Goal: Task Accomplishment & Management: Use online tool/utility

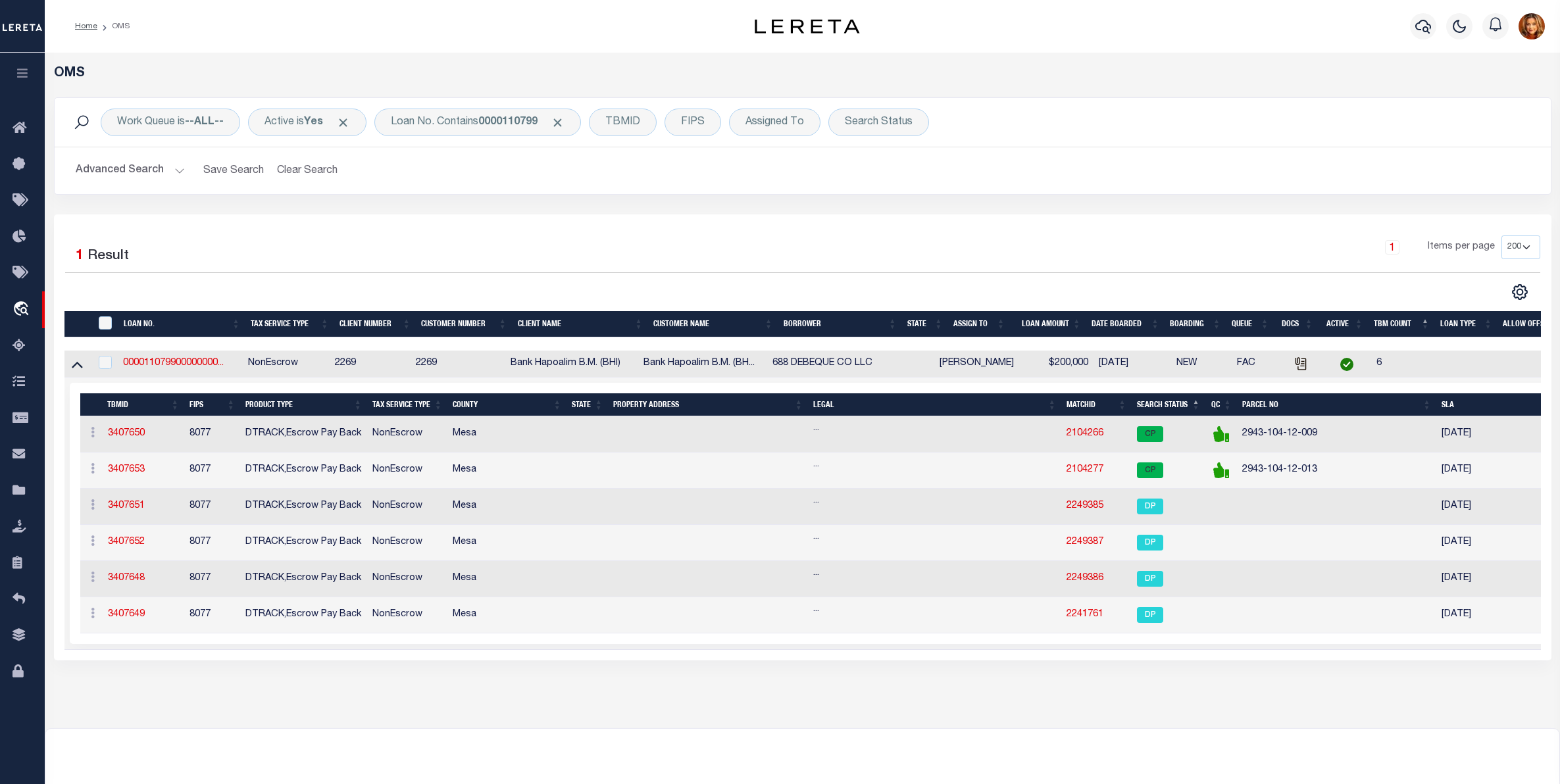
select select "200"
click at [316, 162] on button "Clear Search" at bounding box center [308, 171] width 71 height 26
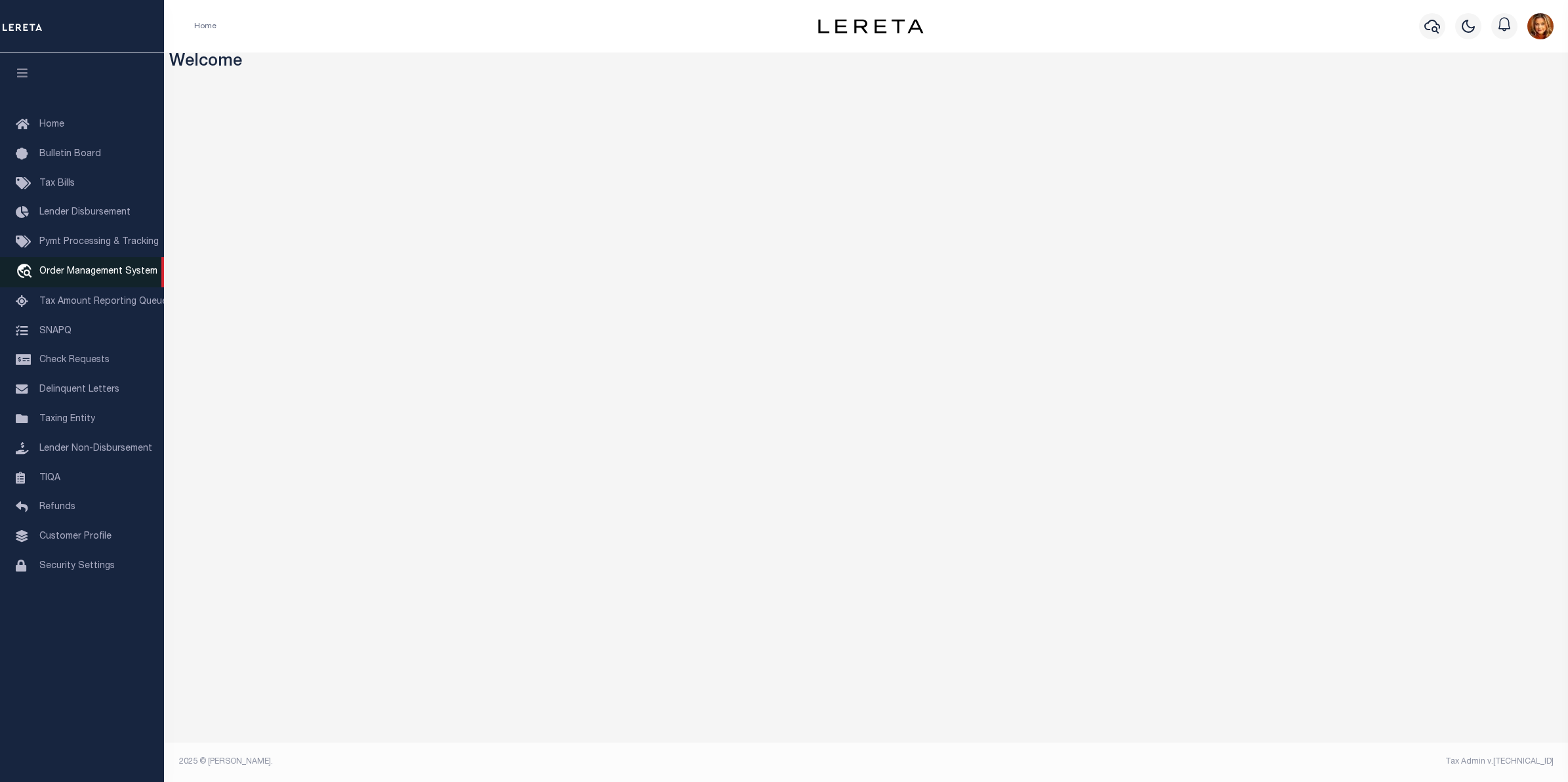
click at [84, 273] on span "Order Management System" at bounding box center [98, 272] width 118 height 9
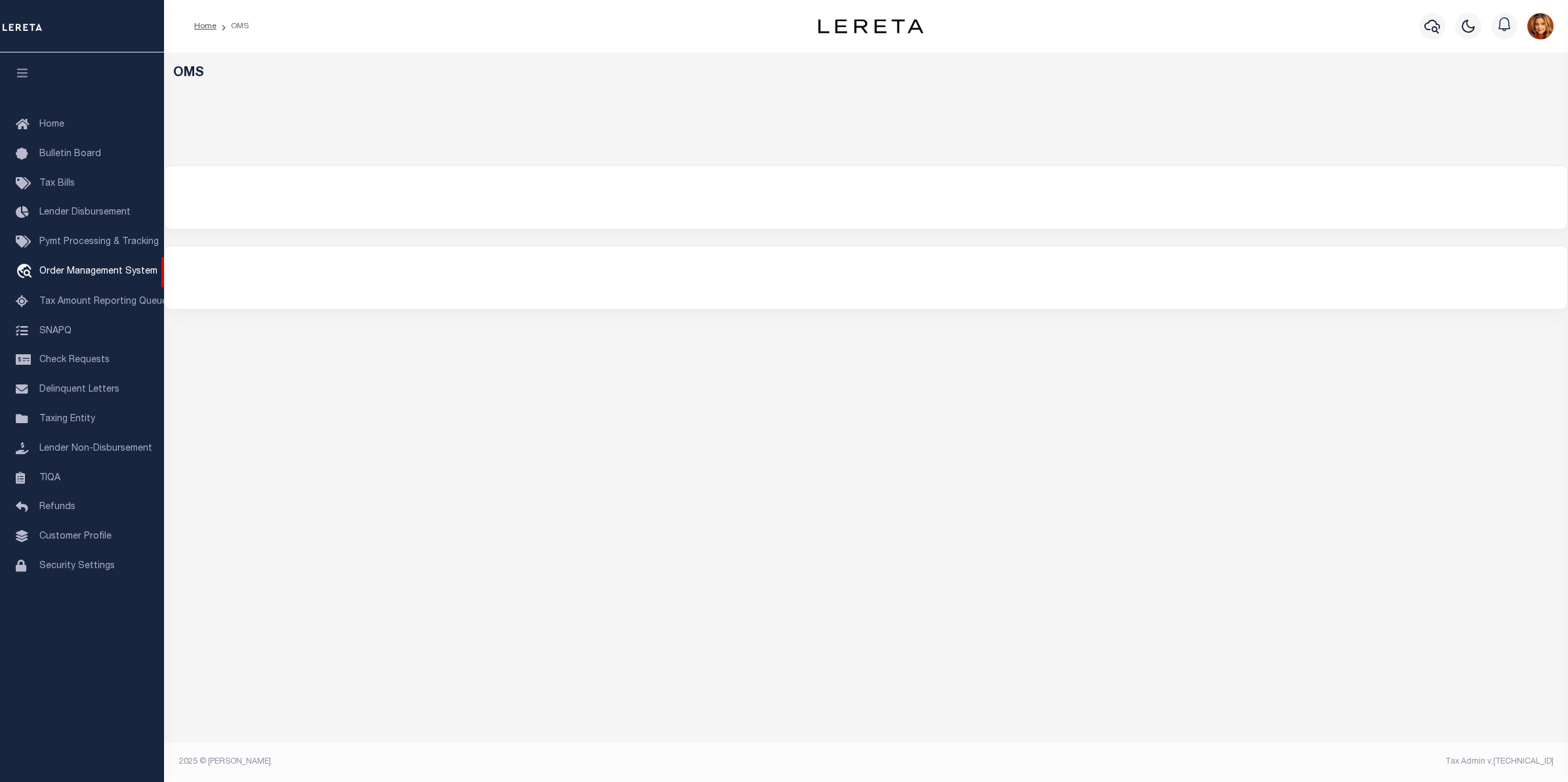
select select "200"
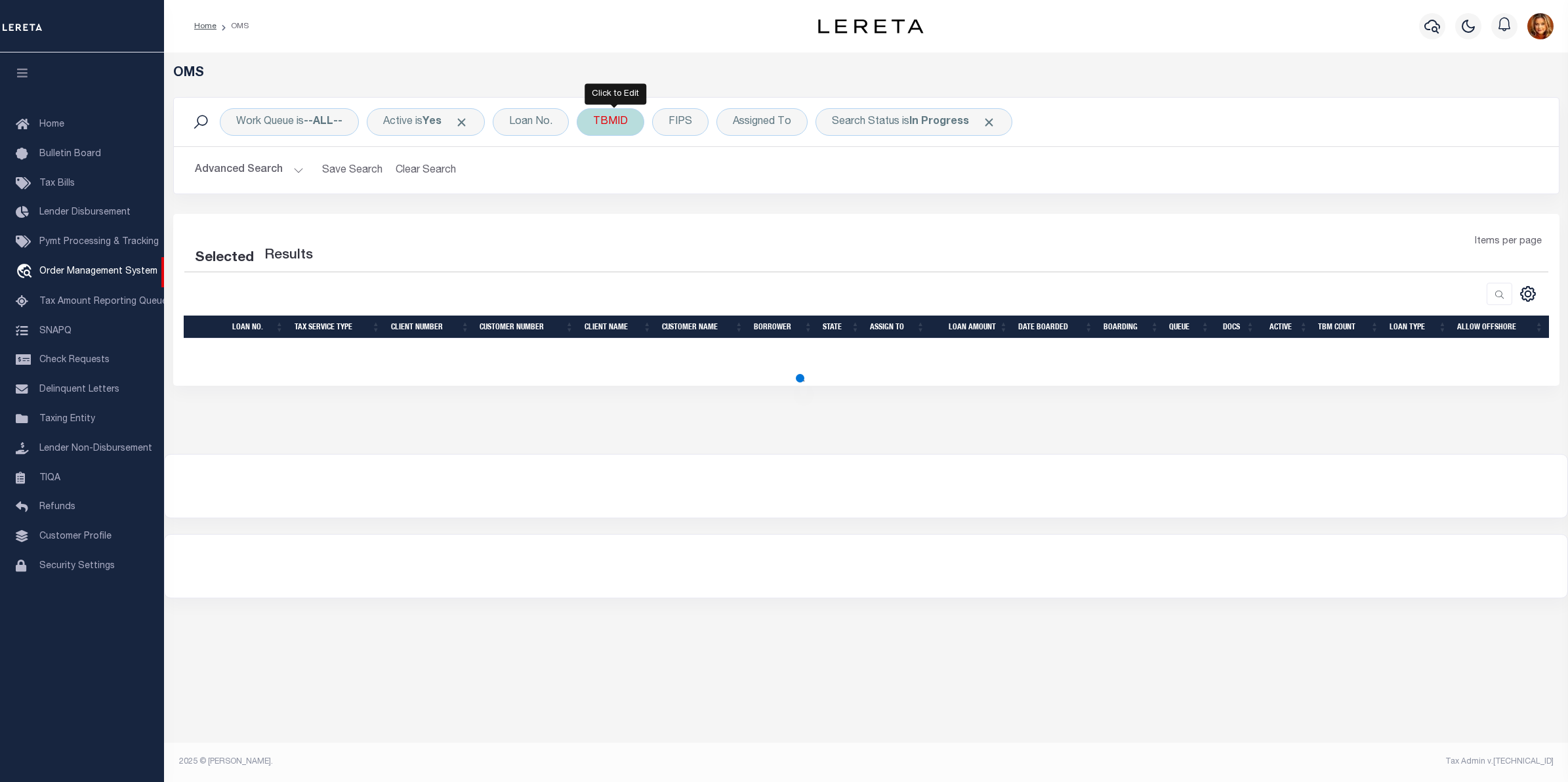
select select "200"
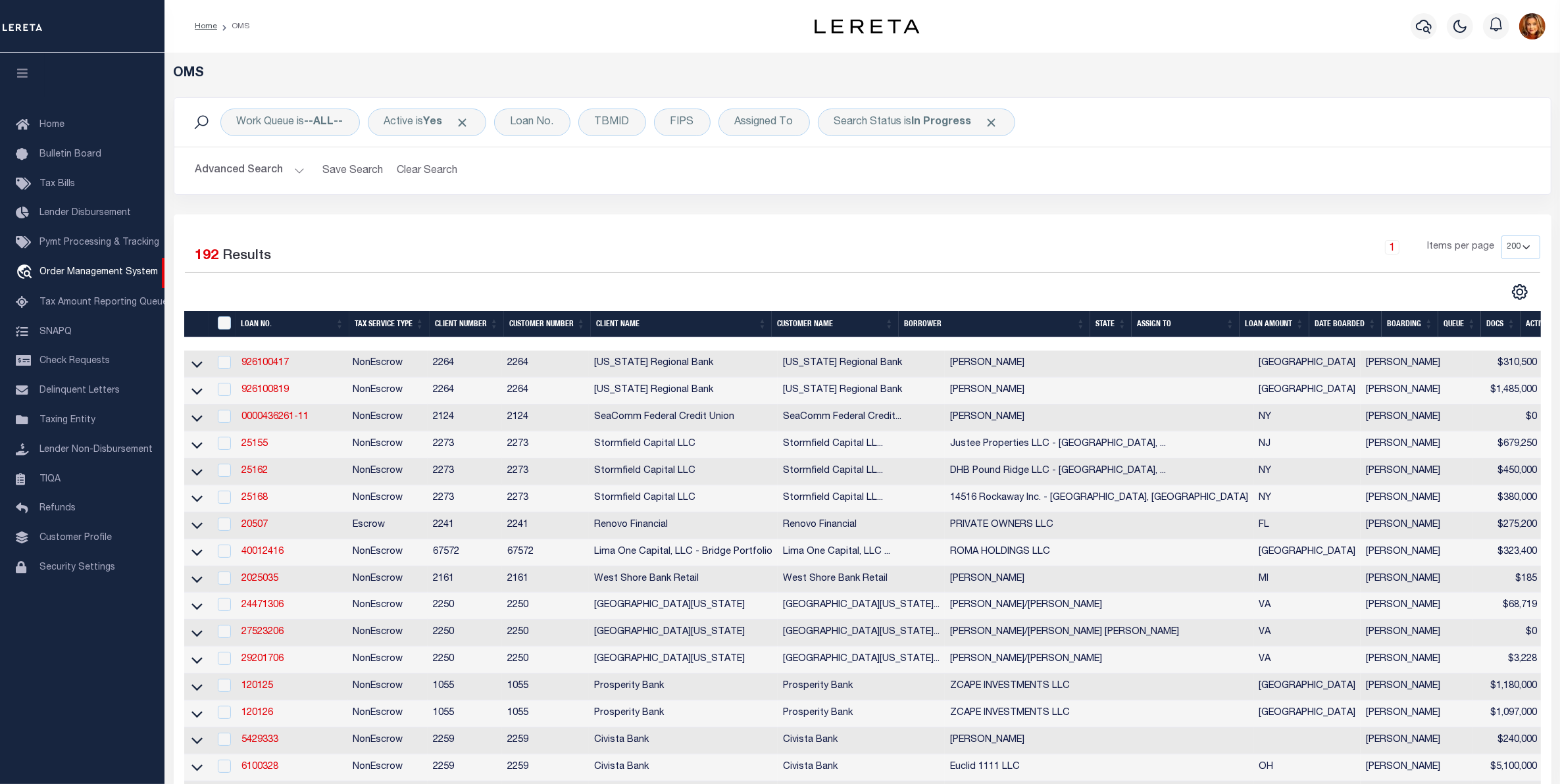
click at [1346, 333] on th "DATE BOARDED" at bounding box center [1345, 325] width 72 height 27
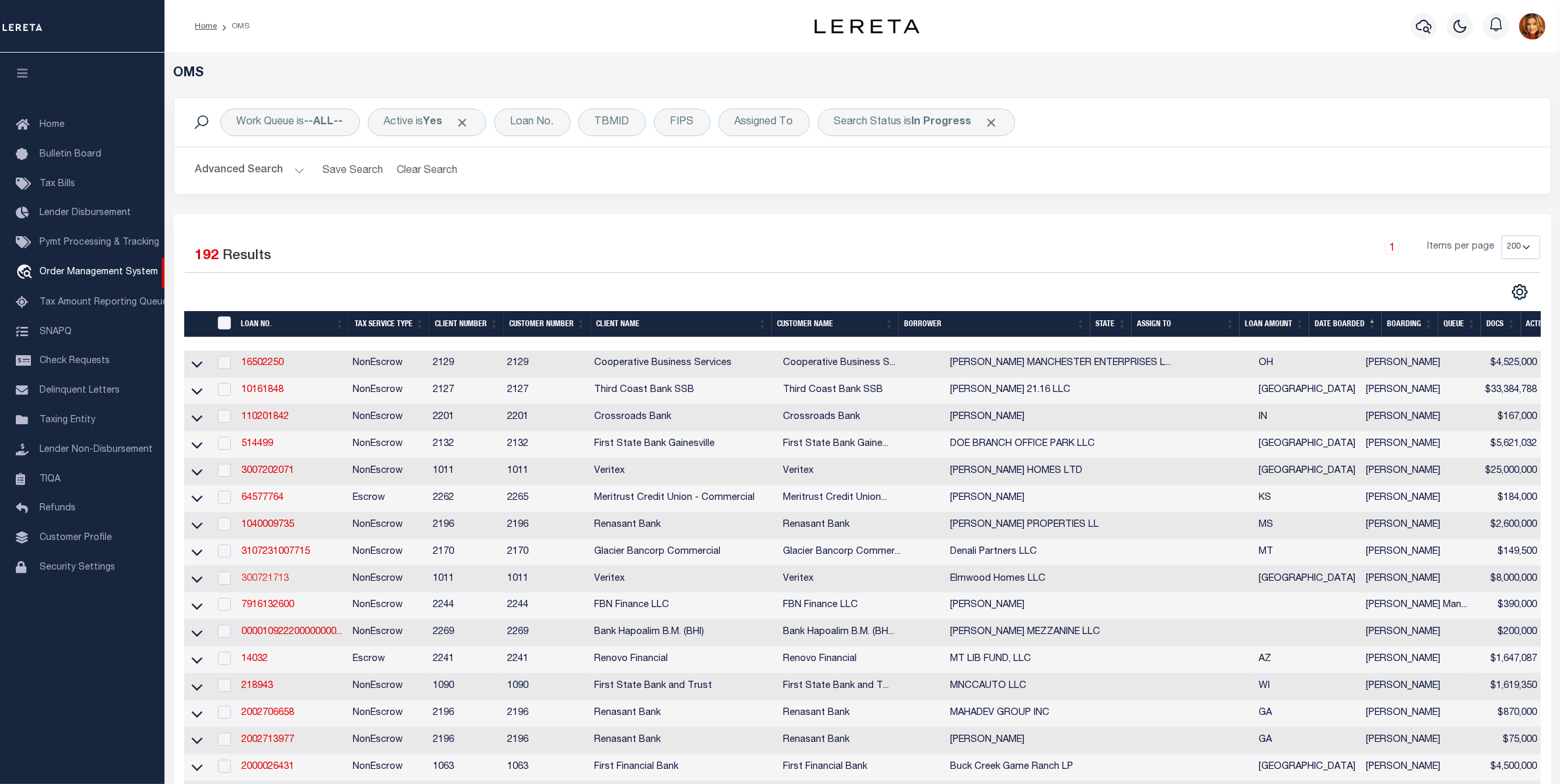
click at [262, 584] on link "300721713" at bounding box center [265, 579] width 48 height 9
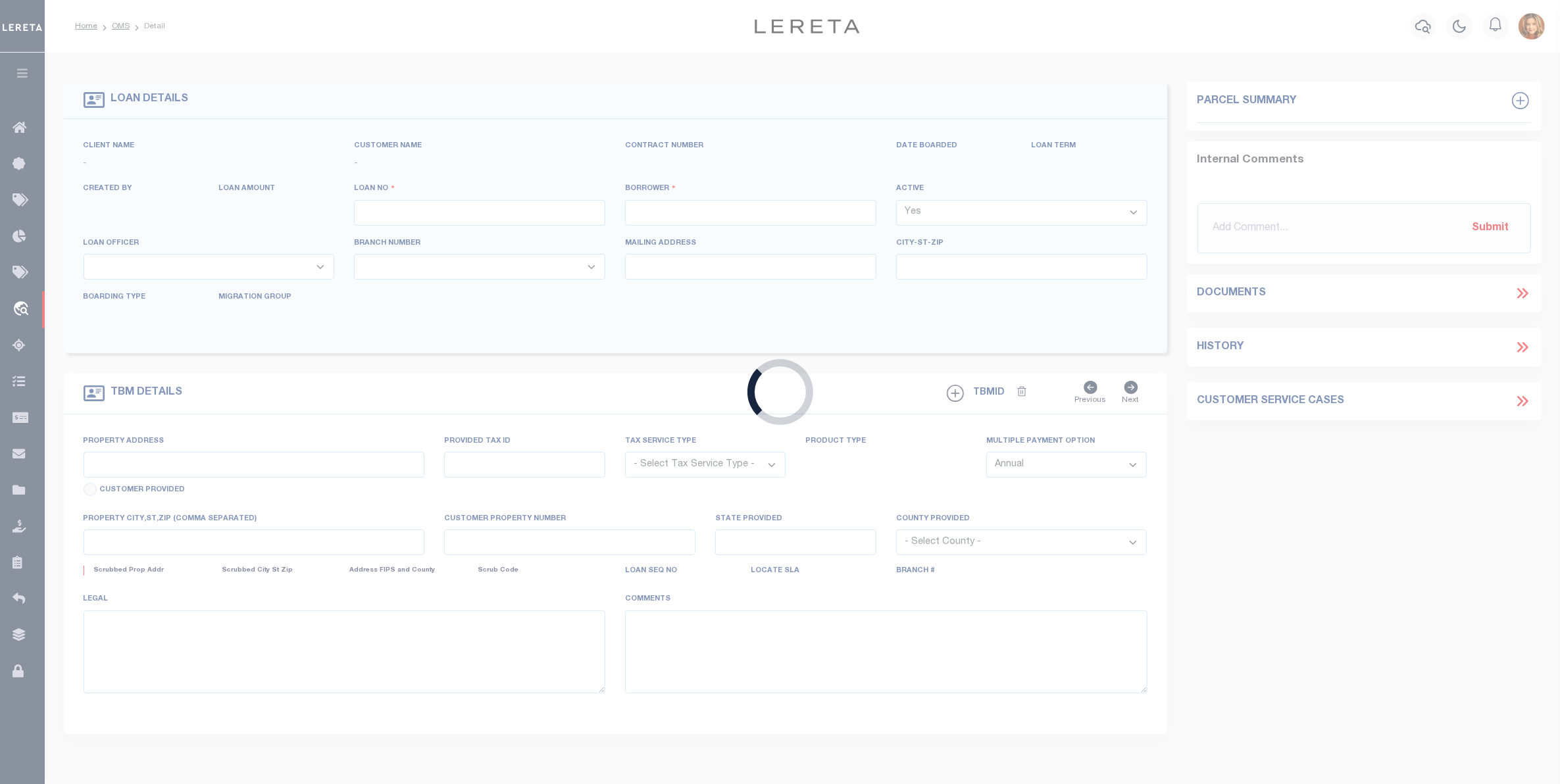
type input "300721713"
type input "Elmwood Homes LLC"
select select
select select "NonEscrow"
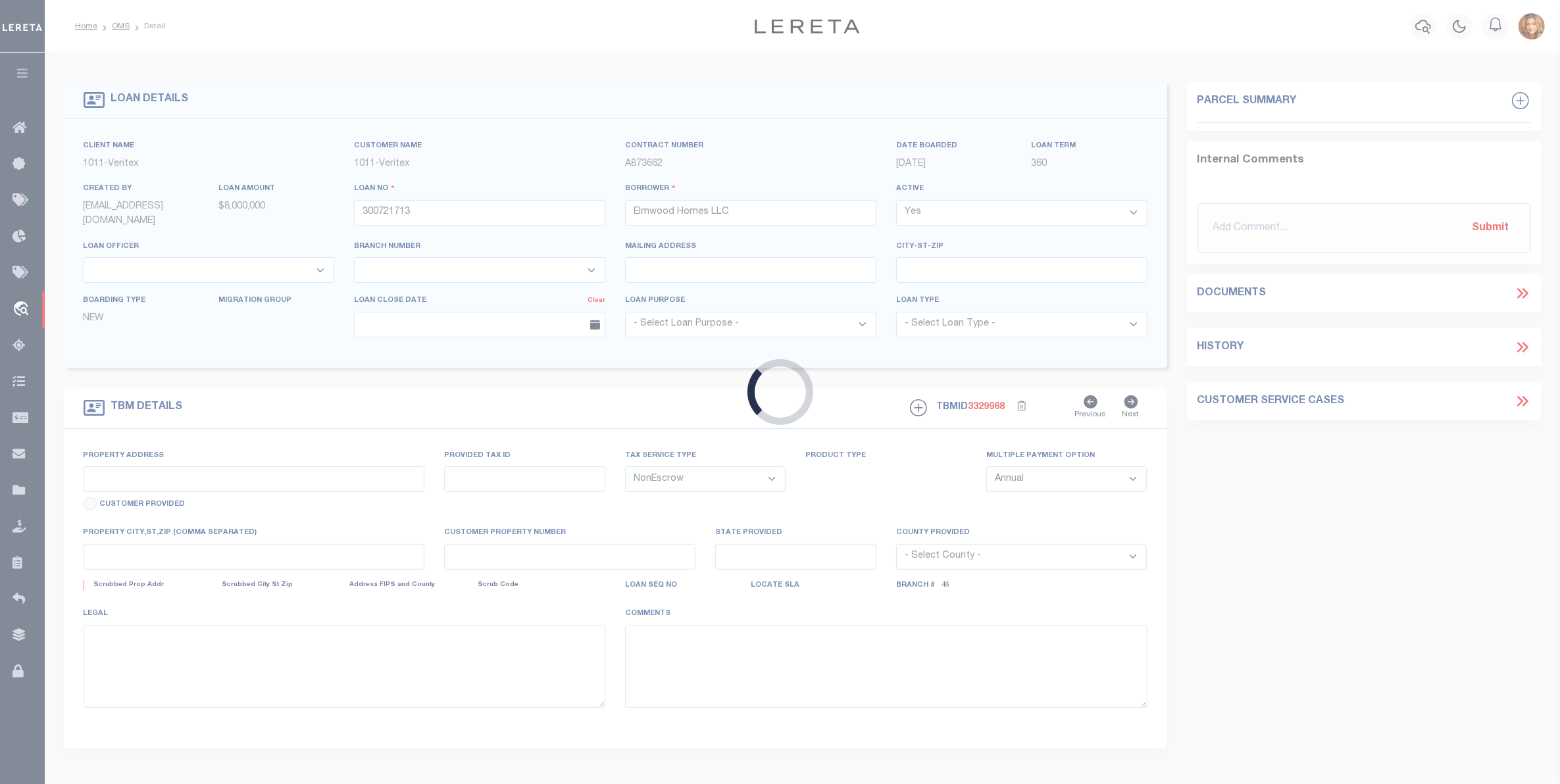
select select "7456"
select select "2349"
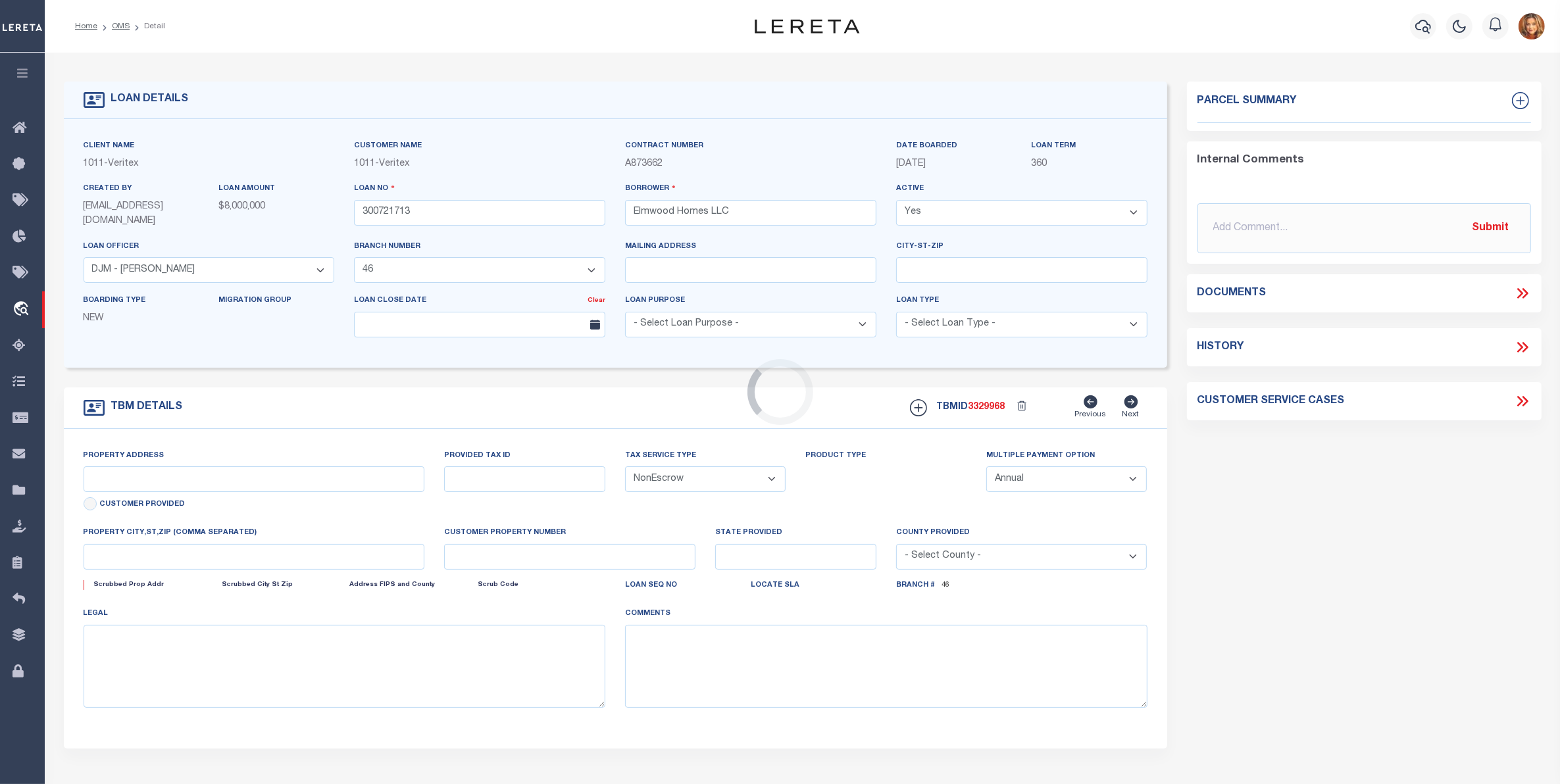
type input "8018 Grizzly Run Dr"
select select
type input "Burleson TX 76028"
type input "[GEOGRAPHIC_DATA]"
select select "Tarrant"
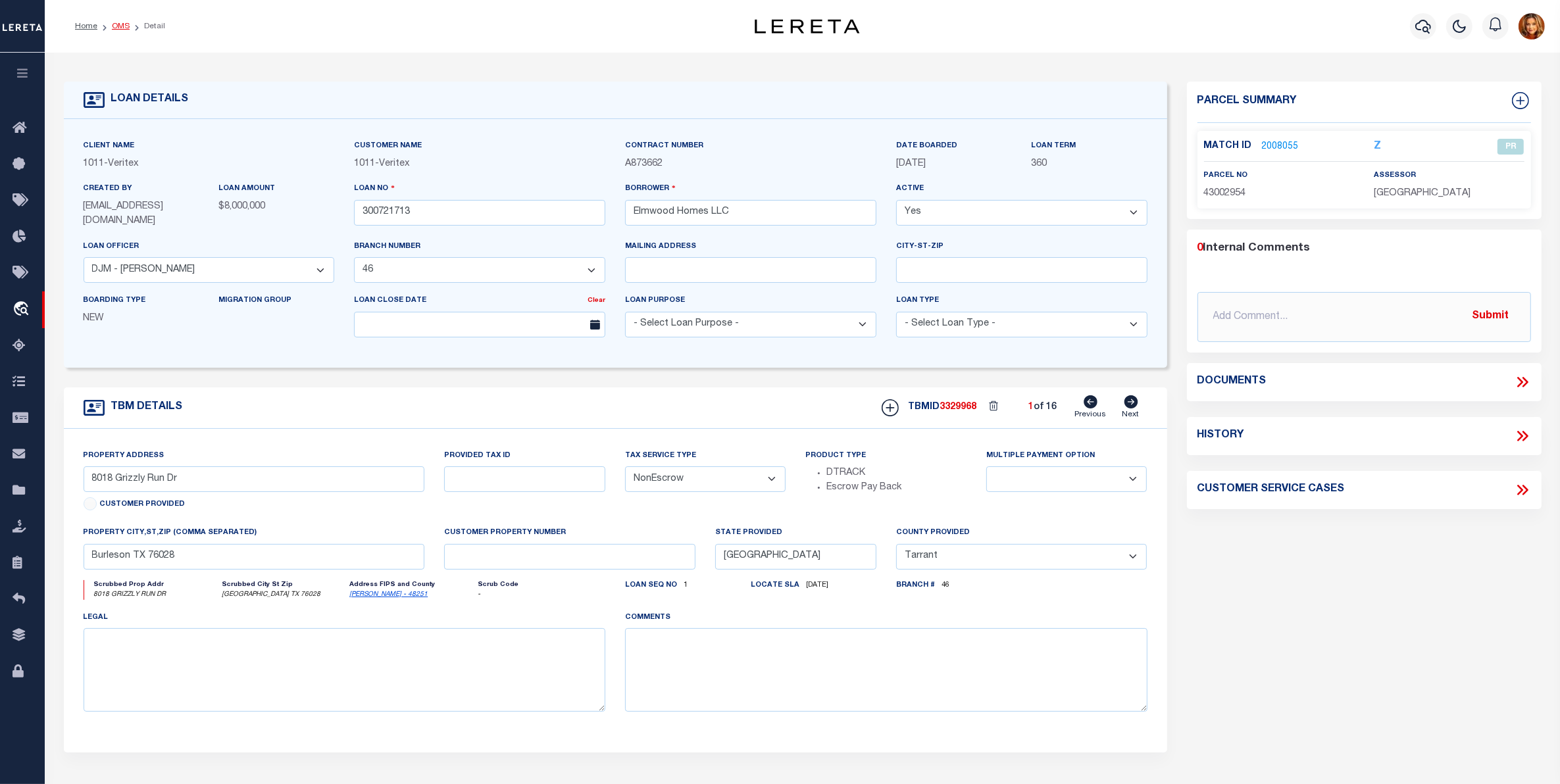
click at [116, 24] on link "OMS" at bounding box center [120, 26] width 18 height 8
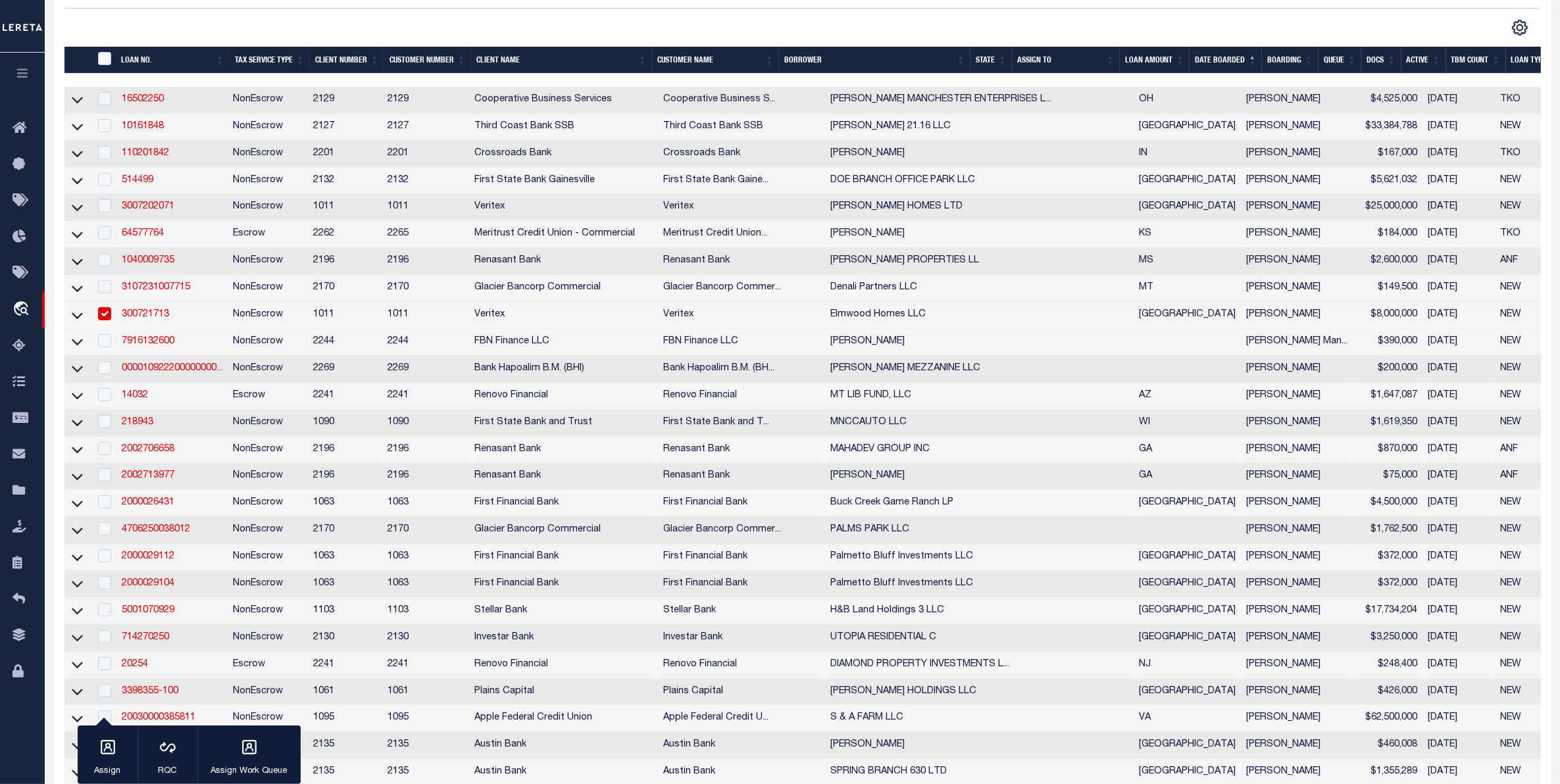
scroll to position [493, 0]
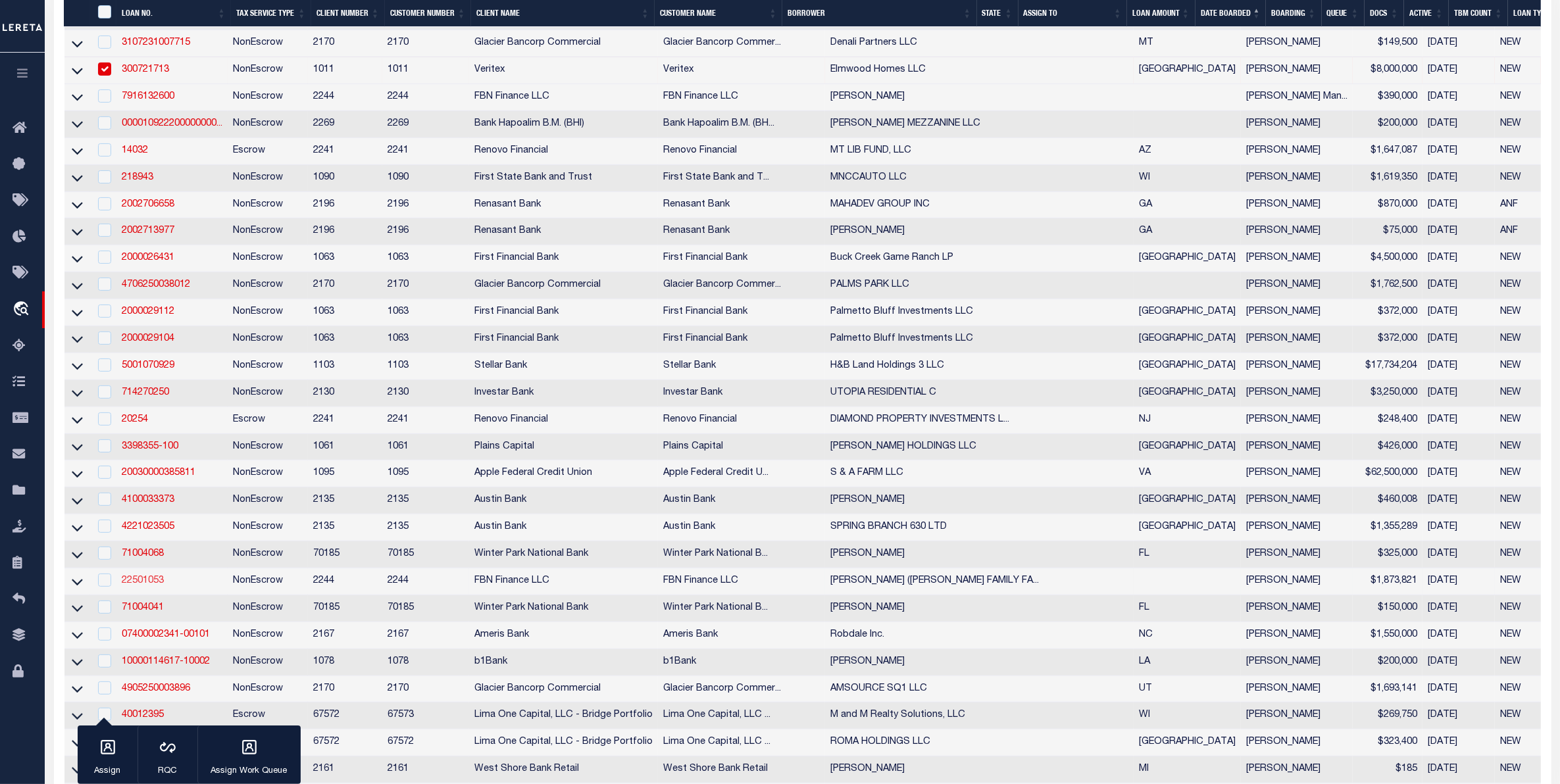
click at [147, 586] on link "22501053" at bounding box center [143, 581] width 42 height 9
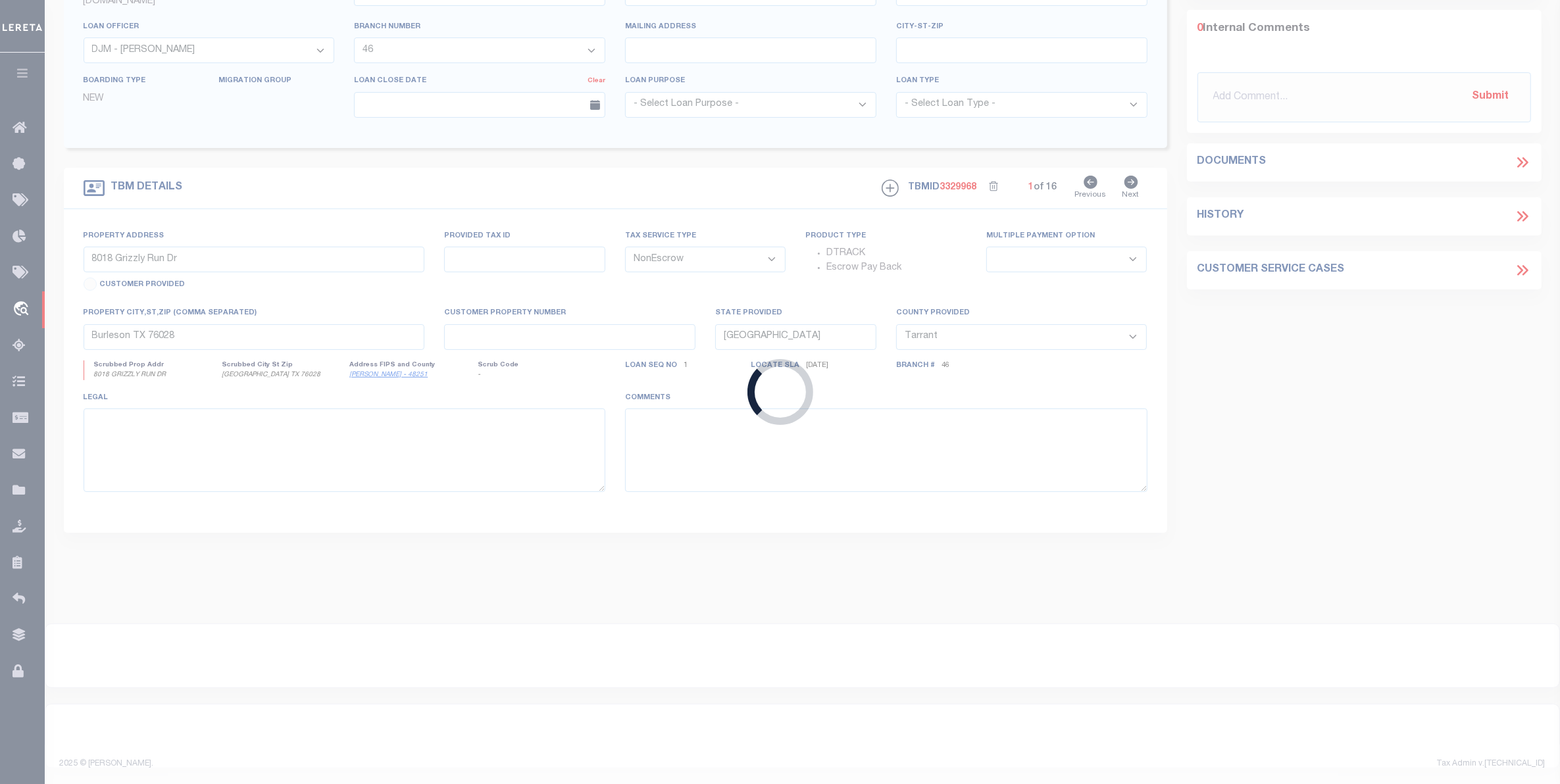
type input "22501053"
type input "[PERSON_NAME] ([PERSON_NAME] FAMILY FARM INC.)"
select select
select select "100"
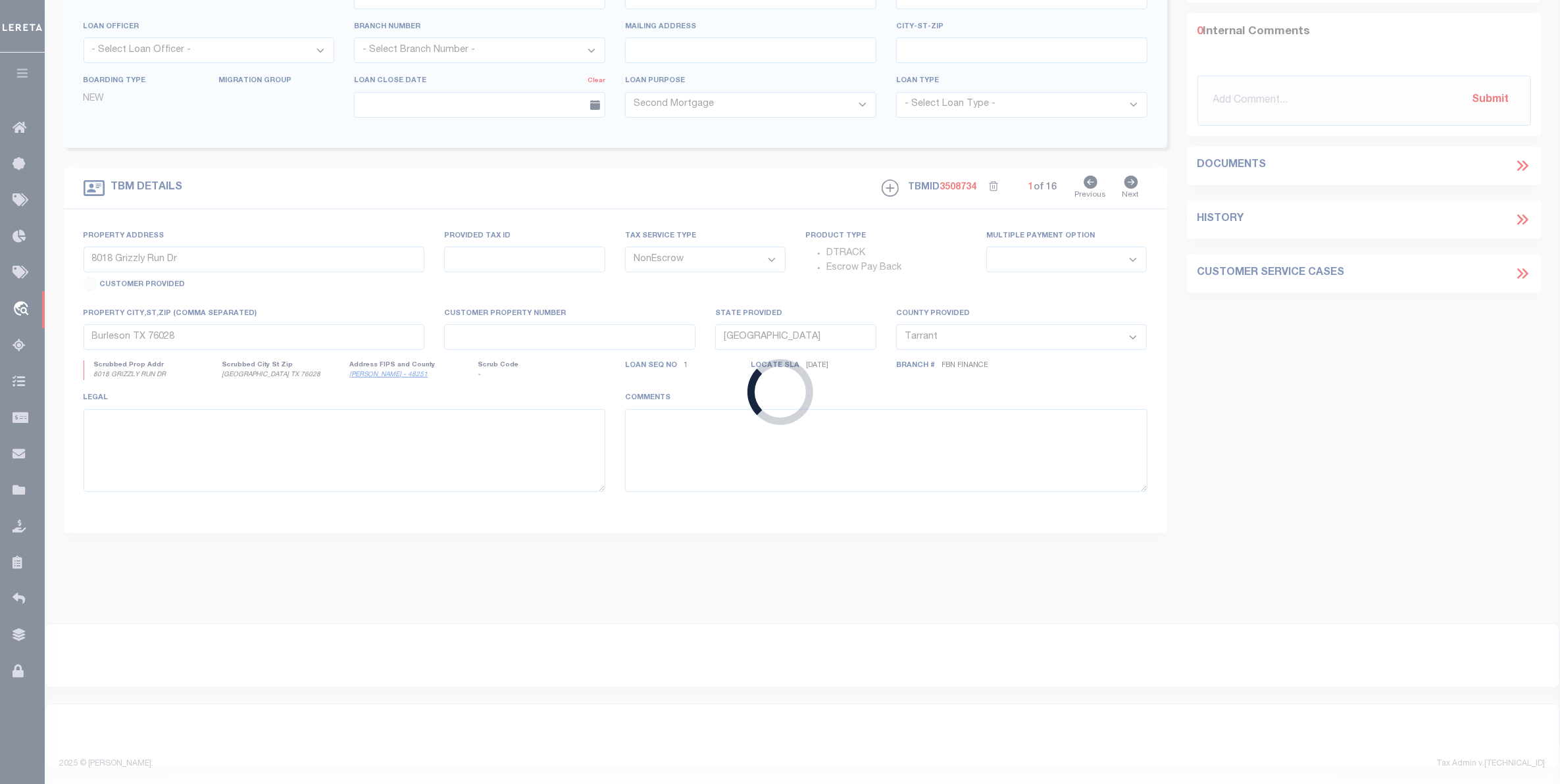
type input "415709735"
select select
type input "FBN"
select select
select select "14078"
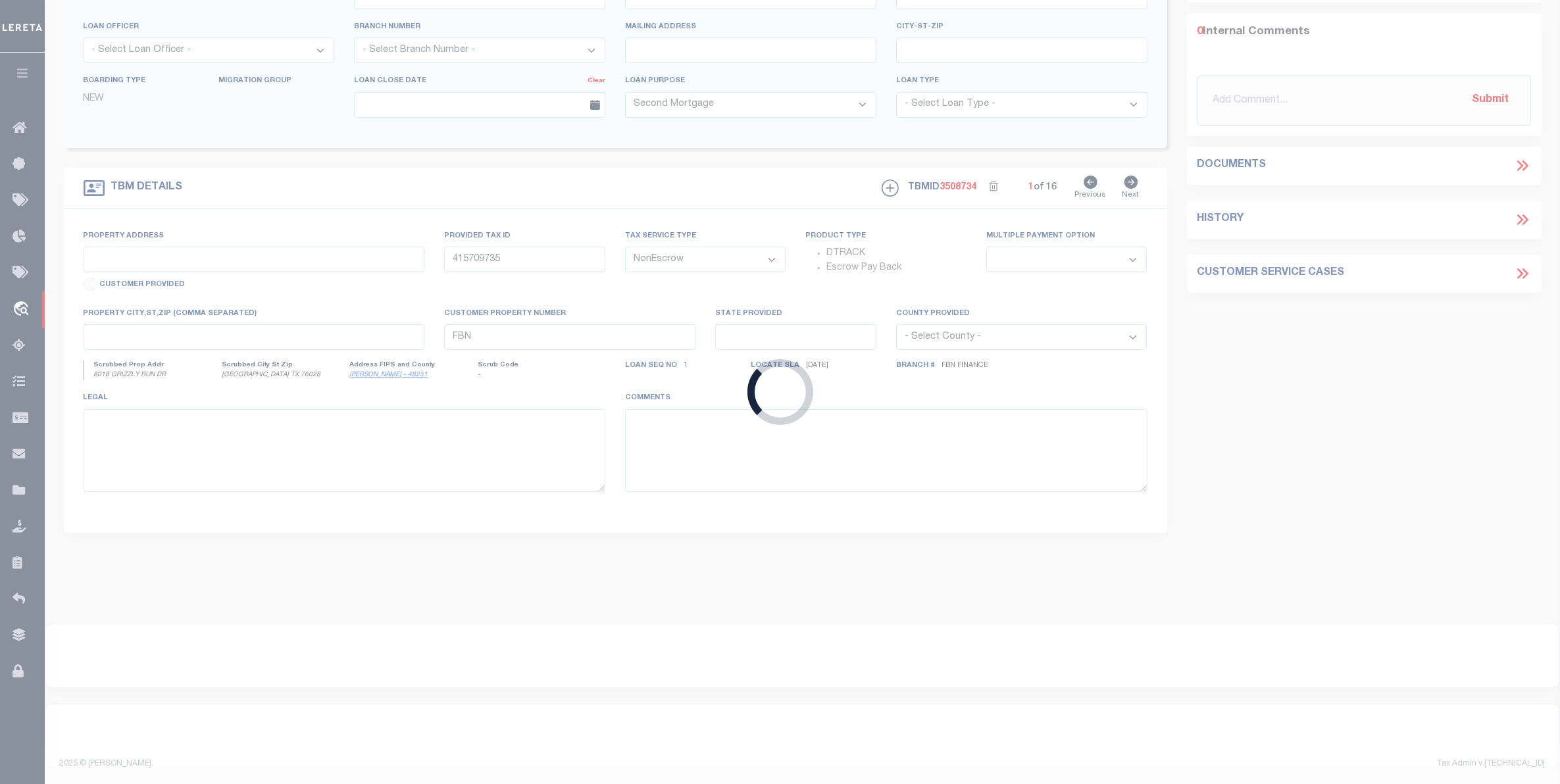
select select "7651"
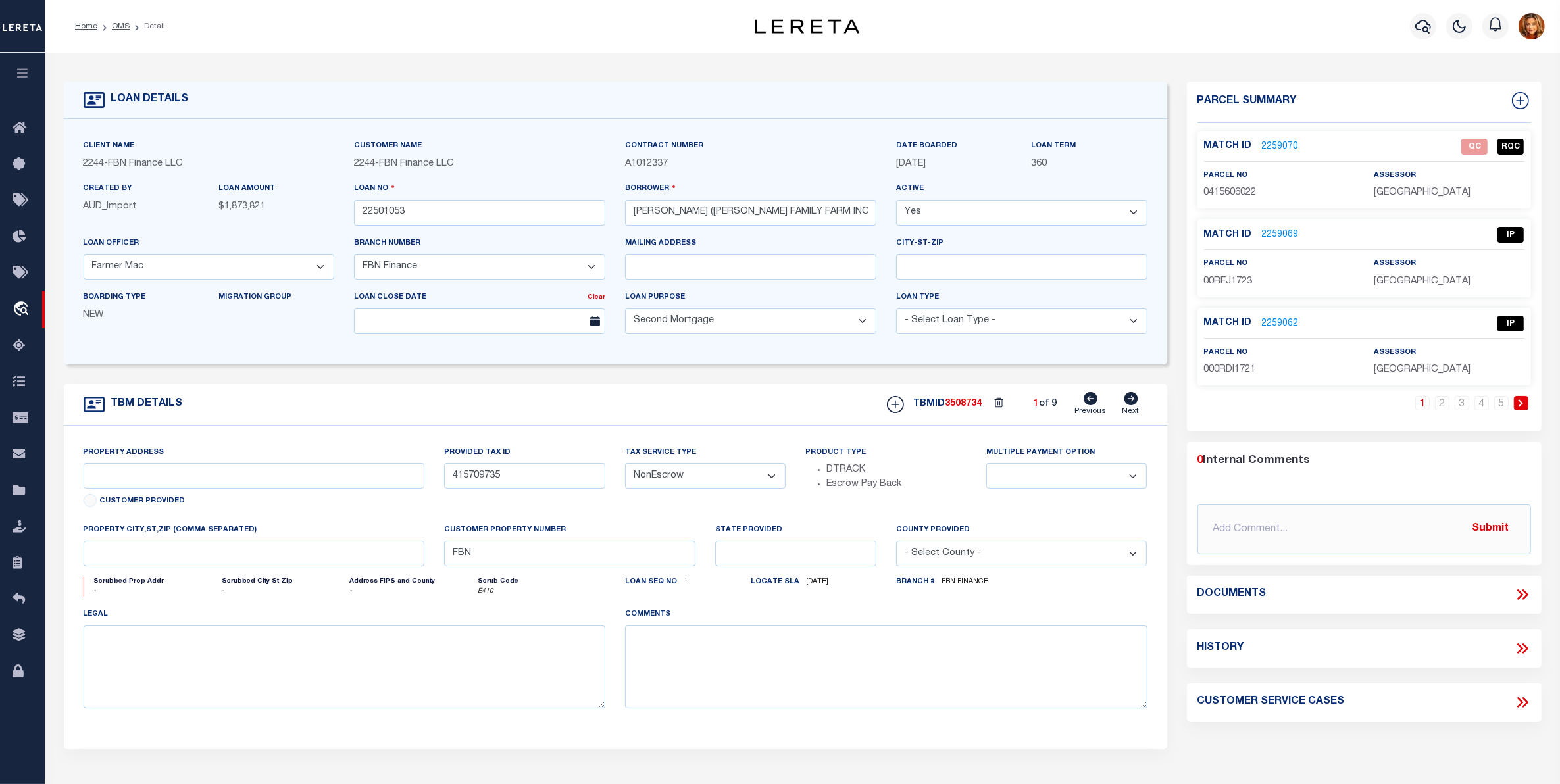
click at [118, 20] on li "OMS" at bounding box center [113, 26] width 32 height 12
click at [113, 25] on link "OMS" at bounding box center [120, 26] width 18 height 8
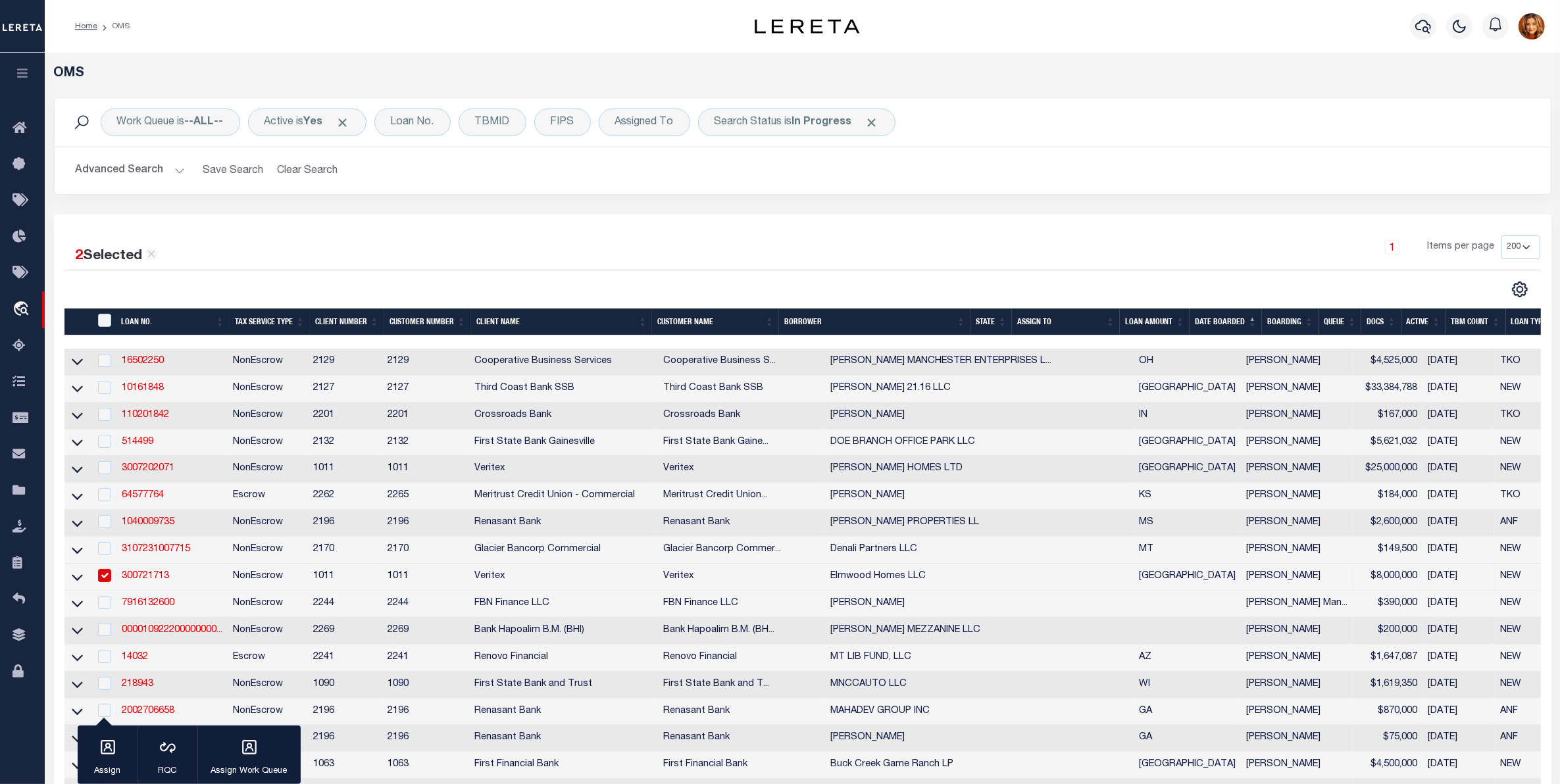
click at [1469, 321] on th "TBM COUNT" at bounding box center [1476, 322] width 60 height 27
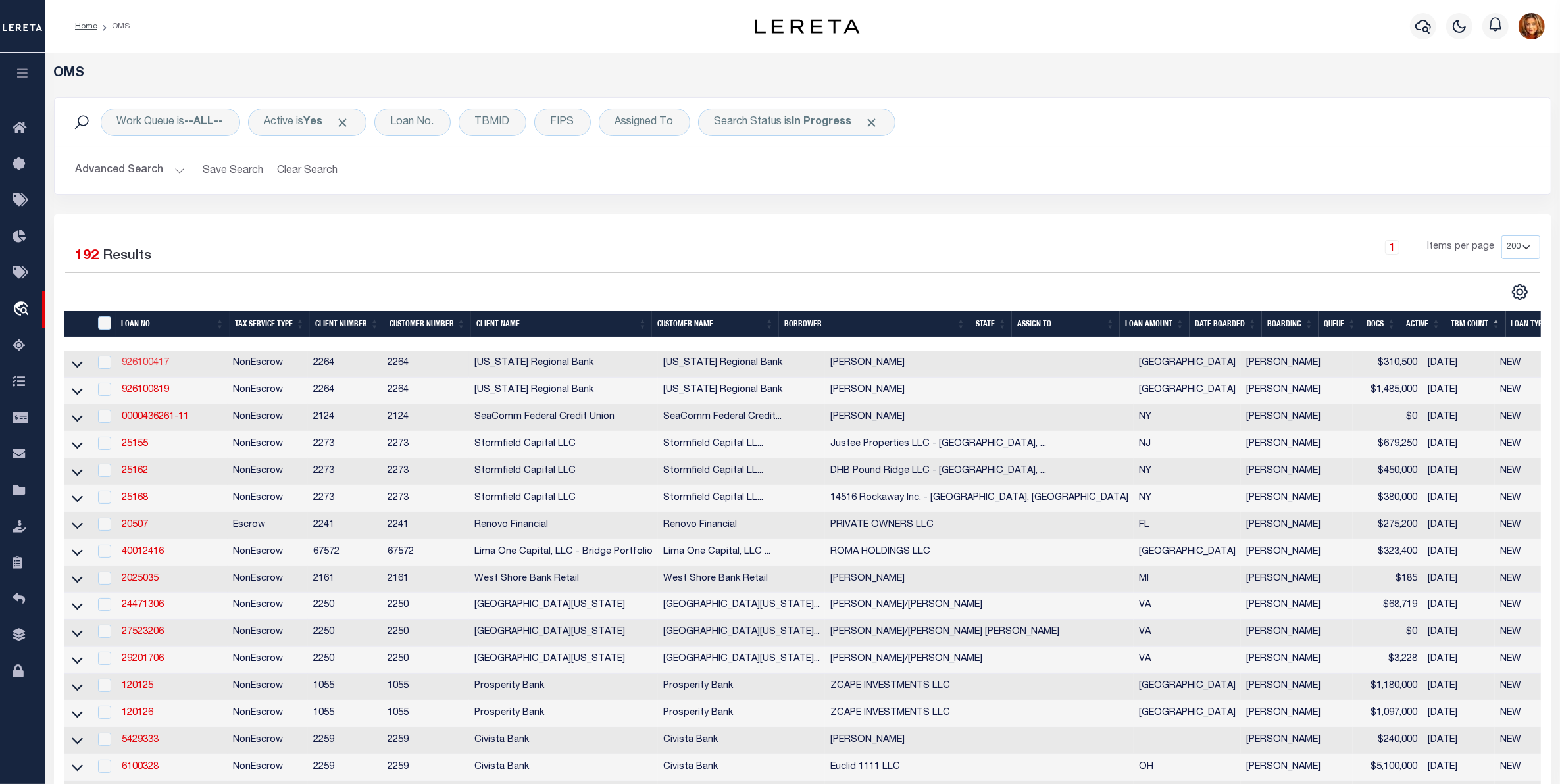
click at [153, 360] on link "926100417" at bounding box center [145, 363] width 48 height 9
checkbox input "true"
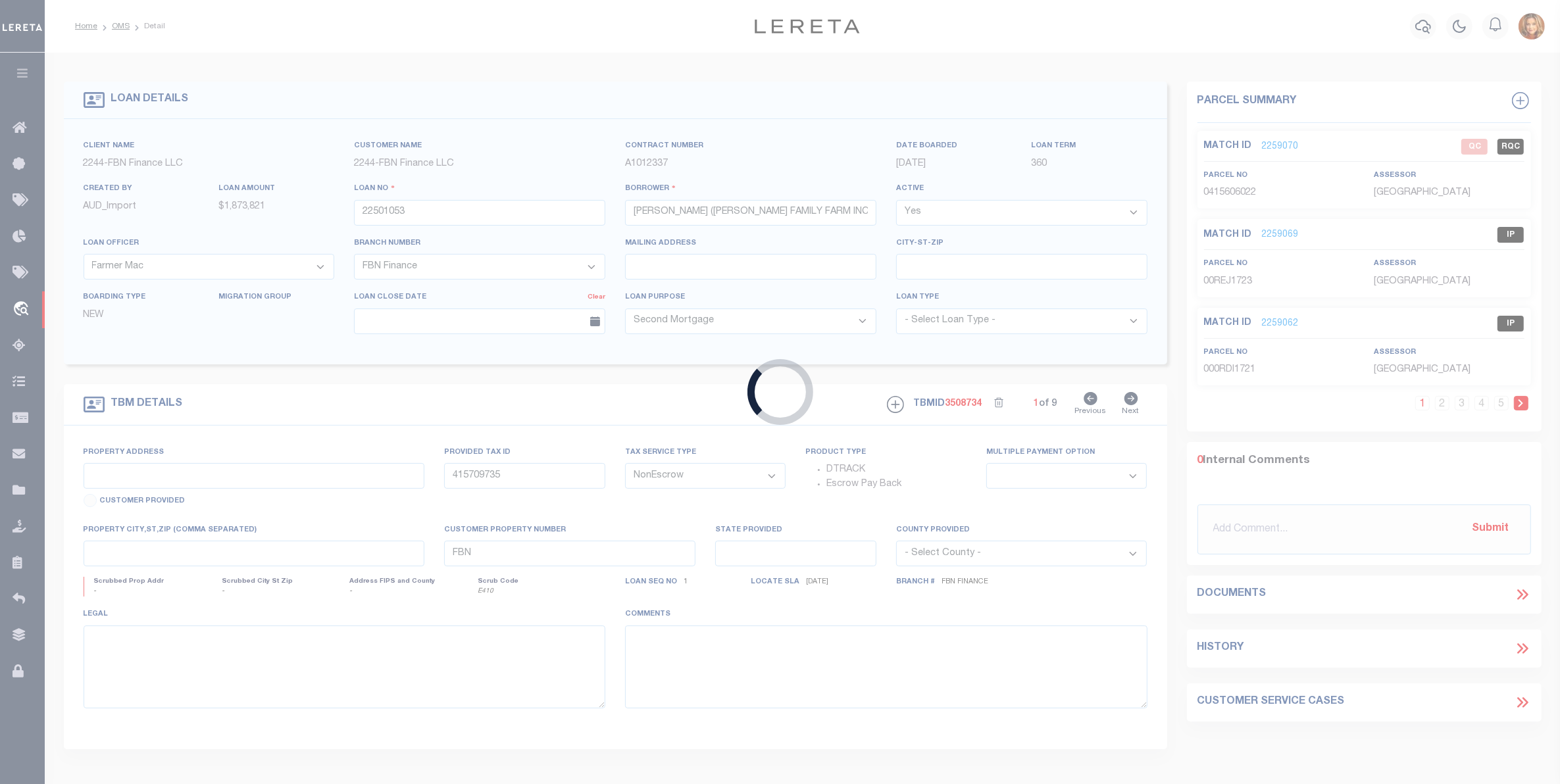
type input "926100417"
type input "[PERSON_NAME]"
select select
type input "[STREET_ADDRESS]"
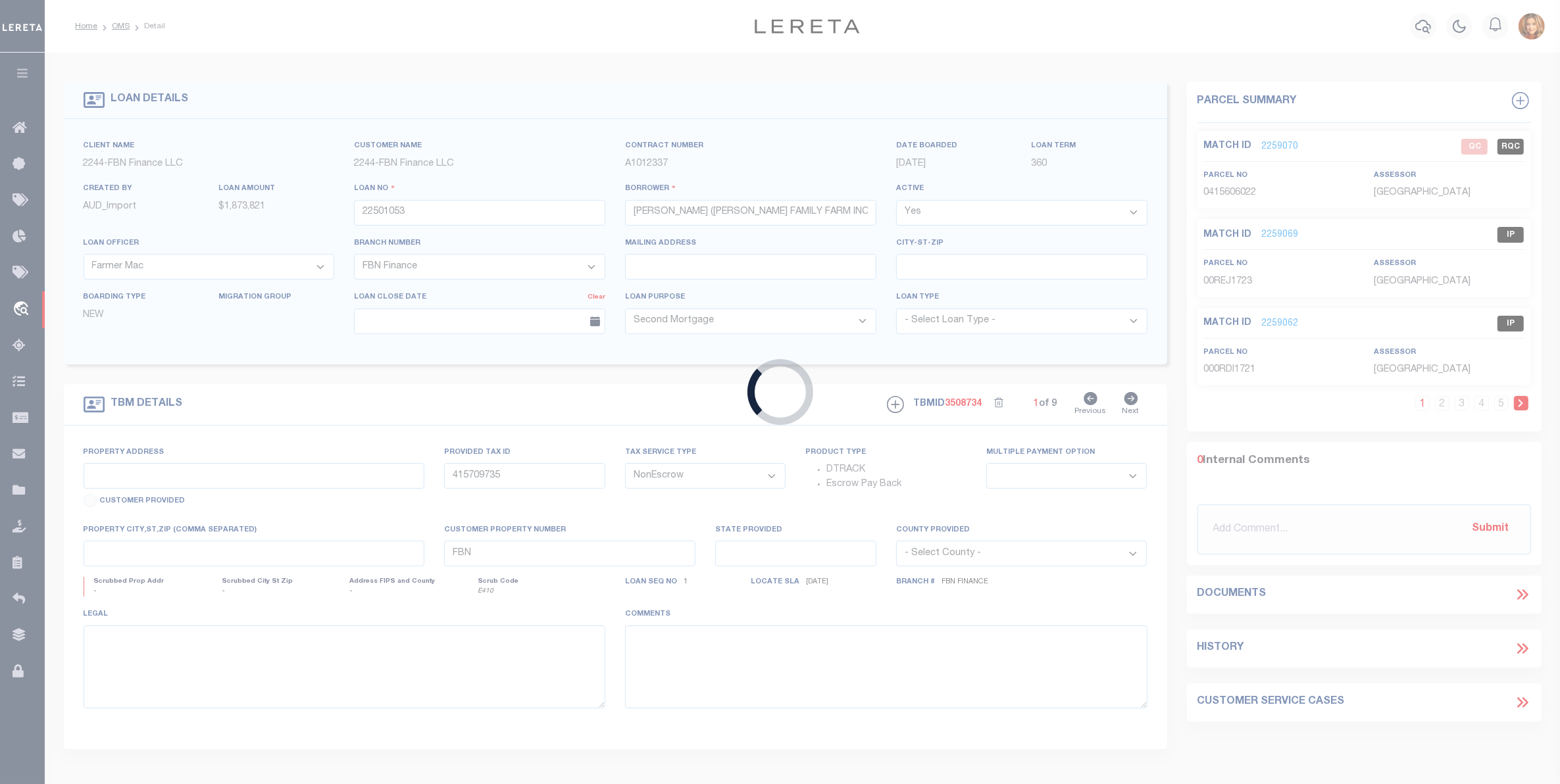
type input "[GEOGRAPHIC_DATA] 78589"
select select
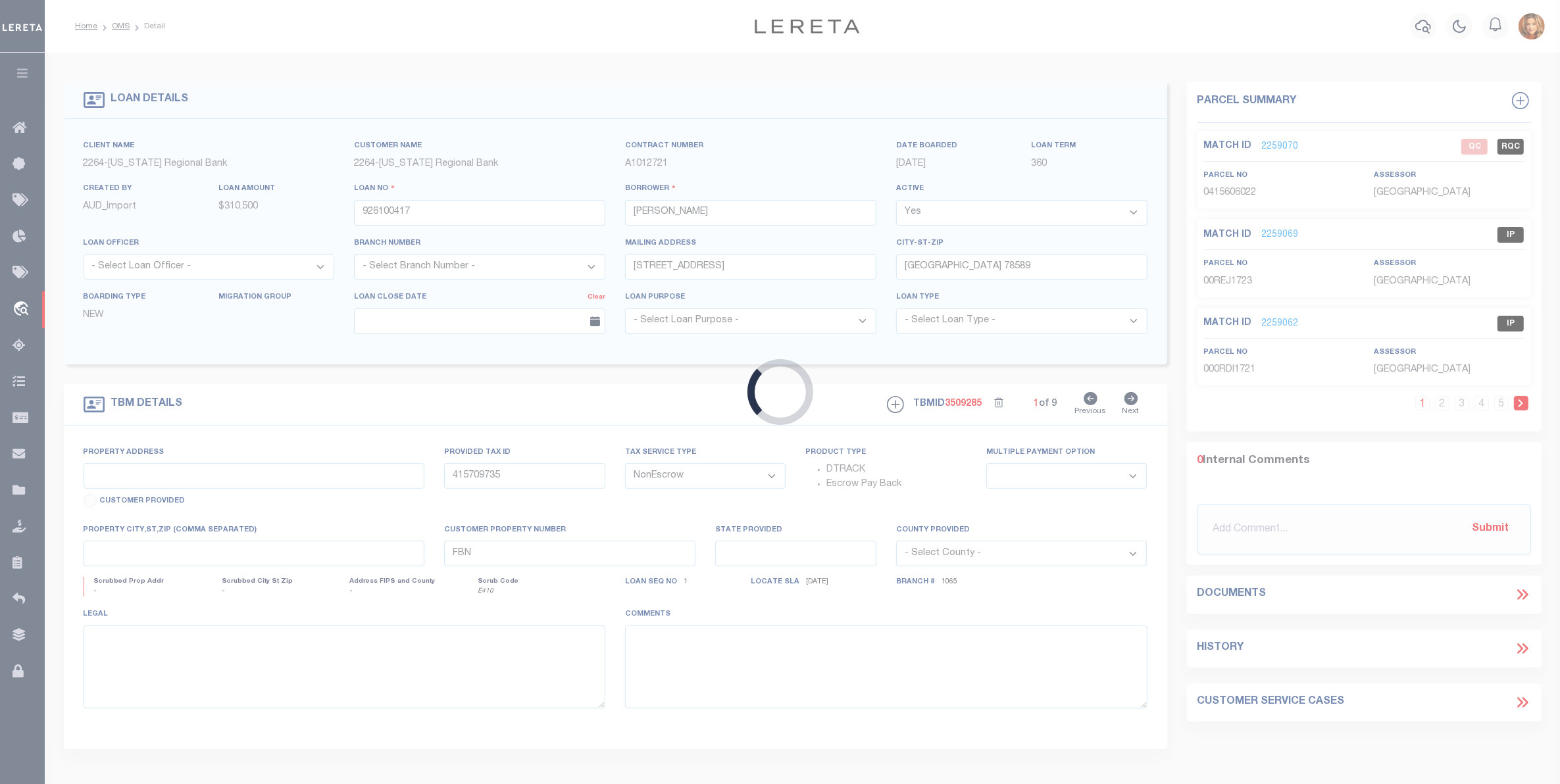
type input "[STREET_ADDRESS]"
type input "204510"
select select
type input "PHARR, [GEOGRAPHIC_DATA], 78577"
type input "126"
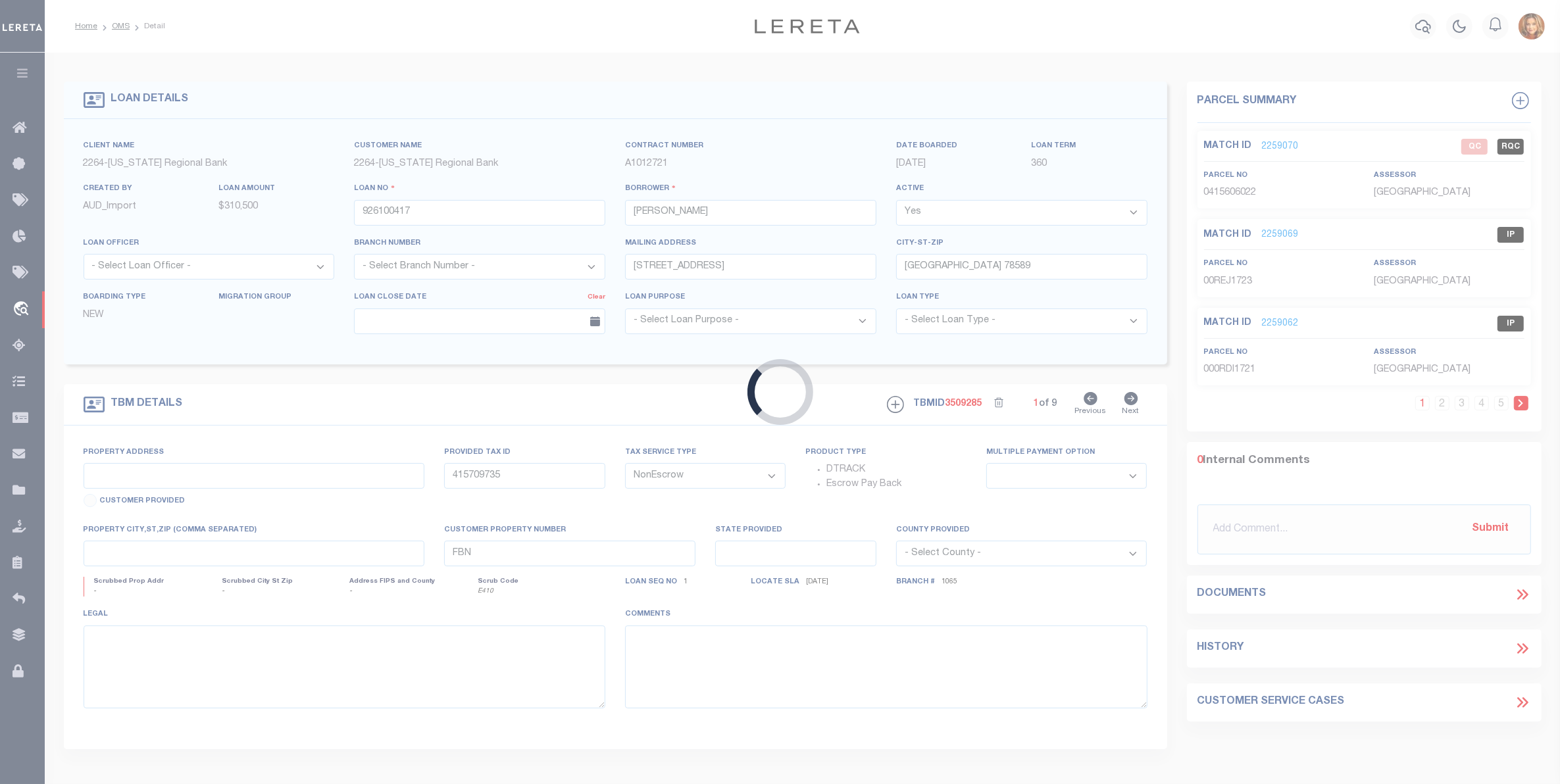
type input "[GEOGRAPHIC_DATA]"
select select
type textarea "LOT 1 BLK 2, [PERSON_NAME] RESUBDIVISION ADD CITY OF [PERSON_NAME] HCT"
select select "152279"
select select "8141"
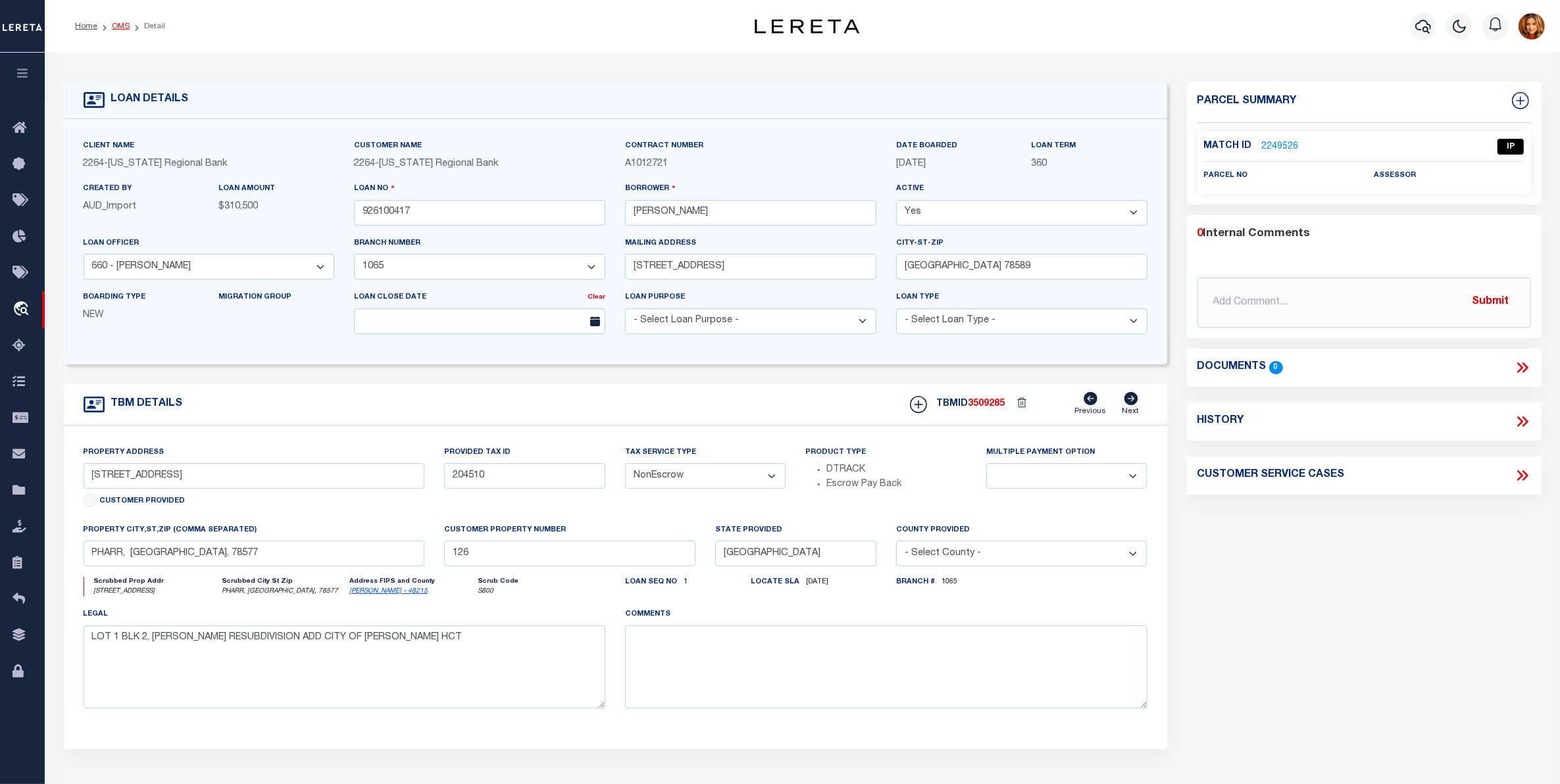
click at [116, 26] on link "OMS" at bounding box center [120, 26] width 18 height 8
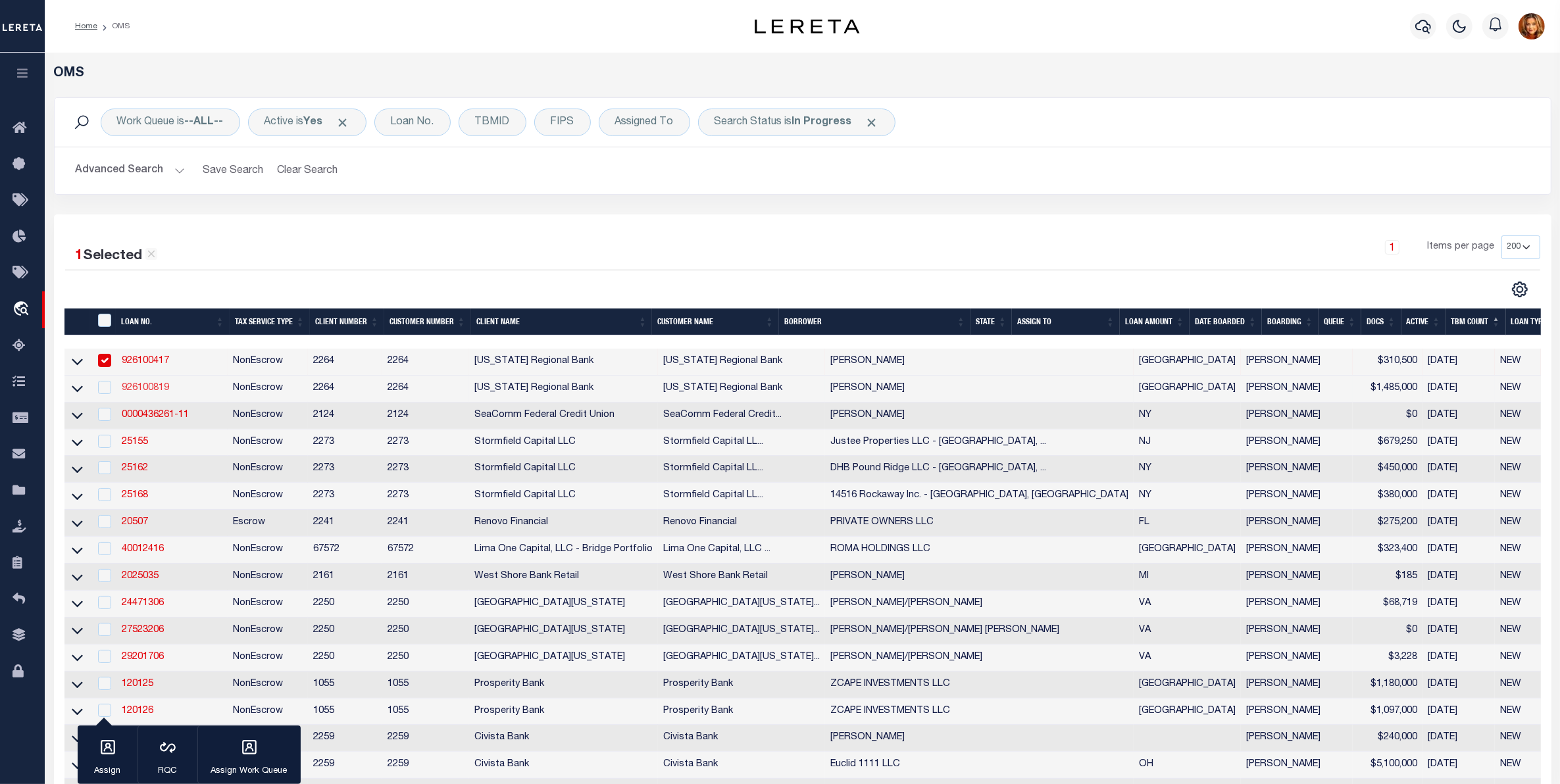
click at [146, 389] on link "926100819" at bounding box center [145, 388] width 48 height 9
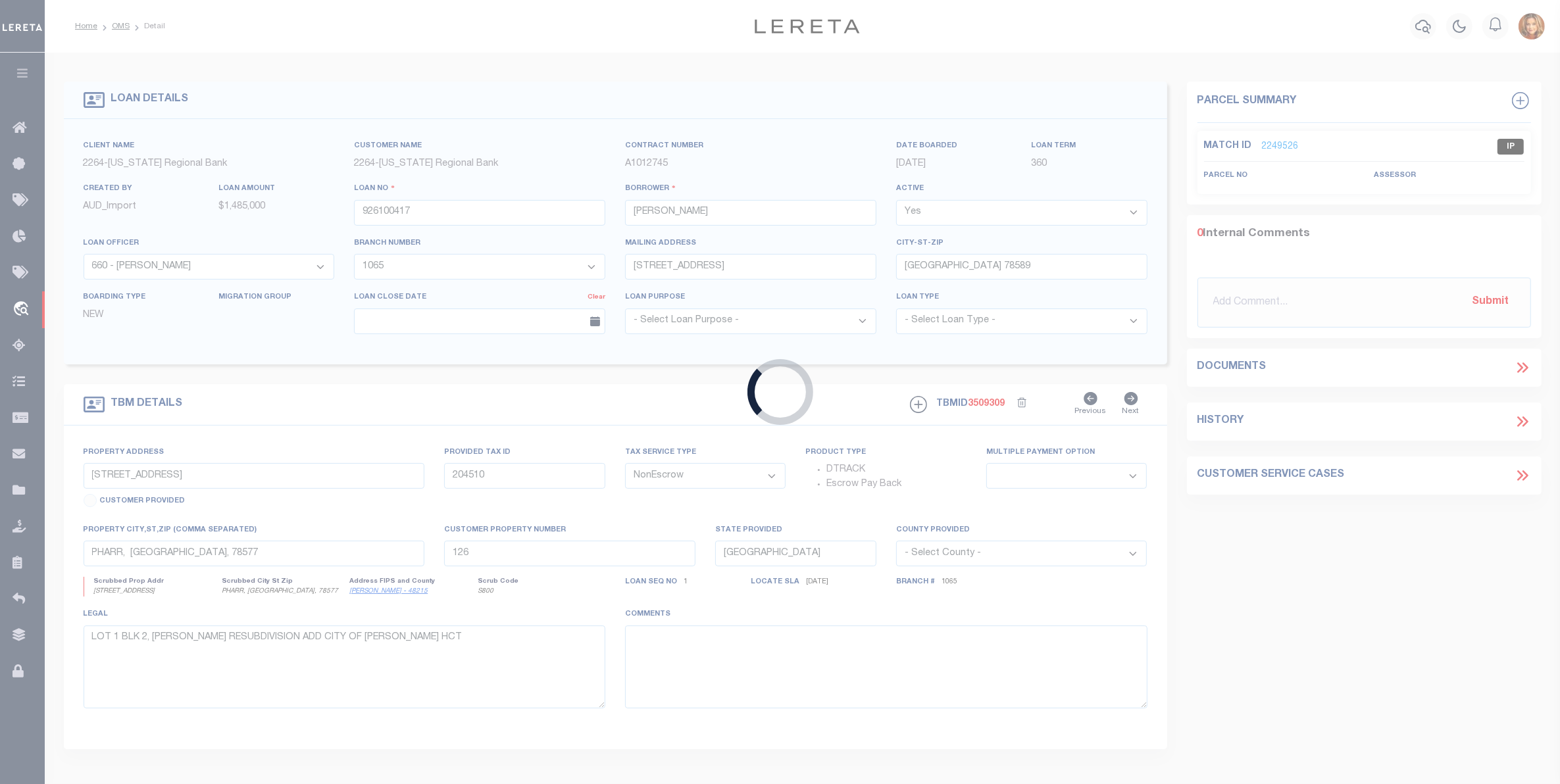
type input "926100819"
type input "[PERSON_NAME]"
type input "[STREET_ADDRESS]"
type input "[GEOGRAPHIC_DATA]"
select select
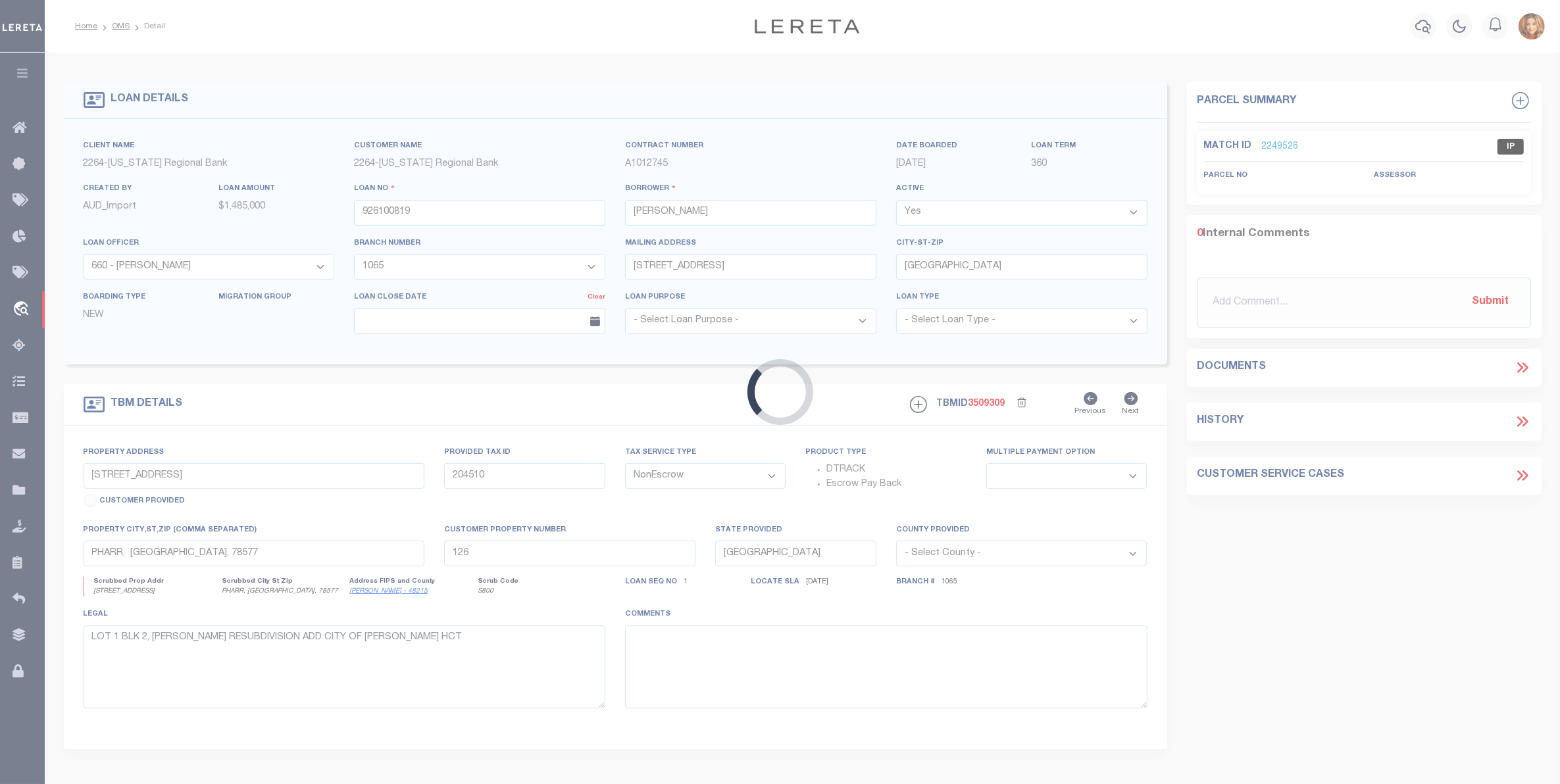
type input "[STREET_ADDRESS]"
type input "812667"
select select
type input "[GEOGRAPHIC_DATA], [GEOGRAPHIC_DATA], 77378"
select select
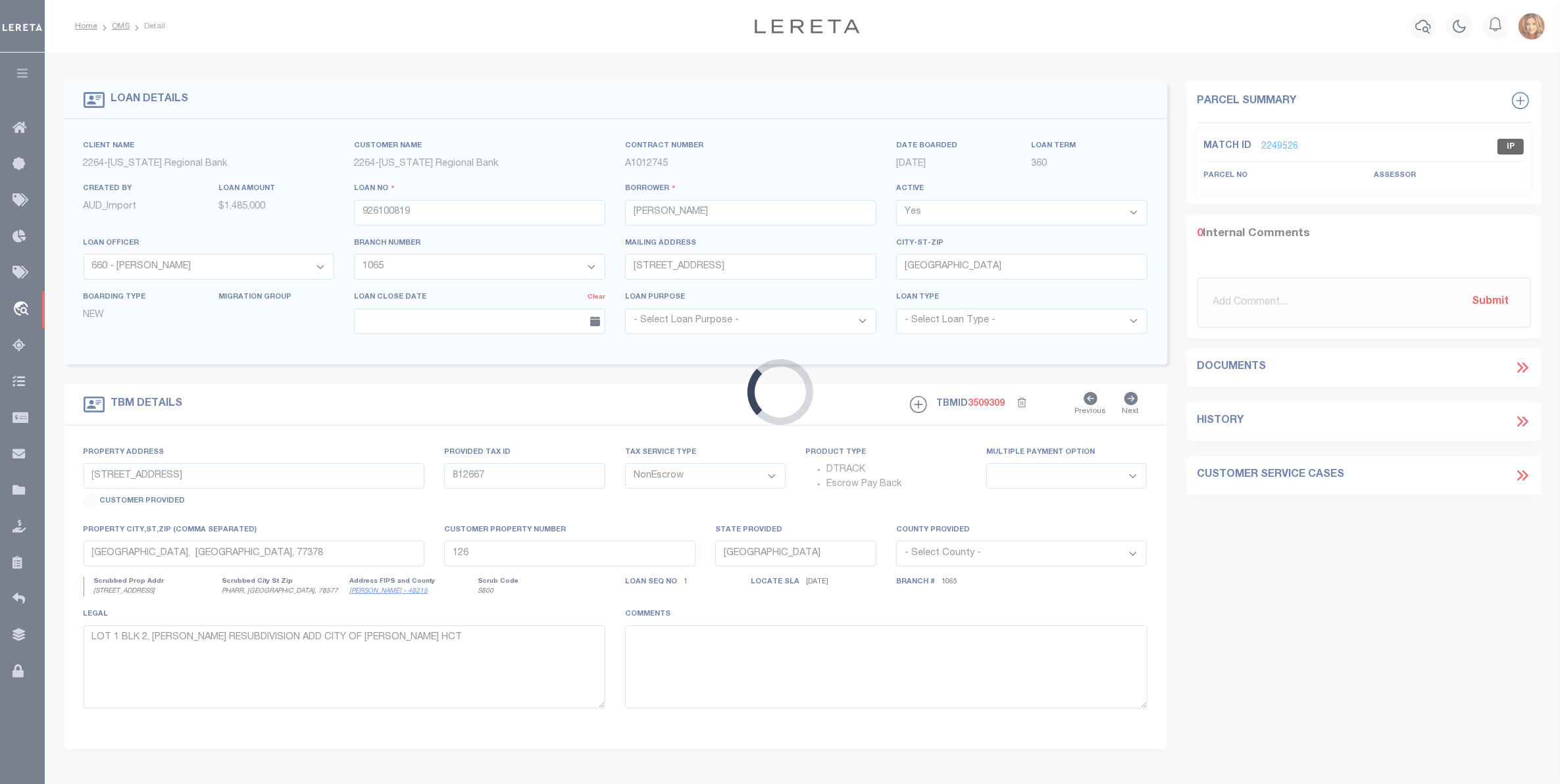
type textarea "LOT 02 BLOCK 02 SECT 10 [GEOGRAPHIC_DATA] 2.5"
select select "152279"
select select "8141"
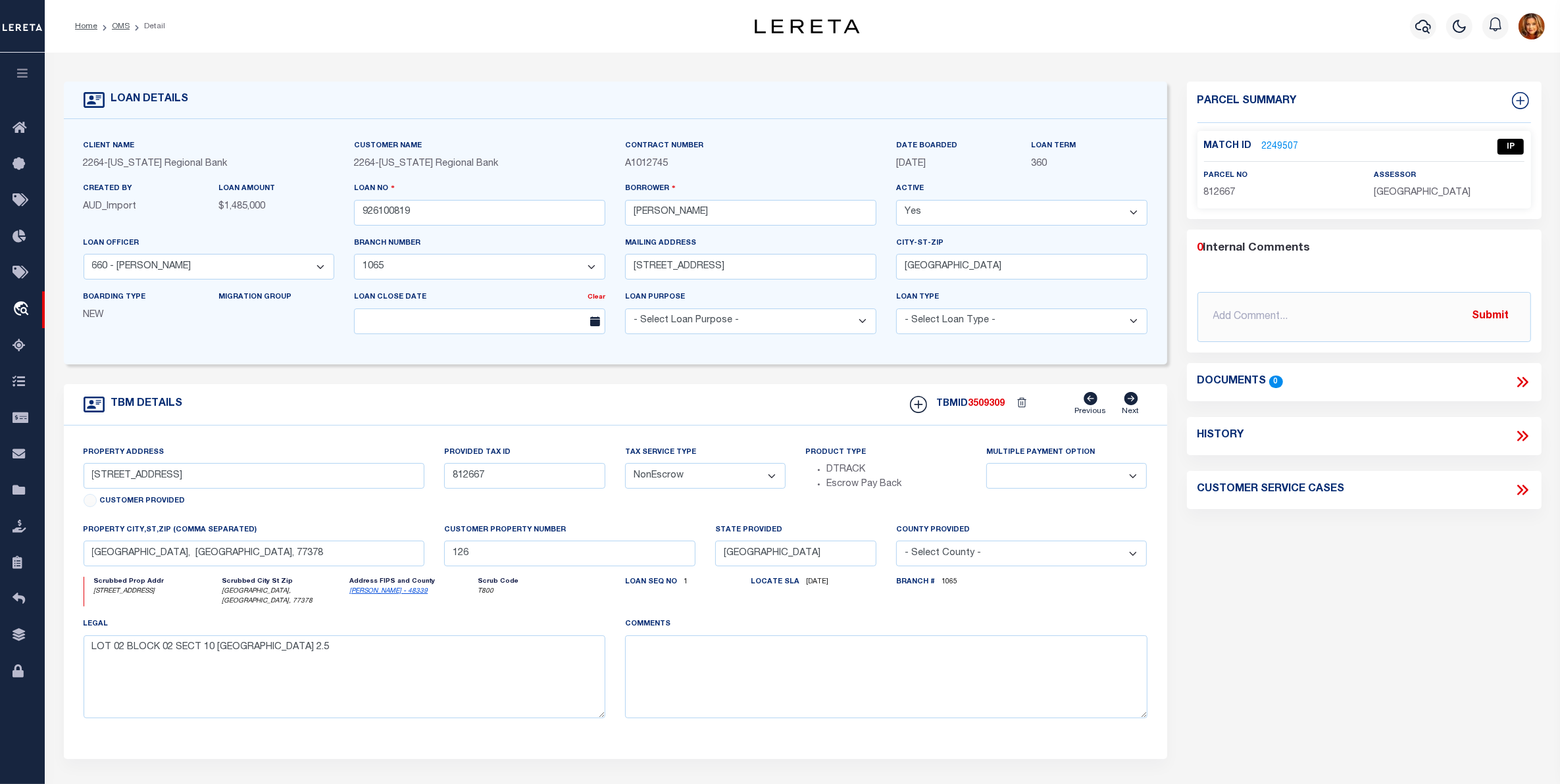
click at [1278, 143] on link "2249507" at bounding box center [1281, 147] width 37 height 14
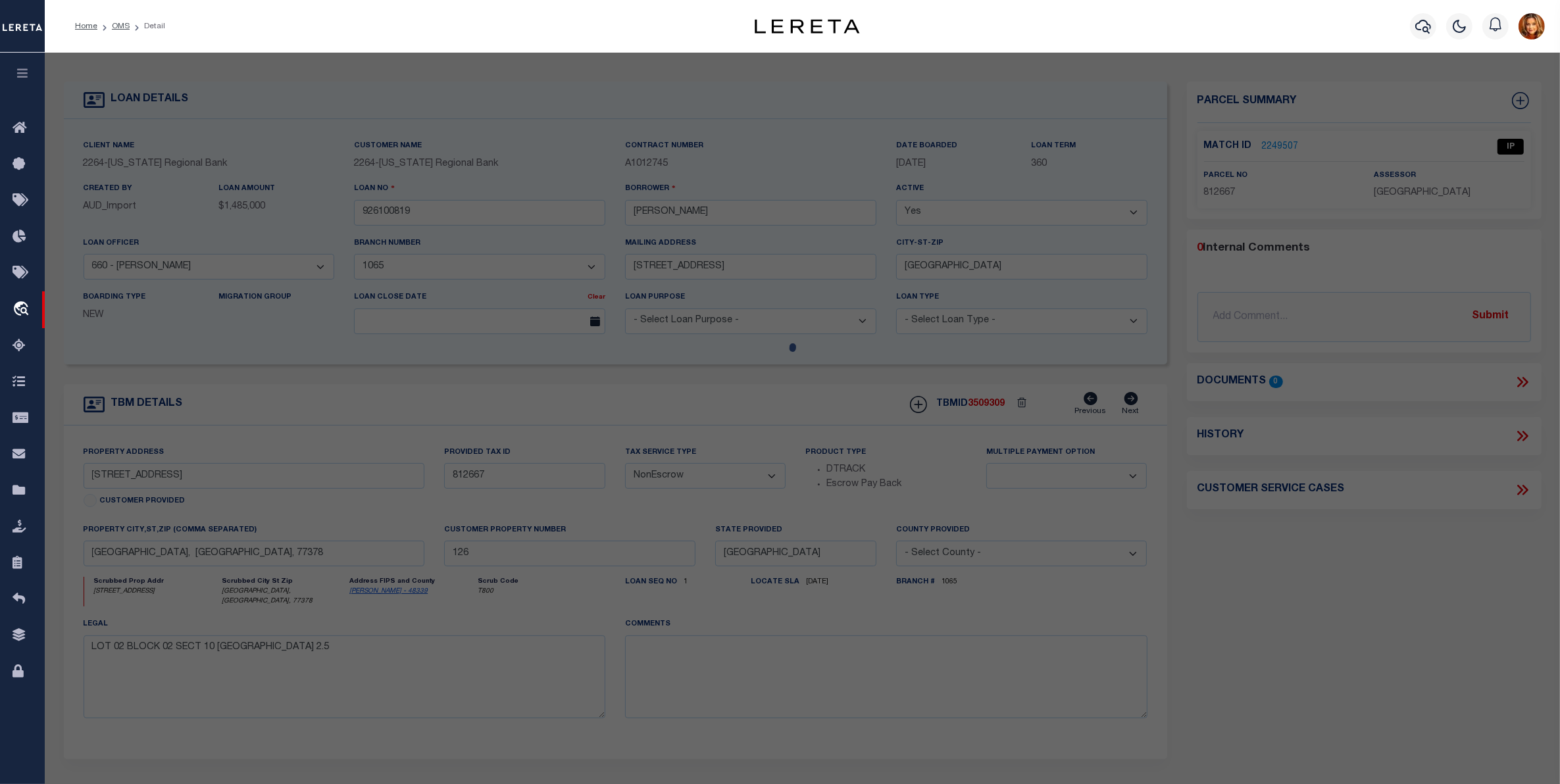
checkbox input "false"
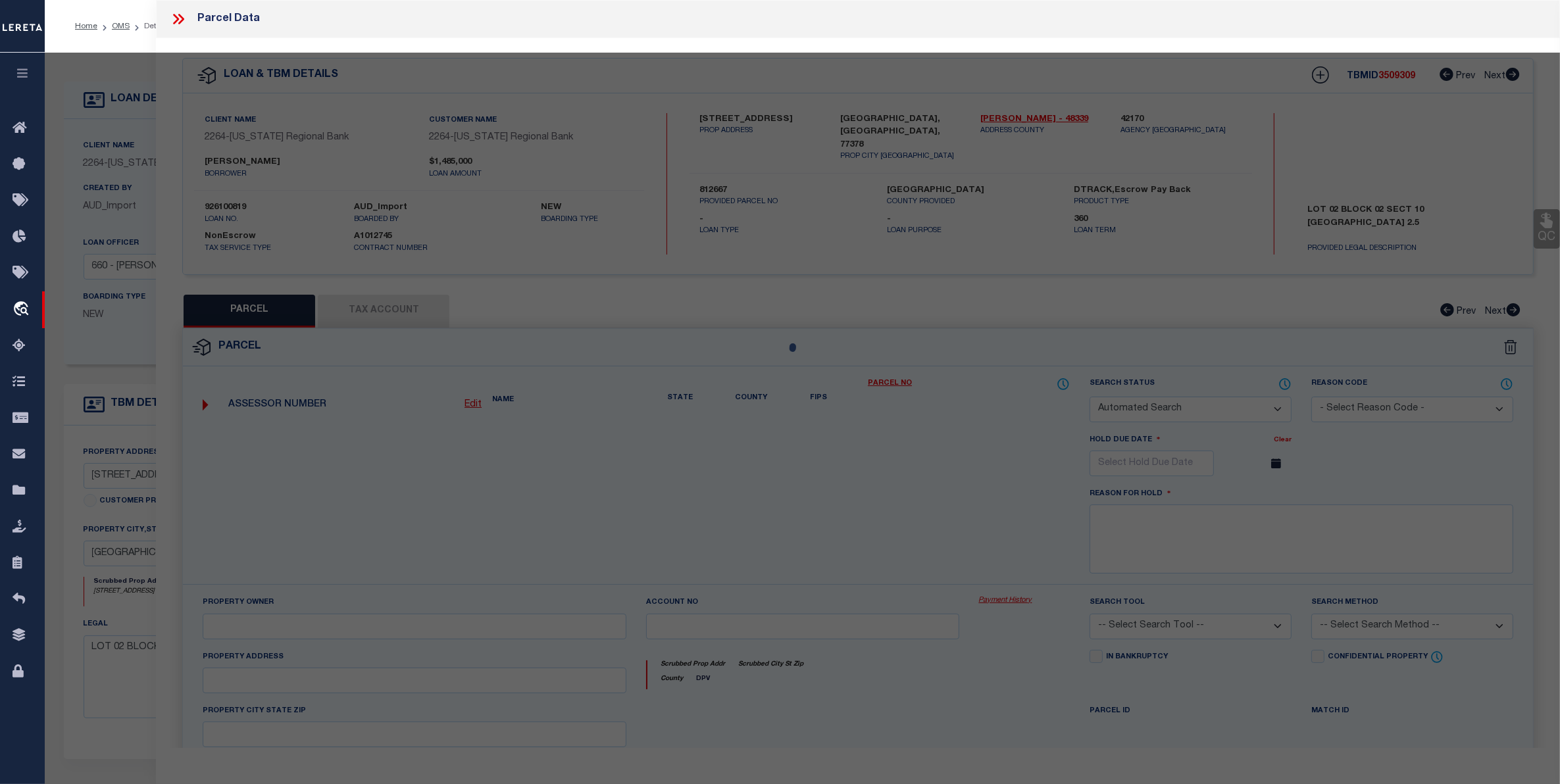
select select "IP"
type input "[PERSON_NAME] K & [PERSON_NAME][GEOGRAPHIC_DATA]"
select select "AGW"
select select "LEG"
type input "[STREET_ADDRESS]"
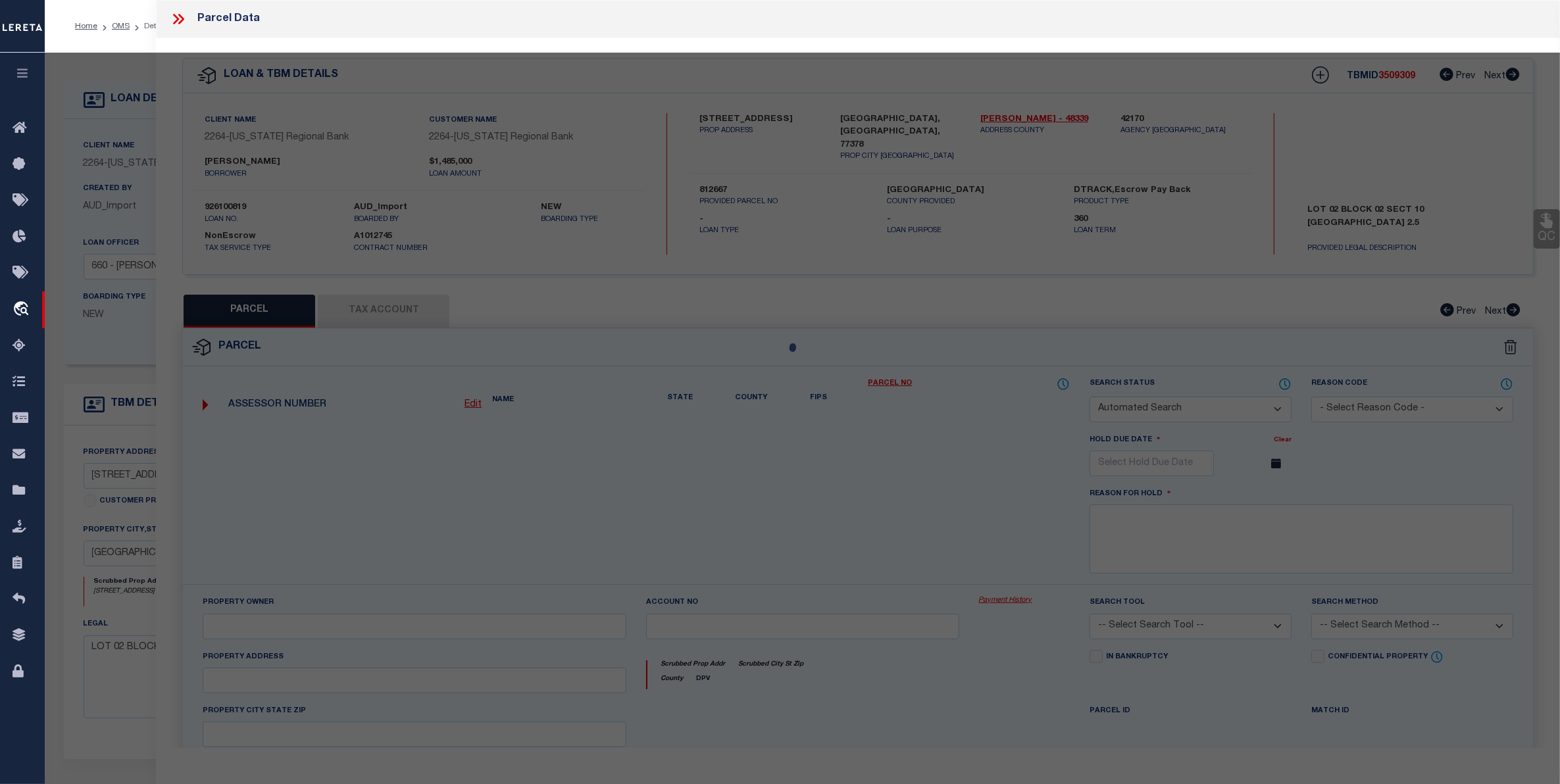
type input "[PERSON_NAME] TX 77378"
type textarea "Republic [GEOGRAPHIC_DATA] 10 BLK 2 LOT 2"
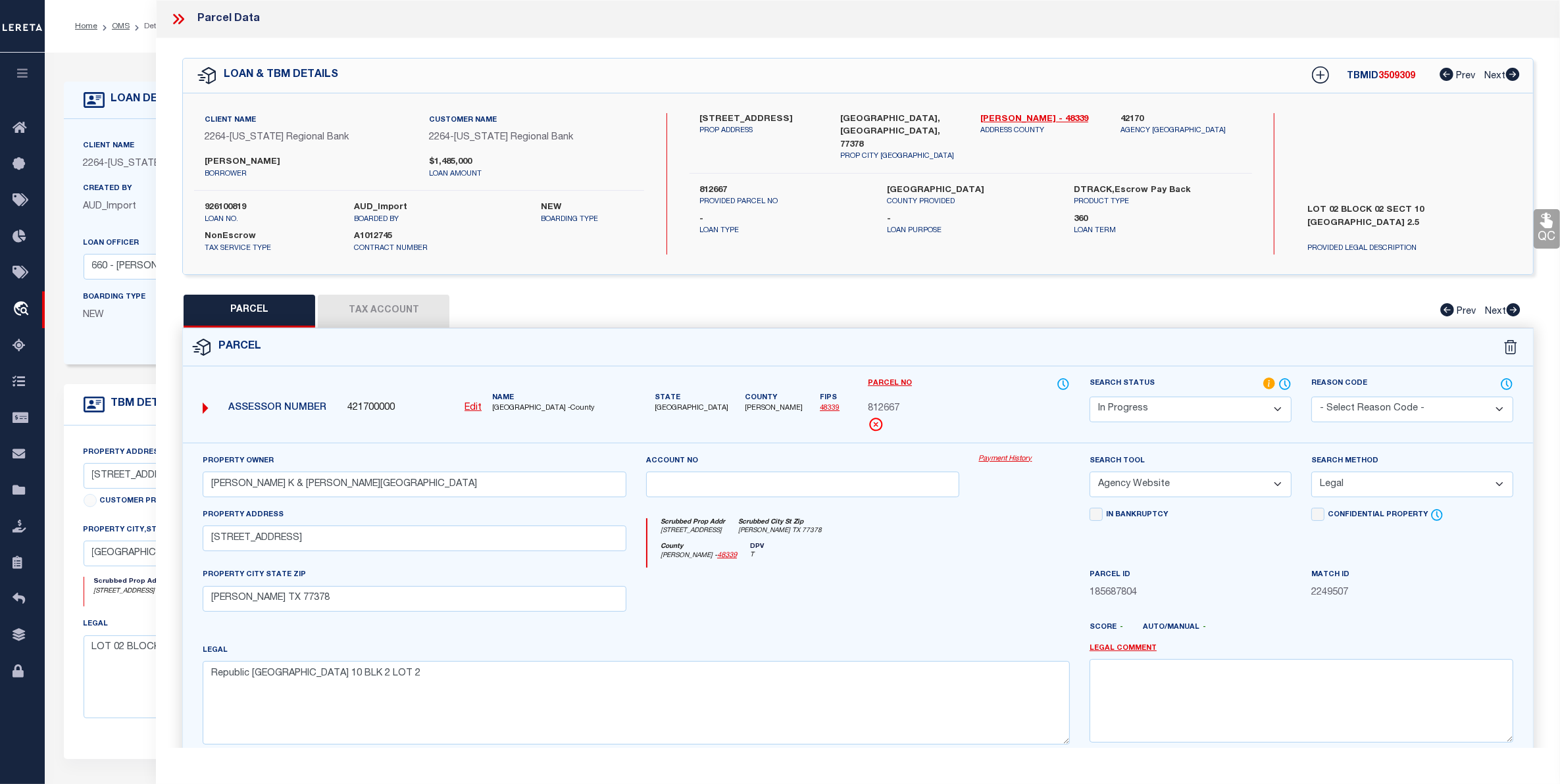
click at [376, 304] on button "Tax Account" at bounding box center [384, 311] width 132 height 33
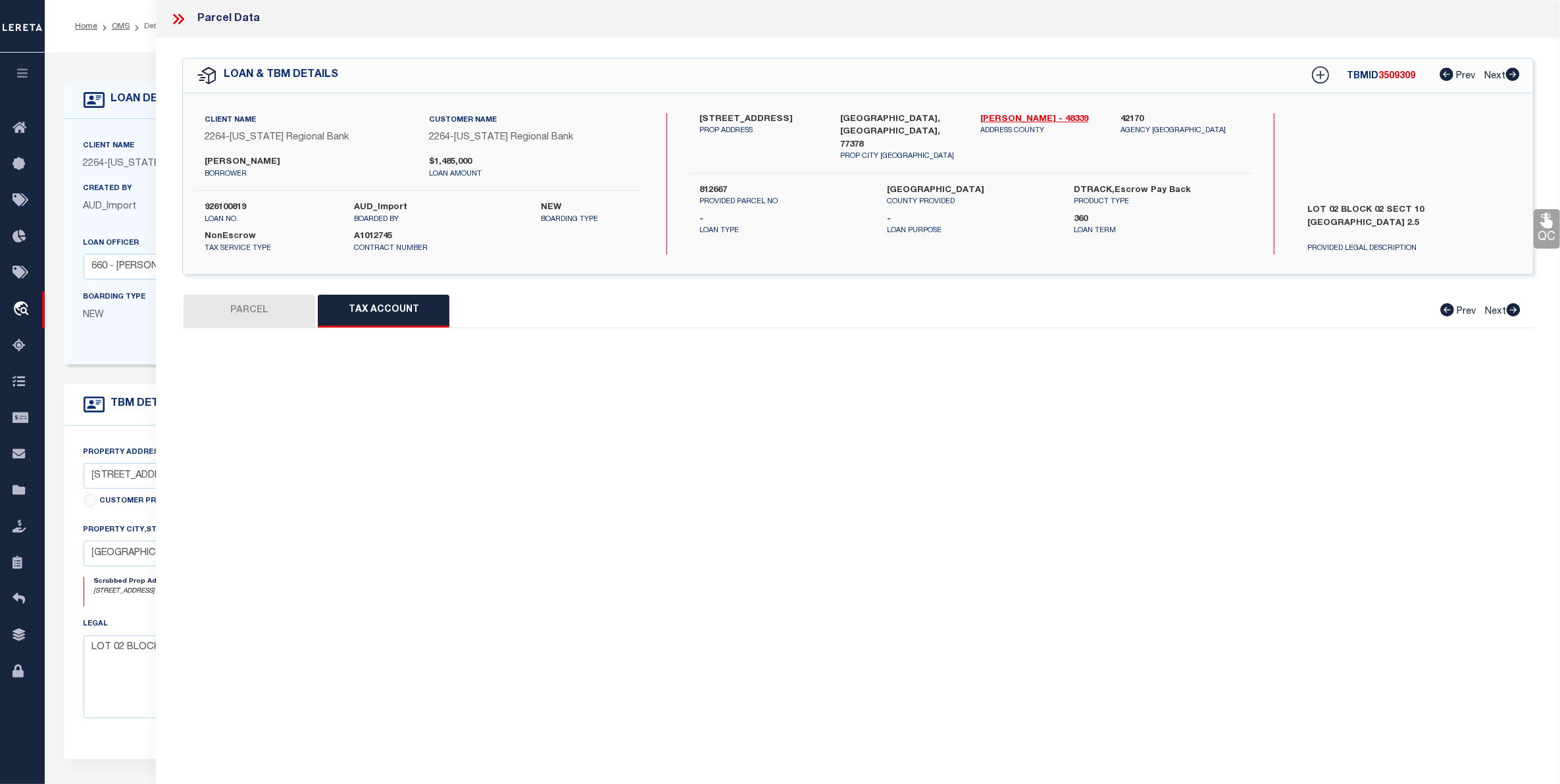
select select "100"
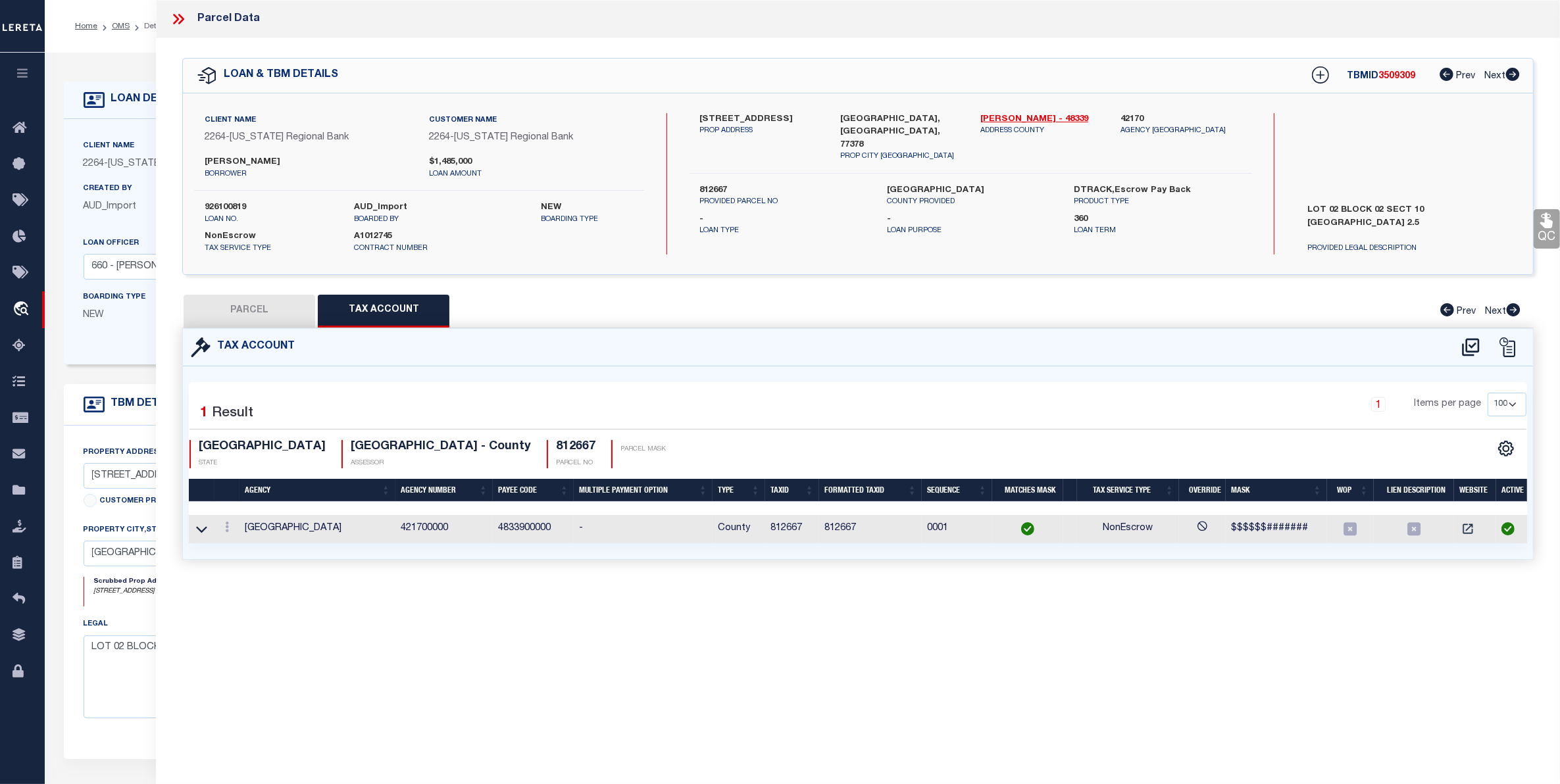
click at [257, 311] on button "PARCEL" at bounding box center [249, 311] width 132 height 33
select select "AS"
select select
checkbox input "false"
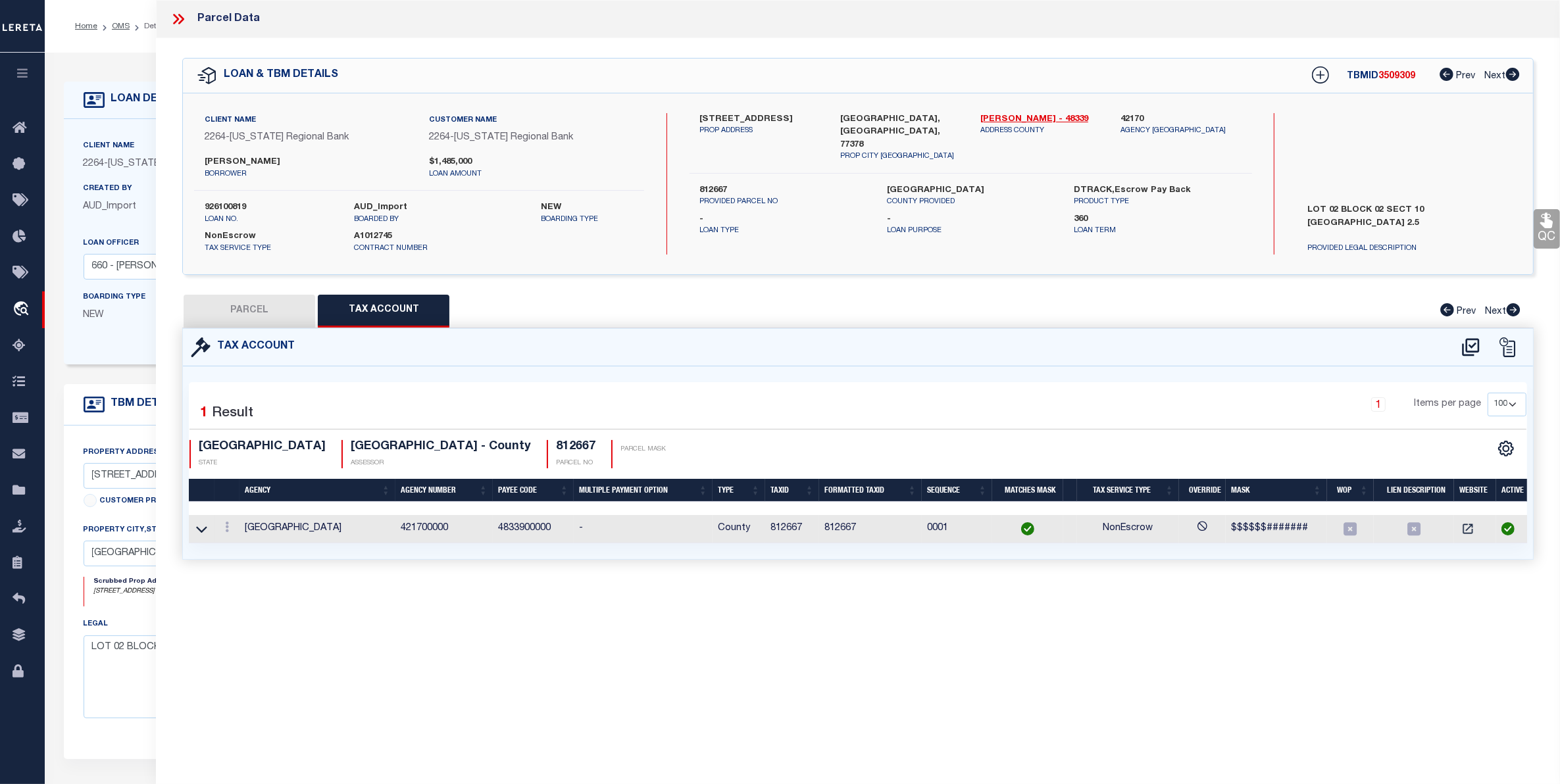
checkbox input "false"
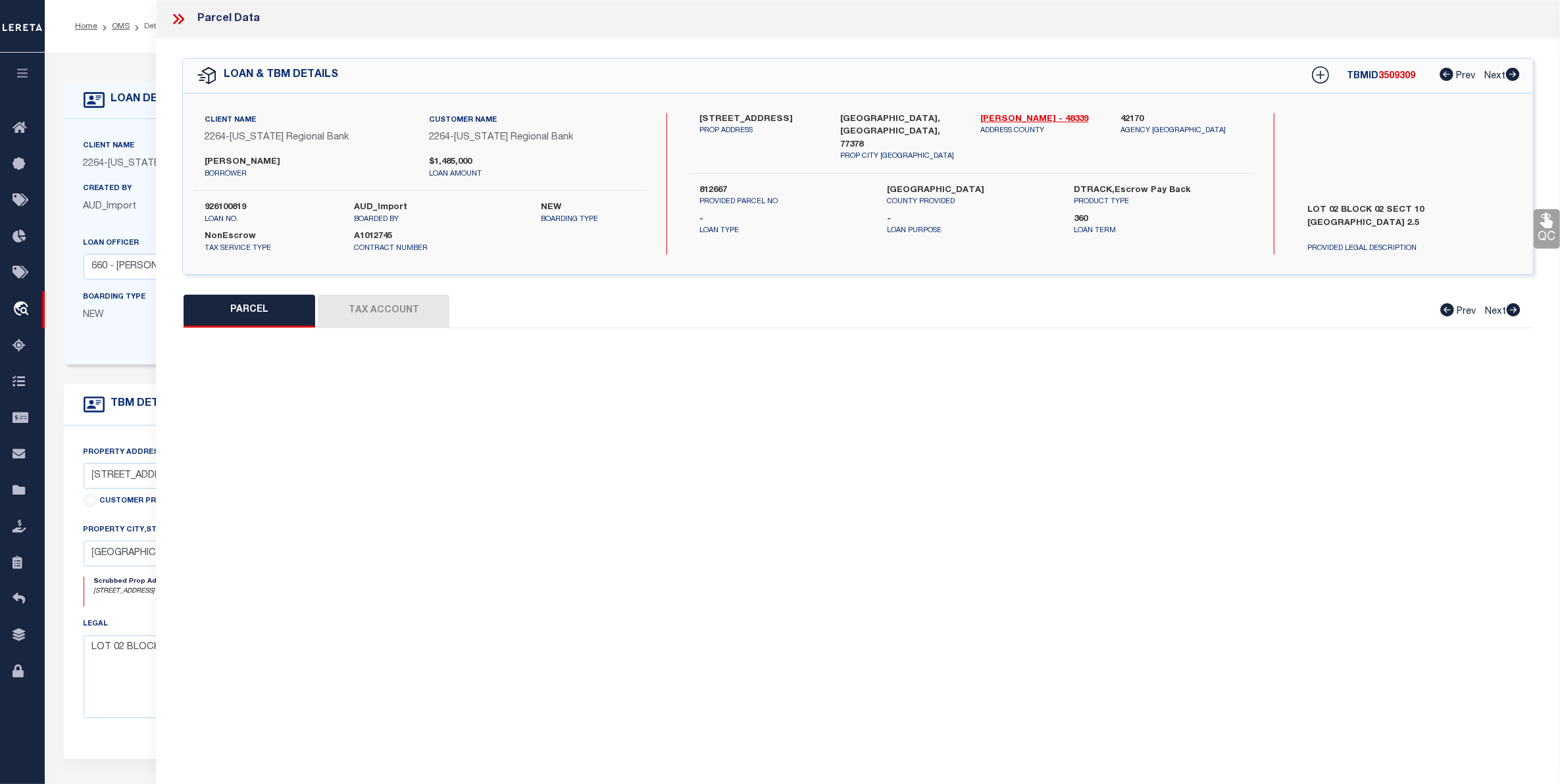
select select "IP"
type input "[PERSON_NAME] K & [PERSON_NAME][GEOGRAPHIC_DATA]"
select select "AGW"
select select "LEG"
type input "[STREET_ADDRESS]"
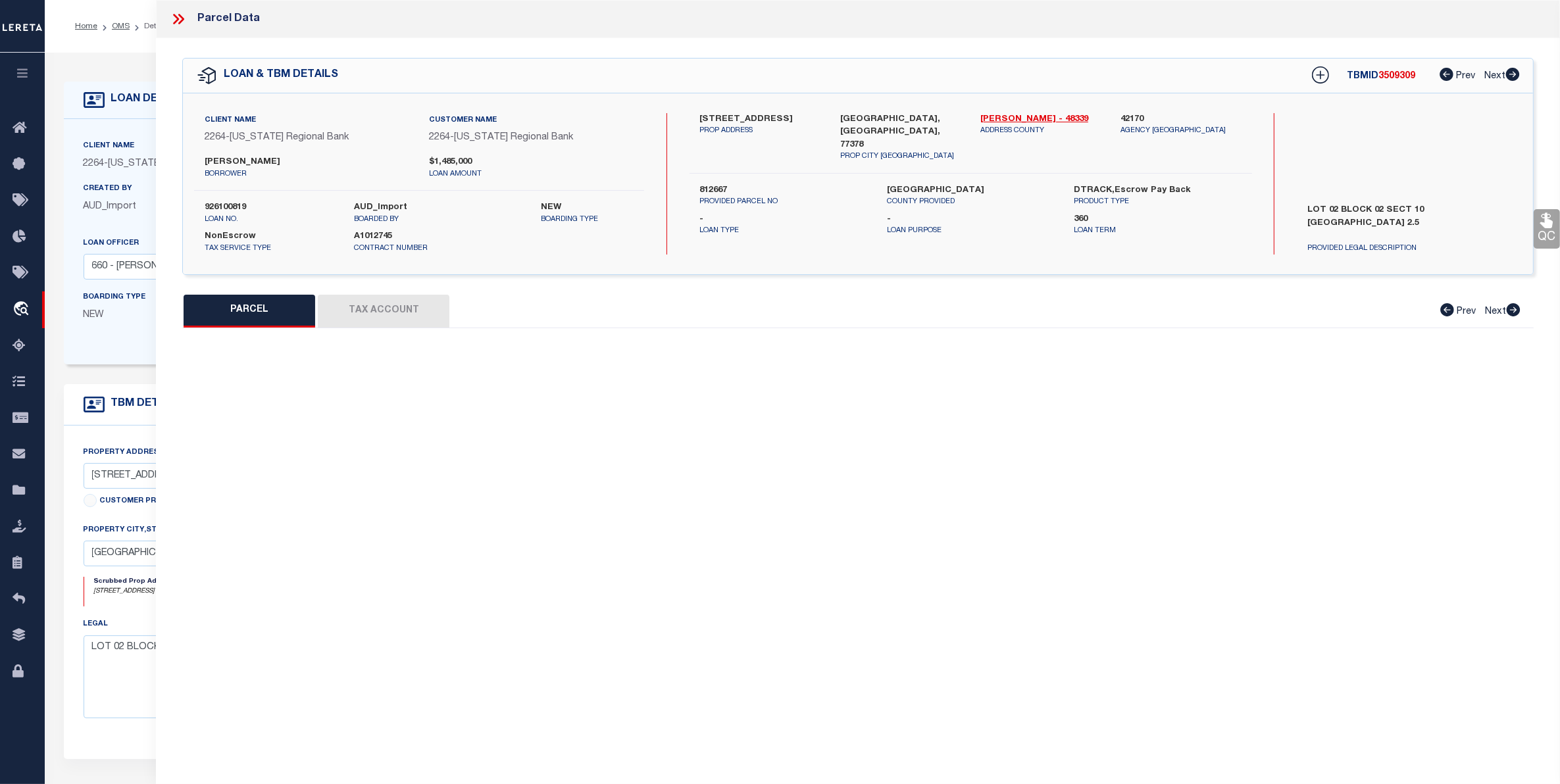
type input "[PERSON_NAME] TX 77378"
type textarea "Republic [GEOGRAPHIC_DATA] 10 BLK 2 LOT 2"
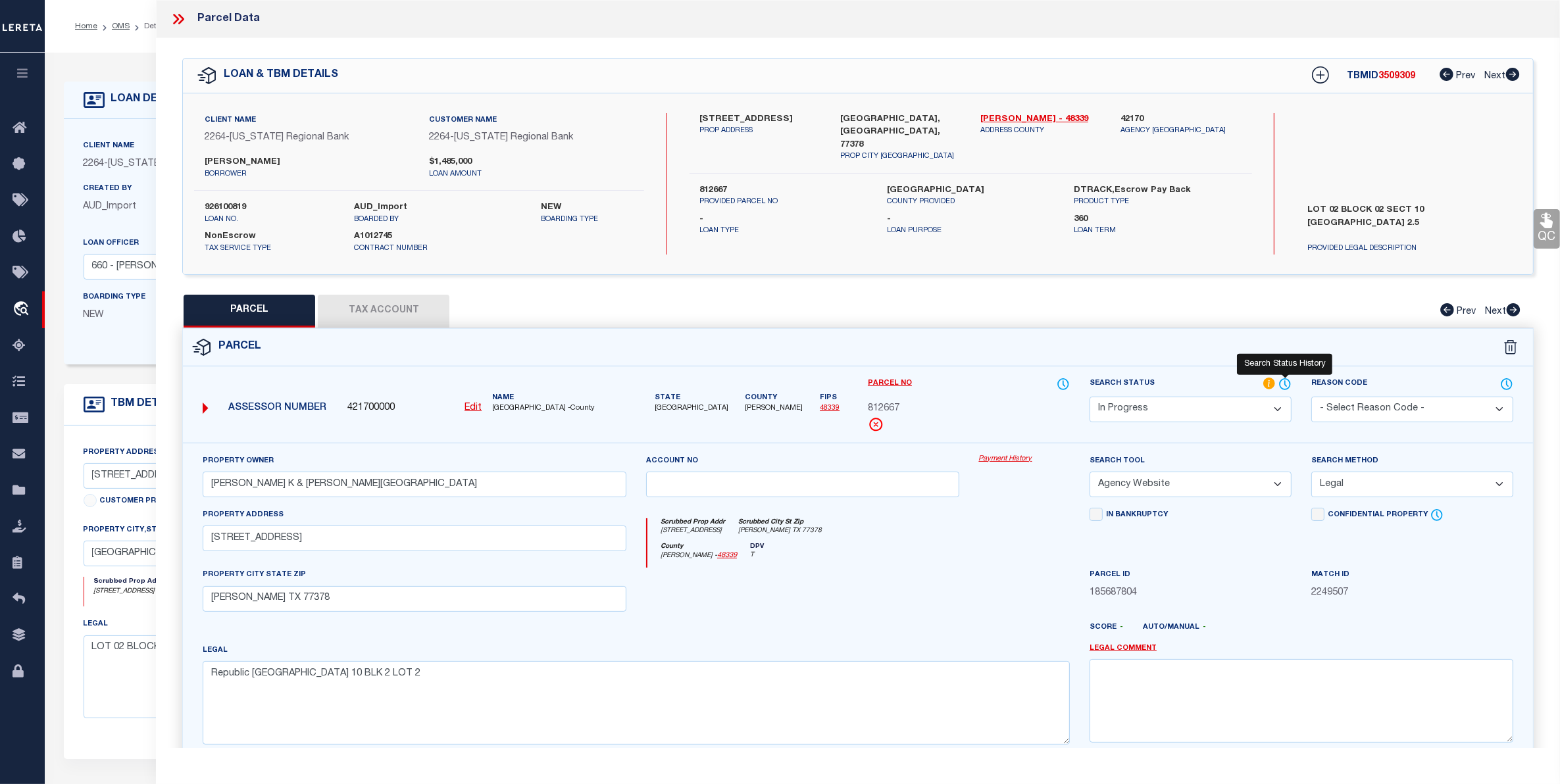
click at [1286, 380] on icon at bounding box center [1285, 384] width 13 height 15
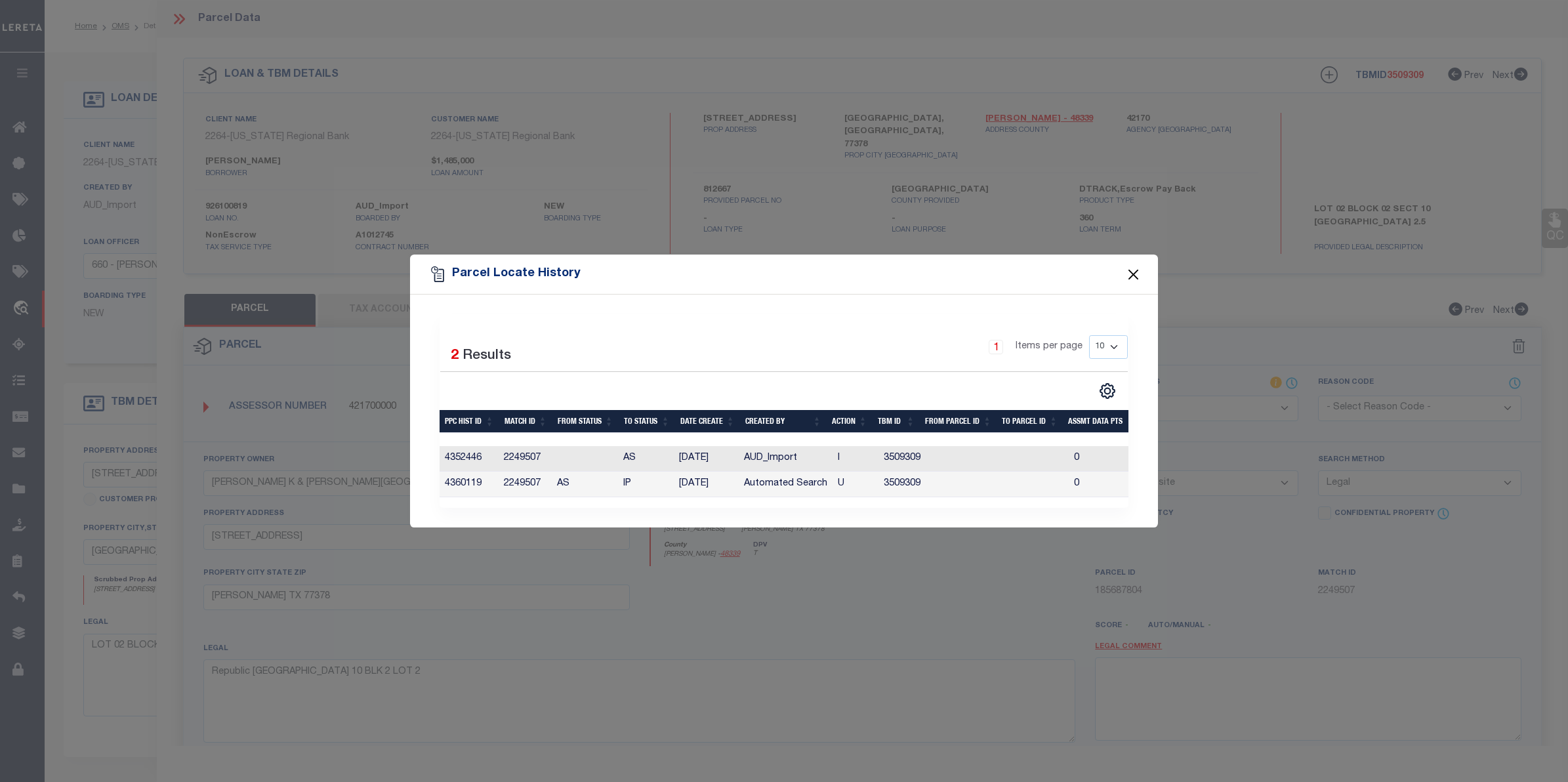
click at [1133, 266] on button "Close" at bounding box center [1134, 274] width 17 height 17
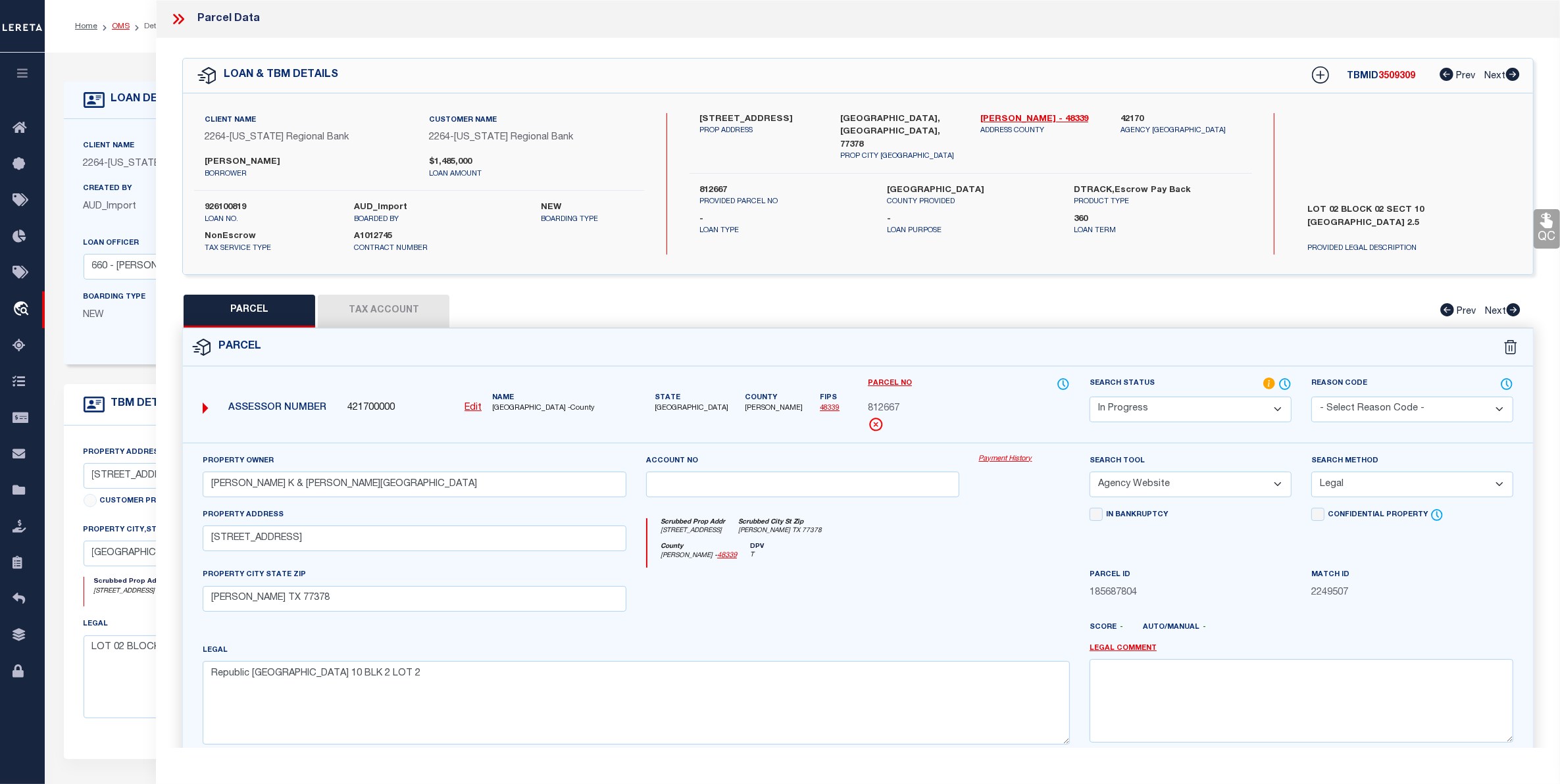
click at [119, 24] on link "OMS" at bounding box center [120, 26] width 18 height 8
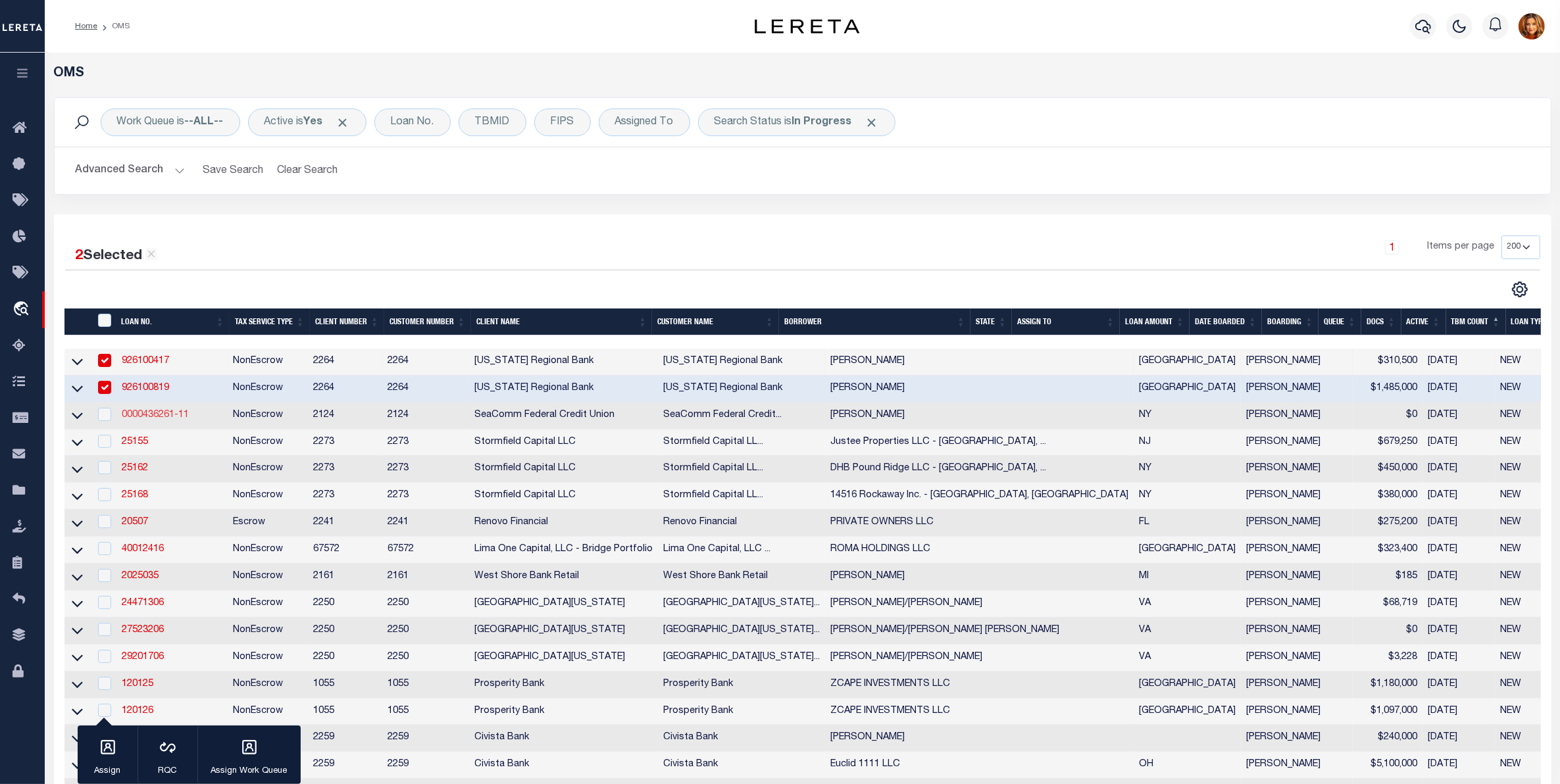
click at [134, 415] on link "0000436261-11" at bounding box center [155, 415] width 67 height 9
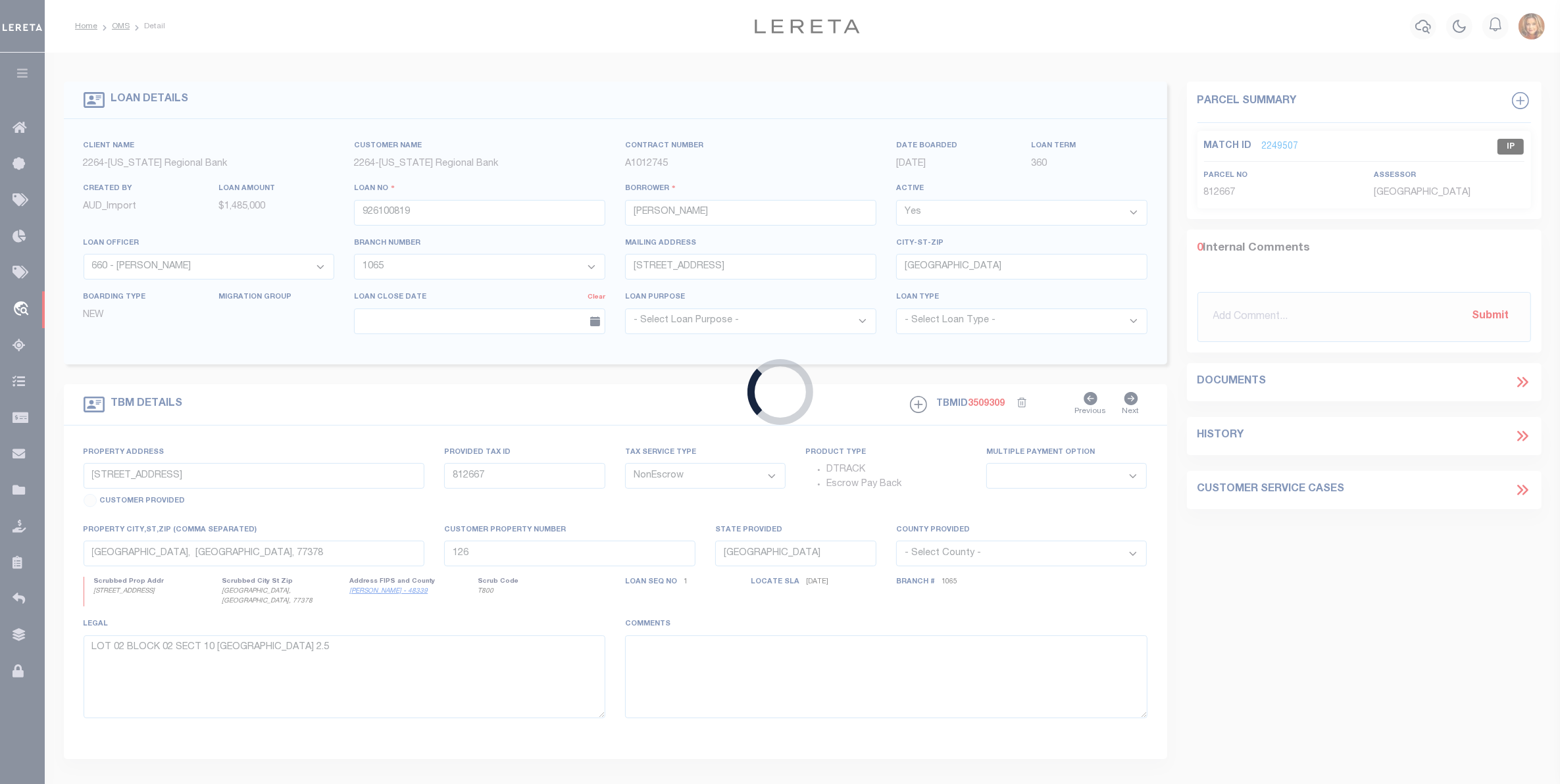
type input "0000436261-11"
type input "[PERSON_NAME]"
select select
type input "[STREET_ADDRESS][PERSON_NAME]"
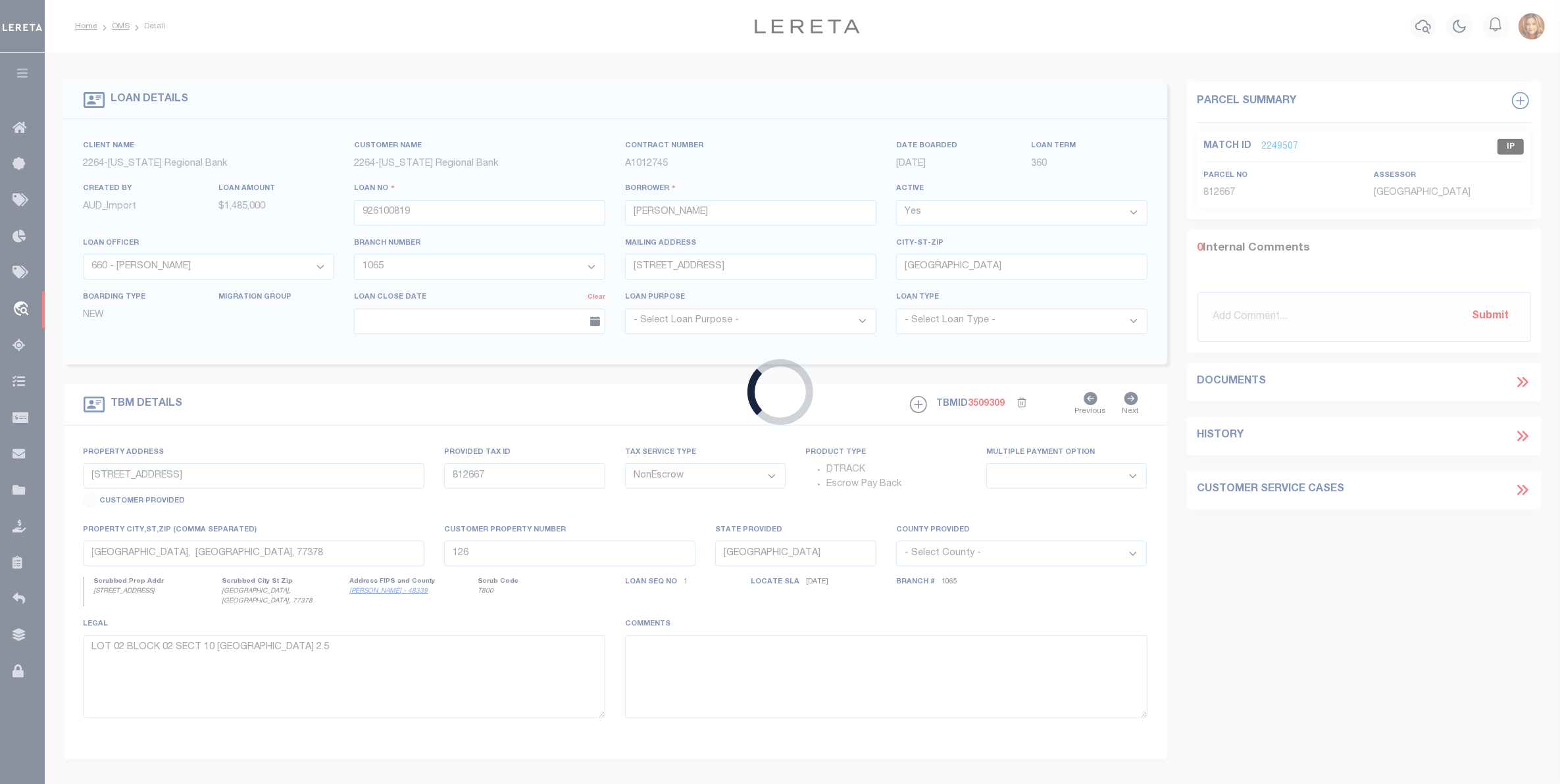
type input "[GEOGRAPHIC_DATA],[GEOGRAPHIC_DATA],13676-3129"
select select "100"
type input "[STREET_ADDRESS][PERSON_NAME]"
type input "75.002-1-21.1"
type input "[GEOGRAPHIC_DATA],[GEOGRAPHIC_DATA],13676-3129"
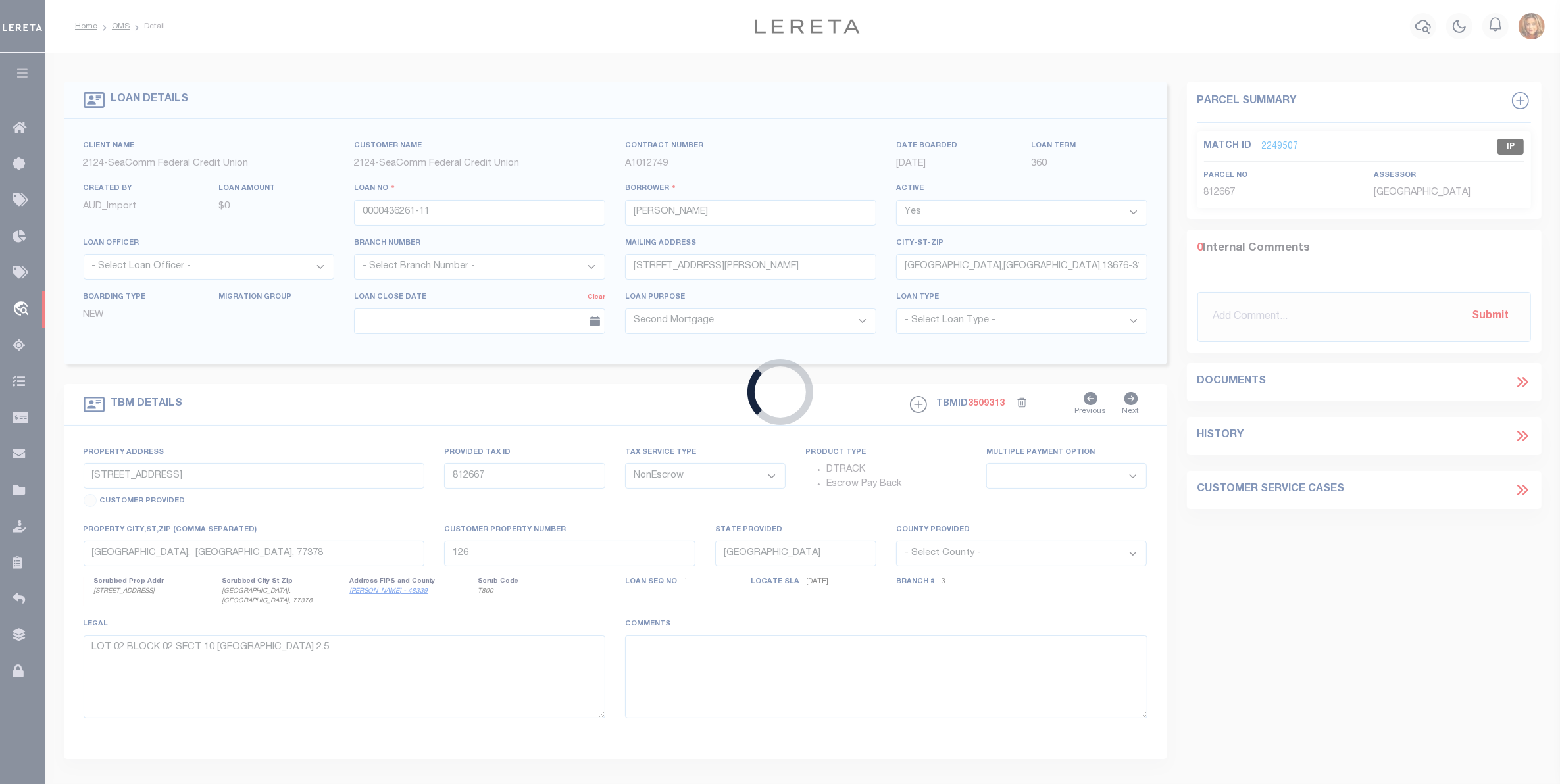
type input "NY"
select select
select select "4706"
select select "2359"
select select "4"
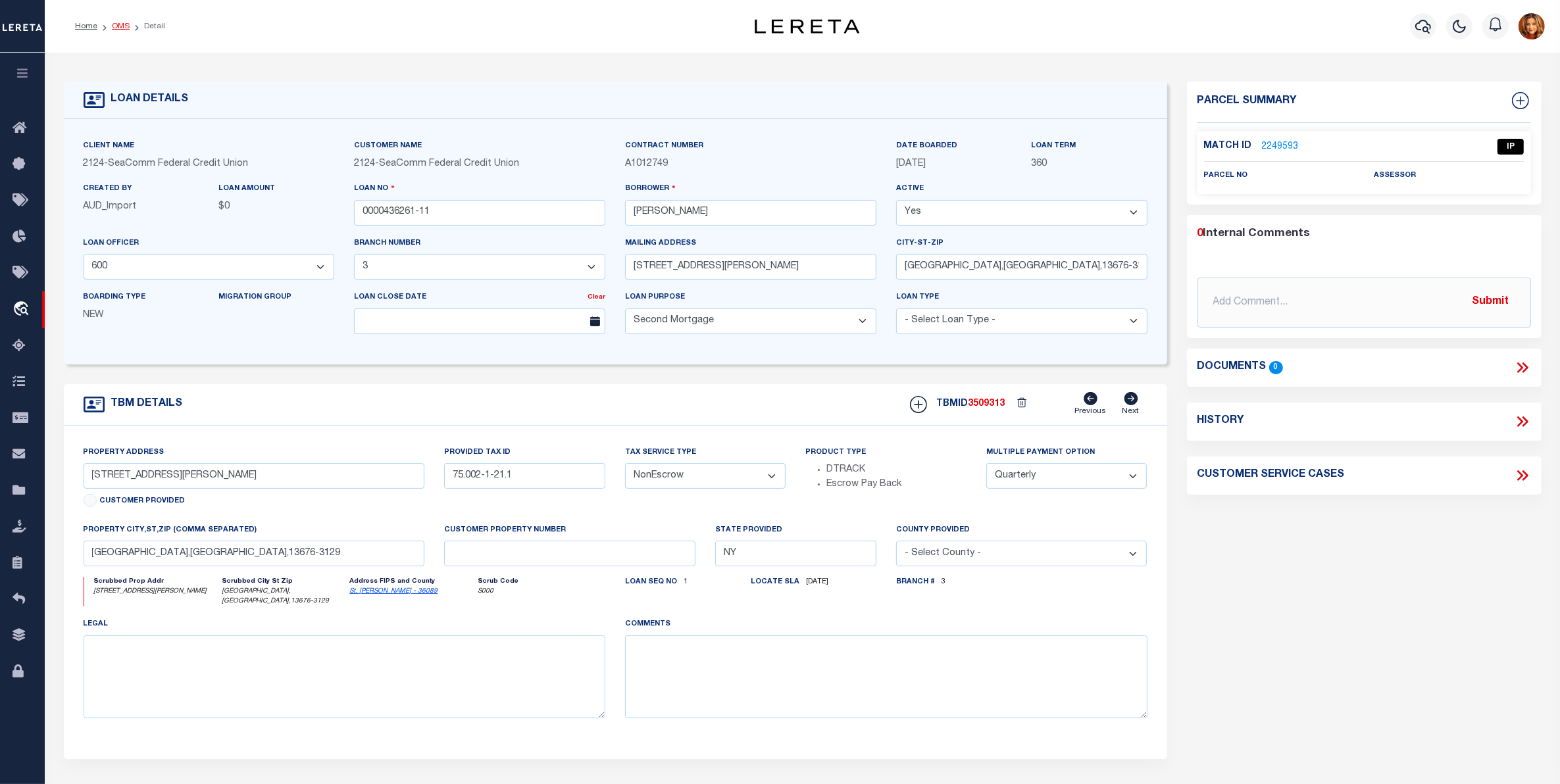
click at [119, 30] on link "OMS" at bounding box center [120, 26] width 18 height 8
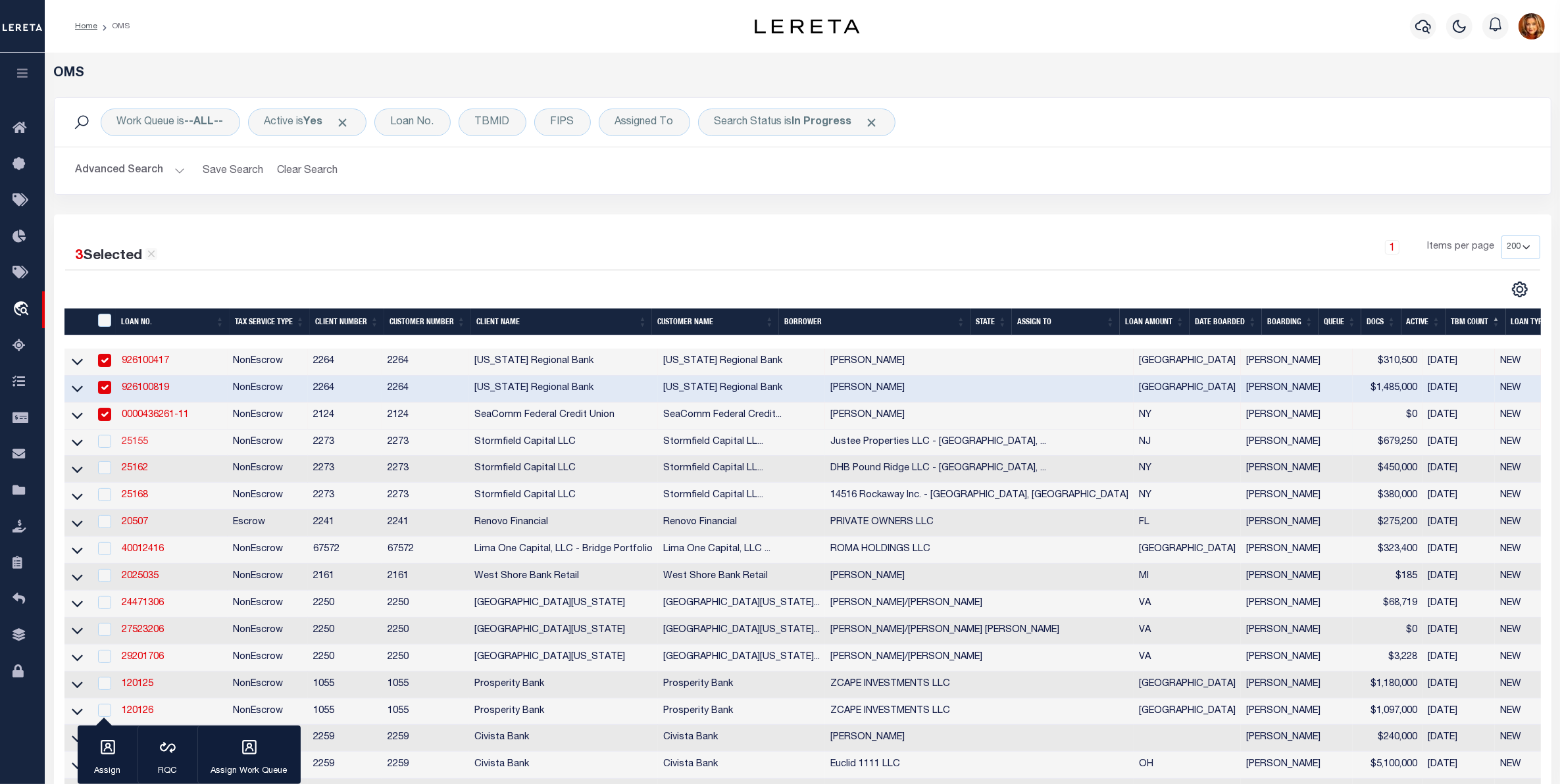
click at [130, 447] on link "25155" at bounding box center [135, 442] width 26 height 9
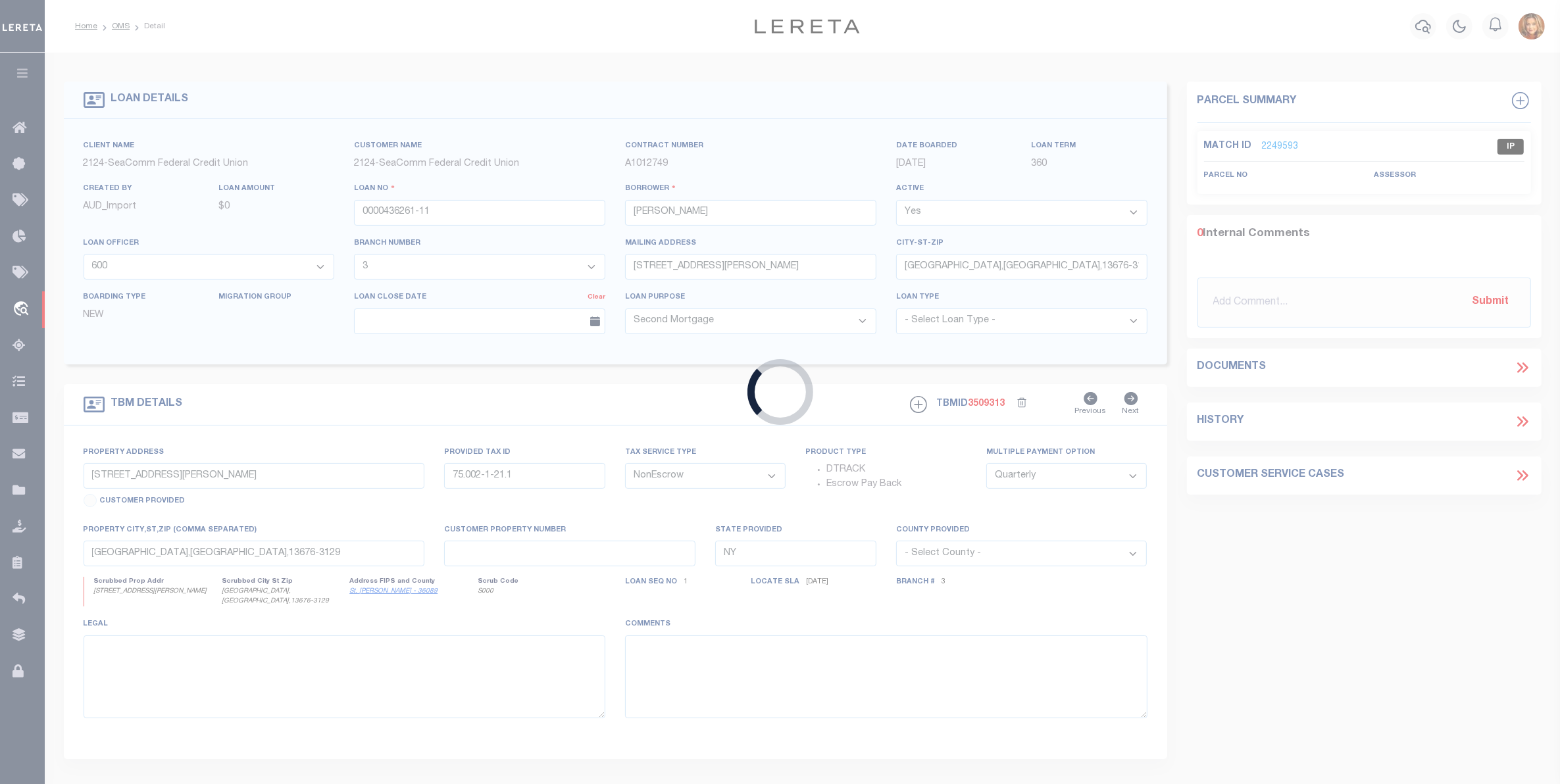
type input "25155"
type input "Justee Properties LLC - [GEOGRAPHIC_DATA], [GEOGRAPHIC_DATA]"
select select
type input "[STREET_ADDRESS][PERSON_NAME]"
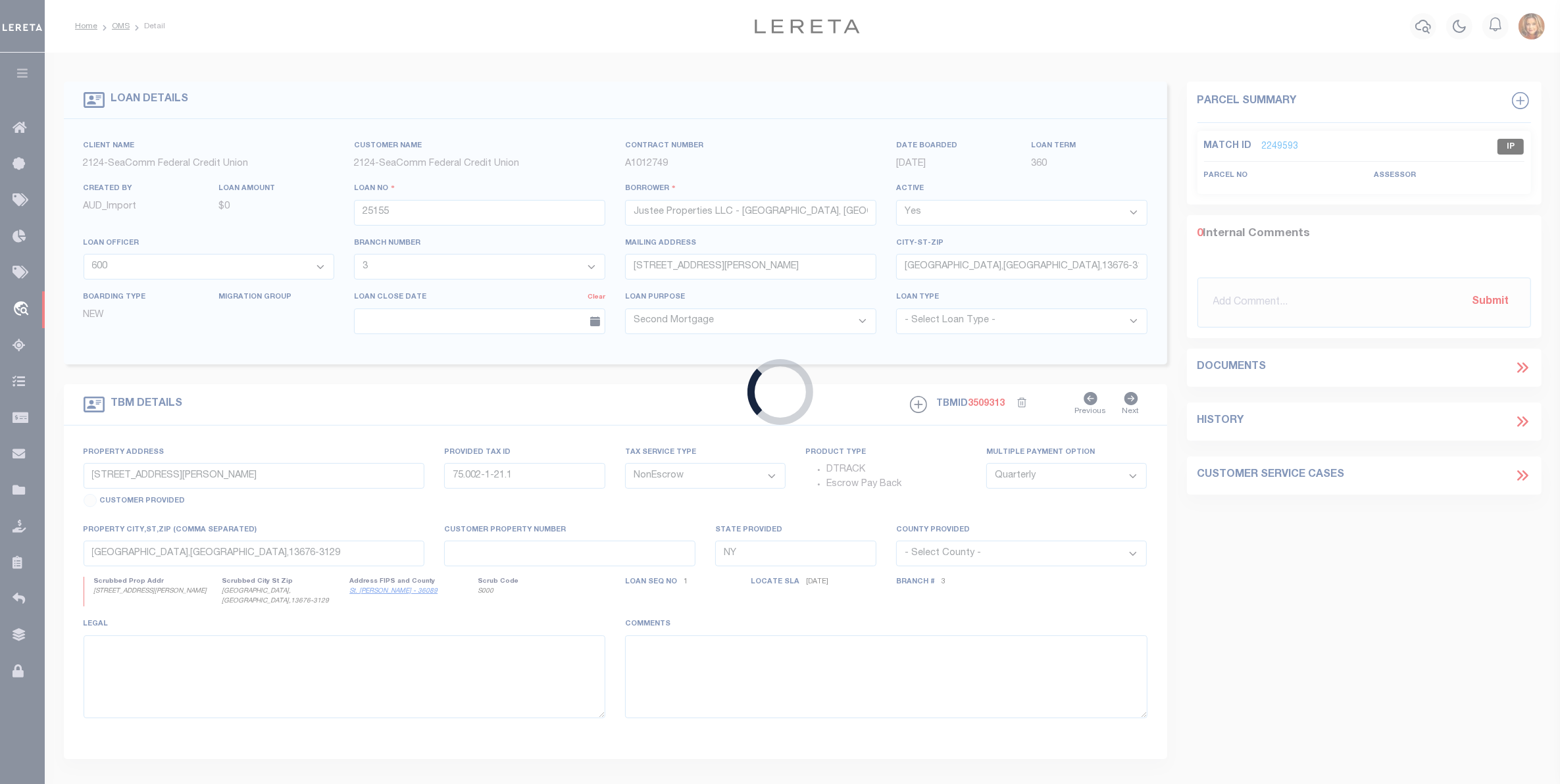
type input "[GEOGRAPHIC_DATA] [GEOGRAPHIC_DATA]"
select select "400"
type input "[STREET_ADDRESS][PERSON_NAME]"
type input "1910-00031-0000-00002-0001-"
select select
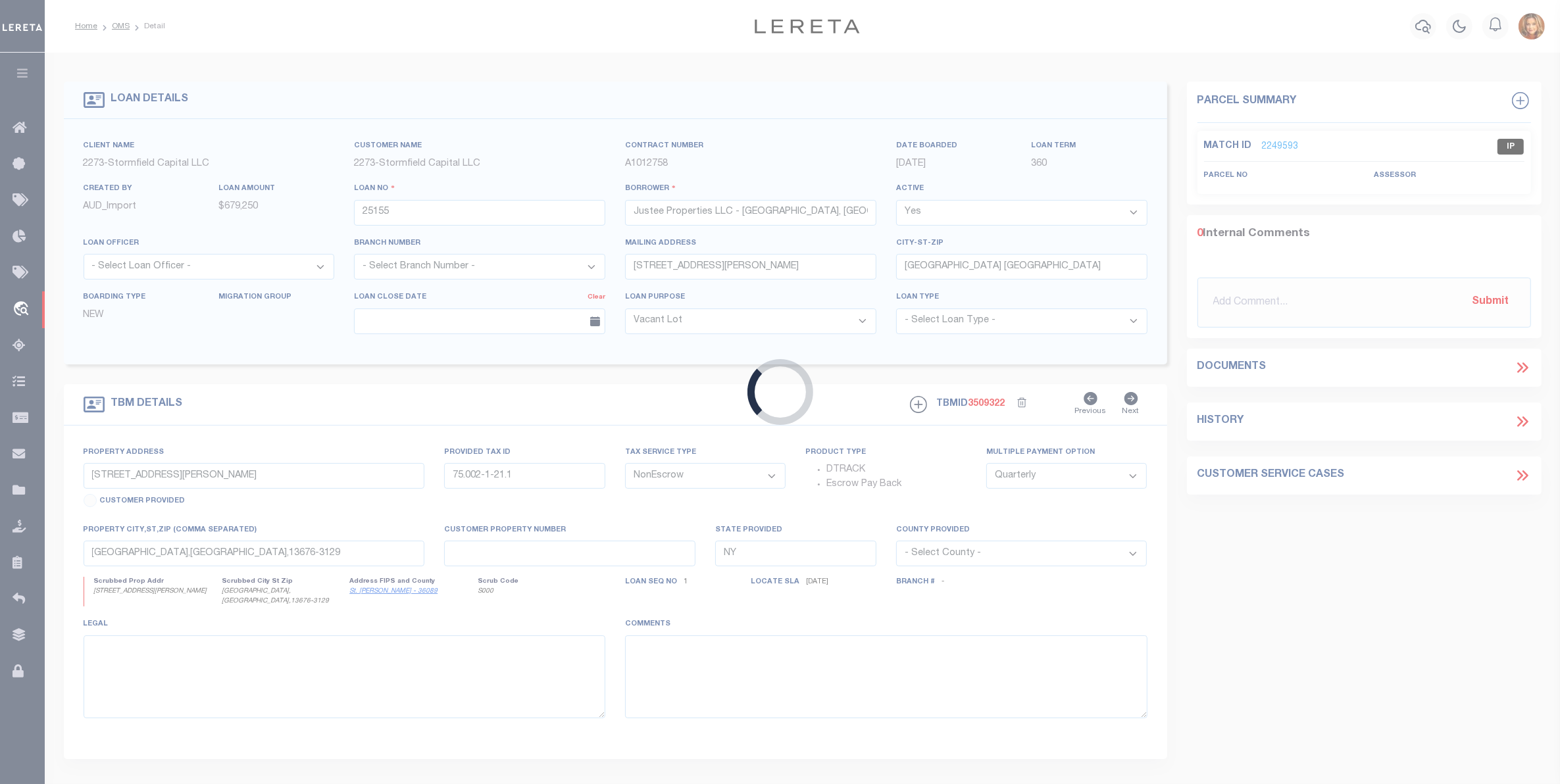
type input "[GEOGRAPHIC_DATA] [GEOGRAPHIC_DATA]"
type input "NJ"
select select
select select "84869"
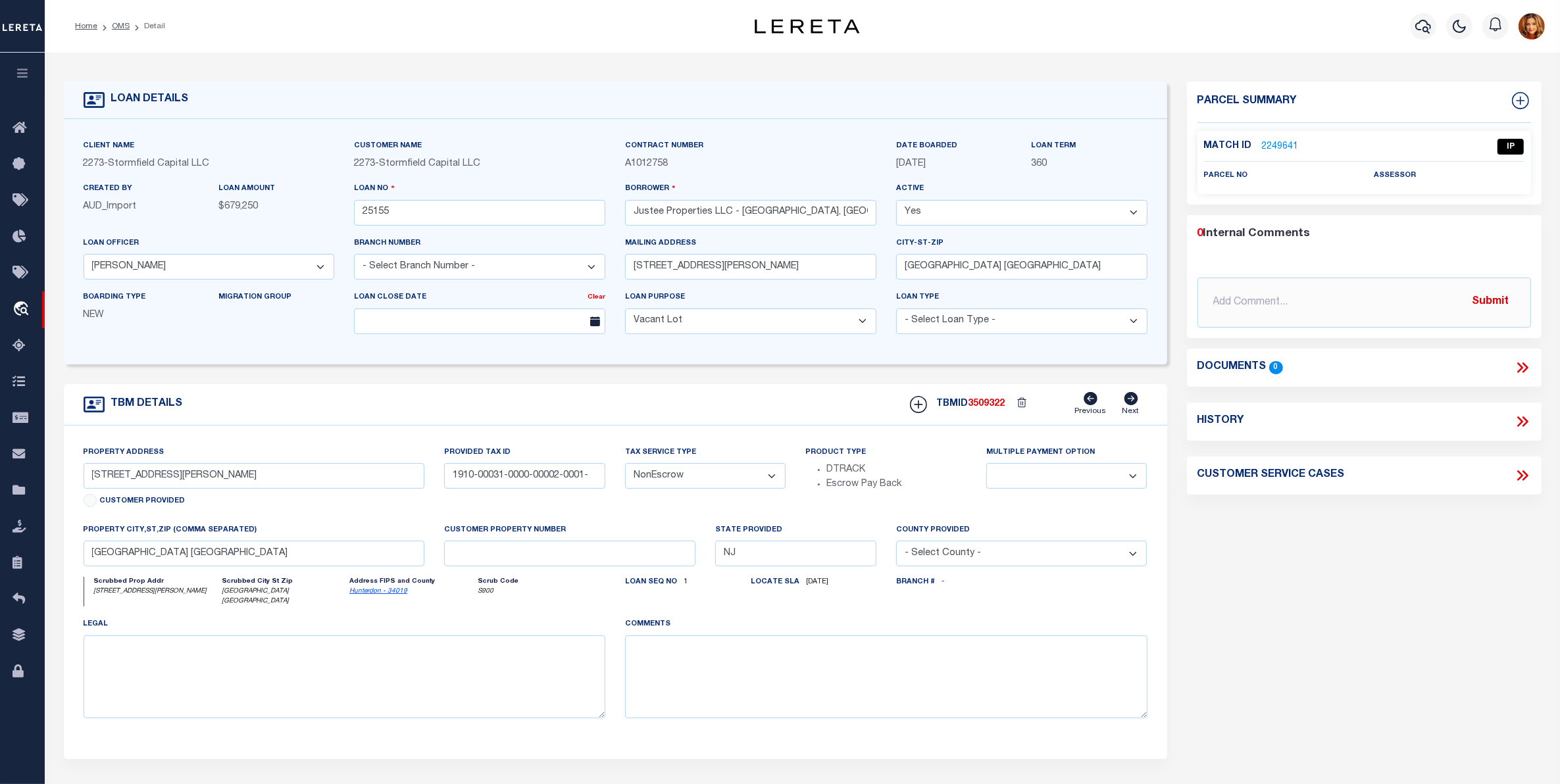
click at [1268, 146] on link "2249641" at bounding box center [1281, 147] width 37 height 14
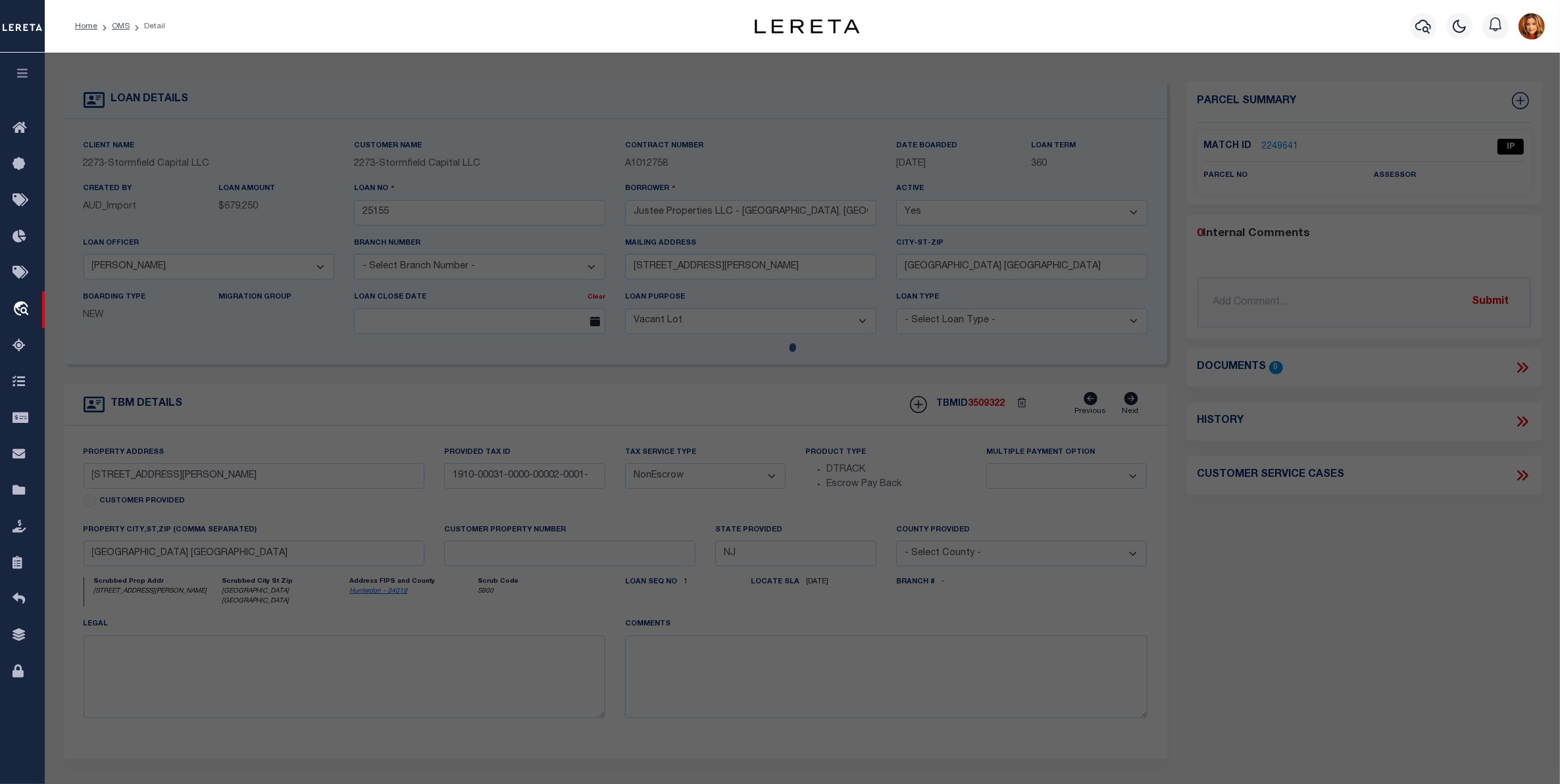
select select "AS"
select select
checkbox input "false"
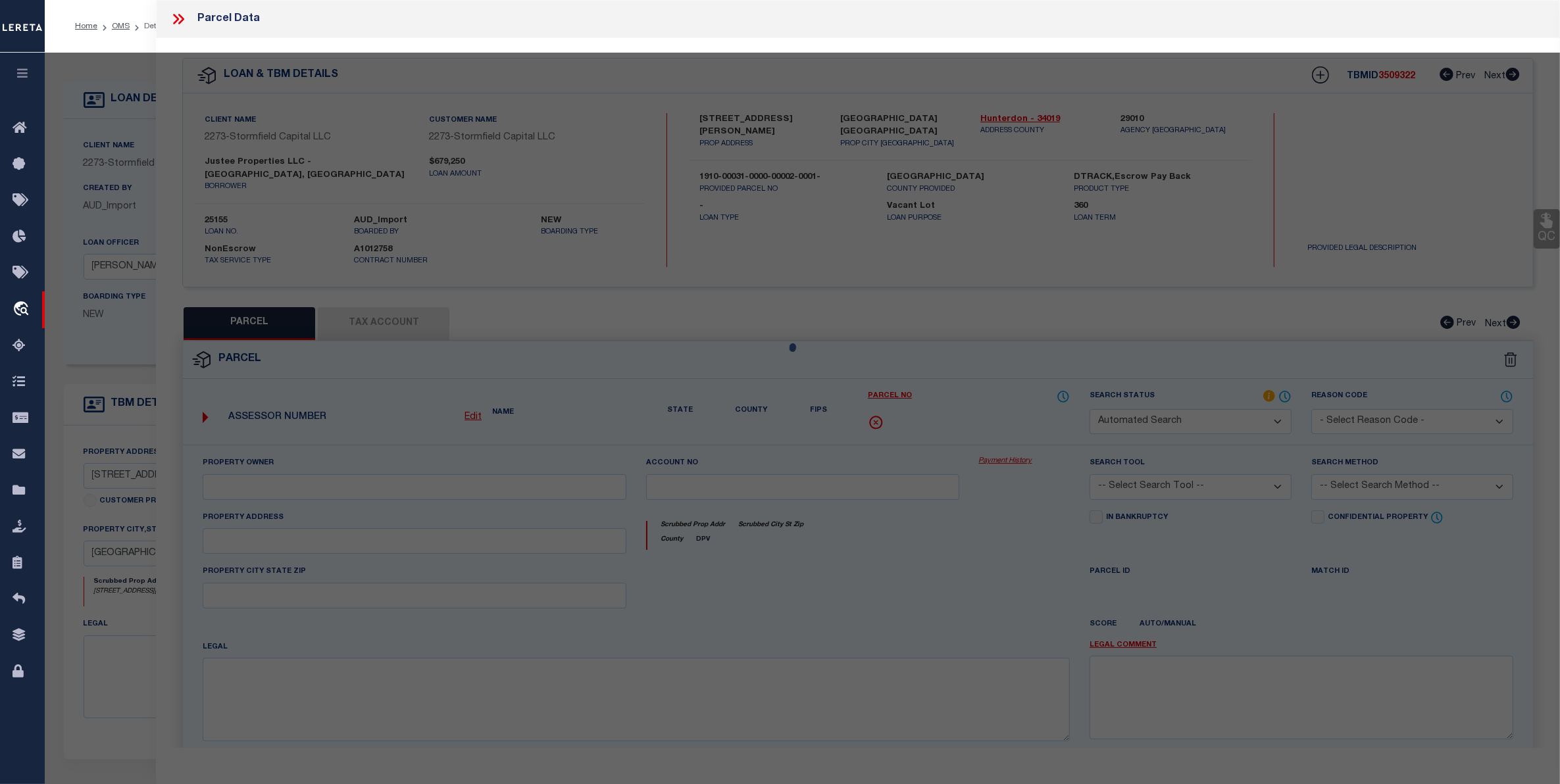
select select "IP"
checkbox input "false"
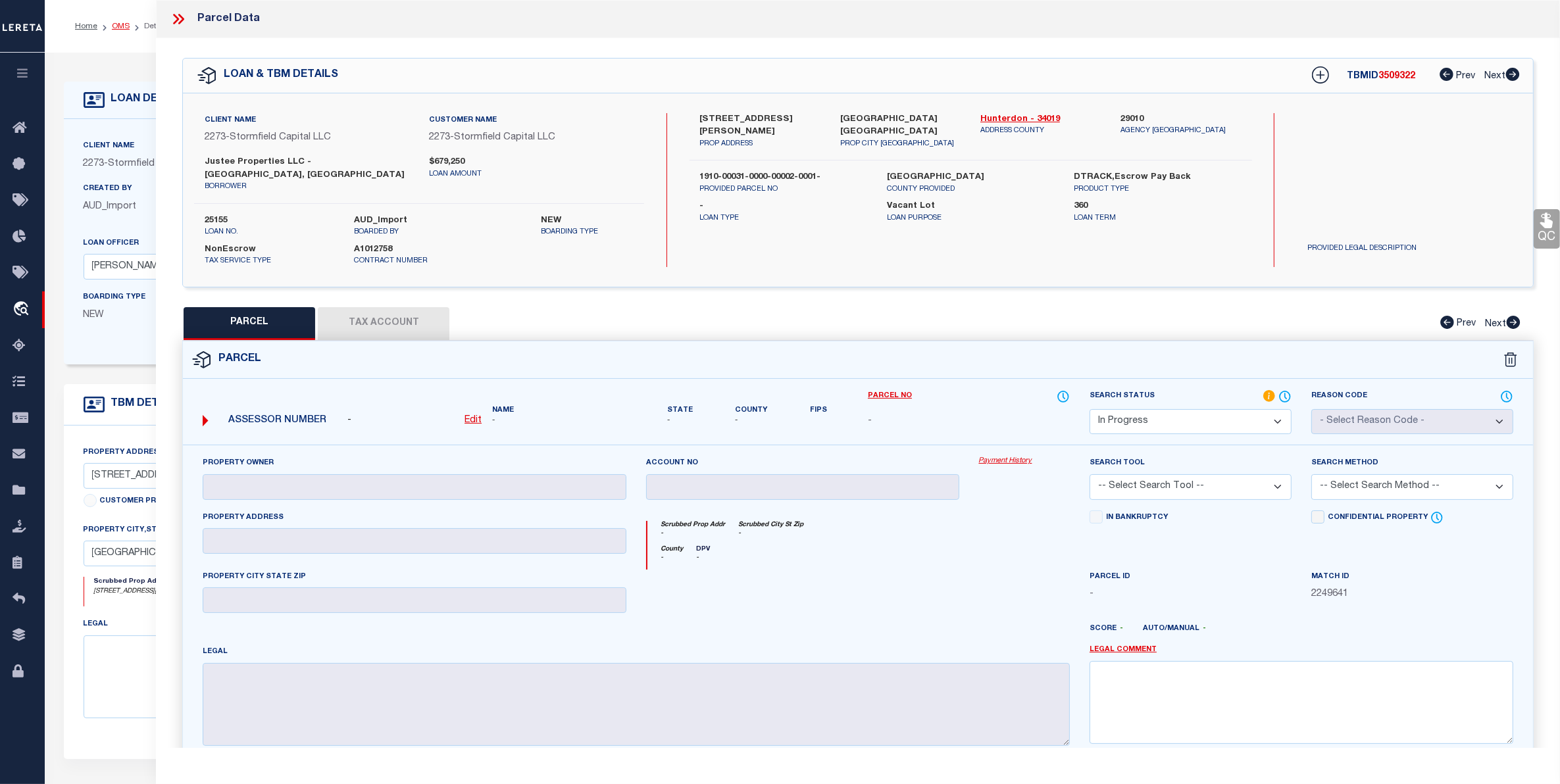
click at [117, 24] on link "OMS" at bounding box center [120, 26] width 18 height 8
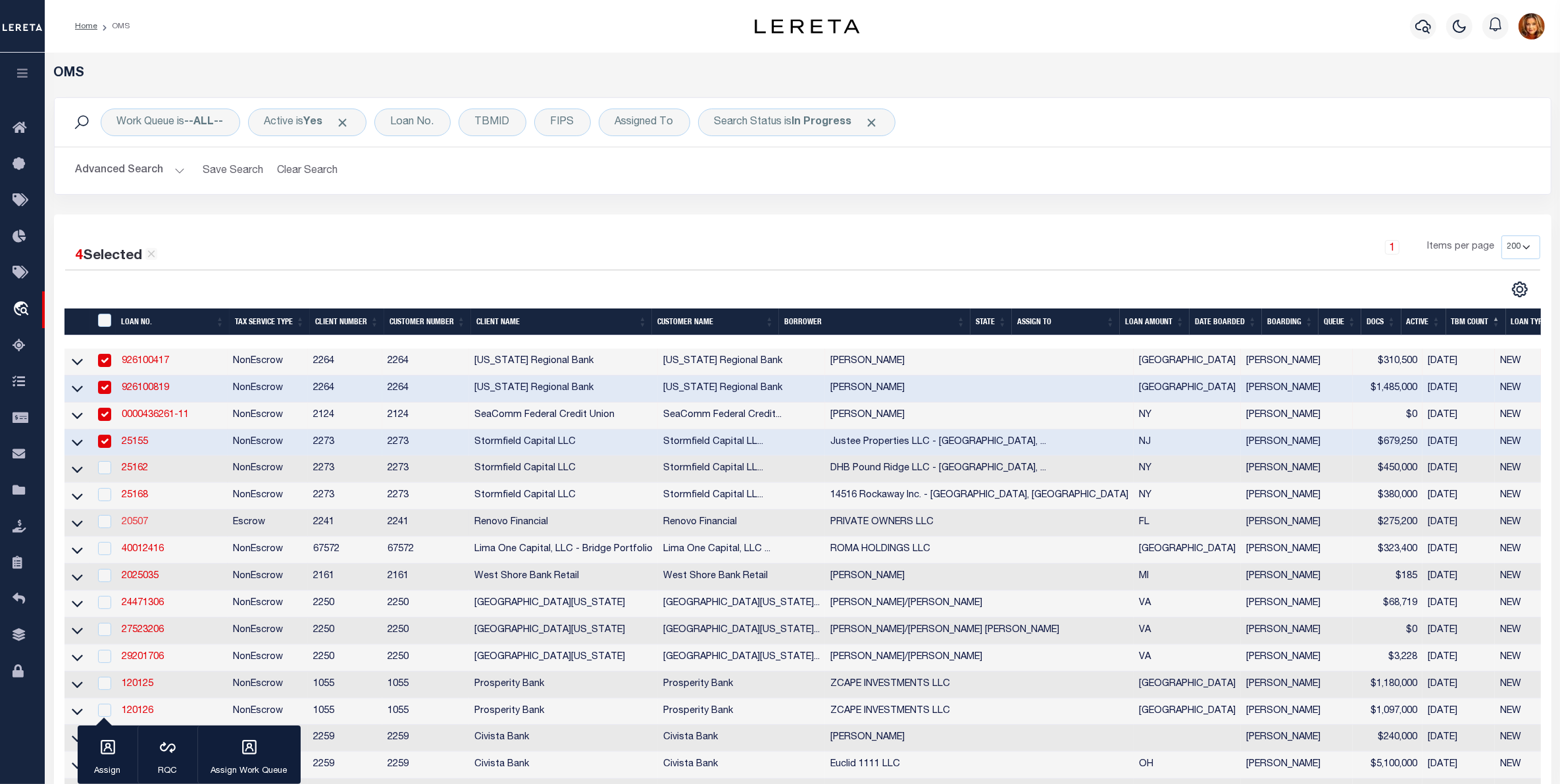
click at [136, 526] on link "20507" at bounding box center [135, 522] width 26 height 9
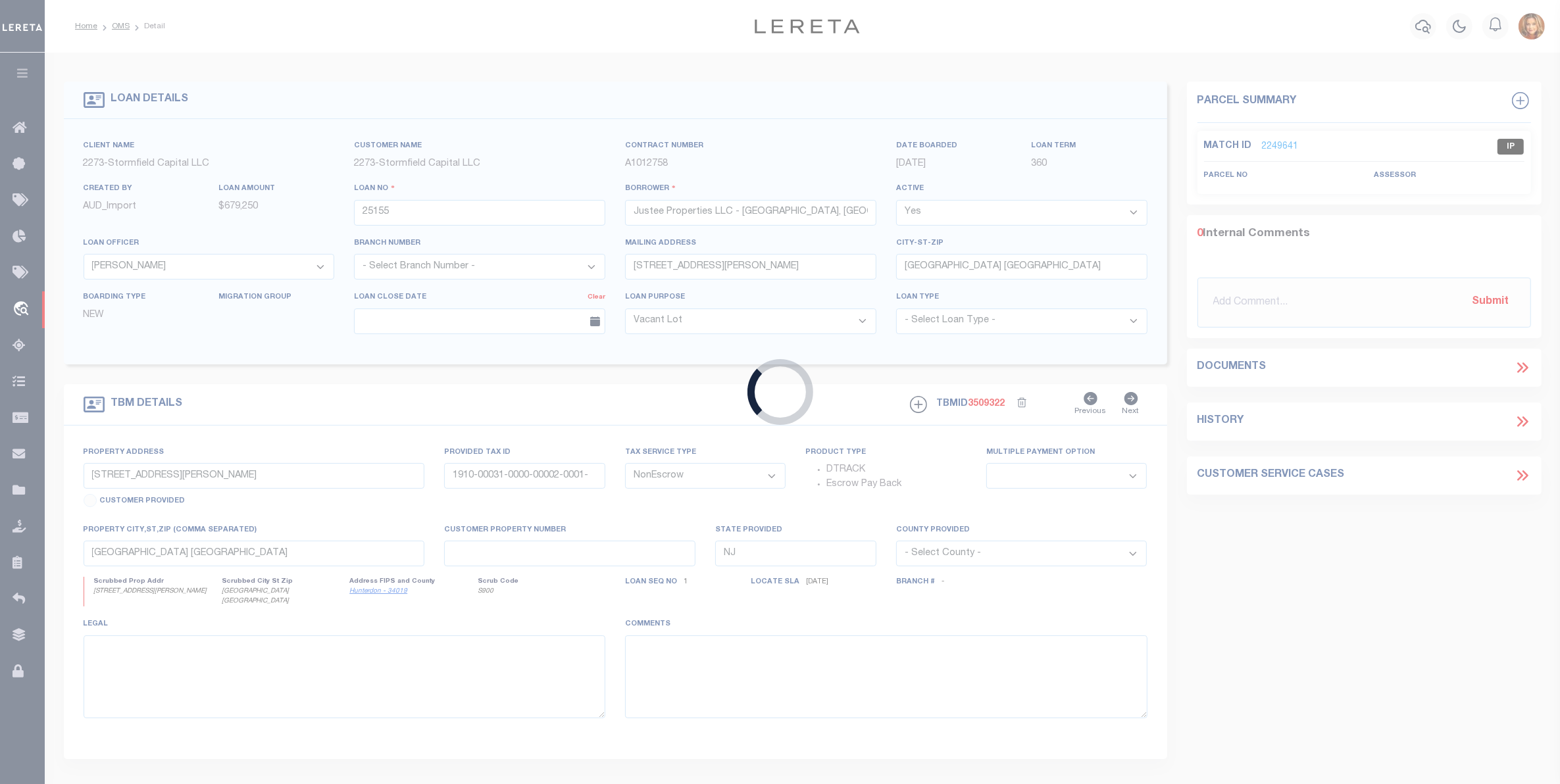
type input "20507"
type input "PRIVATE OWNERS LLC"
select select
type input "[STREET_ADDRESS]"
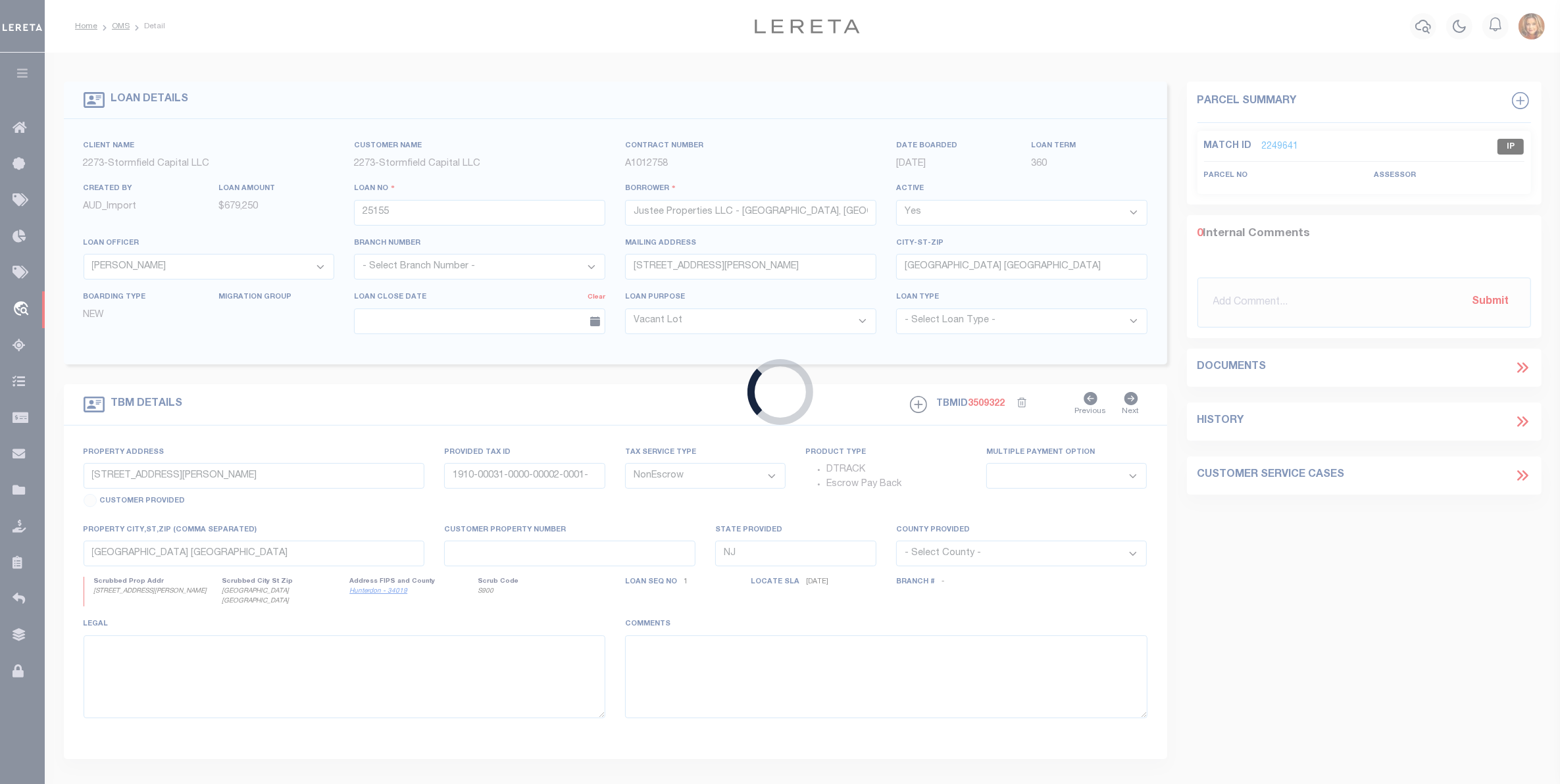
type input "[GEOGRAPHIC_DATA] [GEOGRAPHIC_DATA] 34119"
select select "Escrow"
type input "[STREET_ADDRESS]"
select select
type input "[GEOGRAPHIC_DATA]"
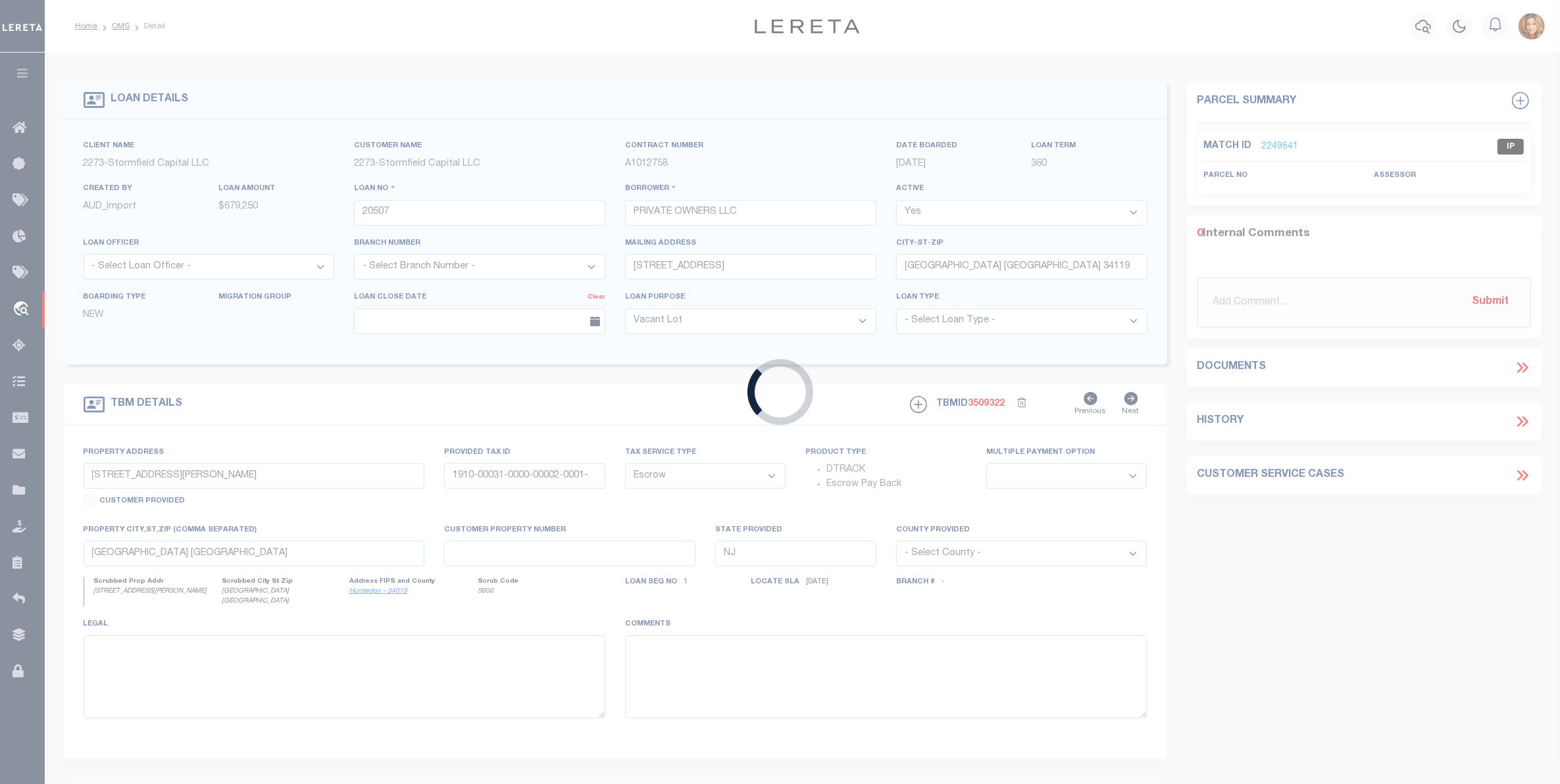
type input "a0kUS000009Ma9J"
type input "FL"
select select
type textarea "LEGAL REQUIRED"
select select "164194"
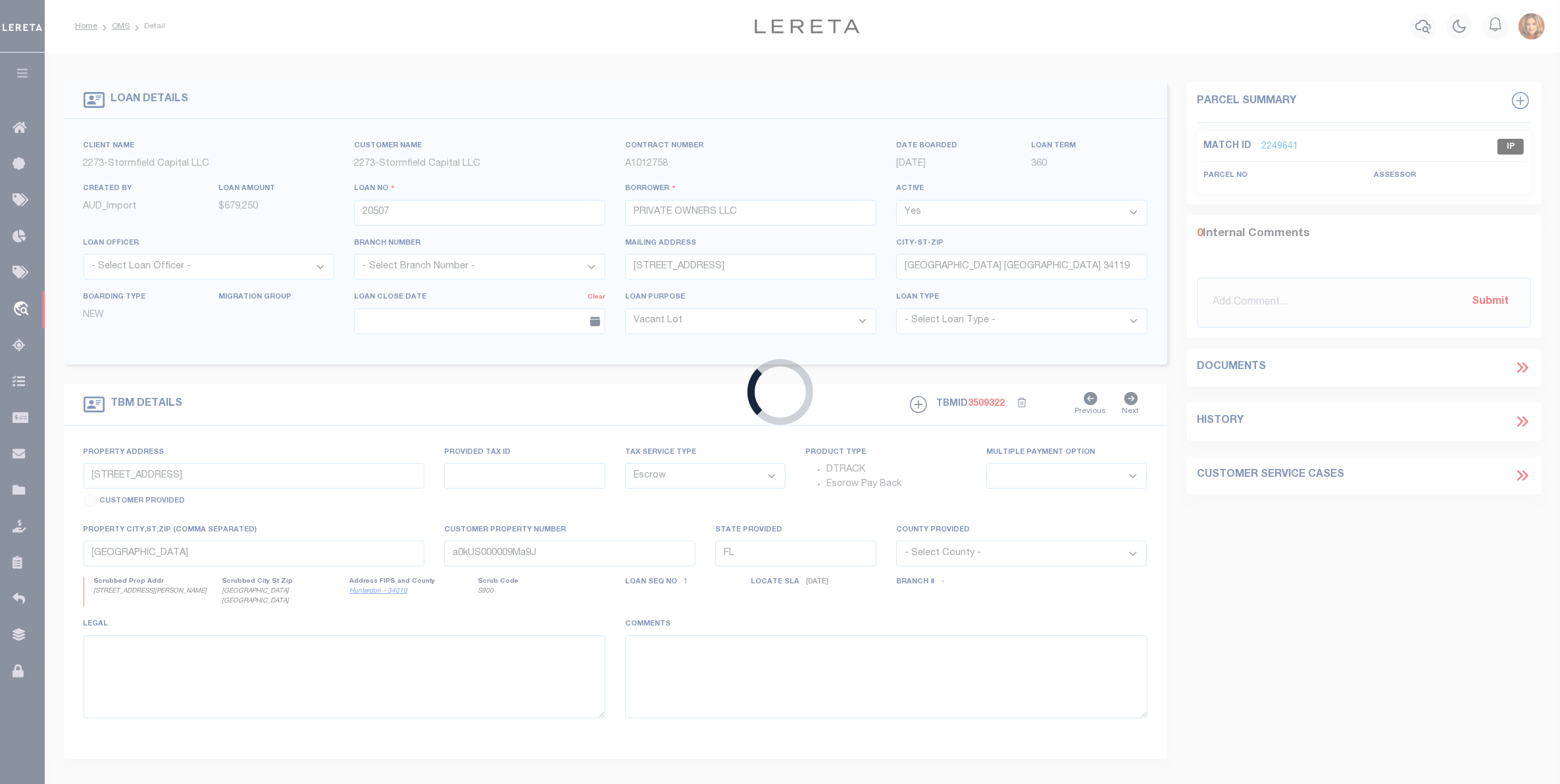
select select "25066"
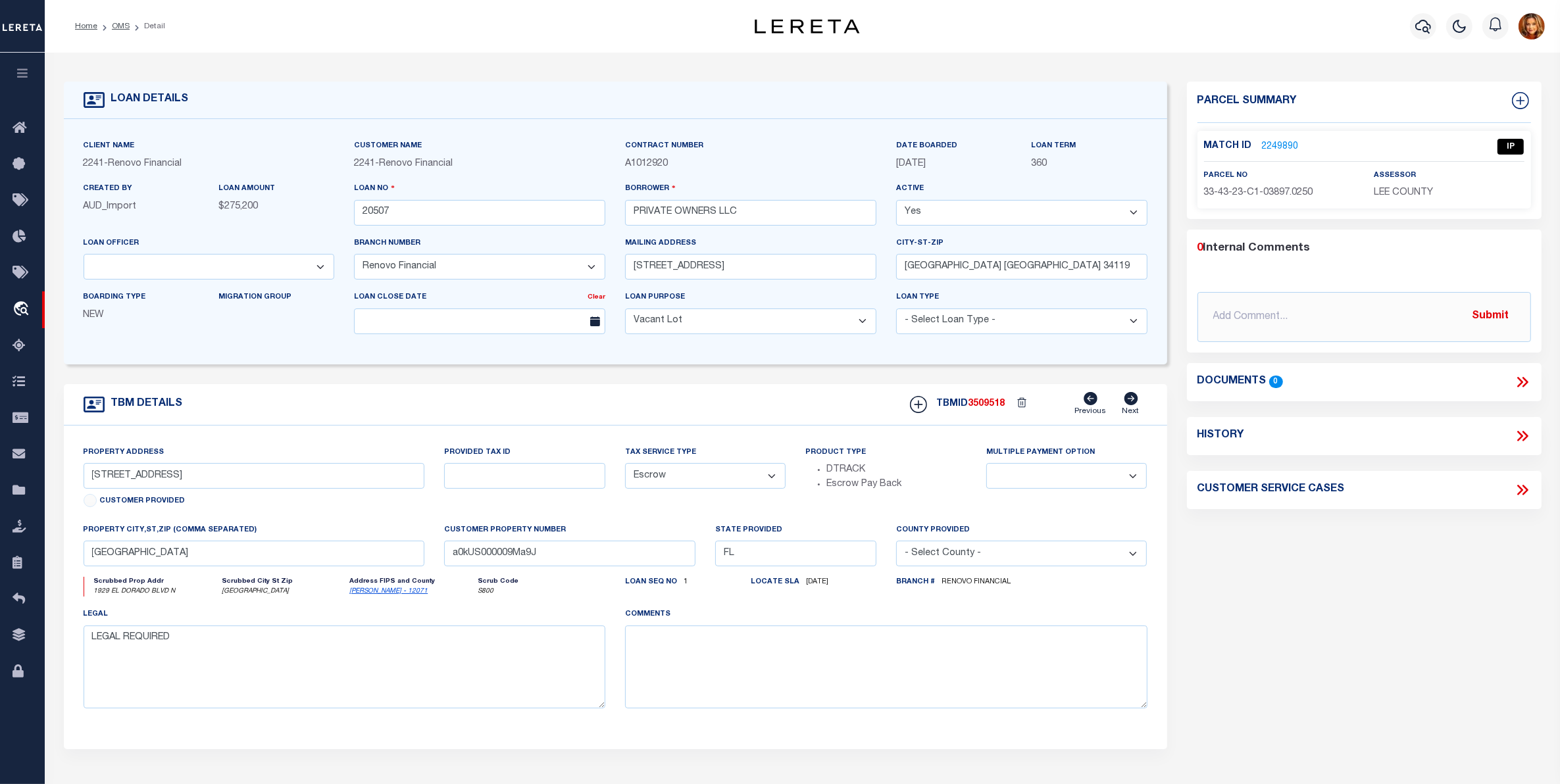
click at [1272, 141] on link "2249890" at bounding box center [1281, 147] width 37 height 14
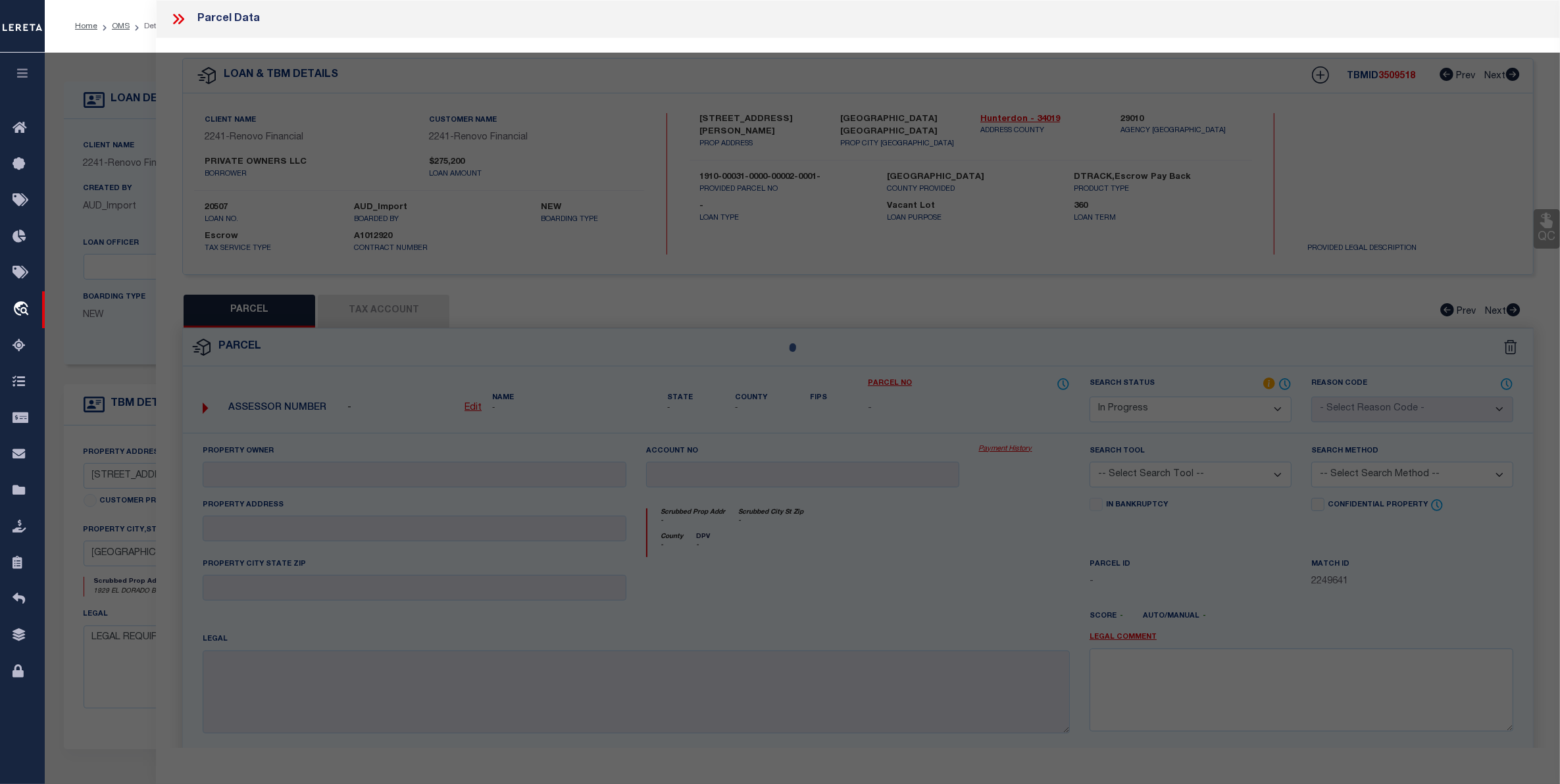
select select "AS"
checkbox input "false"
select select "IP"
type input "PRIVATE OWNERS LLC"
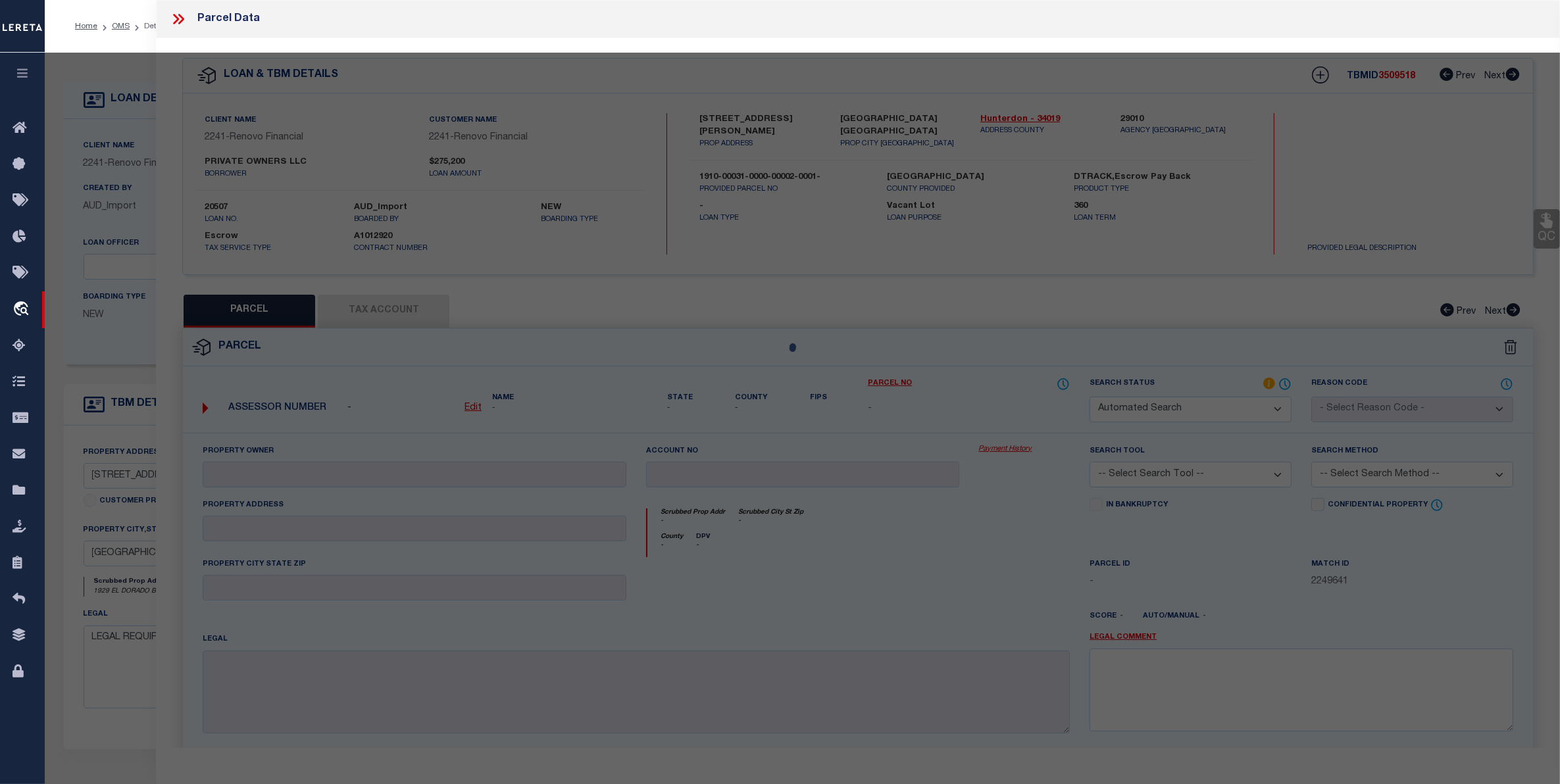
select select "AGW"
select select "ADD"
type input "1929 EL DORADO BLVD N"
type input "CAPE CORAL 33993"
type textarea "CAPE CORAL UNIT 53 BLK 3897 PB 19 PG 73 LOTS 25 + 26"
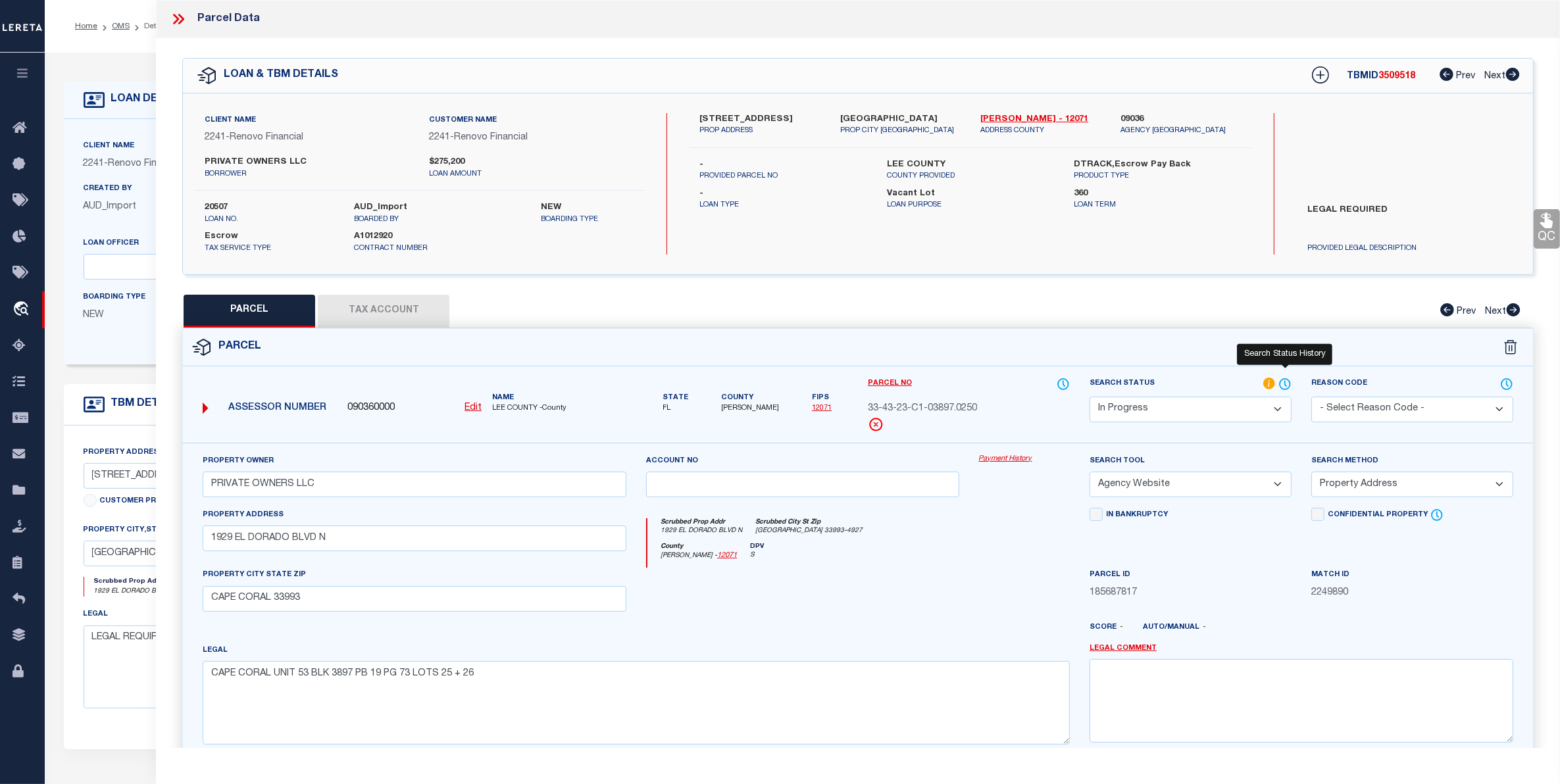
click at [1287, 382] on icon at bounding box center [1285, 384] width 13 height 15
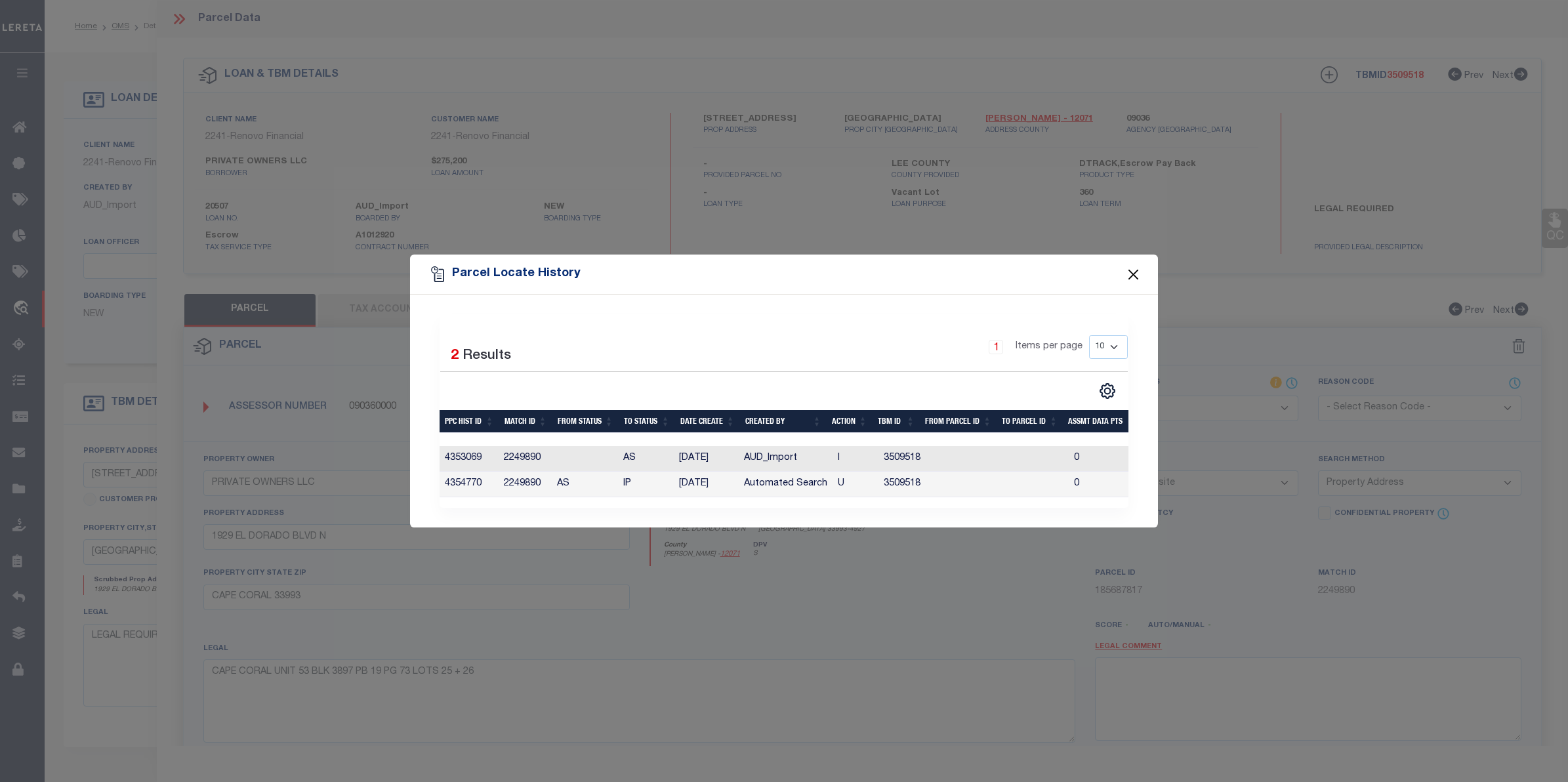
click at [1130, 269] on button "Close" at bounding box center [1134, 274] width 17 height 17
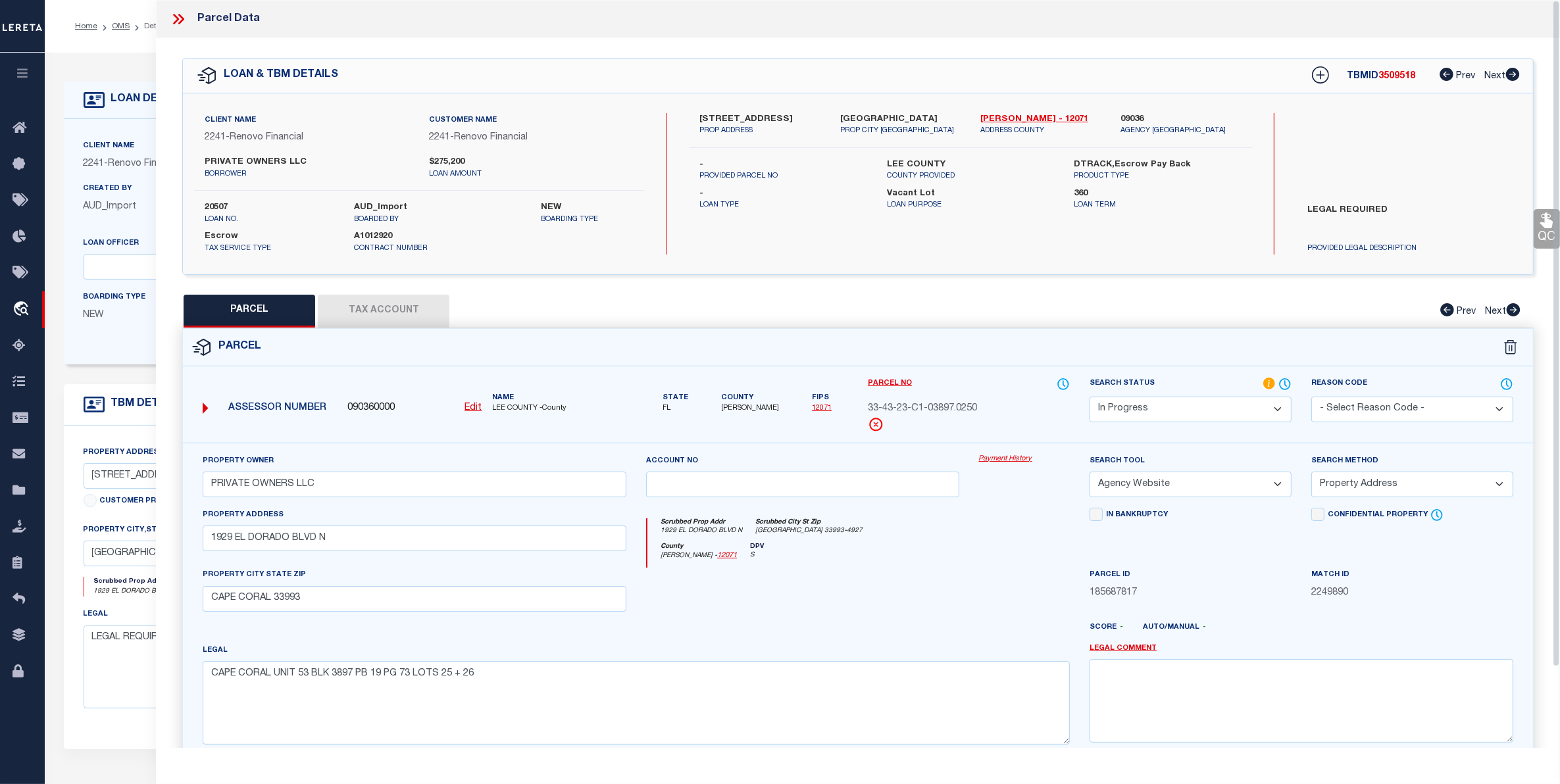
click at [180, 17] on icon at bounding box center [179, 19] width 17 height 17
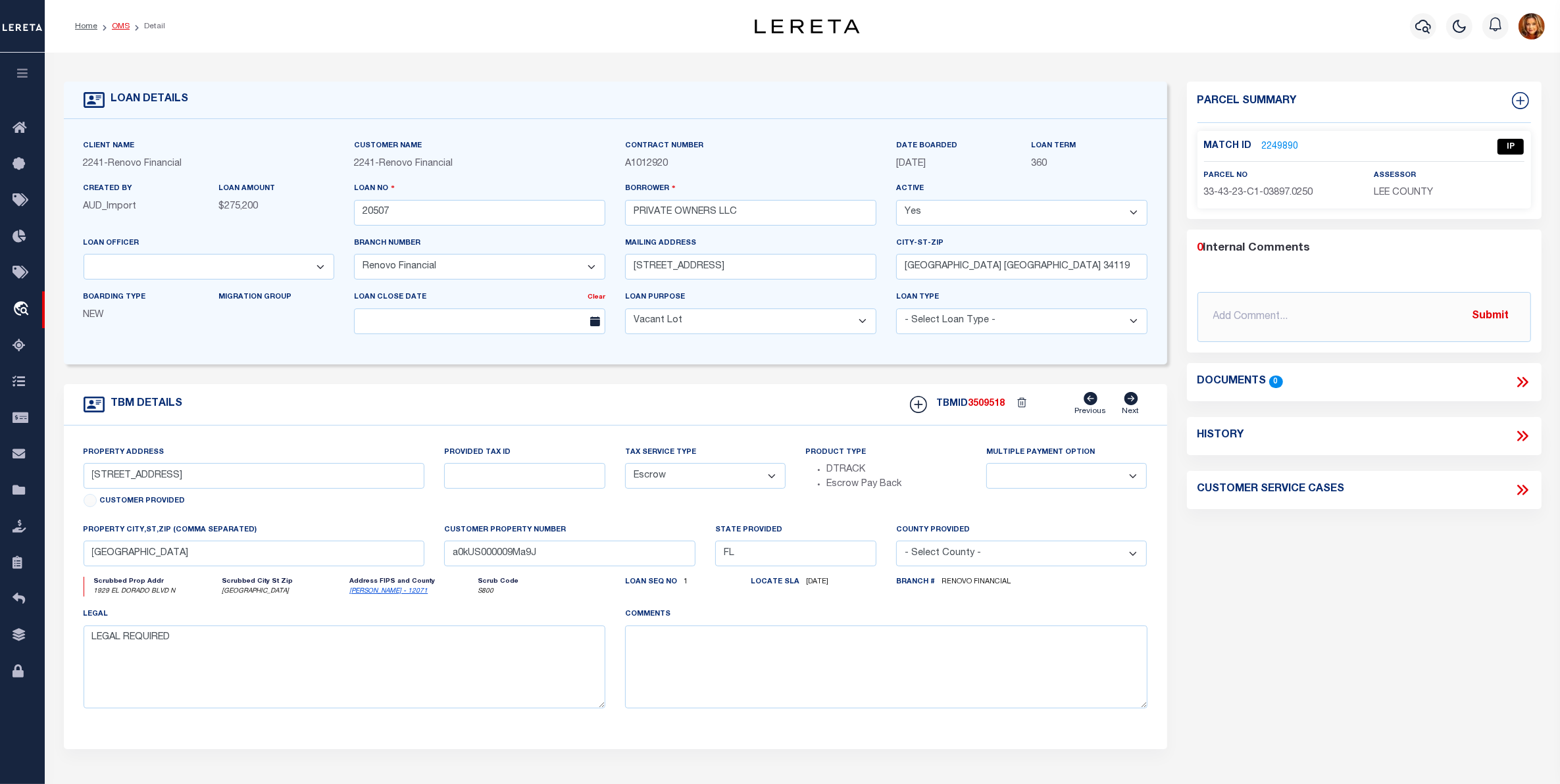
click at [113, 26] on link "OMS" at bounding box center [120, 26] width 18 height 8
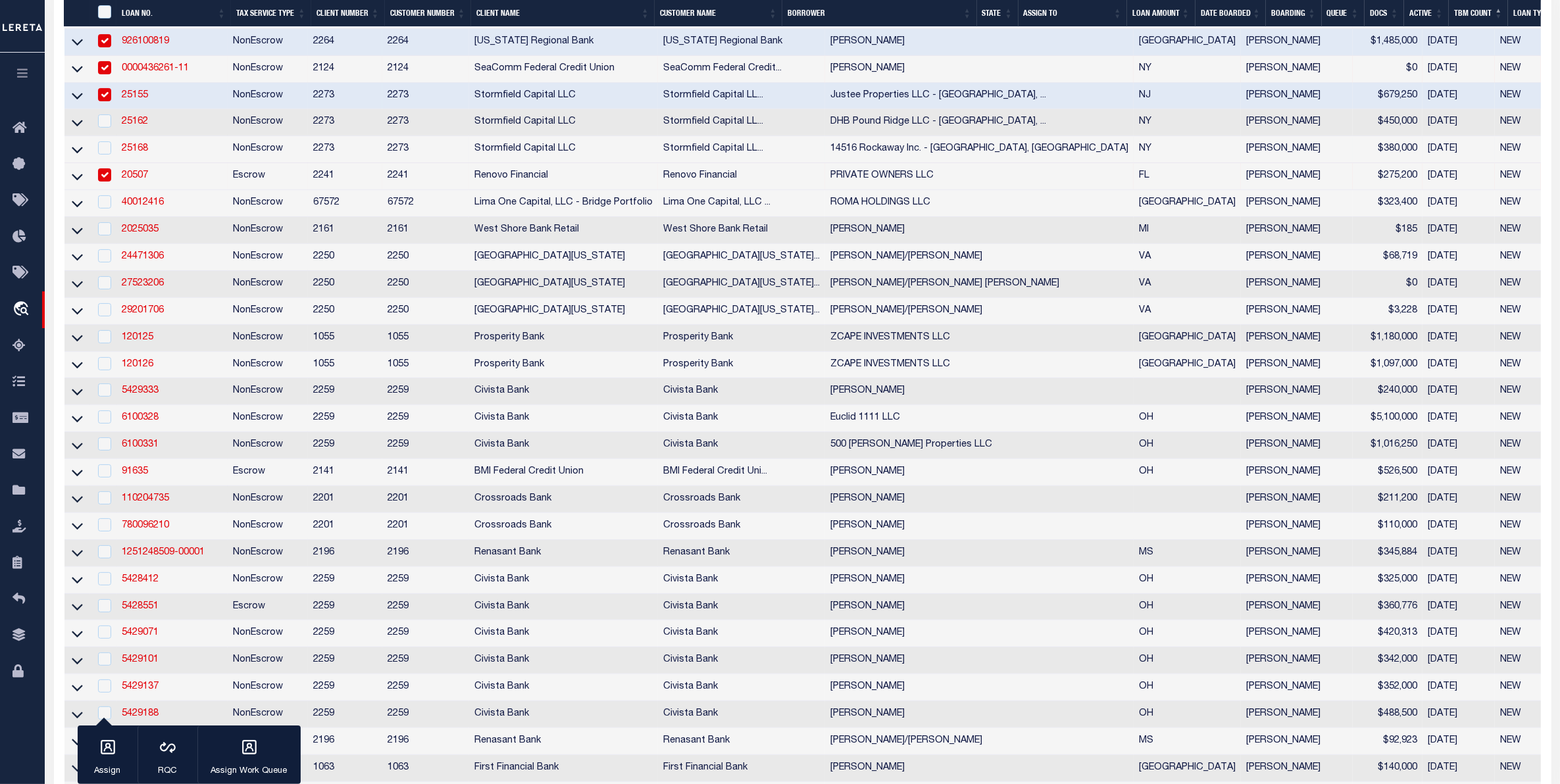
scroll to position [411, 0]
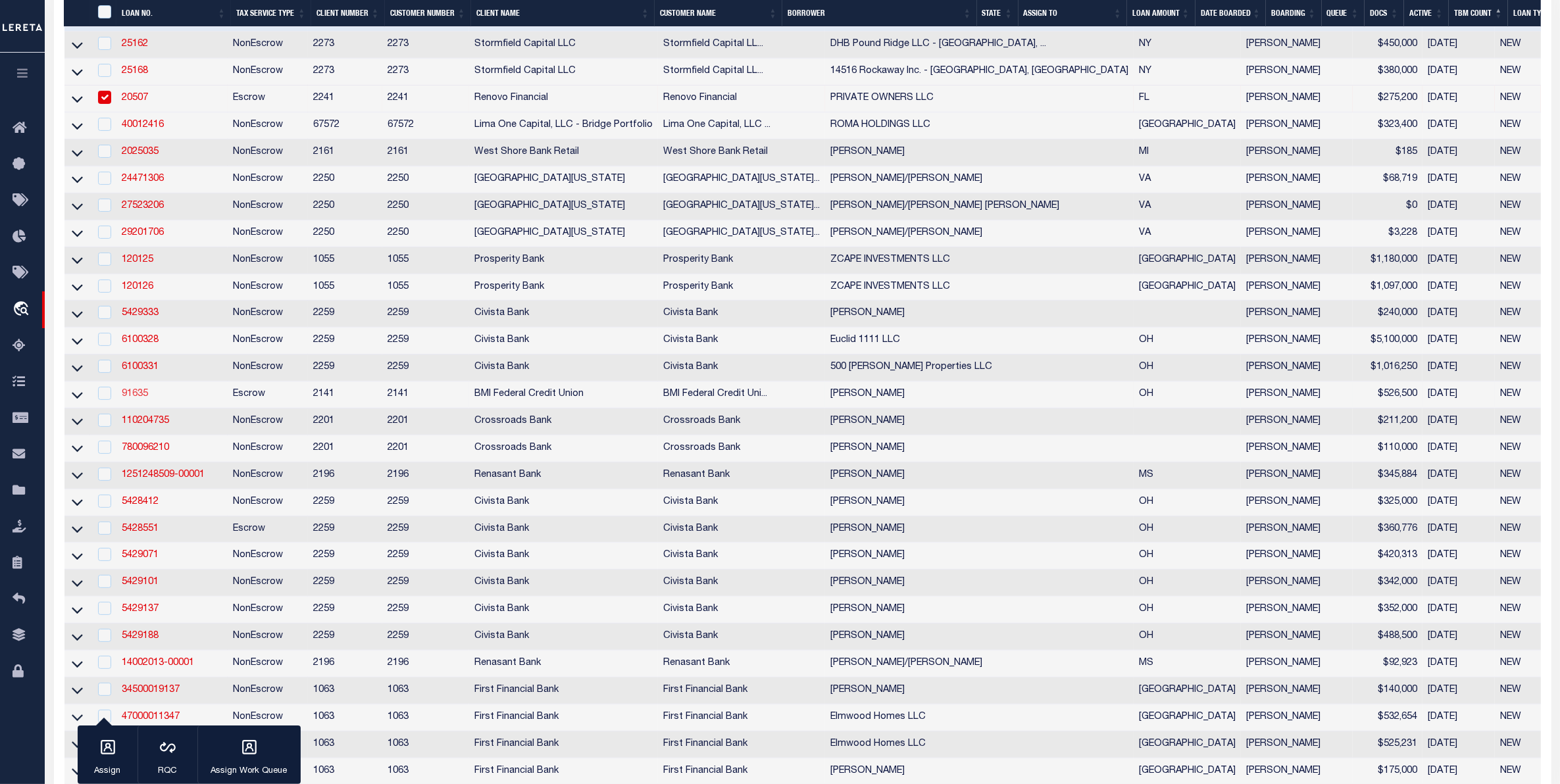
click at [127, 399] on link "91635" at bounding box center [135, 394] width 26 height 9
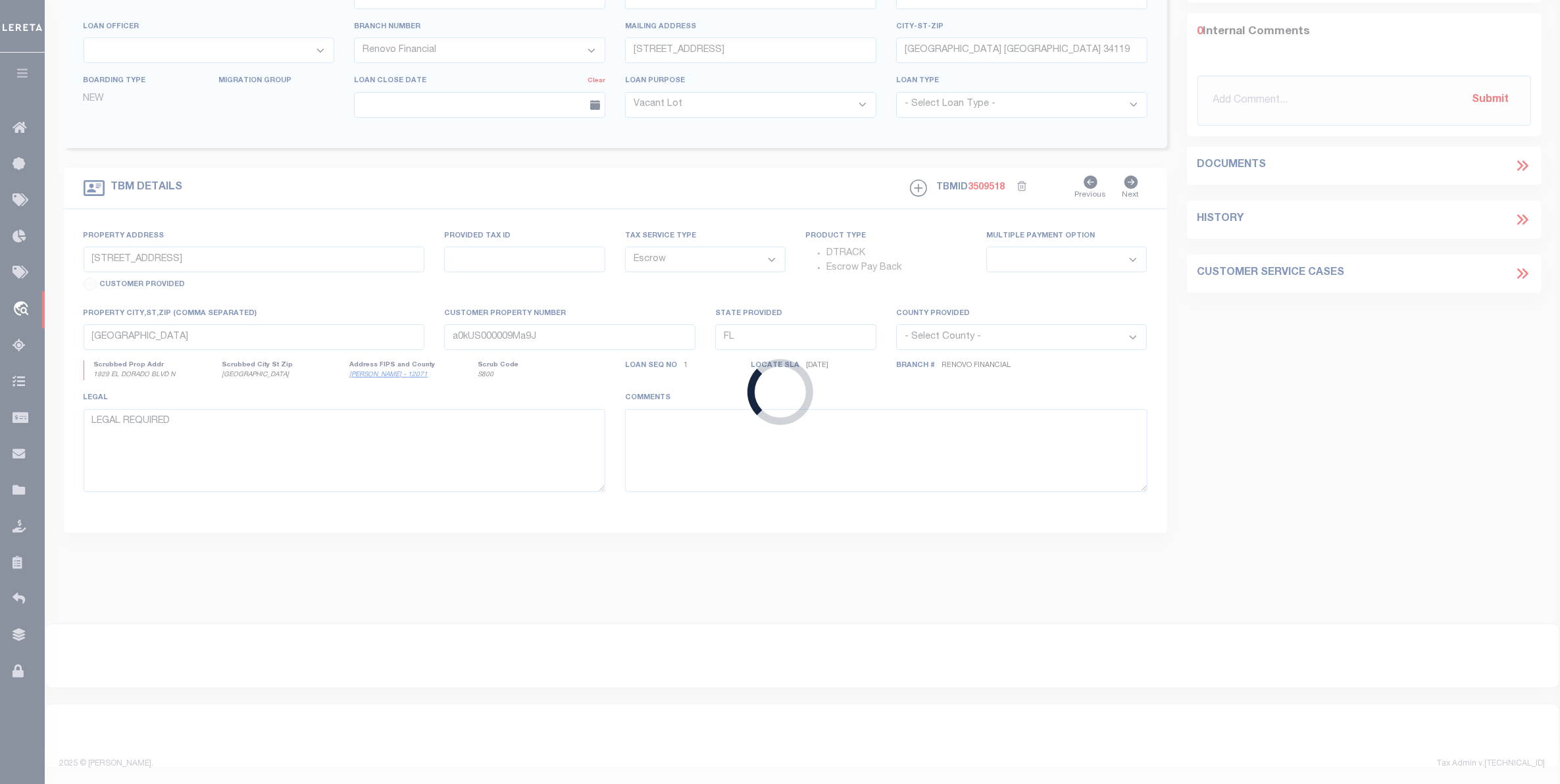
type input "91635"
type input "[PERSON_NAME]"
select select
select select "100"
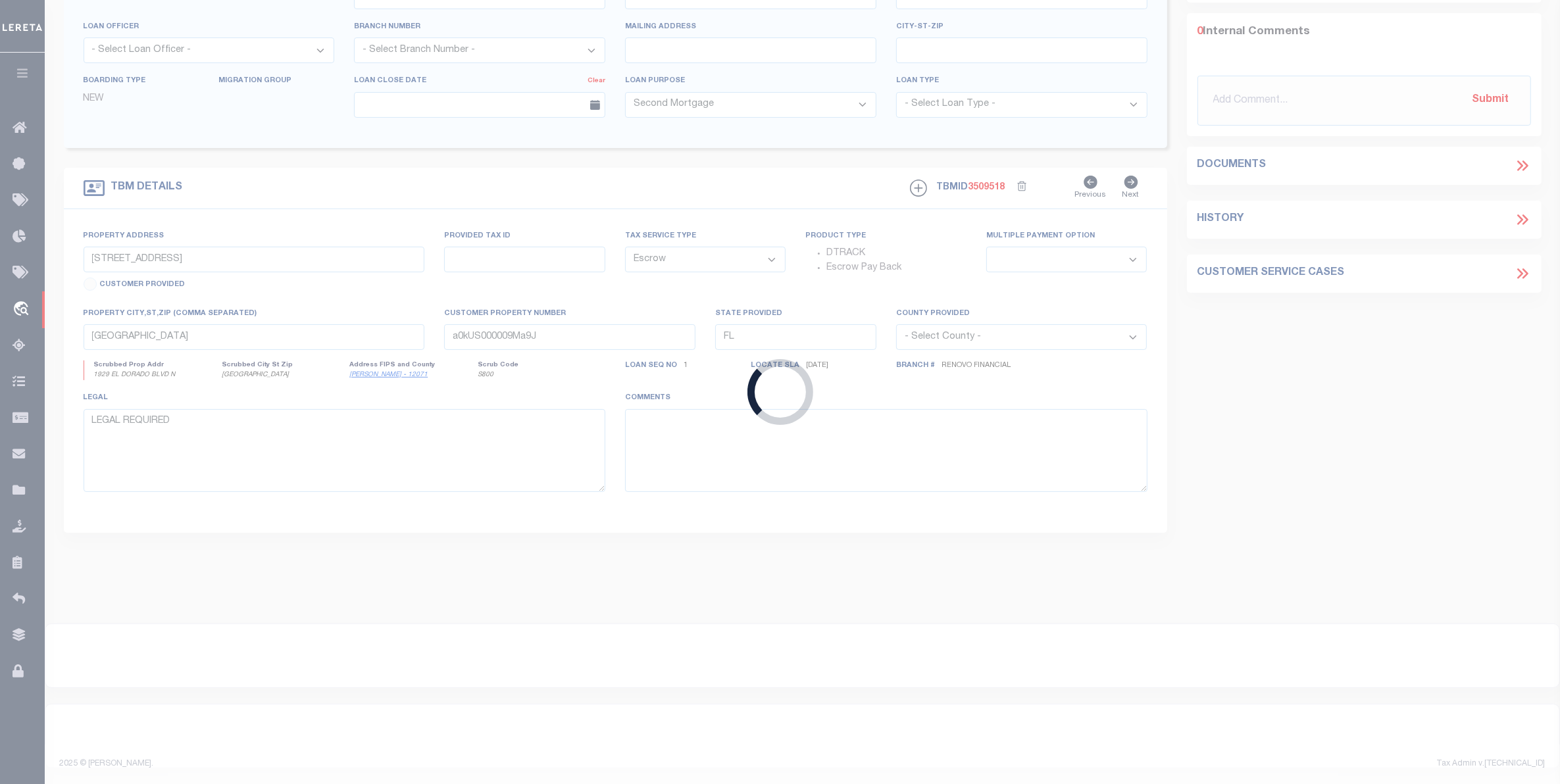
select select "3700"
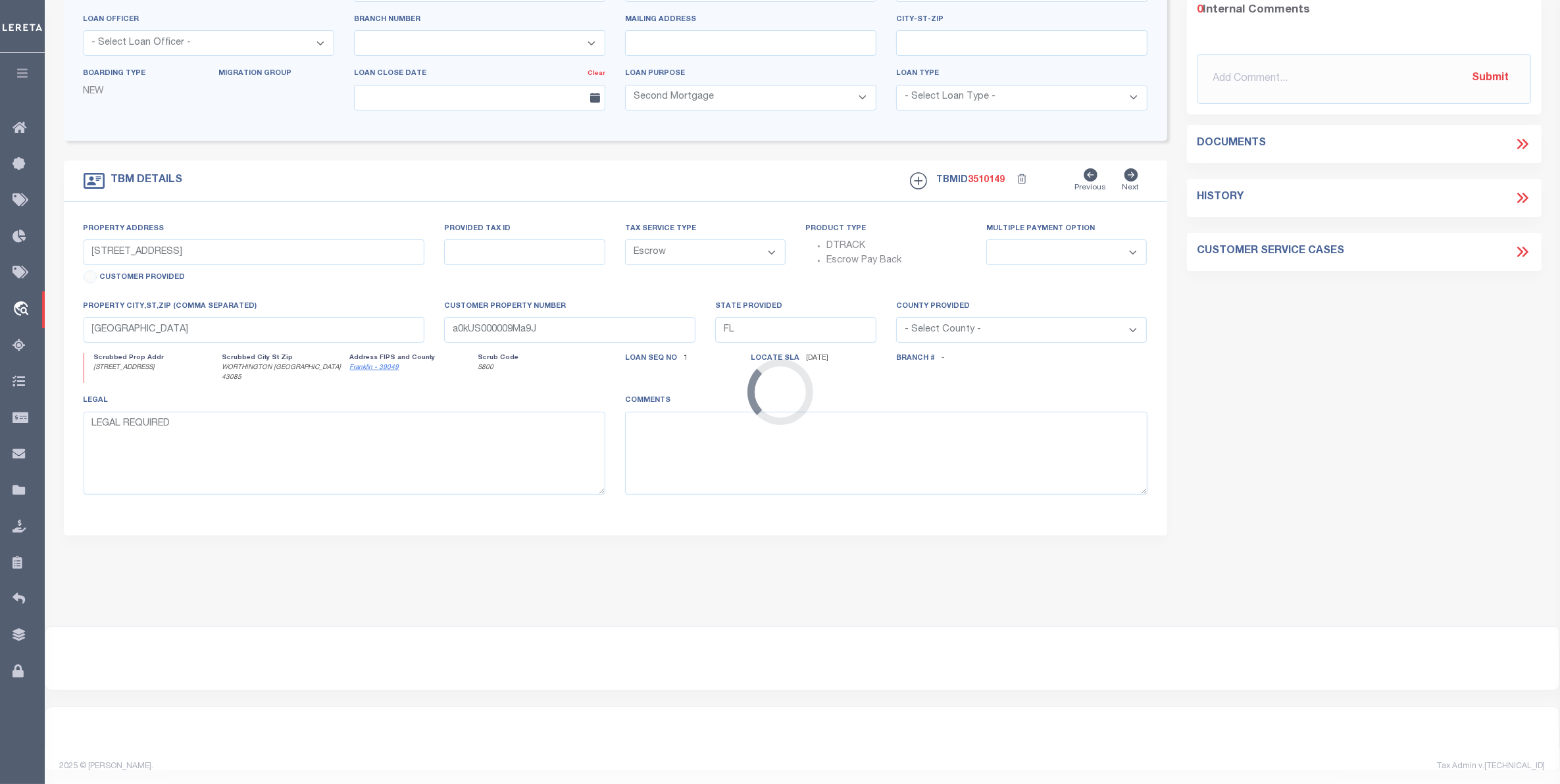
type input "[STREET_ADDRESS]"
type input "[PHONE_NUMBER]"
select select
type input "WORTHINGTON [GEOGRAPHIC_DATA] 43085"
type input "OH"
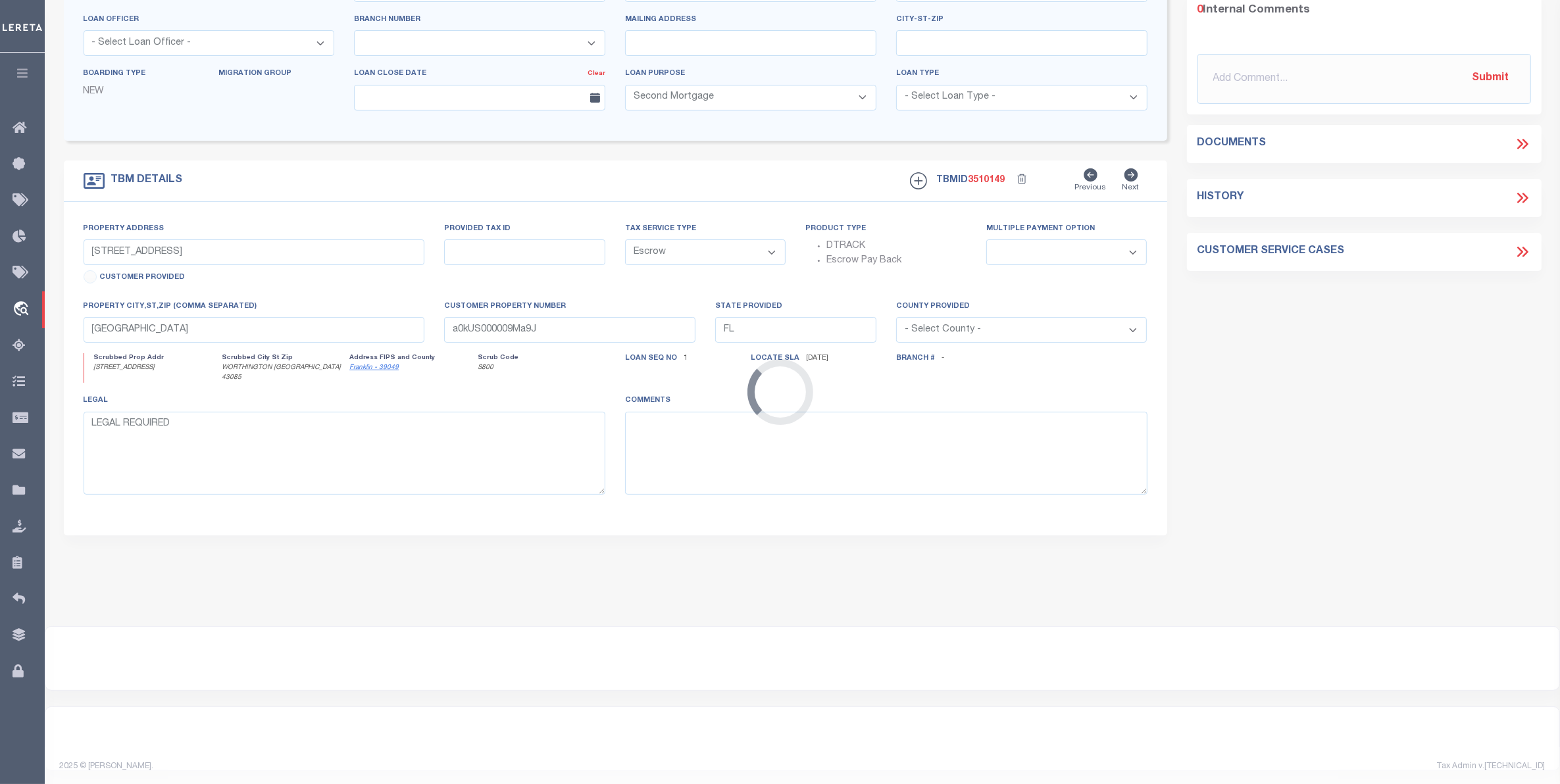
select select
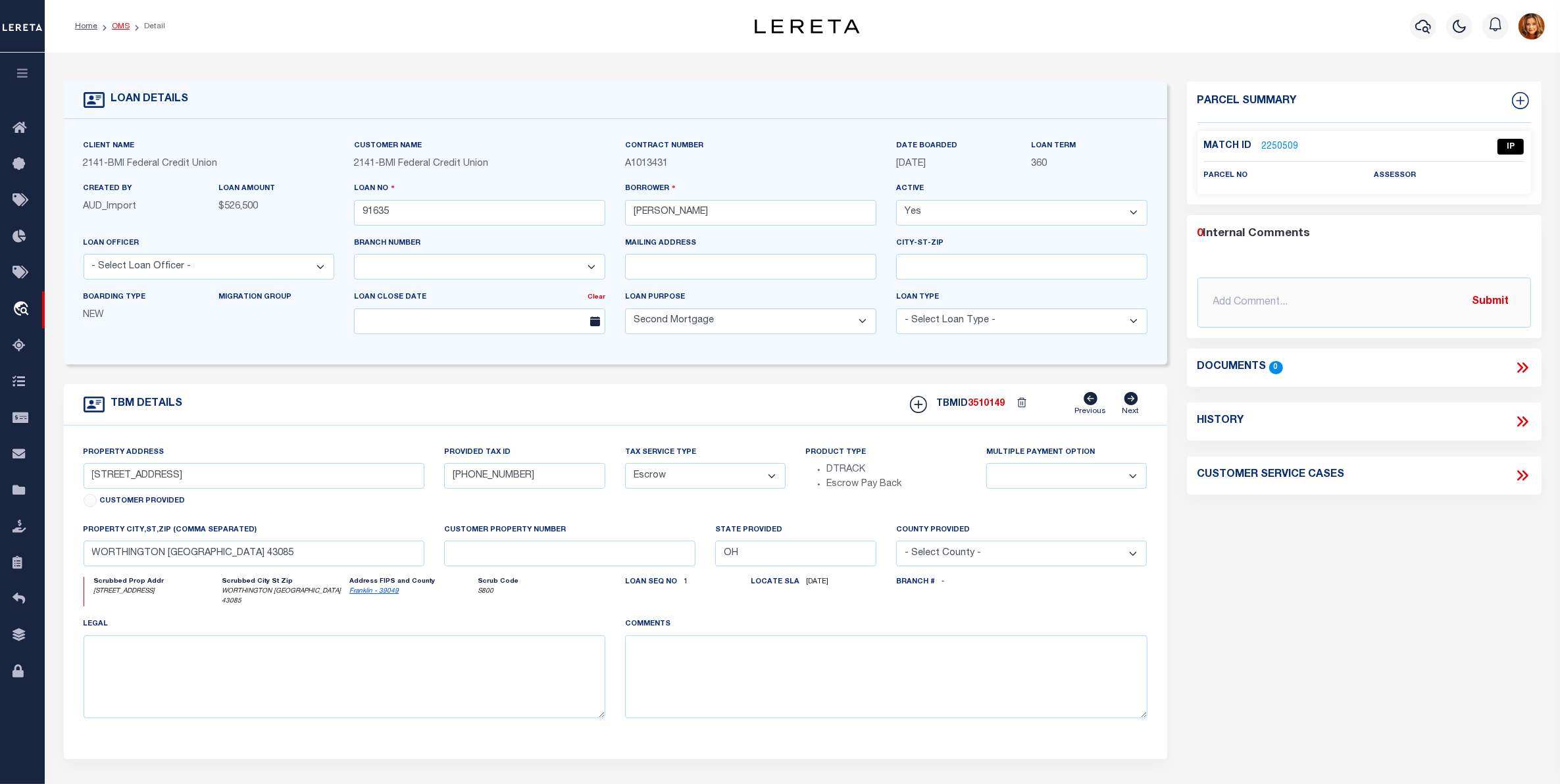
click at [113, 25] on link "OMS" at bounding box center [120, 26] width 18 height 8
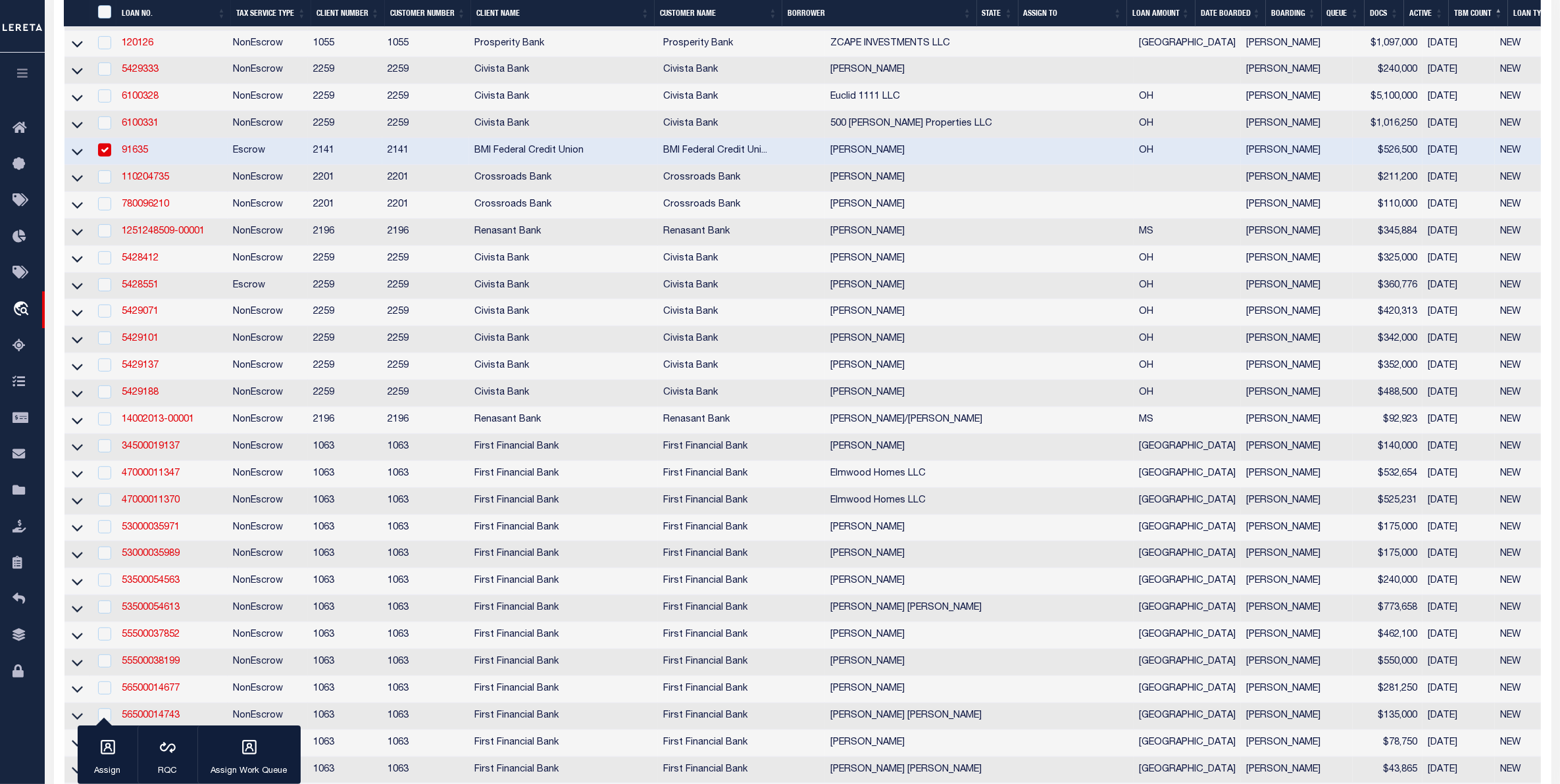
scroll to position [658, 0]
click at [147, 448] on link "34500019137" at bounding box center [151, 444] width 58 height 9
checkbox input "true"
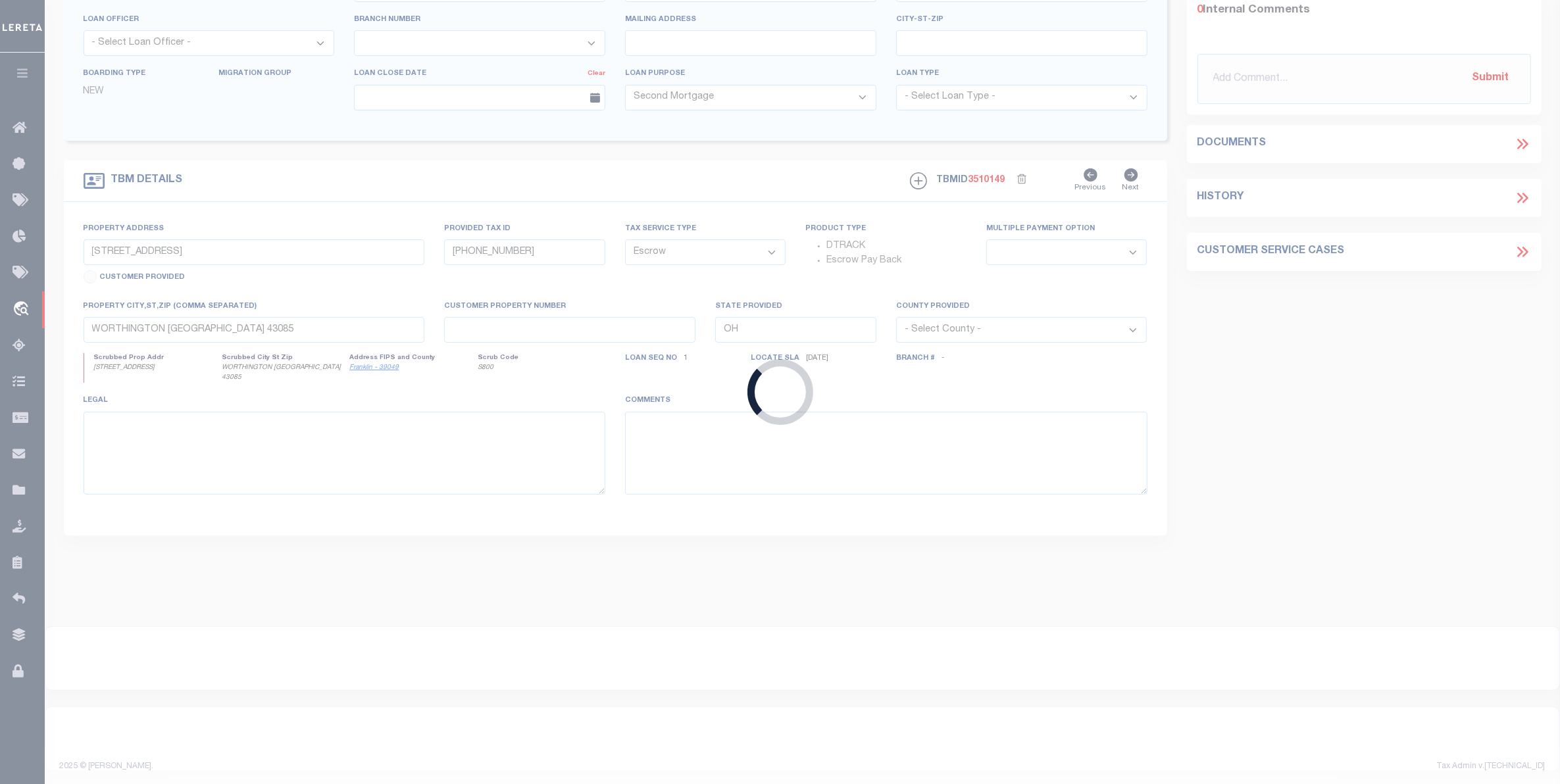
type input "34500019137"
type input "[PERSON_NAME]"
select select
select select "400"
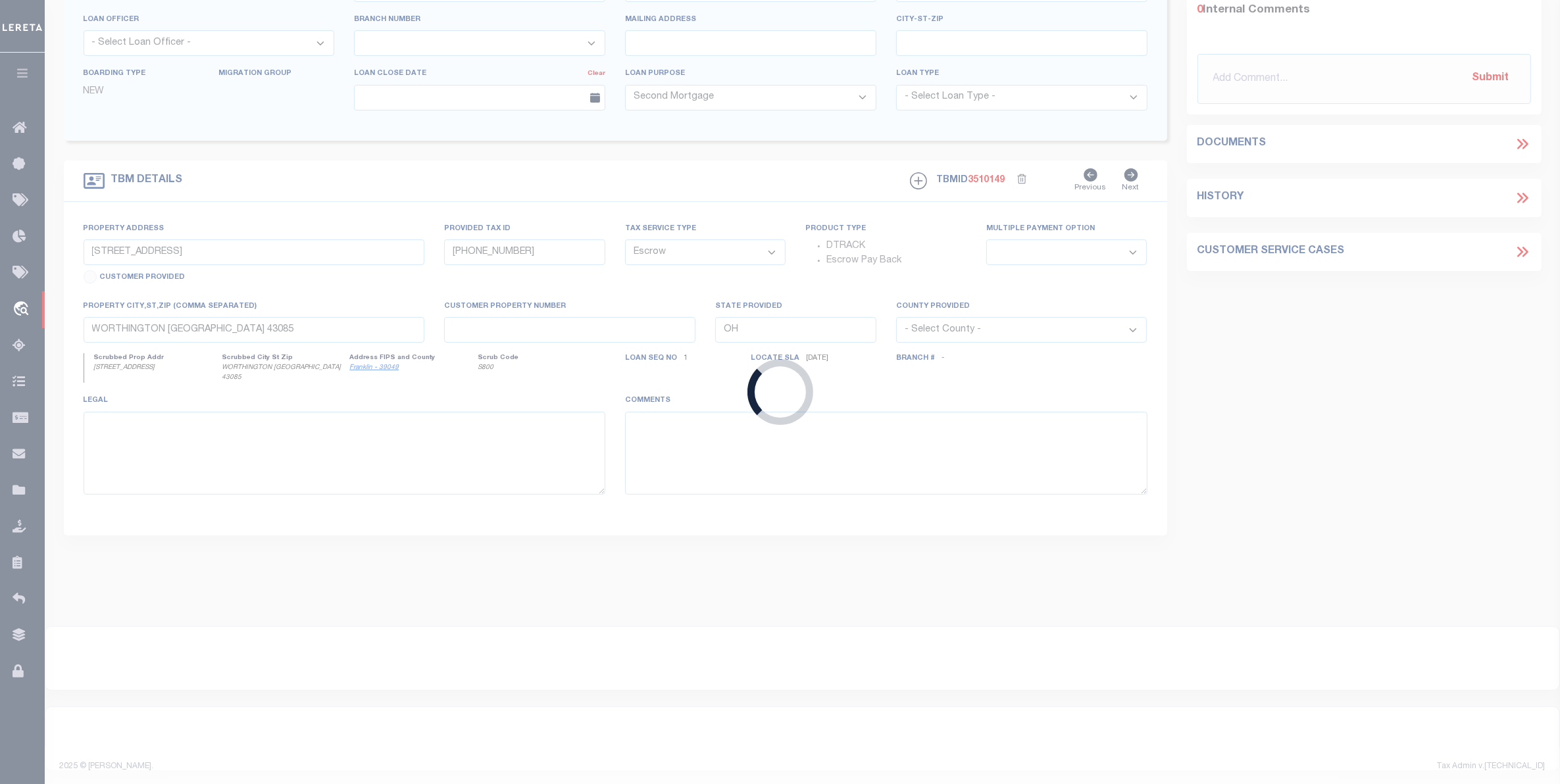
select select "NonEscrow"
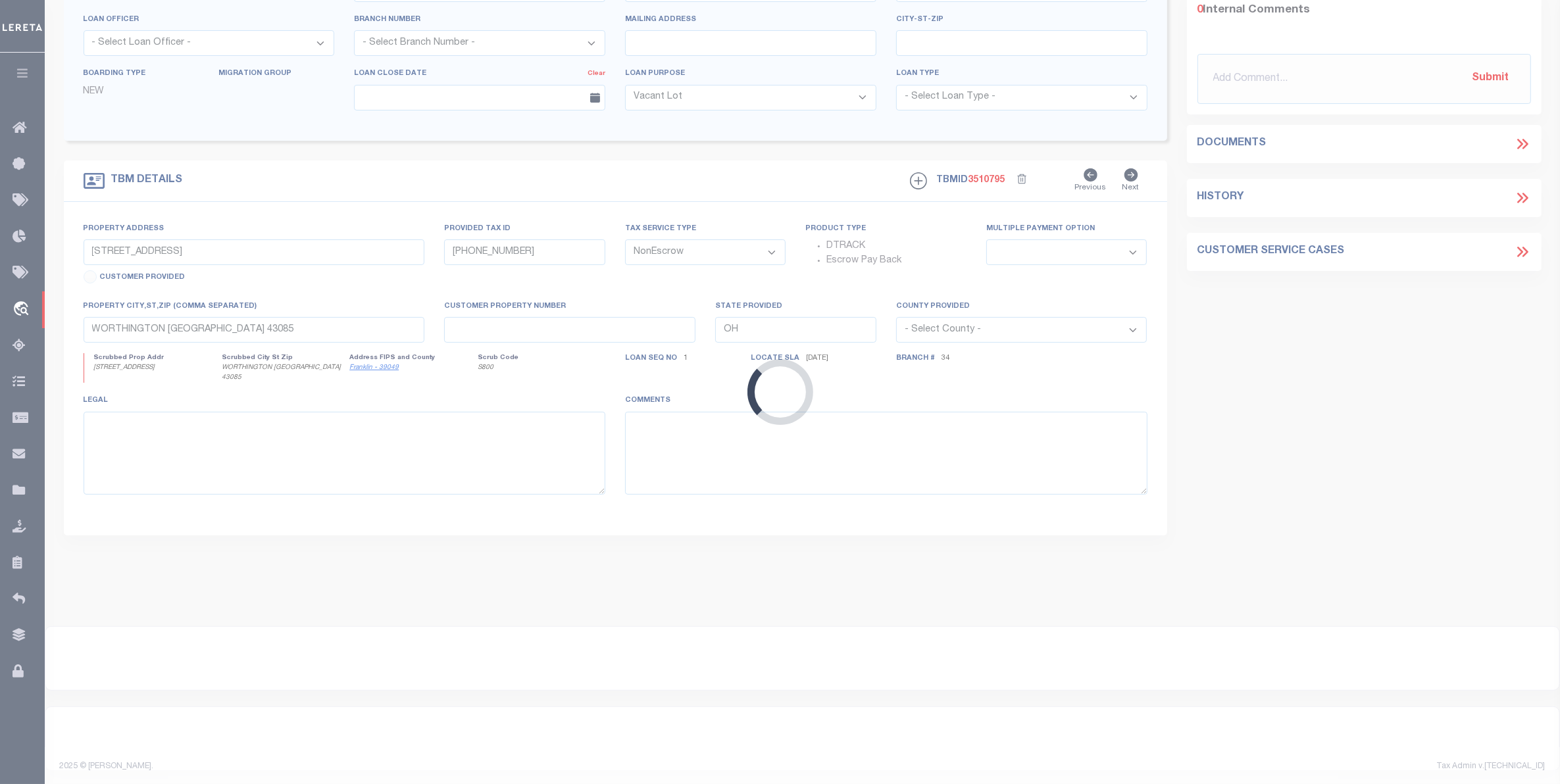
select select "835"
select select "513"
type input "[STREET_ADDRESS]"
select select
type input "CISCO TX 764376154"
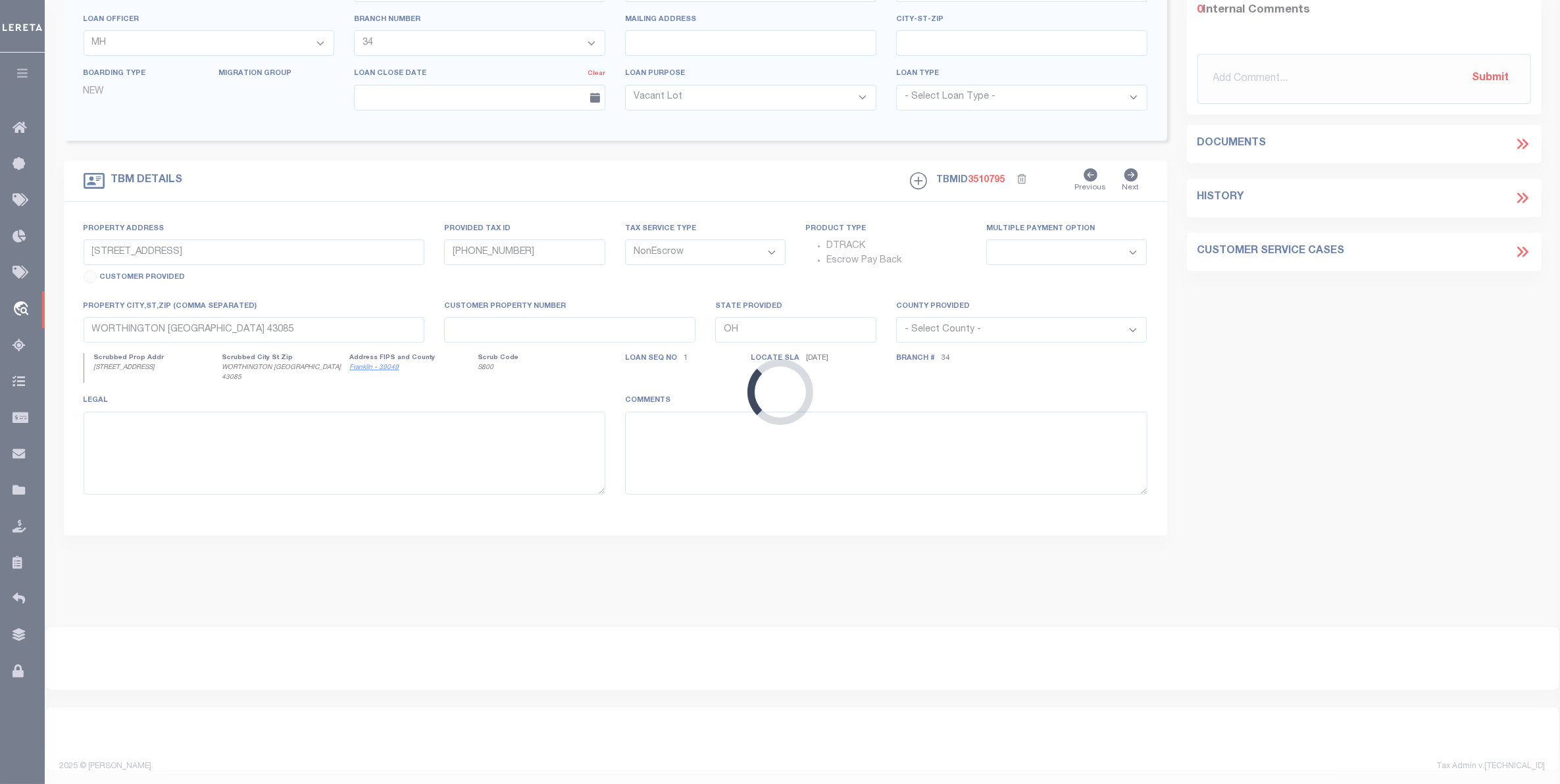
type input "[GEOGRAPHIC_DATA]"
select select
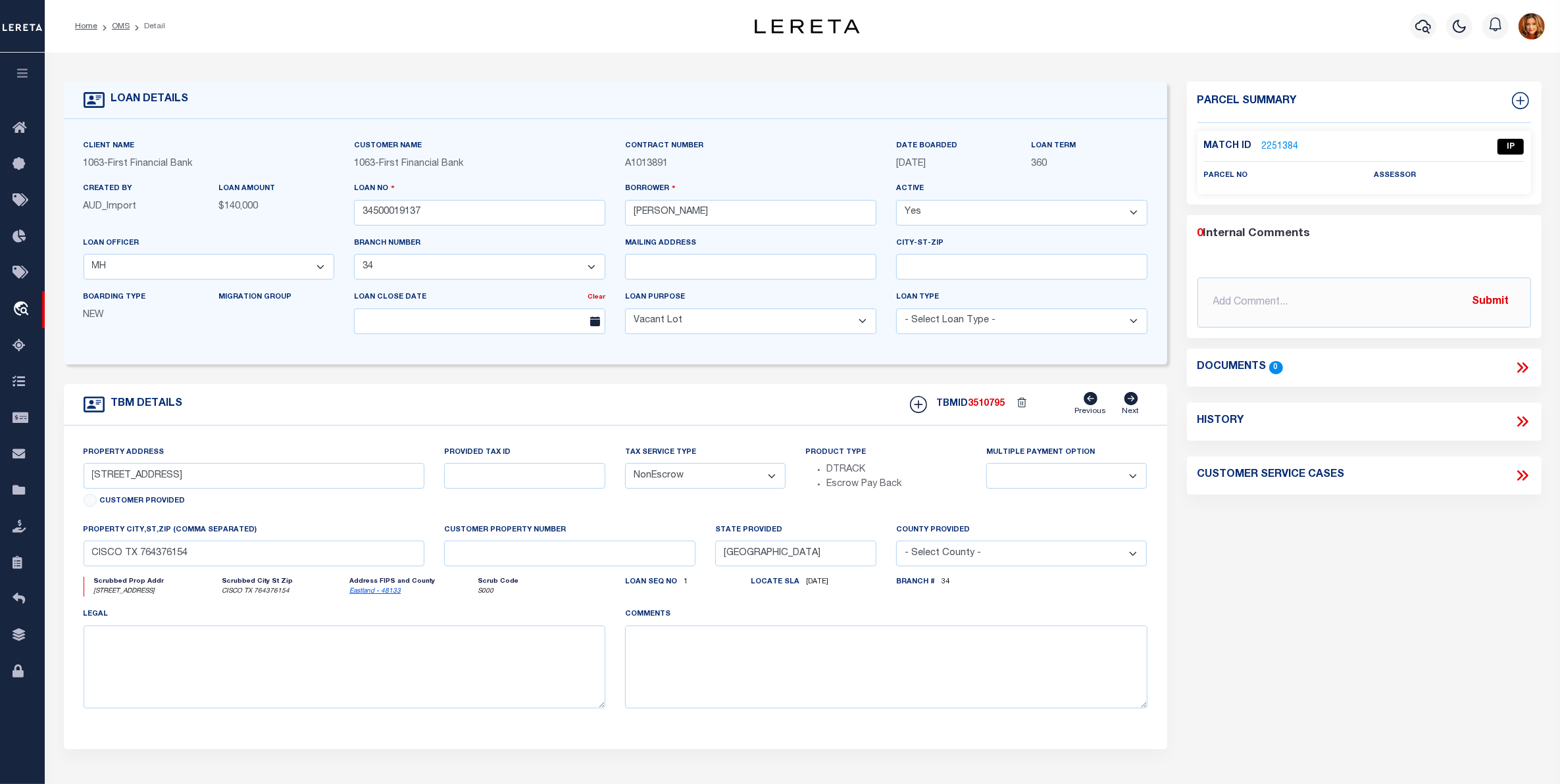
click at [118, 19] on ol "Home OMS Detail" at bounding box center [120, 26] width 111 height 28
click at [112, 25] on link "OMS" at bounding box center [120, 26] width 18 height 8
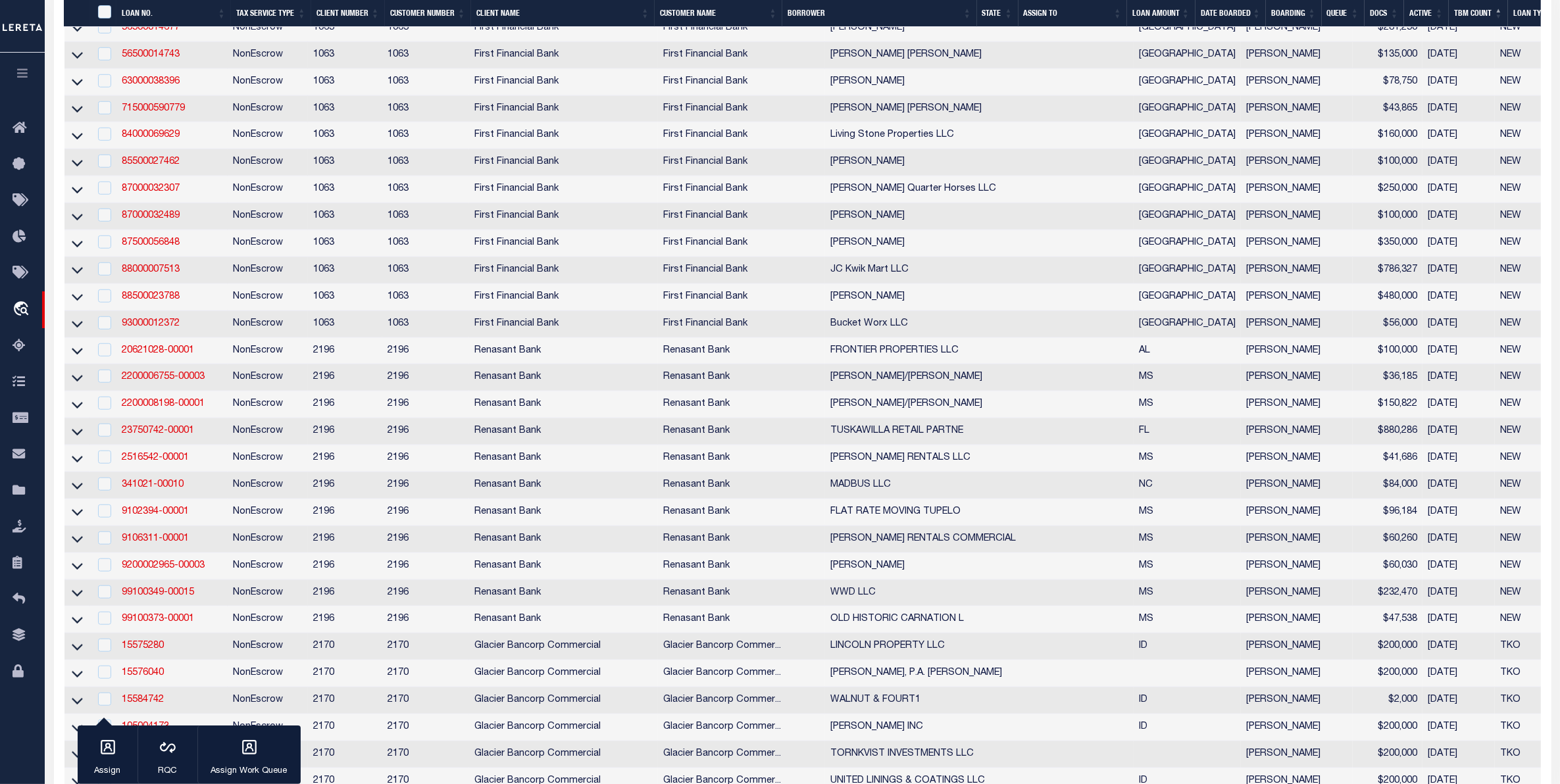
scroll to position [1645, 0]
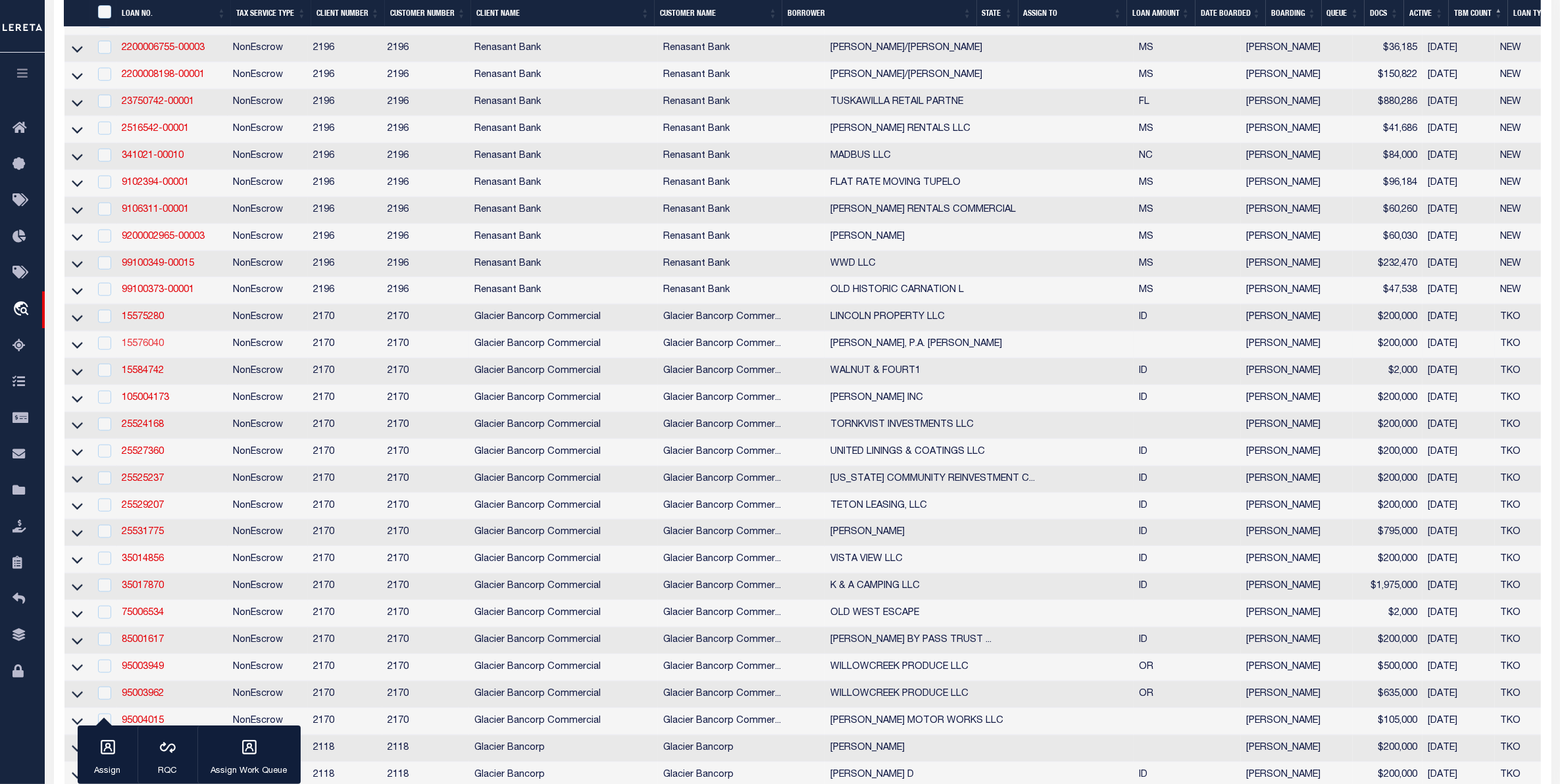
click at [149, 348] on link "15576040" at bounding box center [143, 344] width 42 height 9
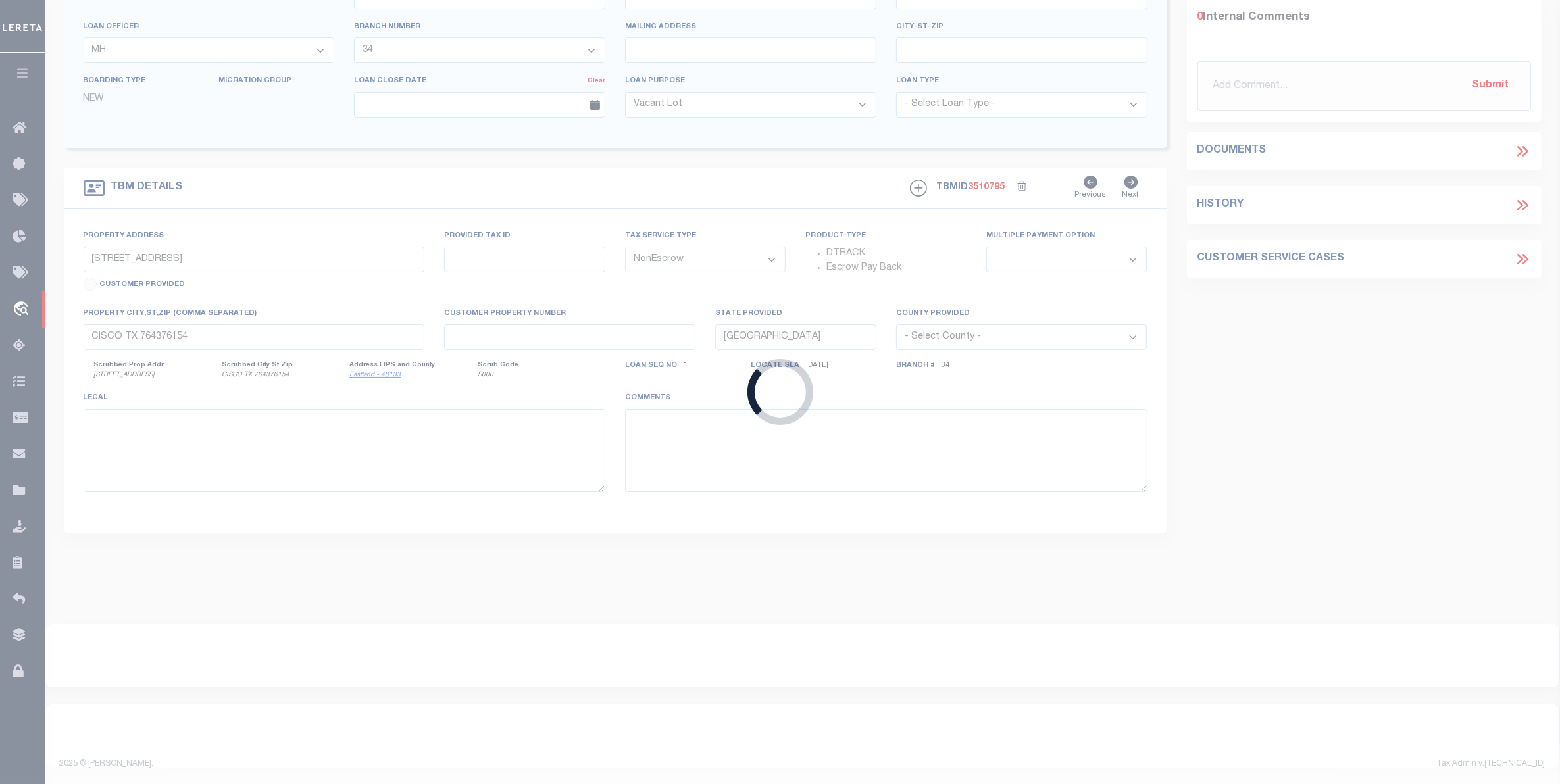
type input "15576040"
type input "[PERSON_NAME], P.A. [PERSON_NAME]"
select select
type input "[STREET_ADDRESS][PERSON_NAME]"
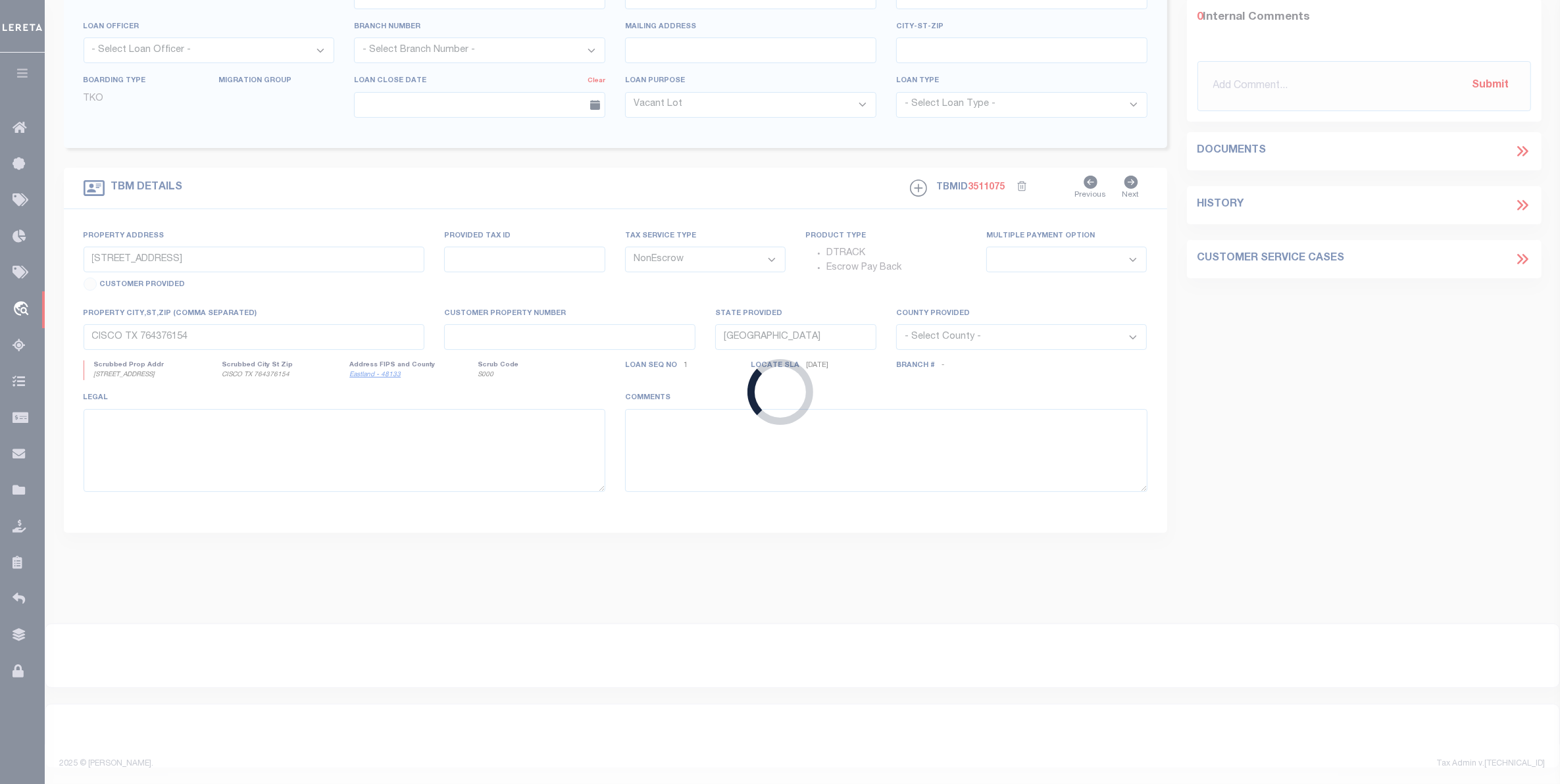
type input "RPA1947002002A"
select select
type input "[US_STATE] FALLS ID 0"
type input "97654261"
select select "167850"
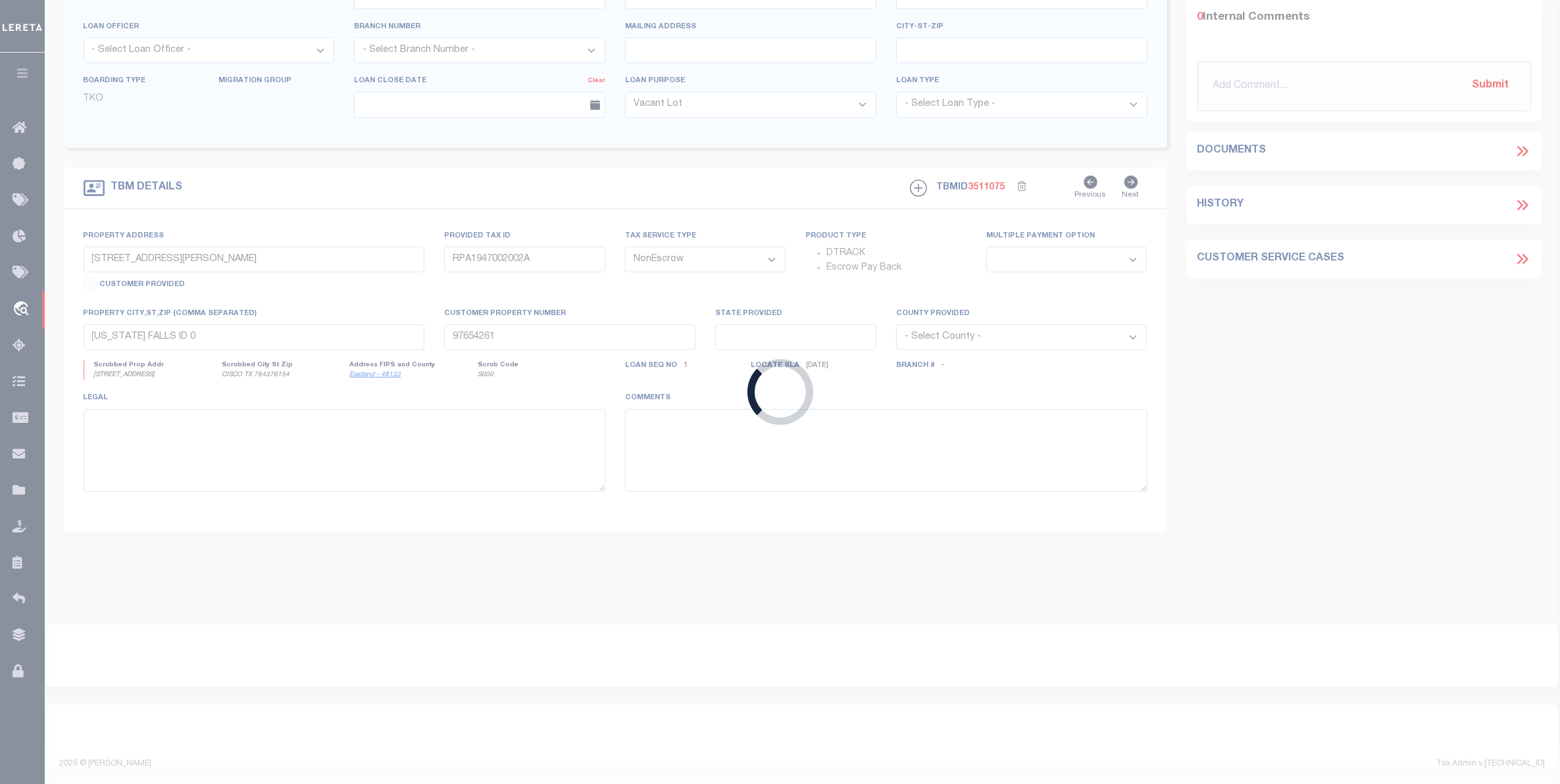
select select "27203"
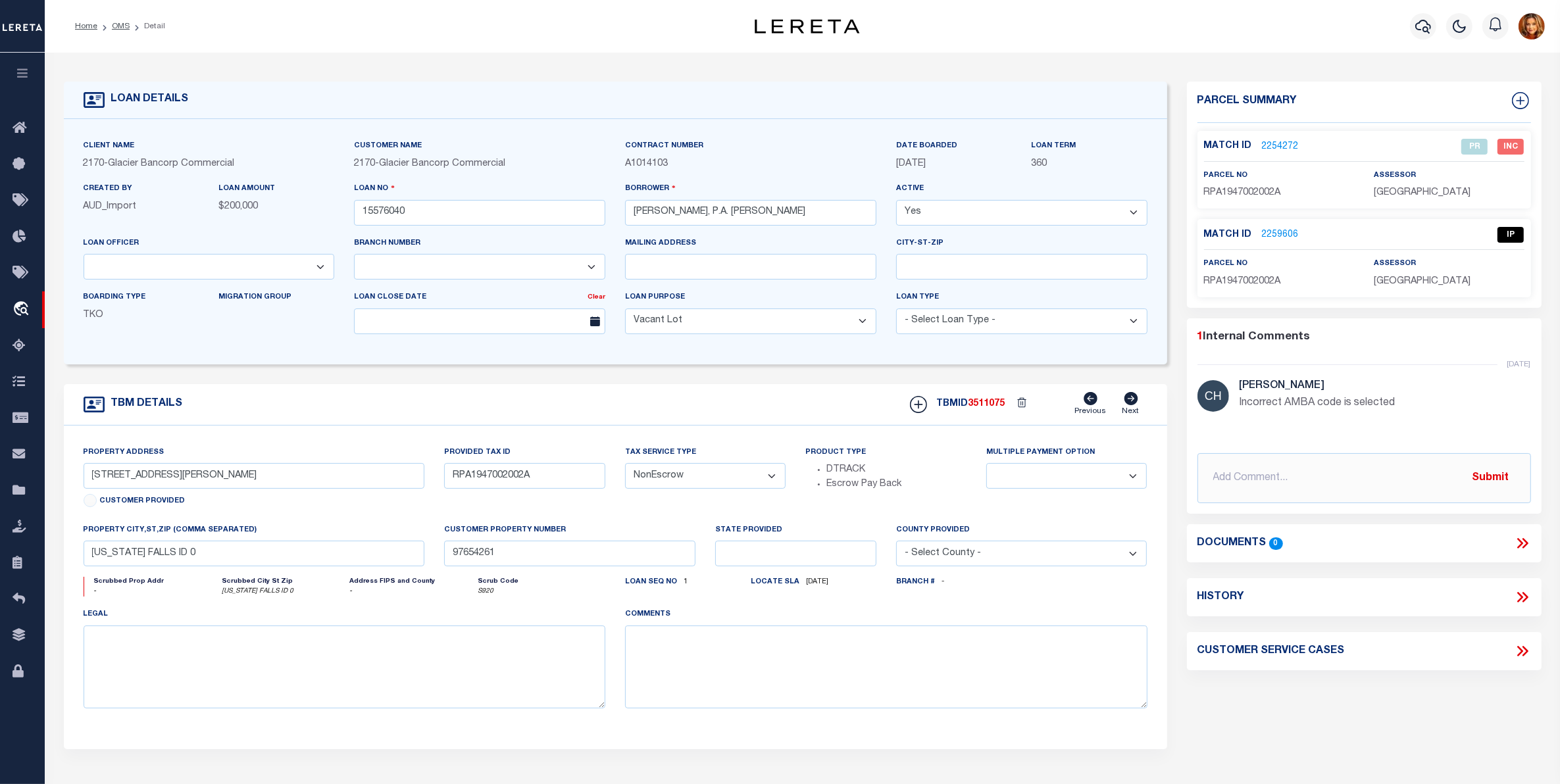
click at [1284, 234] on link "2259606" at bounding box center [1281, 235] width 37 height 14
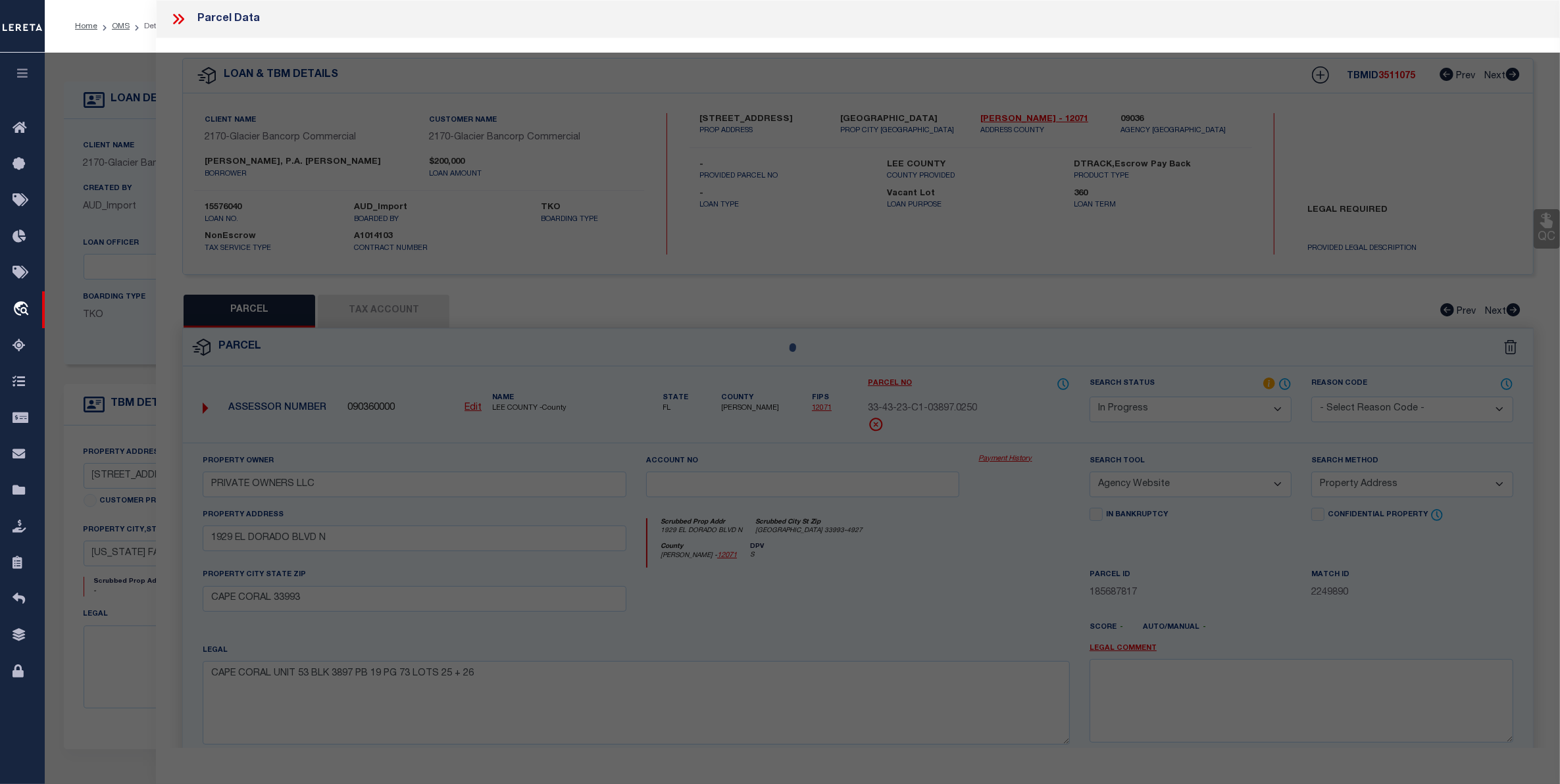
select select "AS"
select select
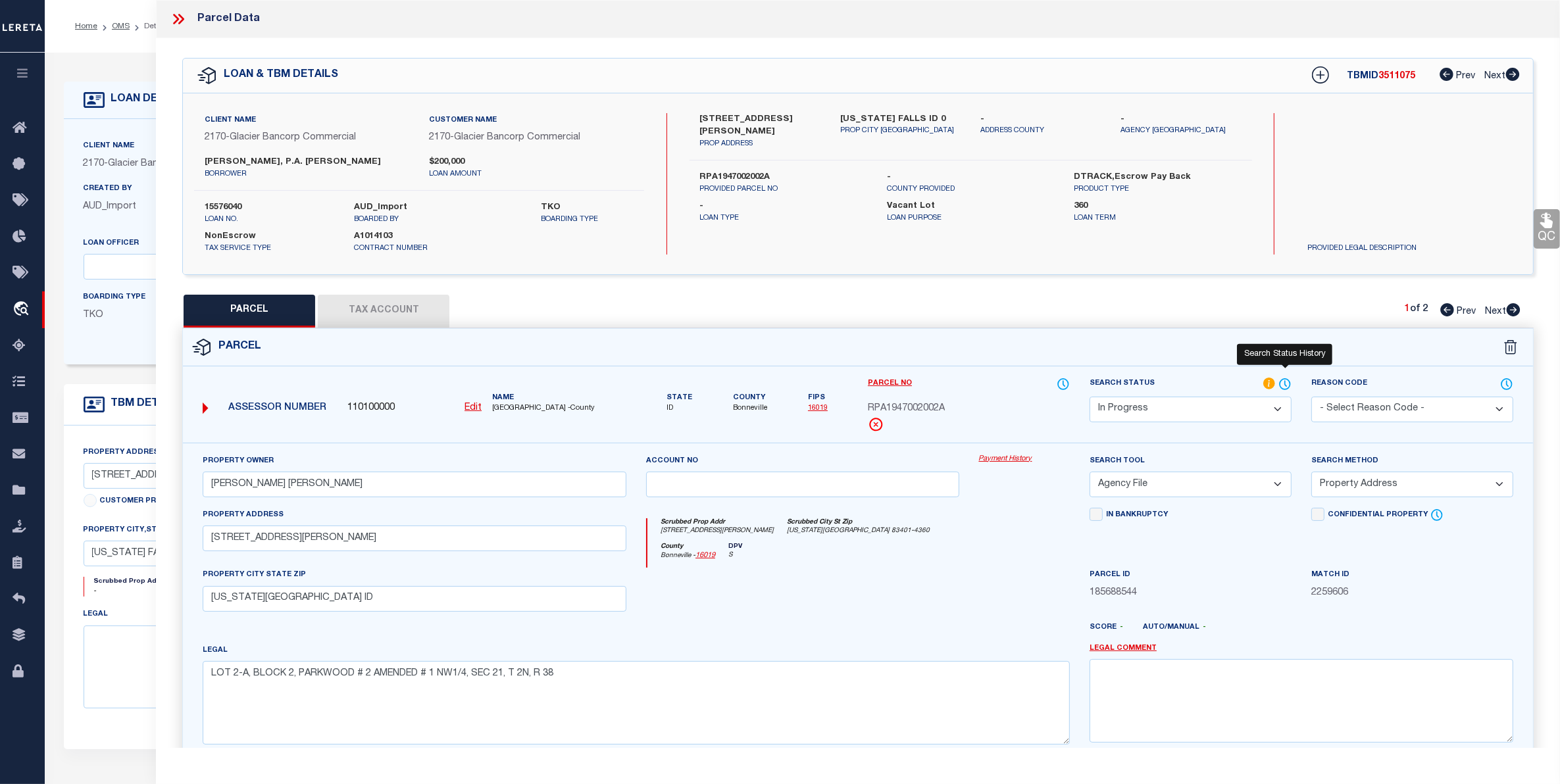
click at [1286, 385] on icon at bounding box center [1286, 383] width 1 height 5
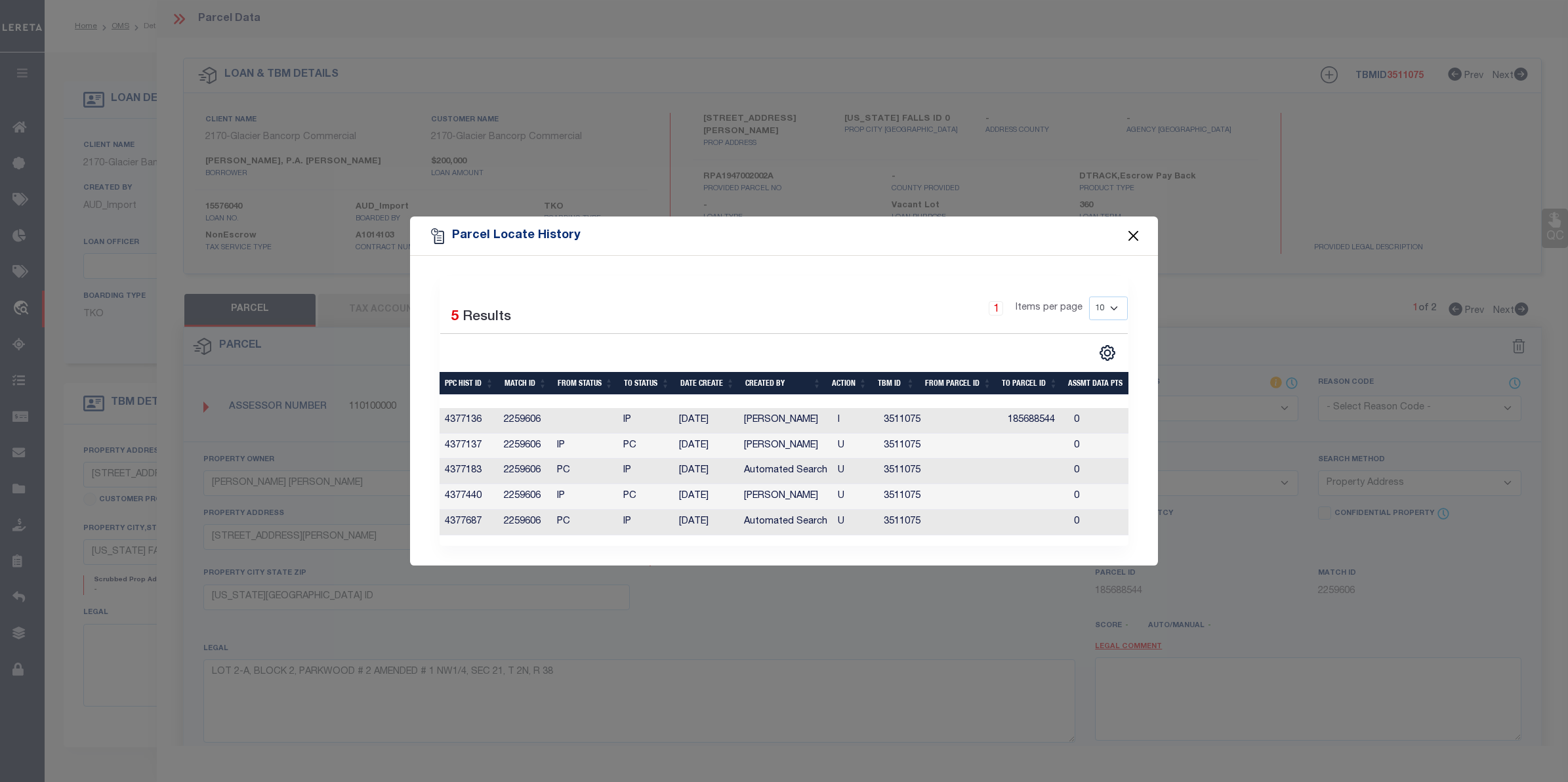
click at [1132, 231] on button "Close" at bounding box center [1134, 236] width 17 height 17
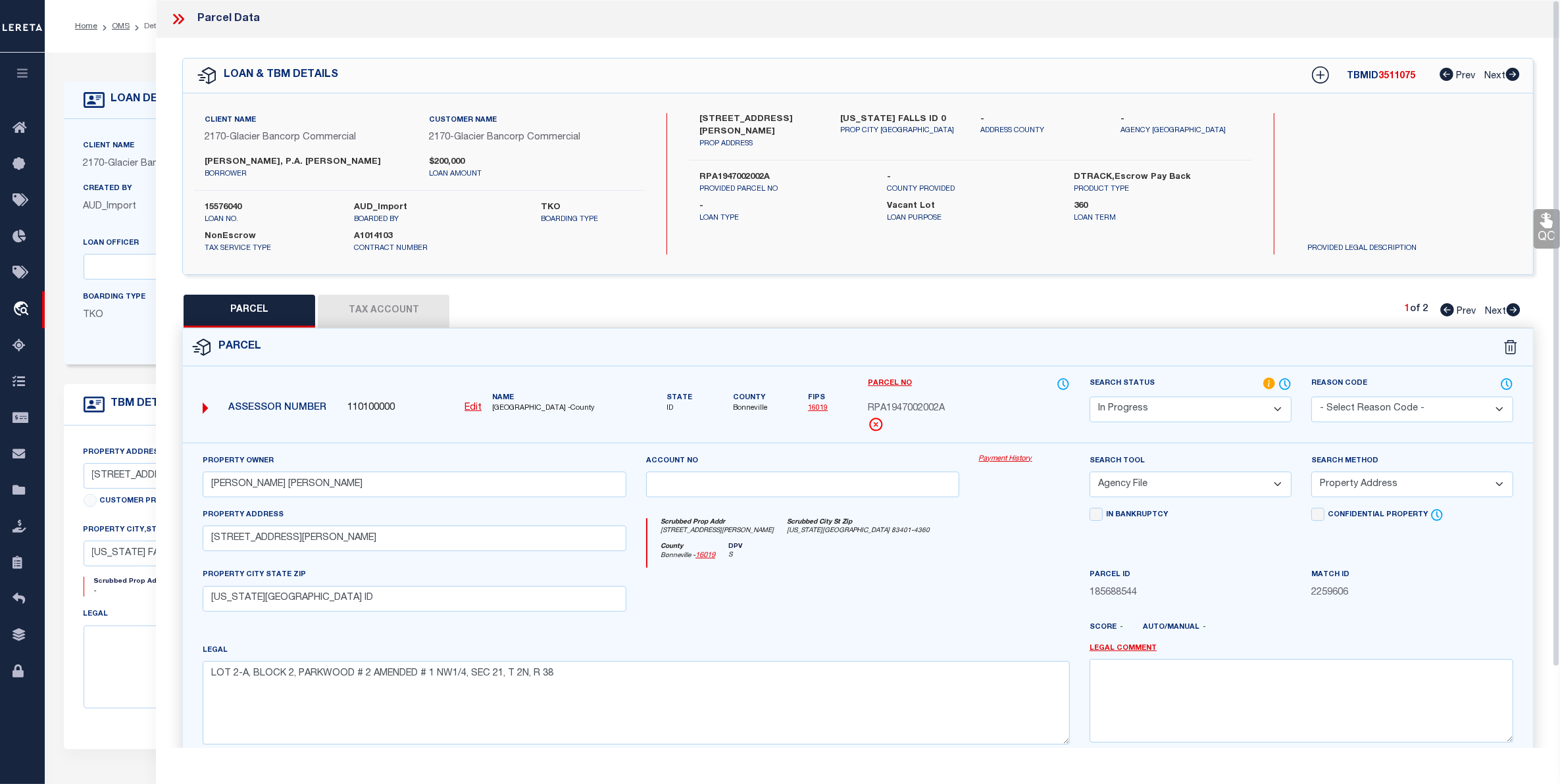
click at [173, 15] on icon at bounding box center [179, 19] width 17 height 17
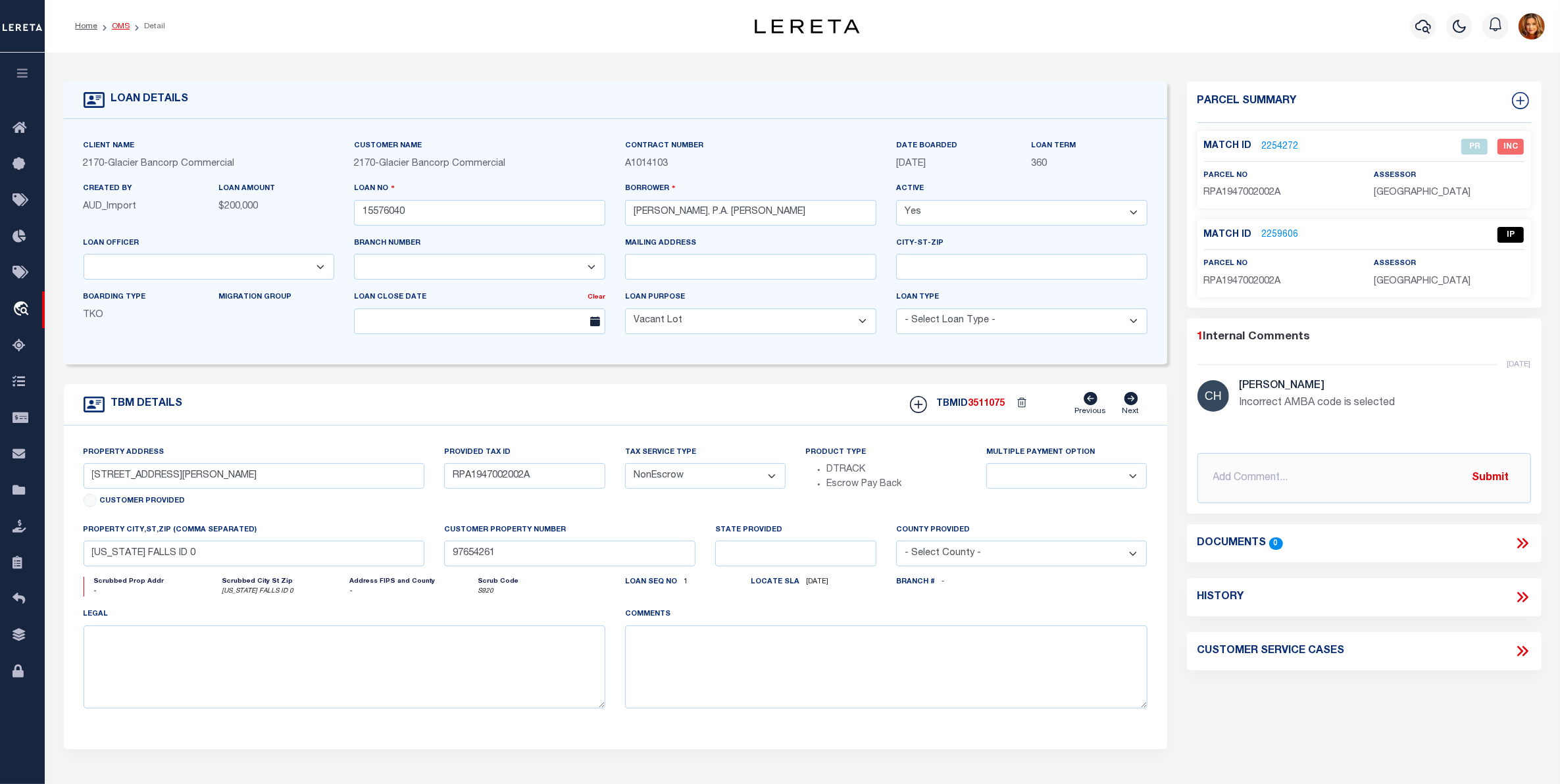
click at [117, 30] on link "OMS" at bounding box center [120, 26] width 18 height 8
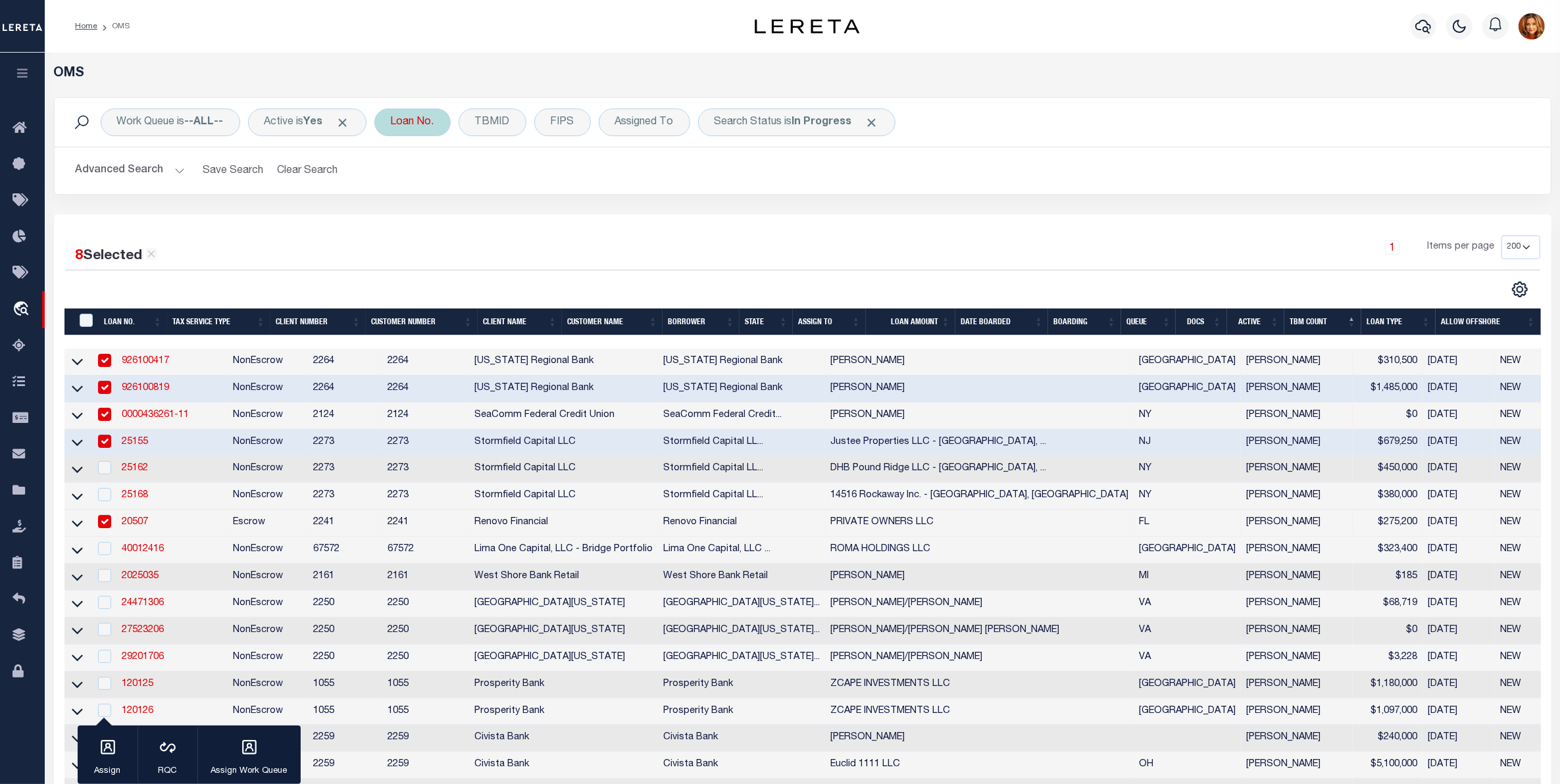
click at [418, 120] on div "Loan No." at bounding box center [412, 122] width 76 height 28
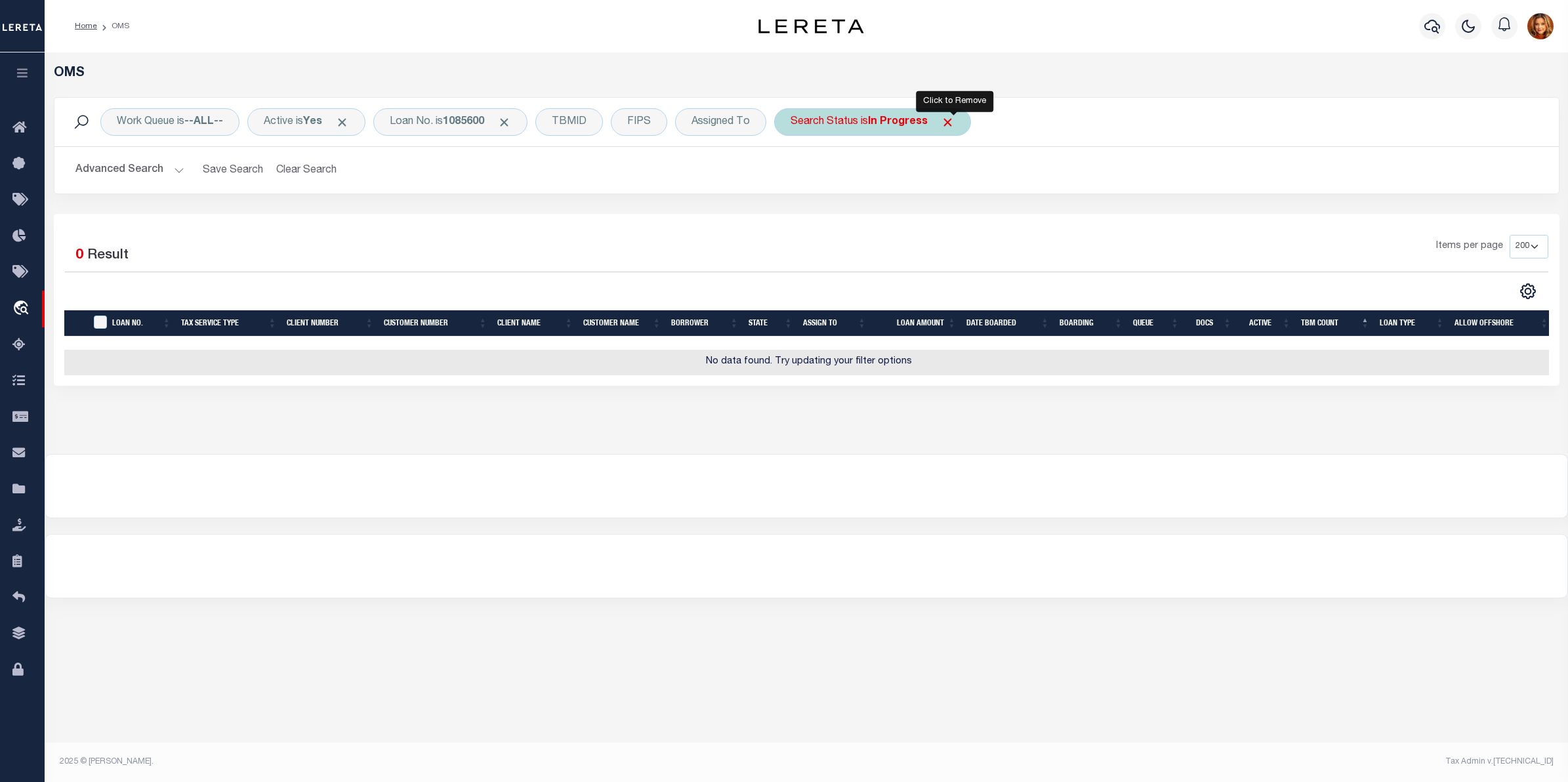
click at [955, 121] on span "Click to Remove" at bounding box center [948, 122] width 14 height 14
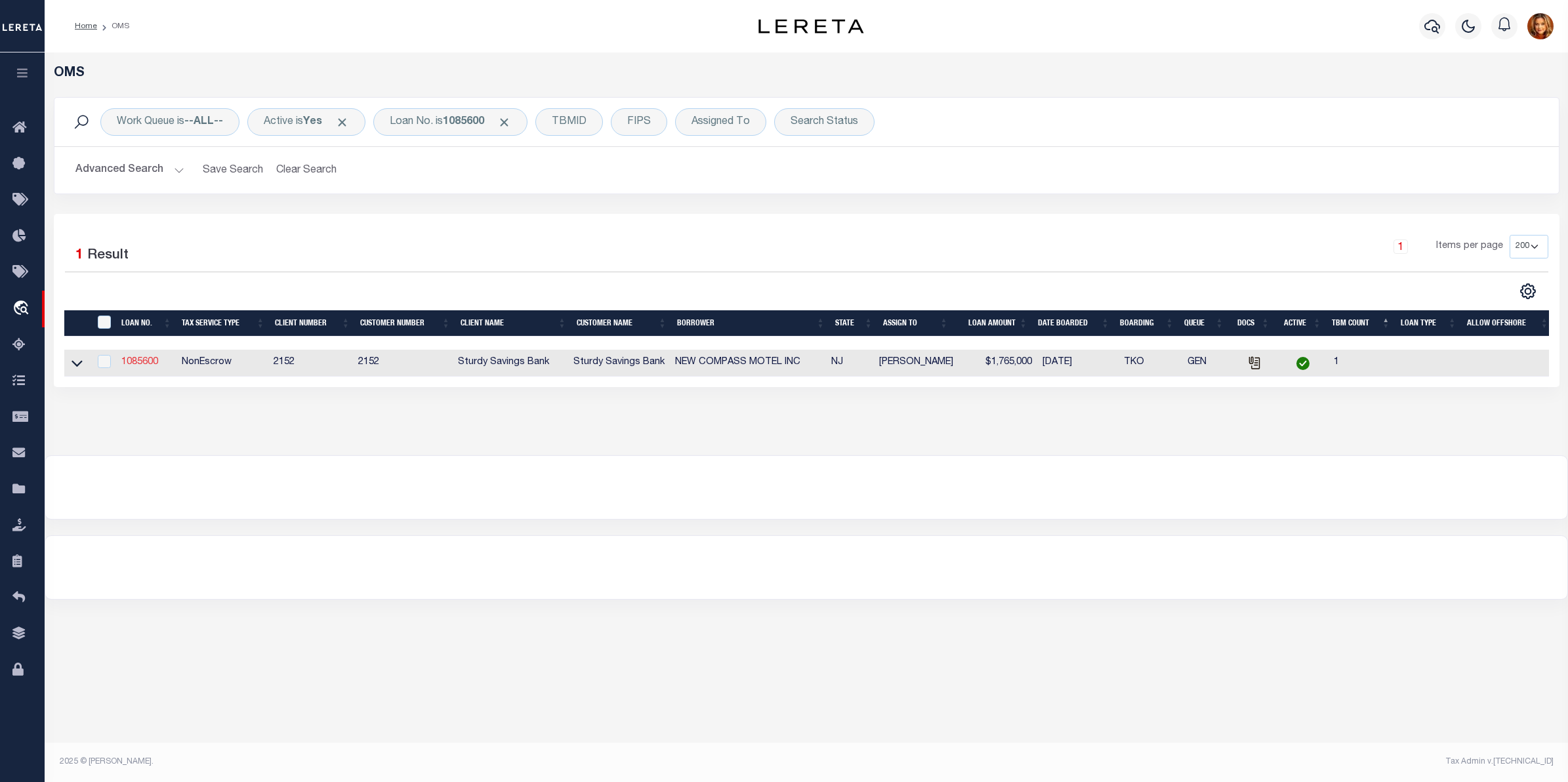
click at [132, 361] on link "1085600" at bounding box center [140, 362] width 37 height 9
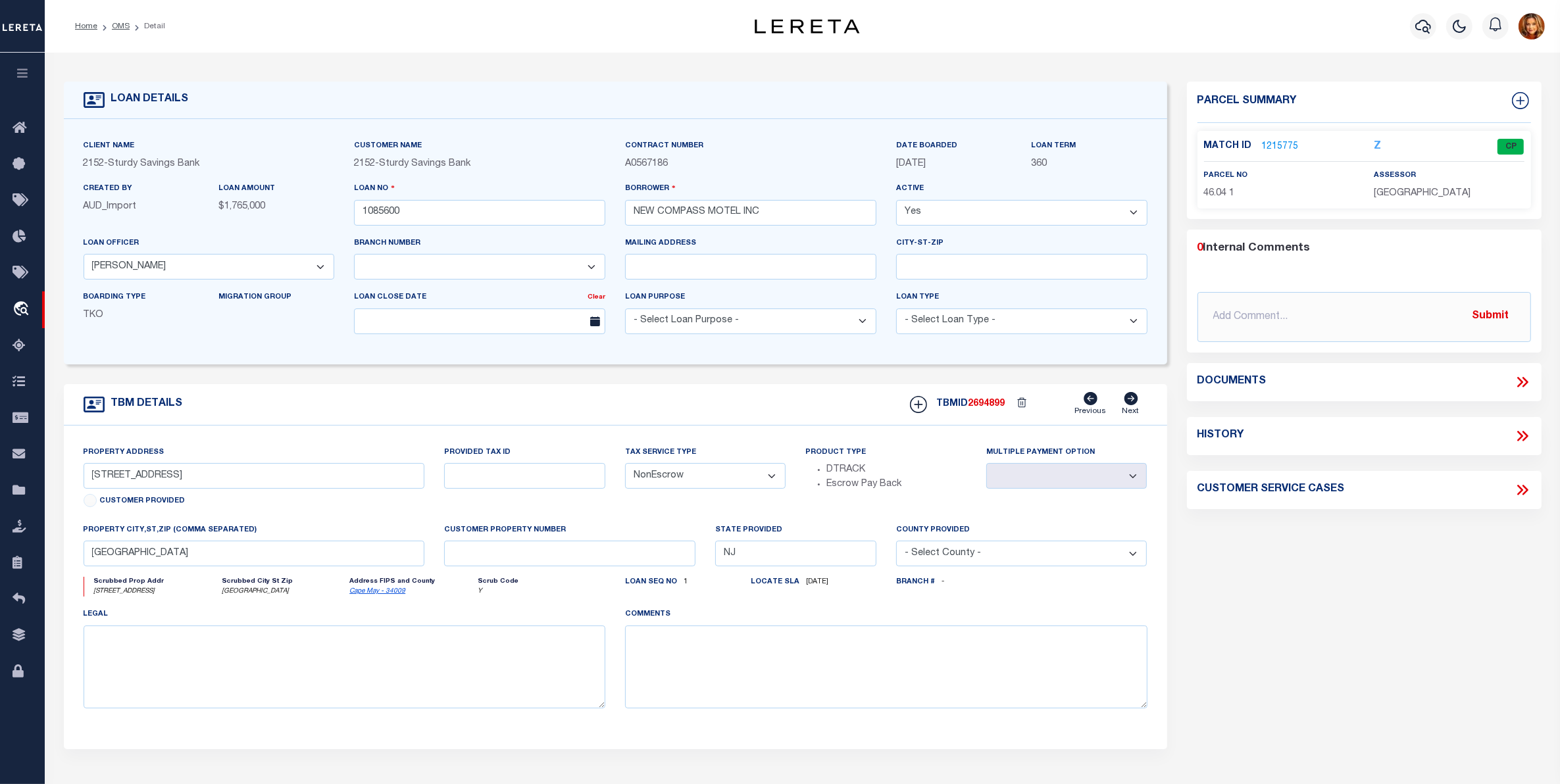
click at [1273, 140] on link "1215775" at bounding box center [1281, 147] width 37 height 14
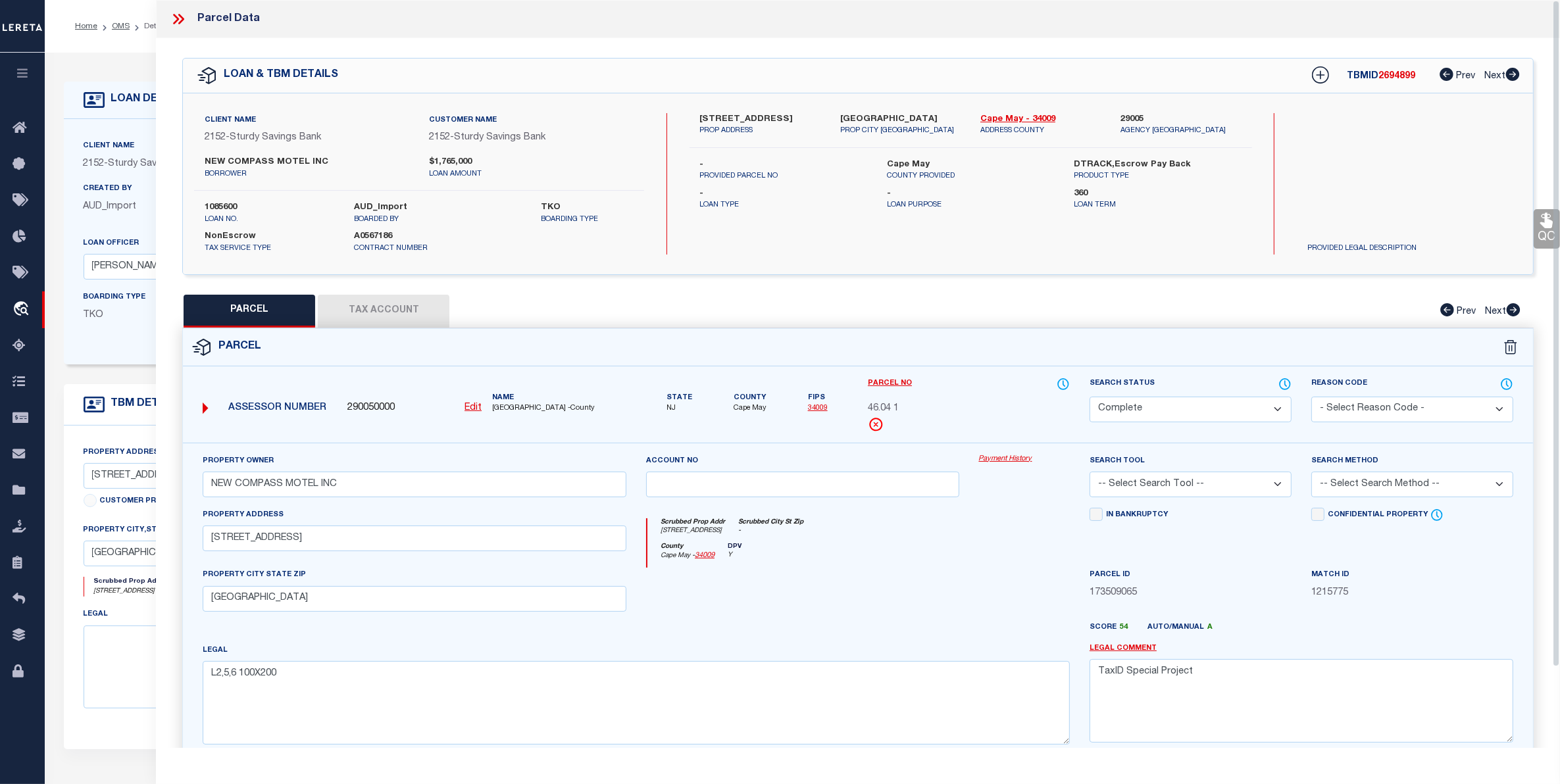
click at [388, 305] on button "Tax Account" at bounding box center [384, 311] width 132 height 33
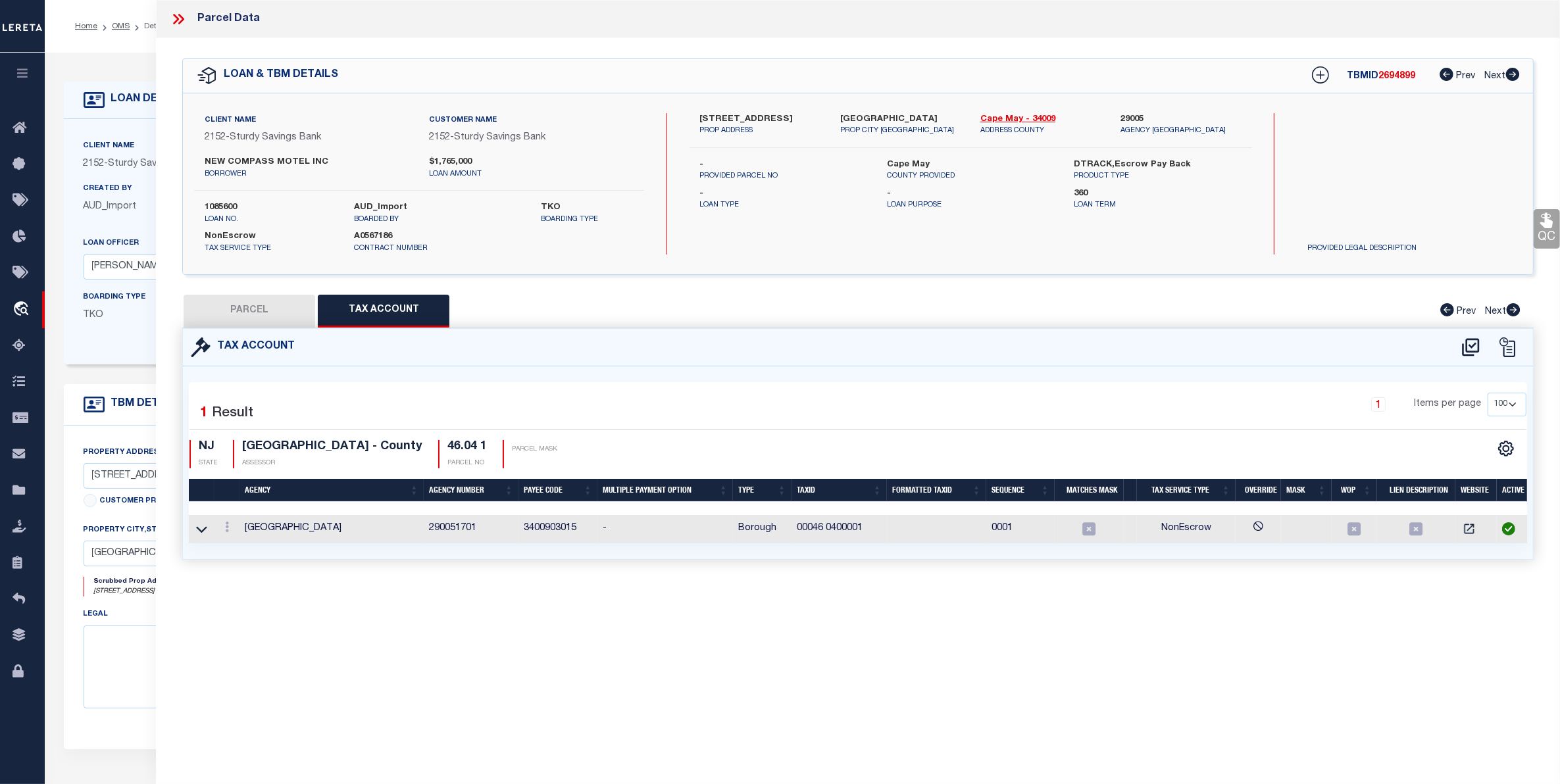
click at [54, 61] on div "LOAN DETAILS Client Name 2152" at bounding box center [803, 446] width 1516 height 787
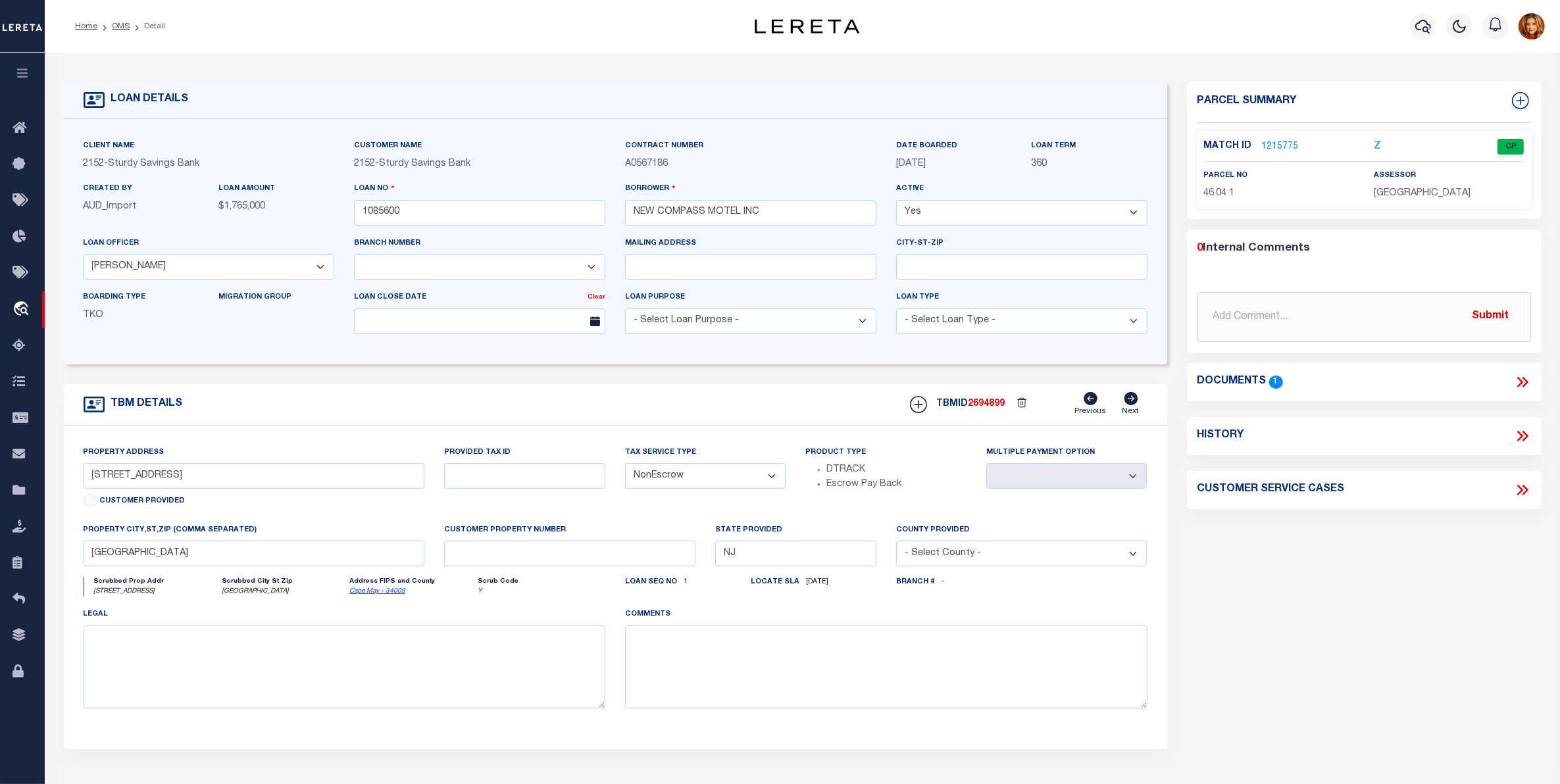
click at [123, 17] on ol "Home OMS Detail" at bounding box center [120, 26] width 111 height 28
click at [123, 22] on link "OMS" at bounding box center [120, 26] width 18 height 8
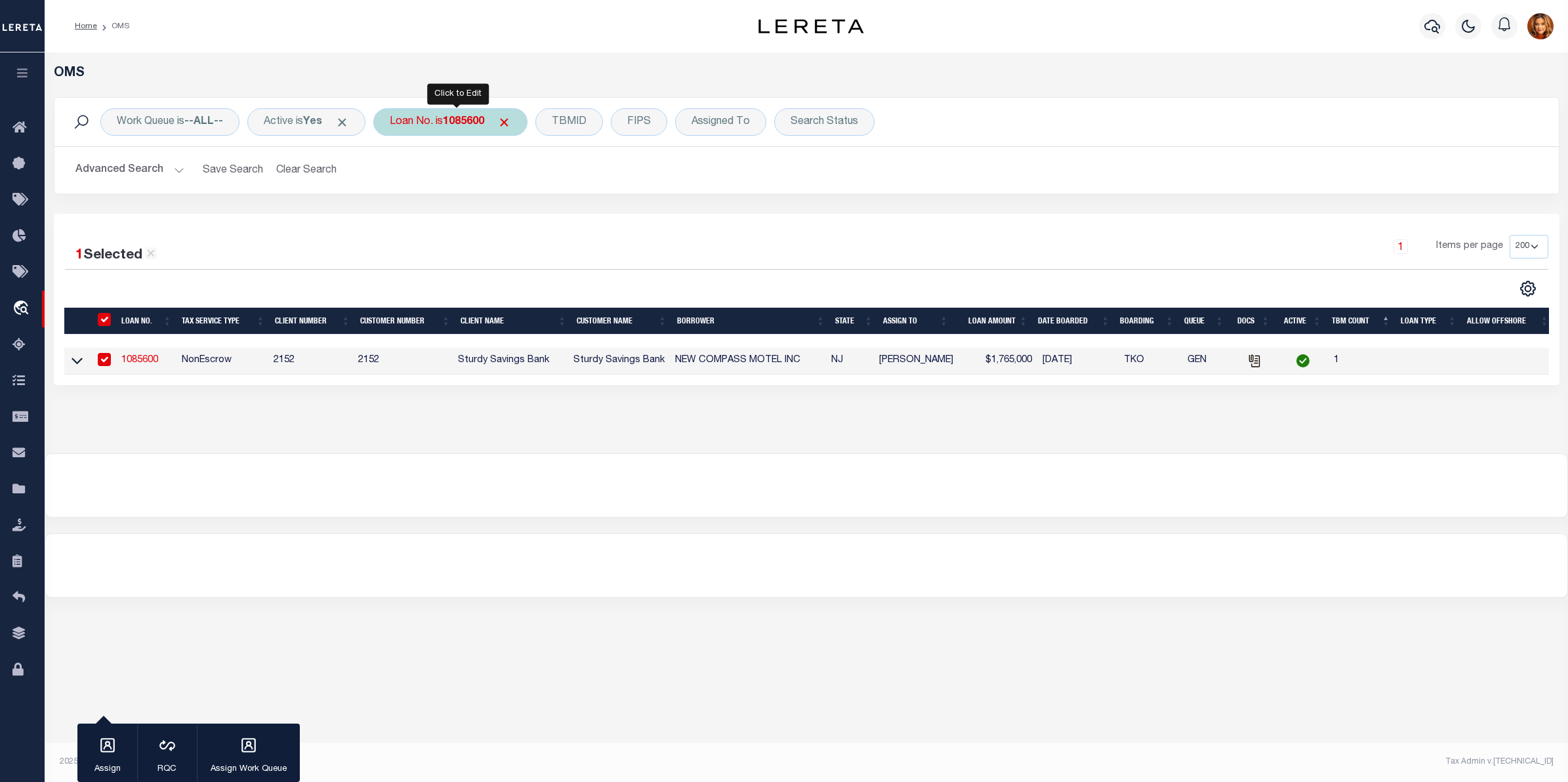
click at [461, 117] on b "1085600" at bounding box center [464, 122] width 42 height 11
click at [576, 214] on input "Apply" at bounding box center [564, 214] width 39 height 22
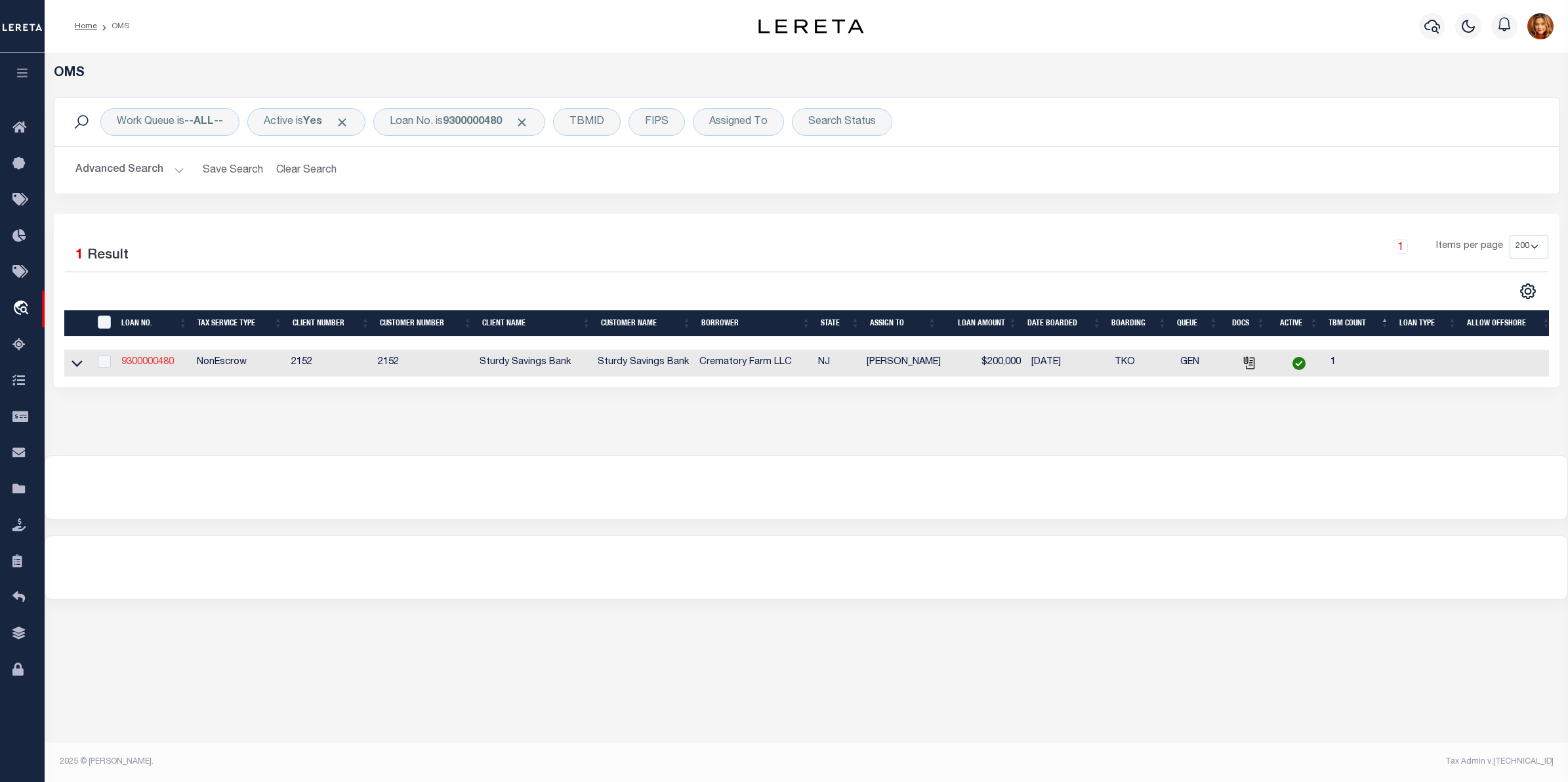
click at [150, 367] on link "9300000480" at bounding box center [148, 362] width 53 height 9
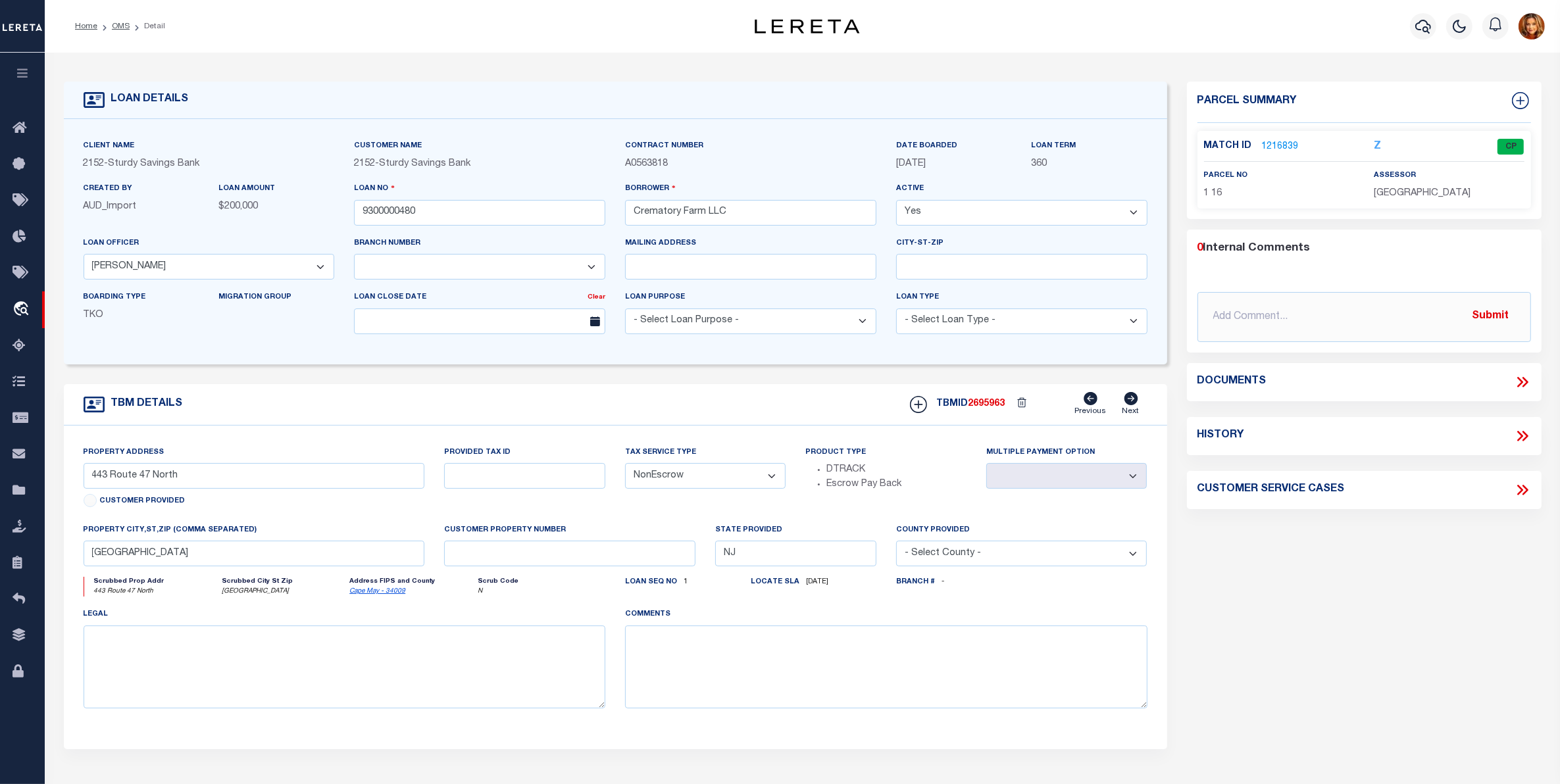
click at [1271, 147] on link "1216839" at bounding box center [1281, 147] width 37 height 14
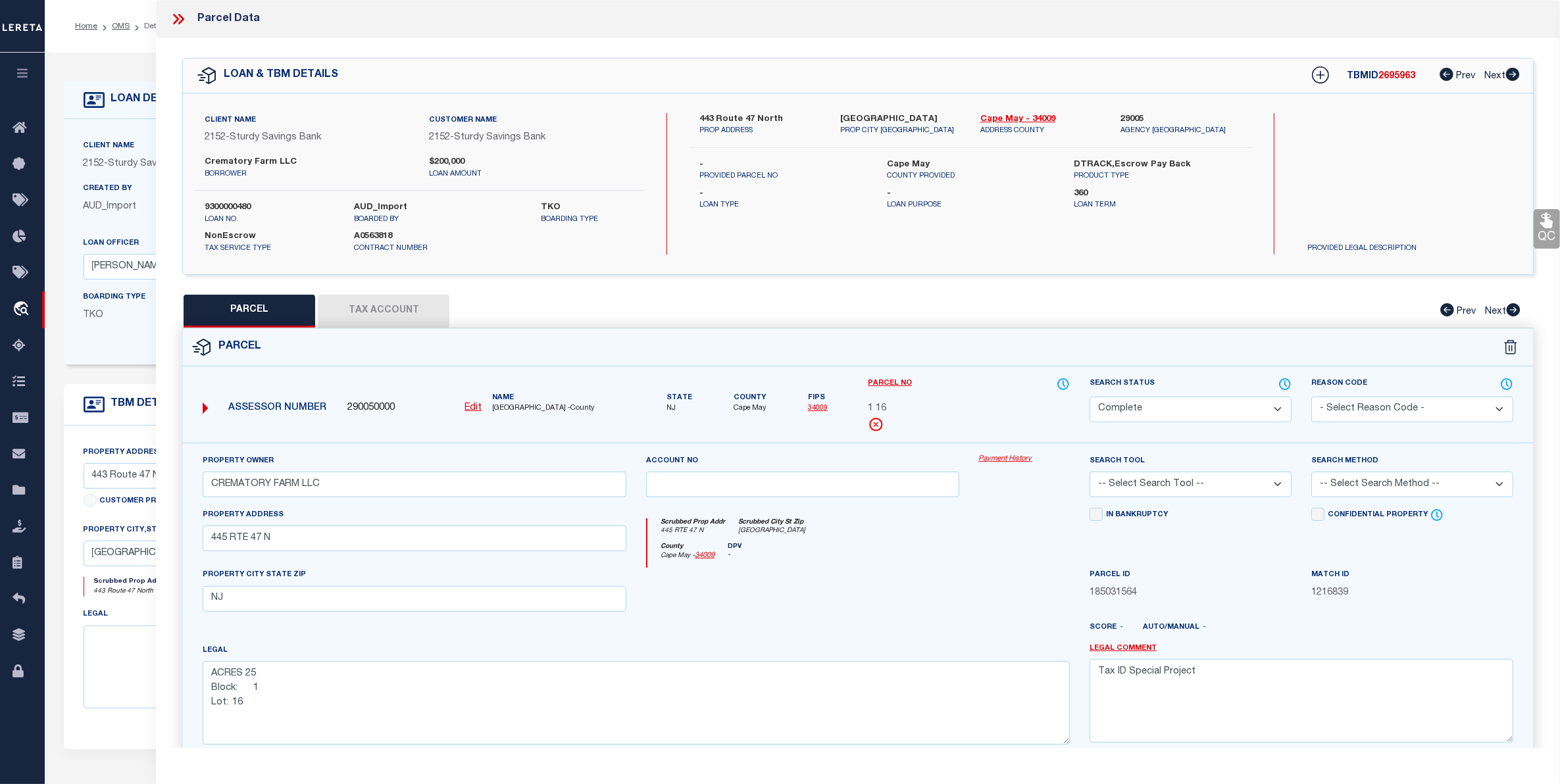
click at [368, 313] on button "Tax Account" at bounding box center [384, 311] width 132 height 33
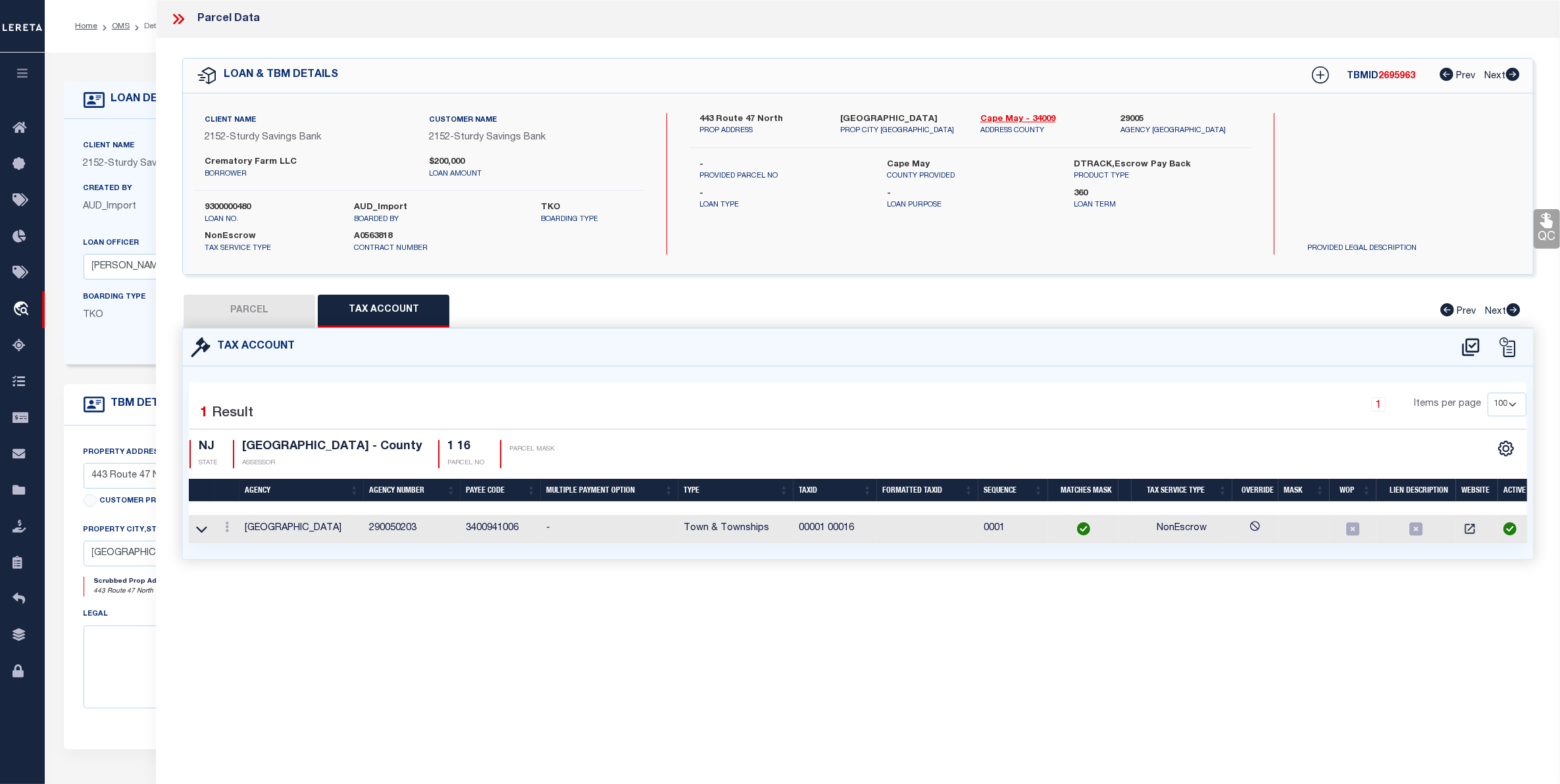
click at [216, 303] on button "PARCEL" at bounding box center [249, 311] width 132 height 33
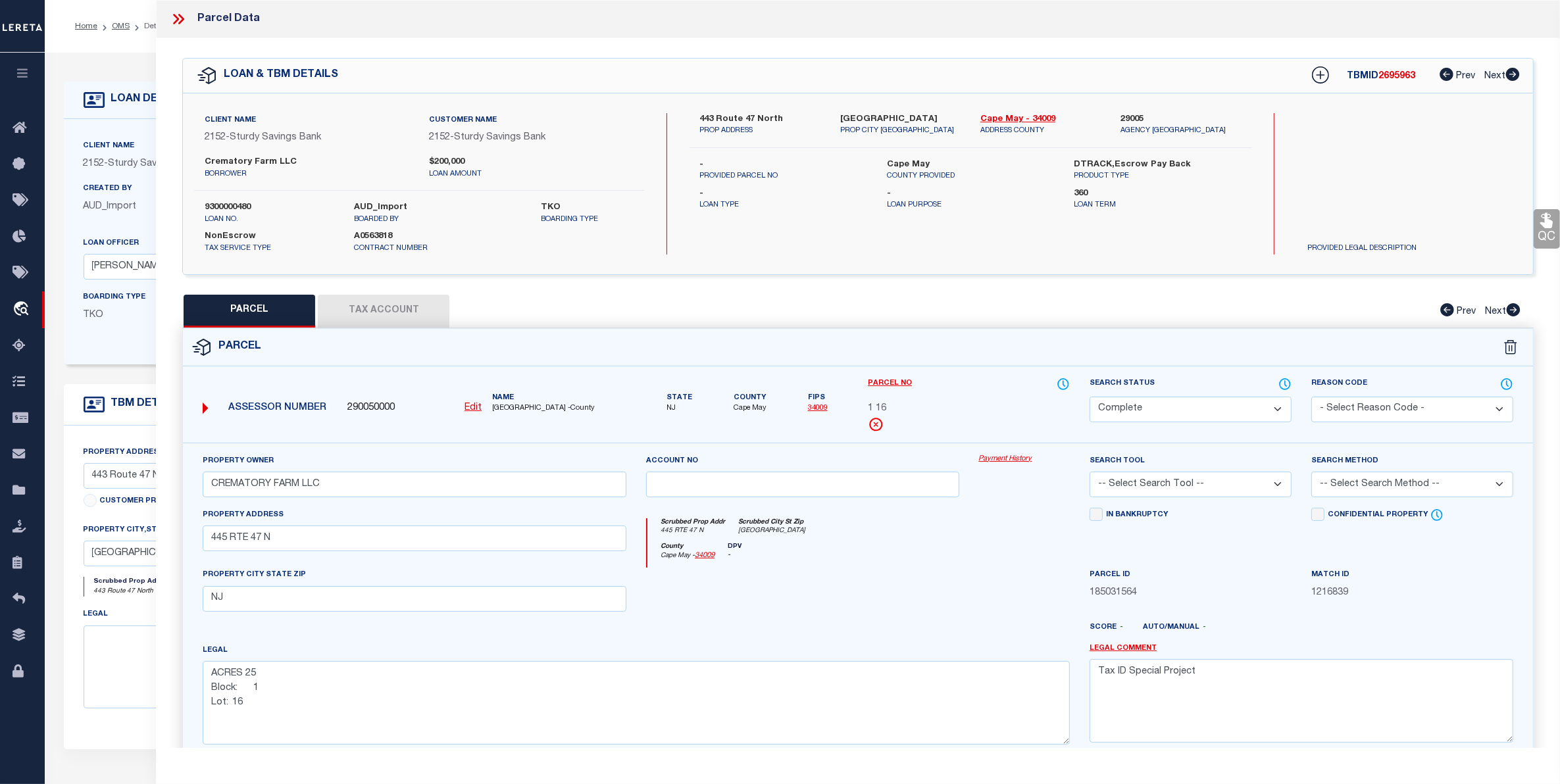
click at [407, 300] on button "Tax Account" at bounding box center [384, 311] width 132 height 33
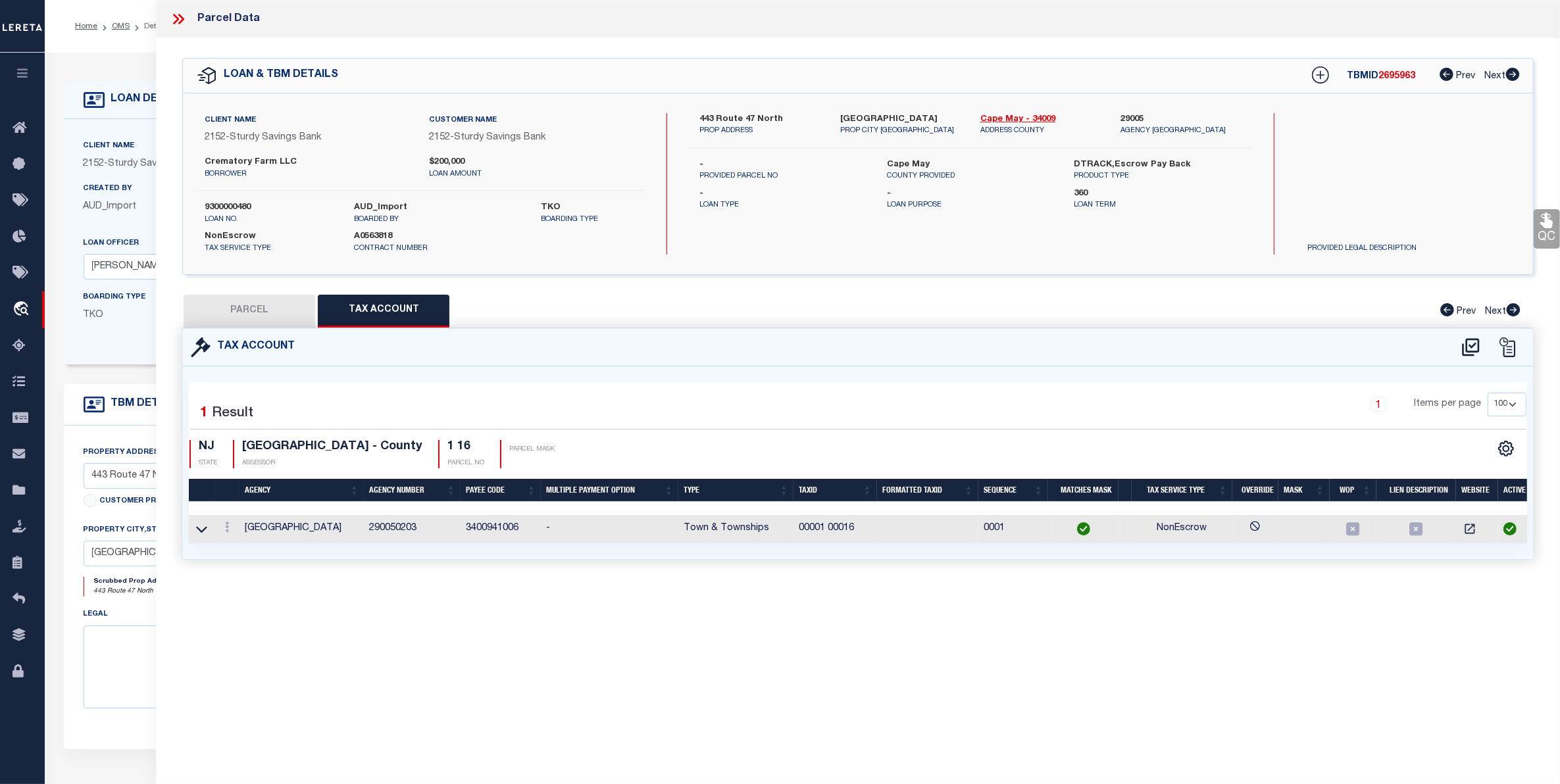
click at [262, 308] on button "PARCEL" at bounding box center [249, 311] width 132 height 33
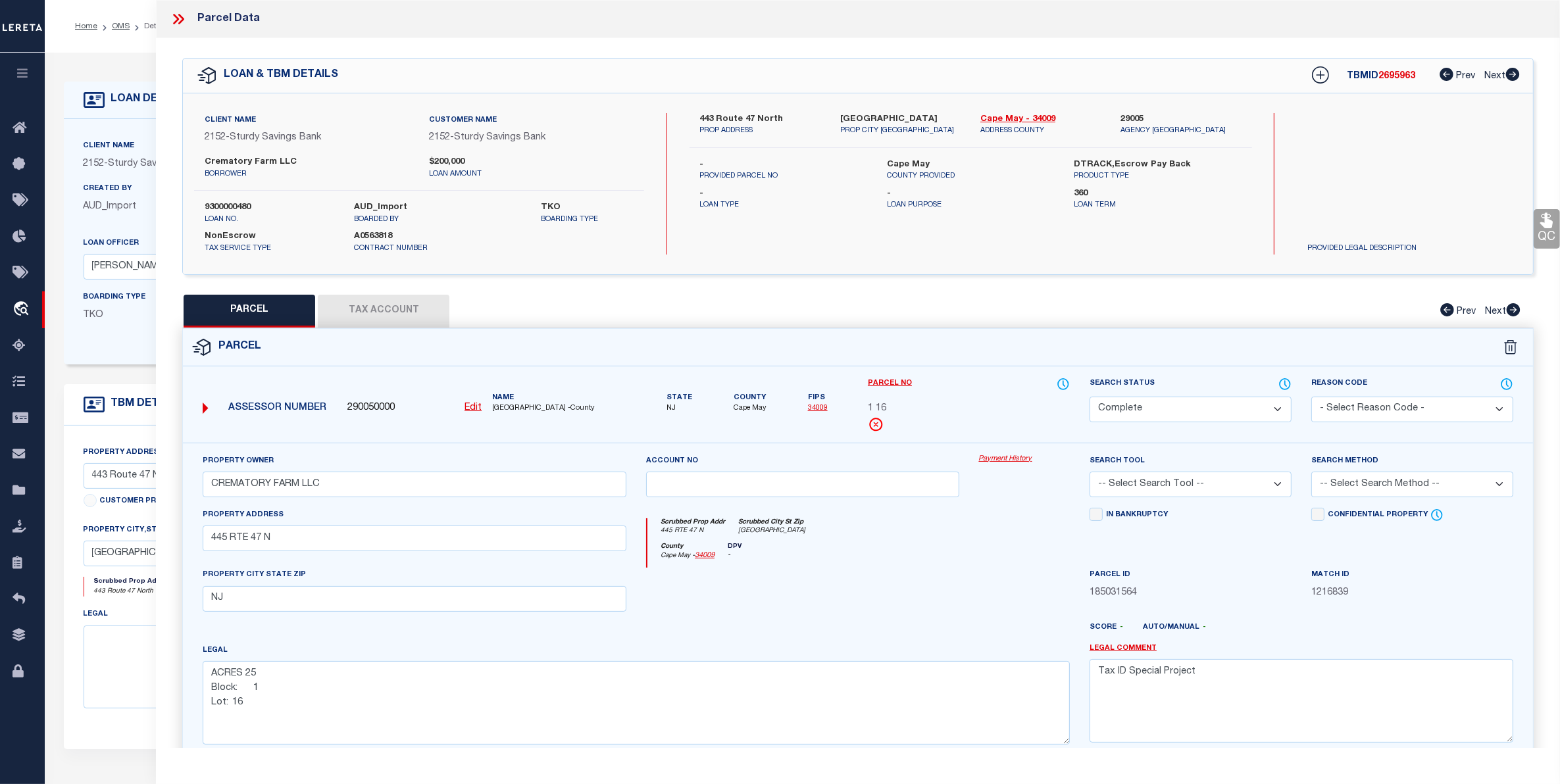
click at [389, 306] on button "Tax Account" at bounding box center [384, 311] width 132 height 33
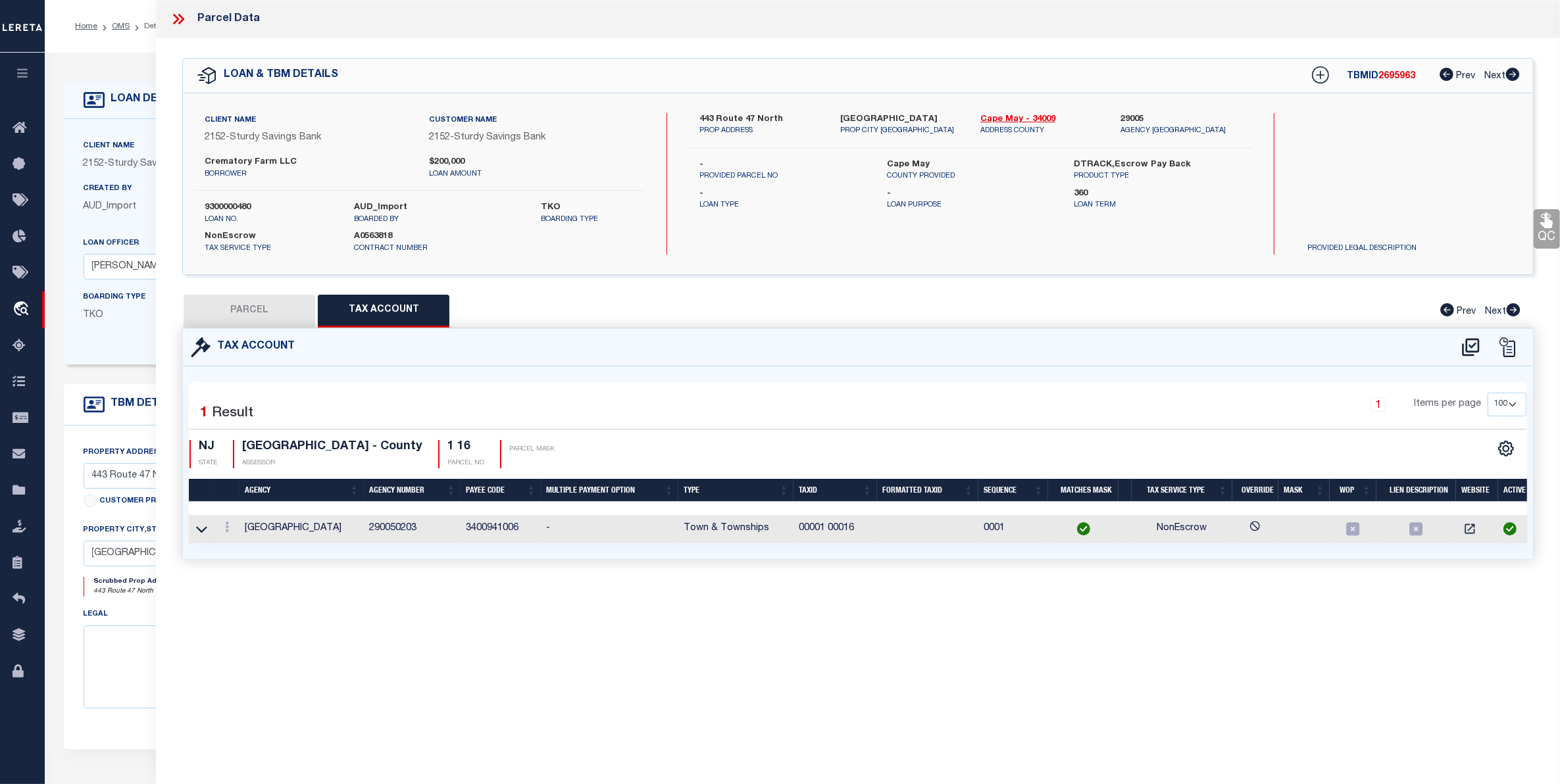
click at [177, 15] on icon at bounding box center [179, 19] width 17 height 17
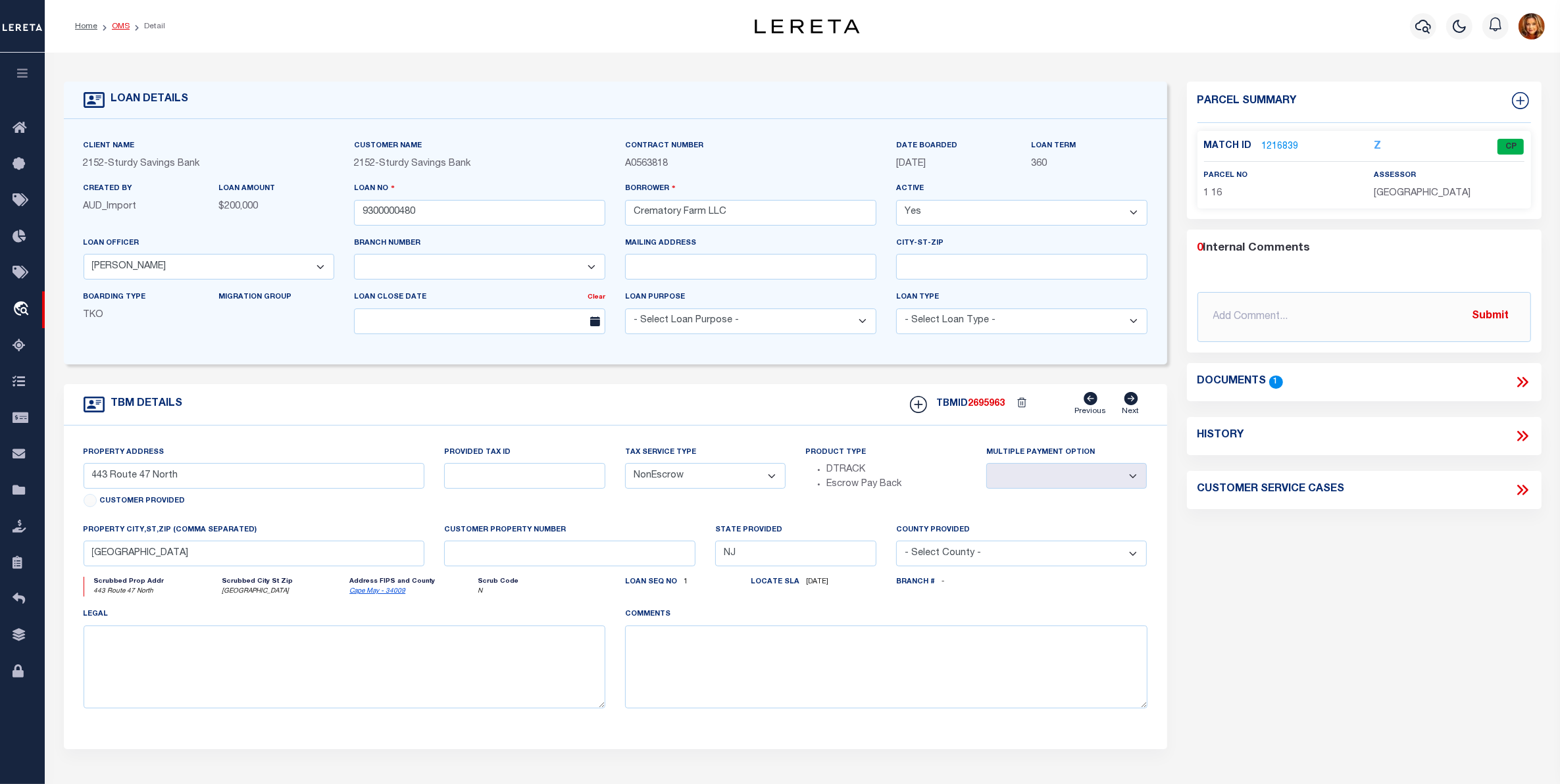
click at [120, 24] on link "OMS" at bounding box center [120, 26] width 18 height 8
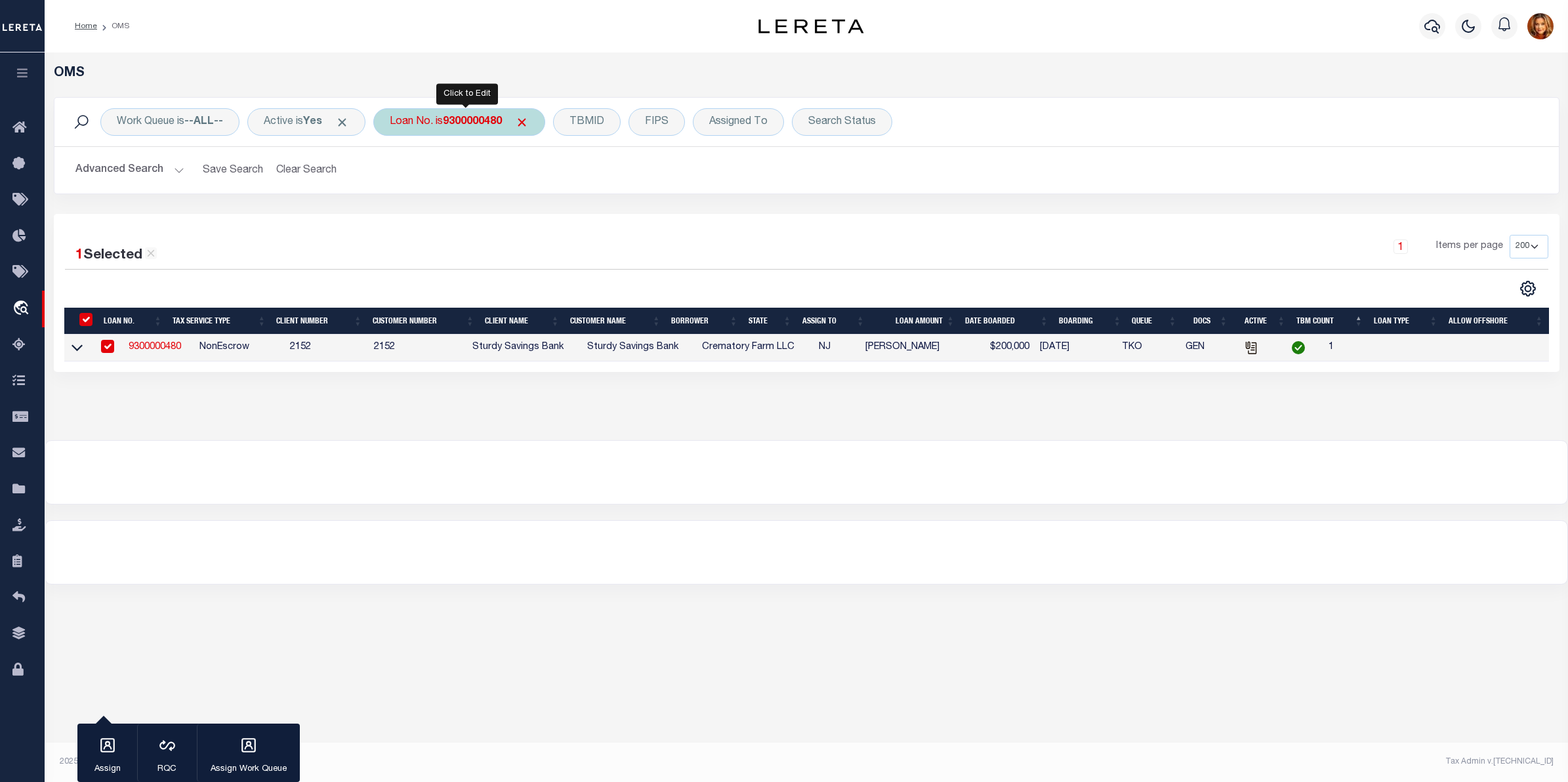
click at [486, 113] on div "Loan No. is 9300000480" at bounding box center [459, 122] width 172 height 28
click at [563, 213] on input "Apply" at bounding box center [564, 214] width 39 height 22
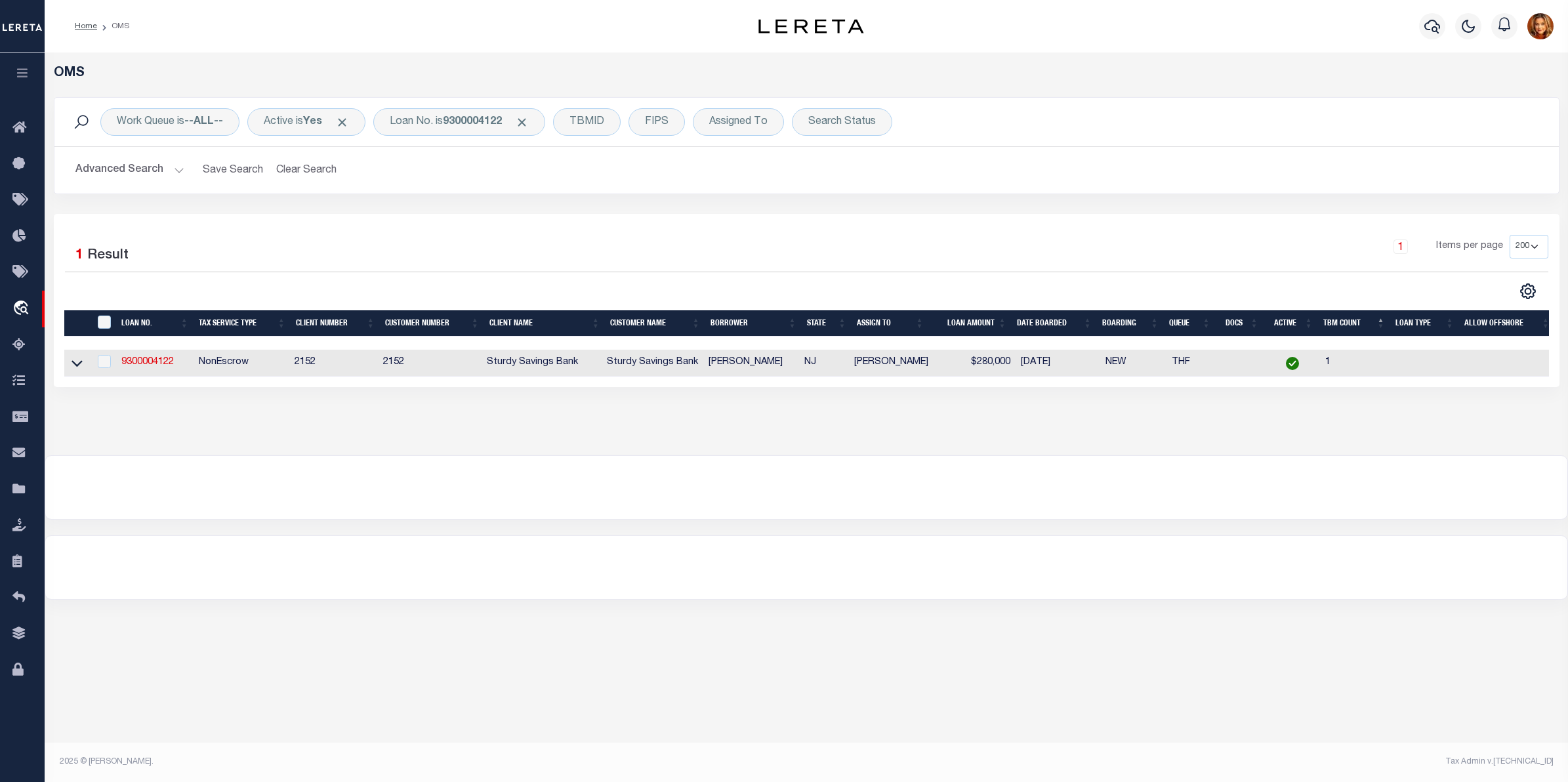
click at [139, 357] on td "9300004122" at bounding box center [154, 363] width 76 height 27
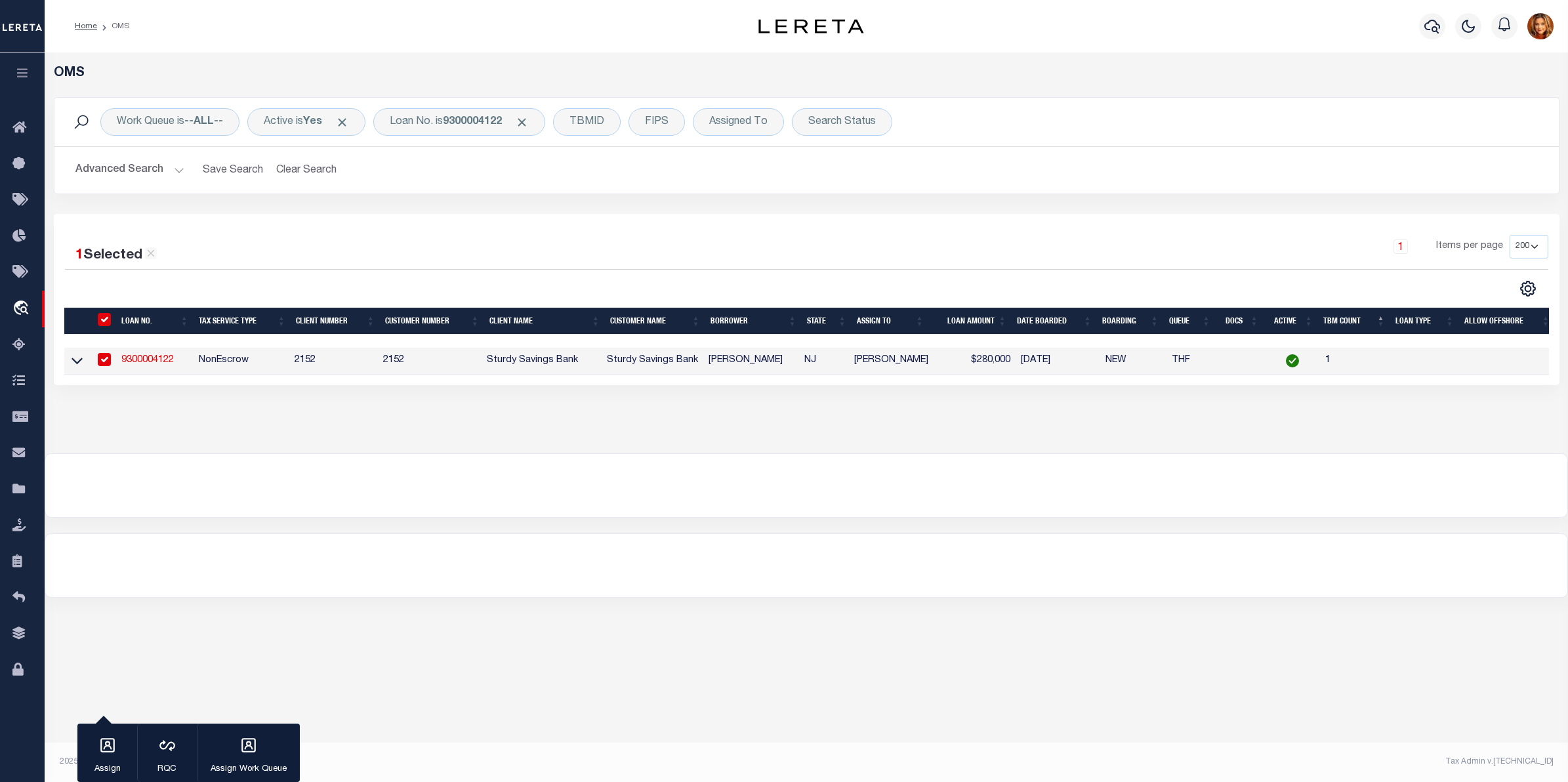
click at [146, 361] on link "9300004122" at bounding box center [148, 360] width 53 height 9
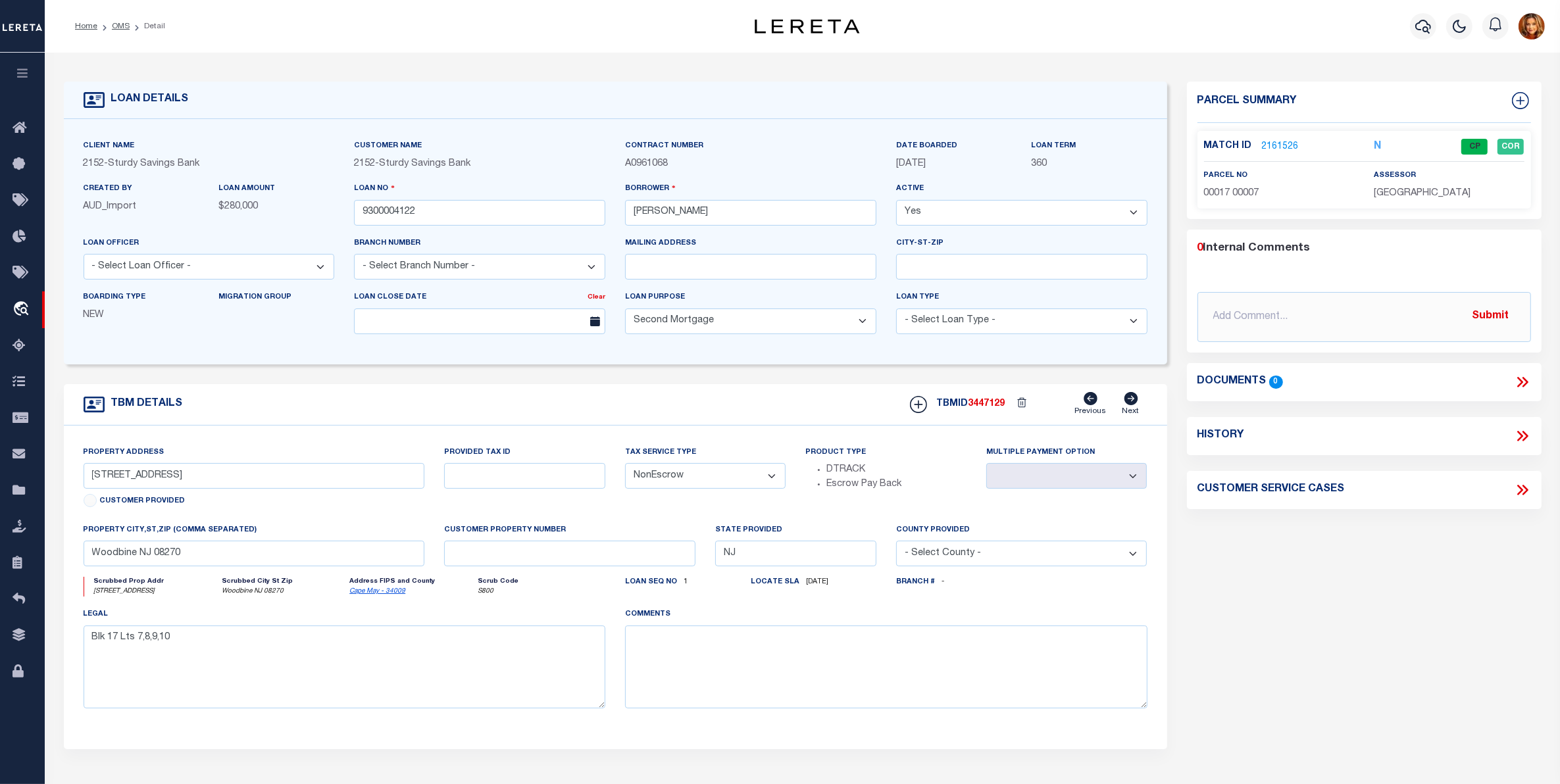
click at [1278, 143] on link "2161526" at bounding box center [1281, 147] width 37 height 14
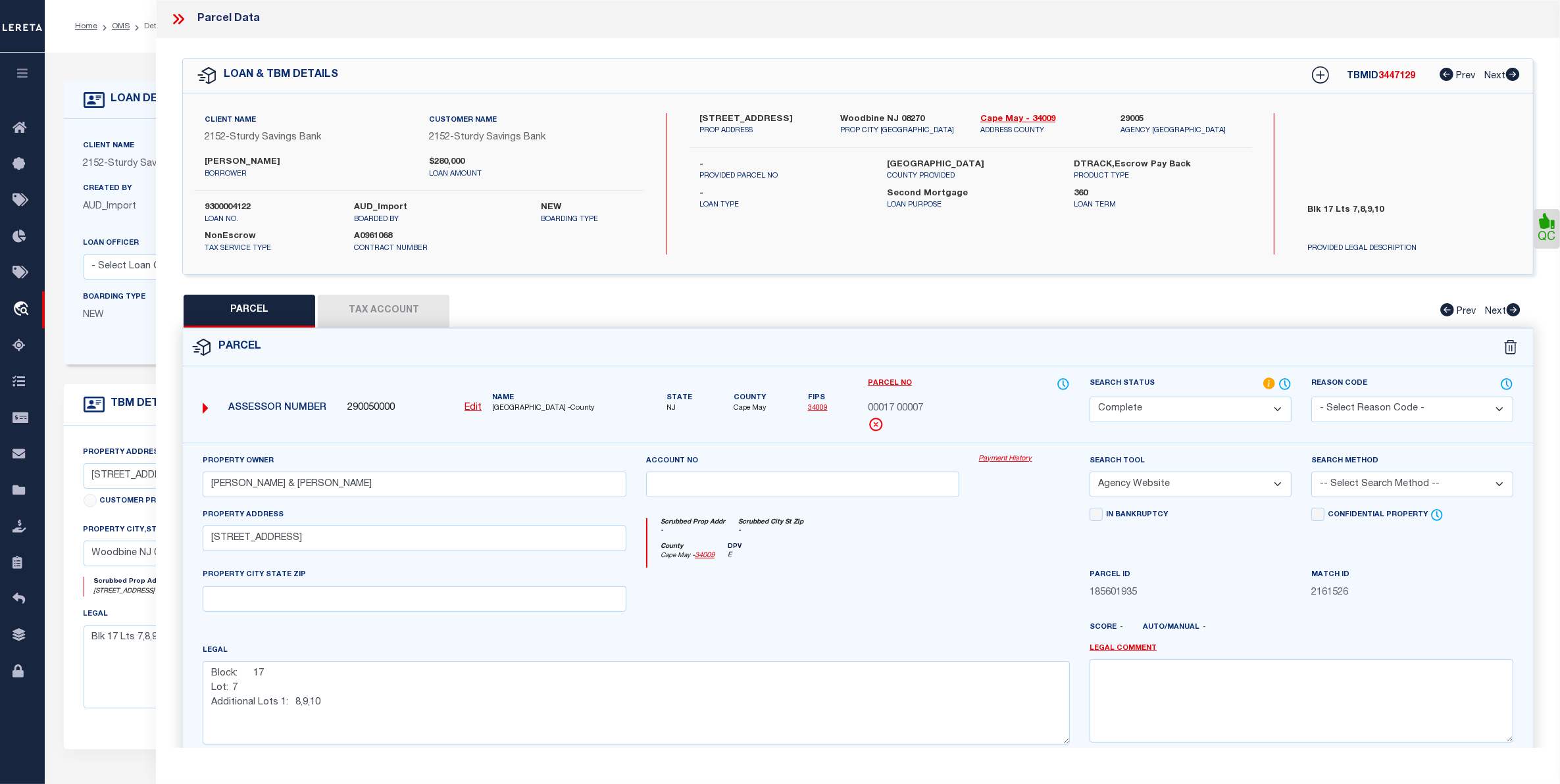
click at [374, 307] on button "Tax Account" at bounding box center [384, 311] width 132 height 33
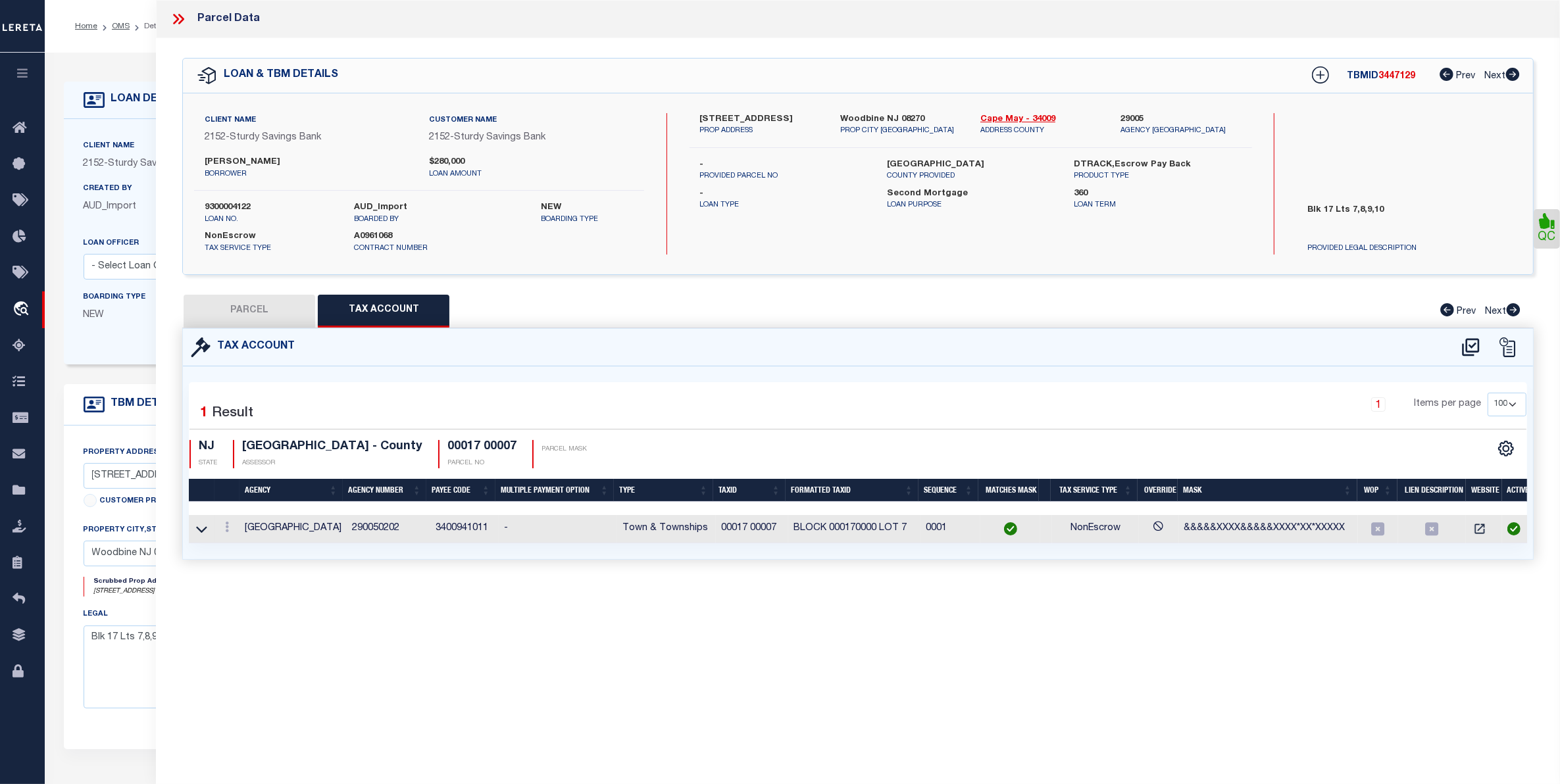
click at [234, 311] on button "PARCEL" at bounding box center [249, 311] width 132 height 33
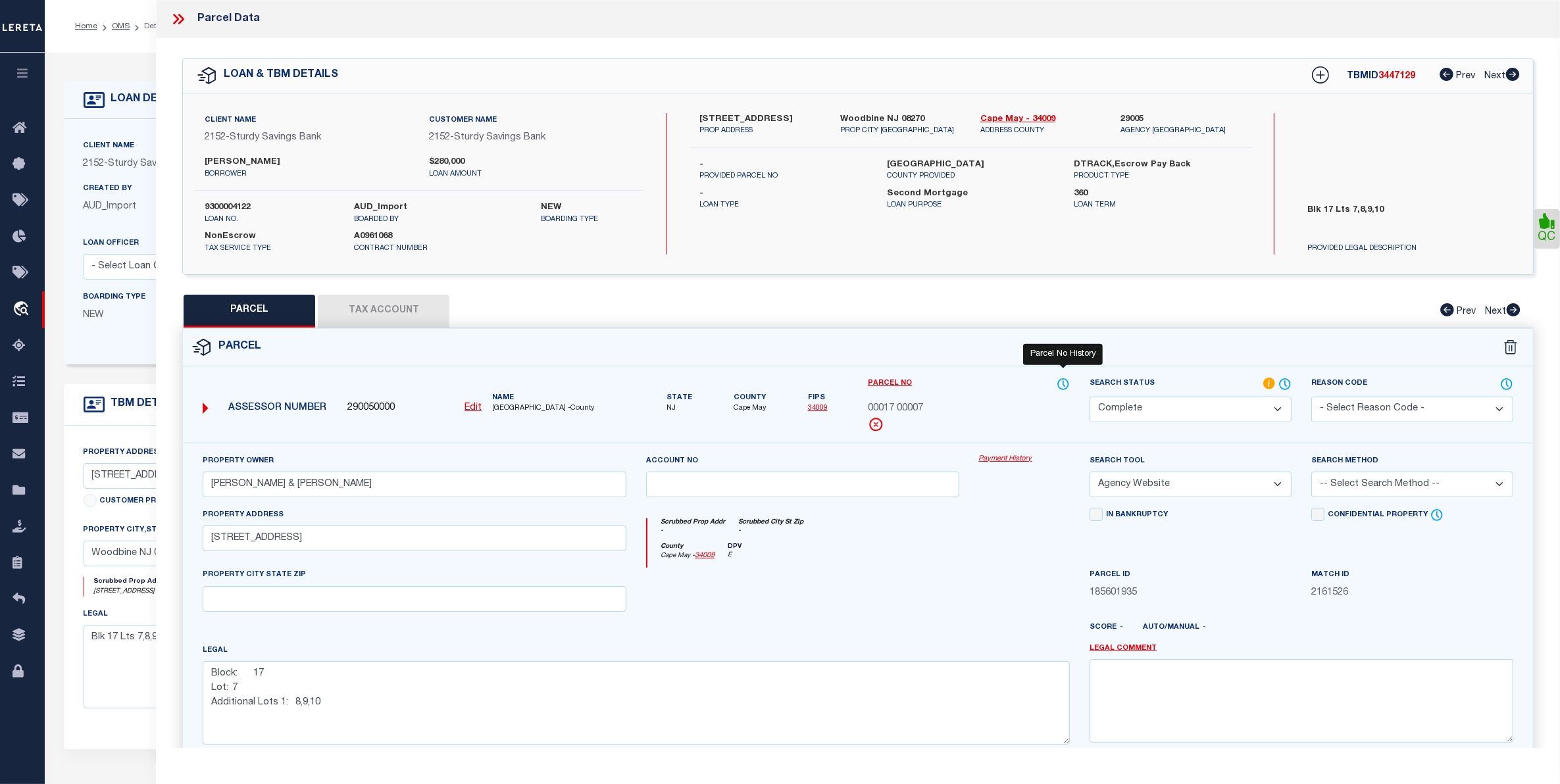
click at [1063, 382] on icon at bounding box center [1064, 383] width 1 height 5
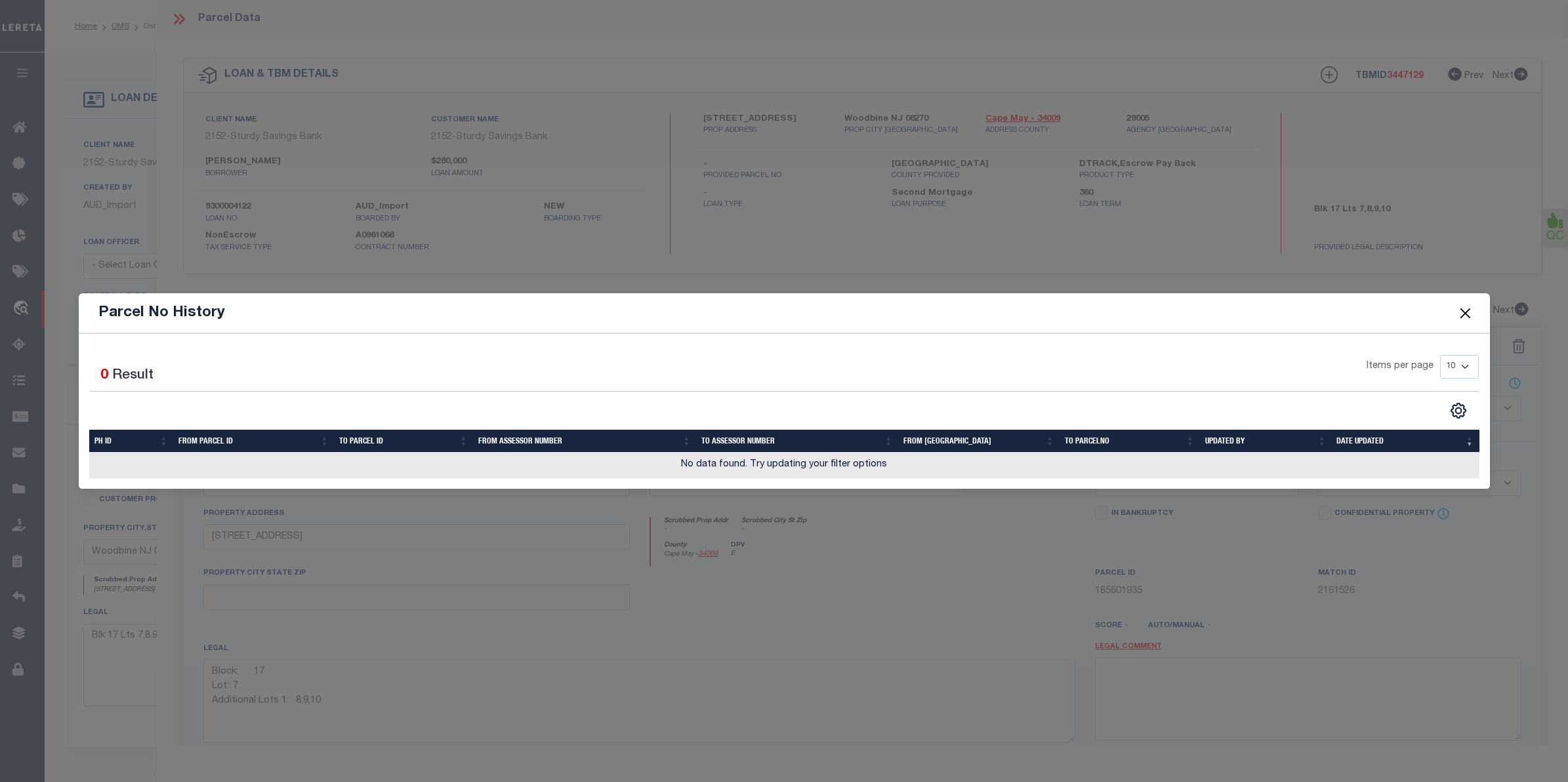
click at [1464, 313] on button "Close" at bounding box center [1465, 313] width 17 height 17
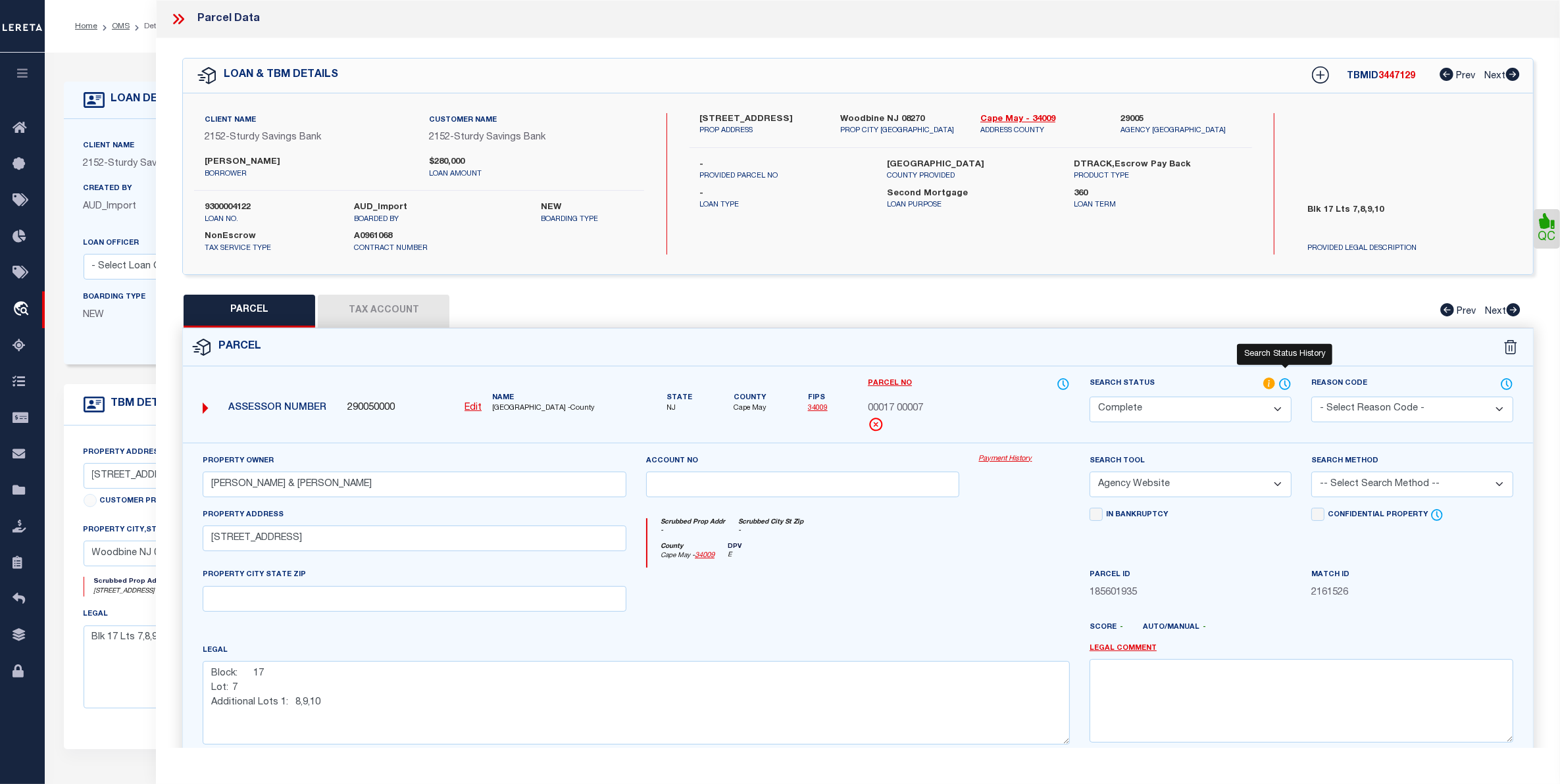
click at [1284, 385] on icon at bounding box center [1285, 384] width 13 height 15
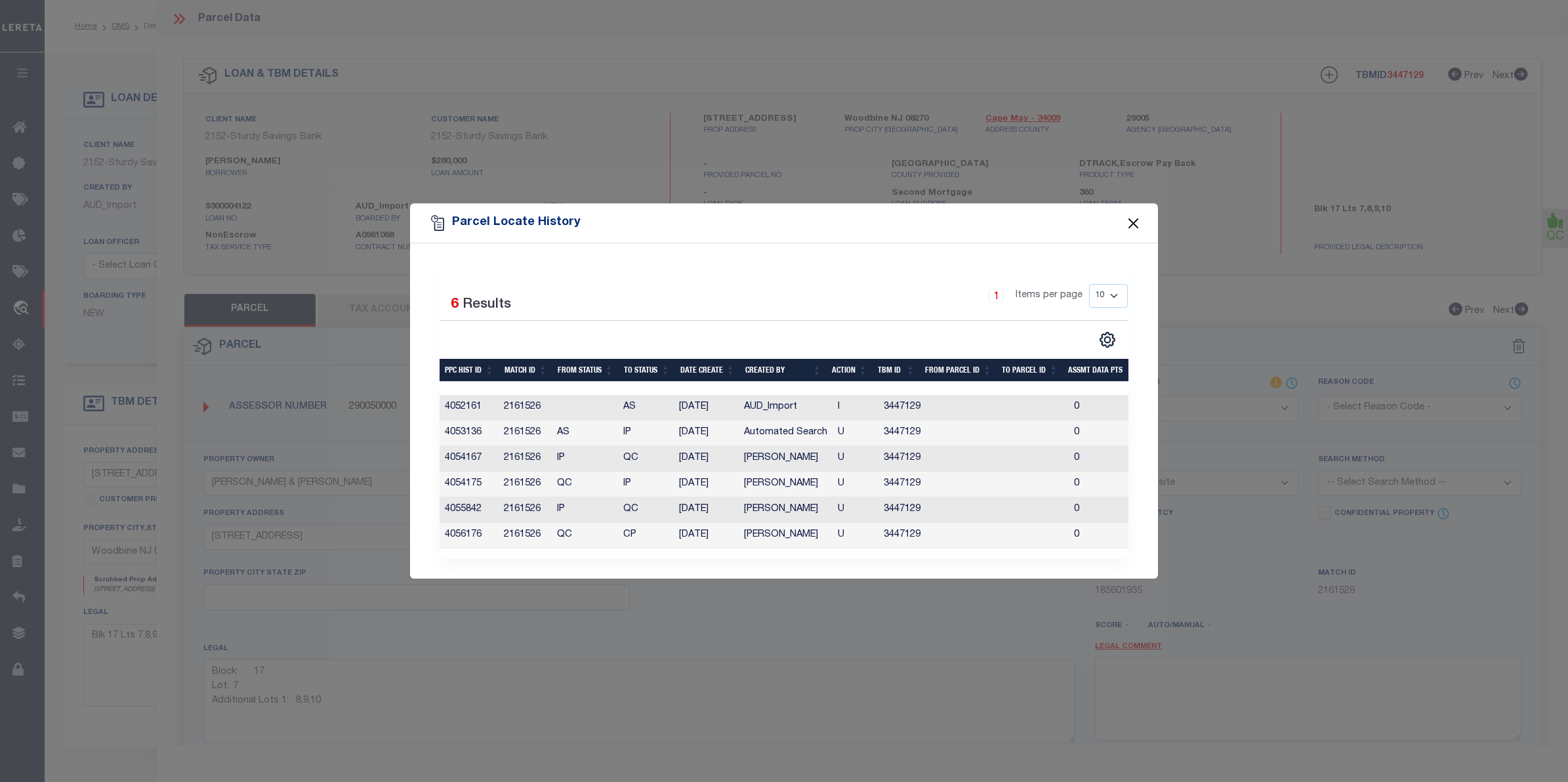
click at [1133, 214] on button "Close" at bounding box center [1134, 223] width 17 height 17
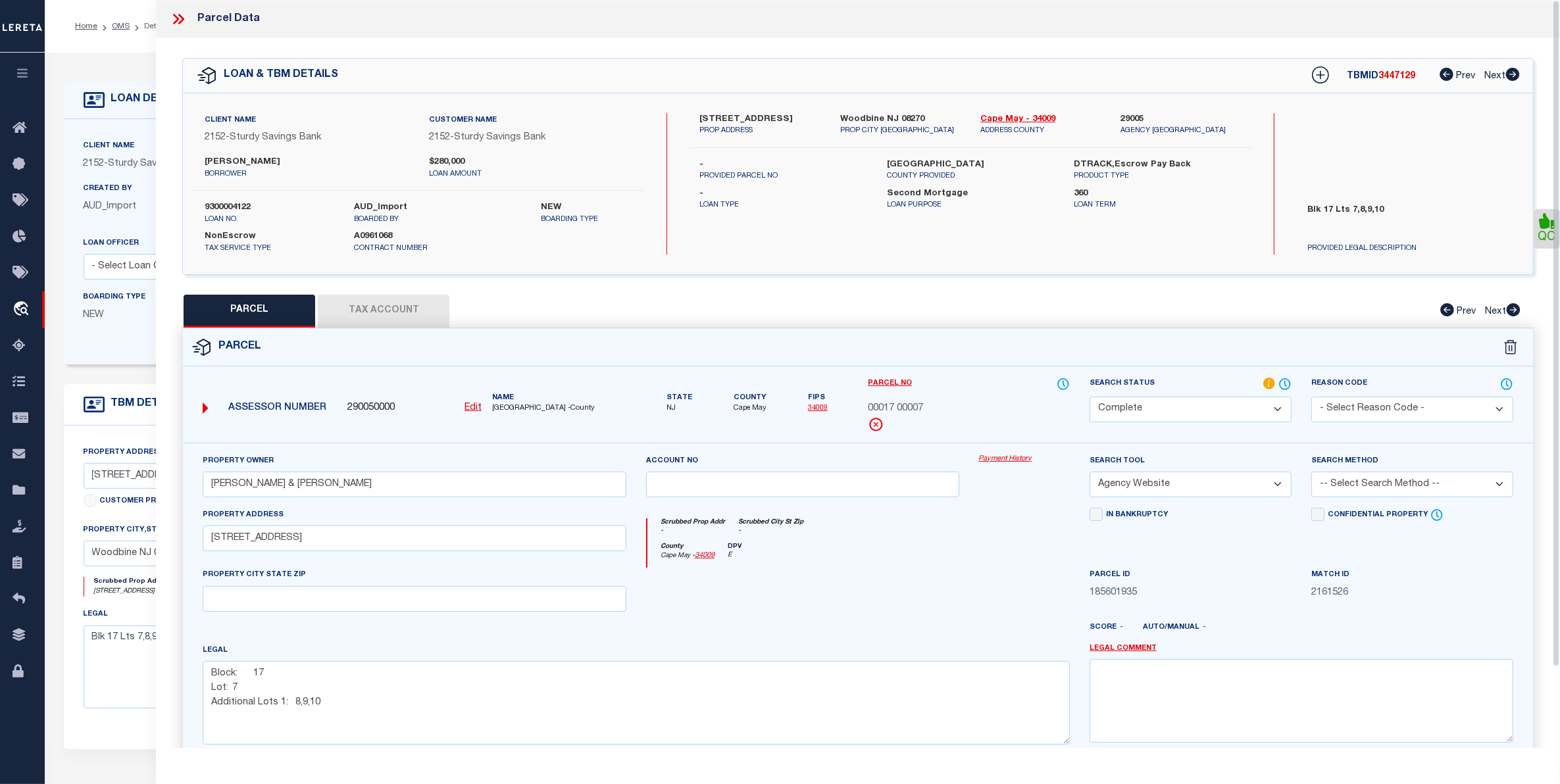
click at [382, 313] on button "Tax Account" at bounding box center [384, 311] width 132 height 33
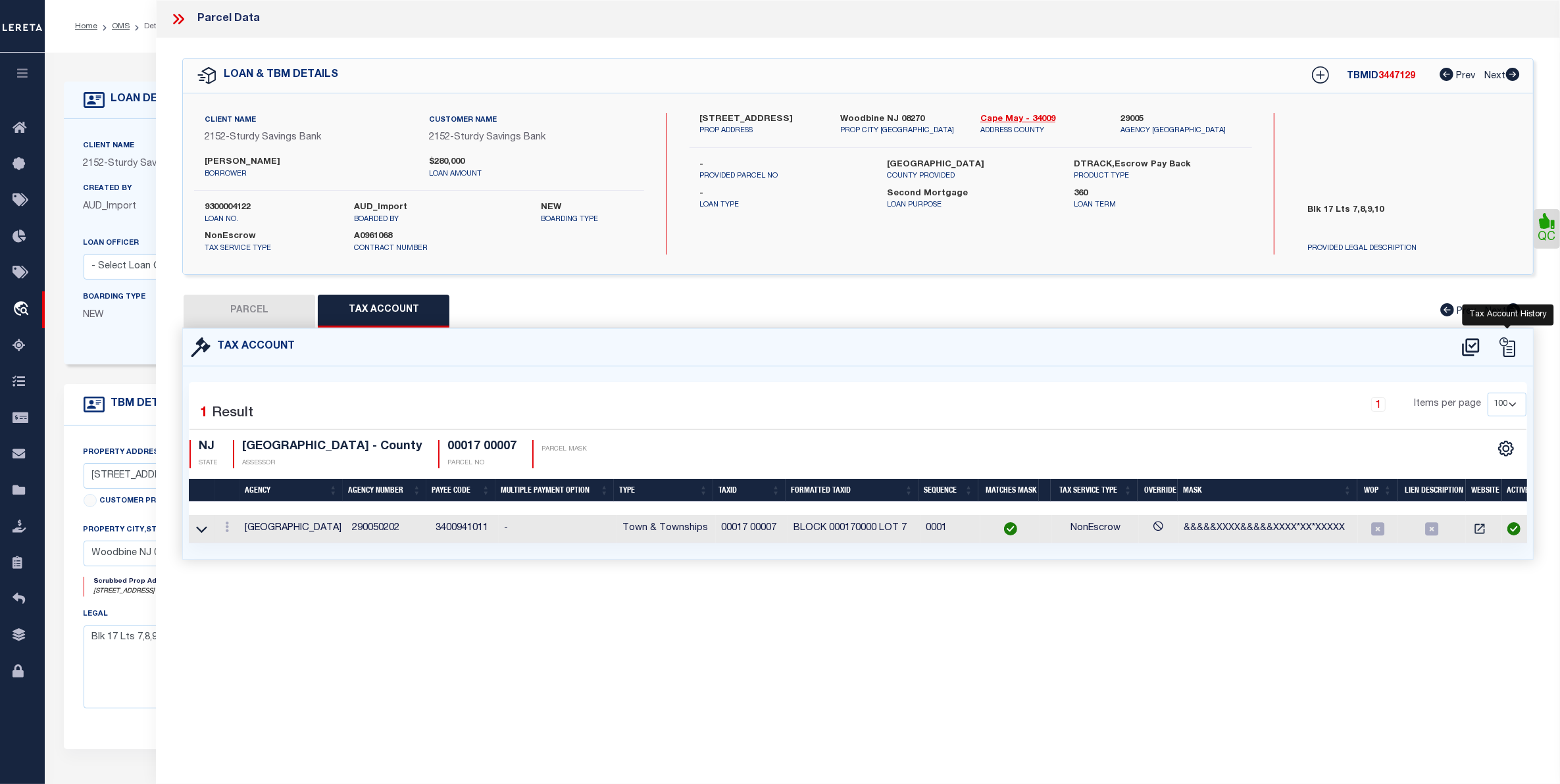
click at [1511, 342] on icon at bounding box center [1508, 347] width 20 height 20
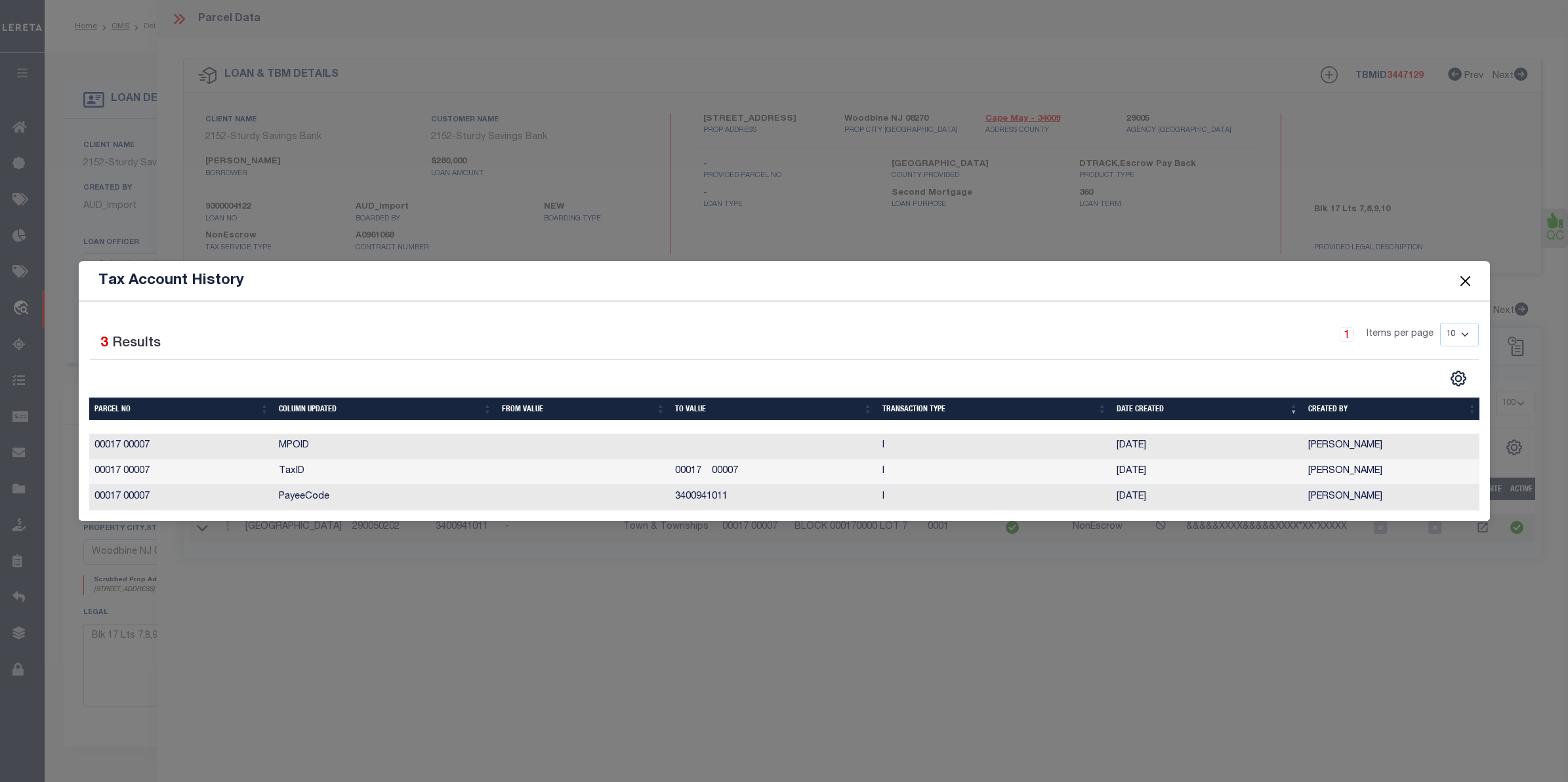
click at [1464, 274] on button "Close" at bounding box center [1465, 281] width 17 height 17
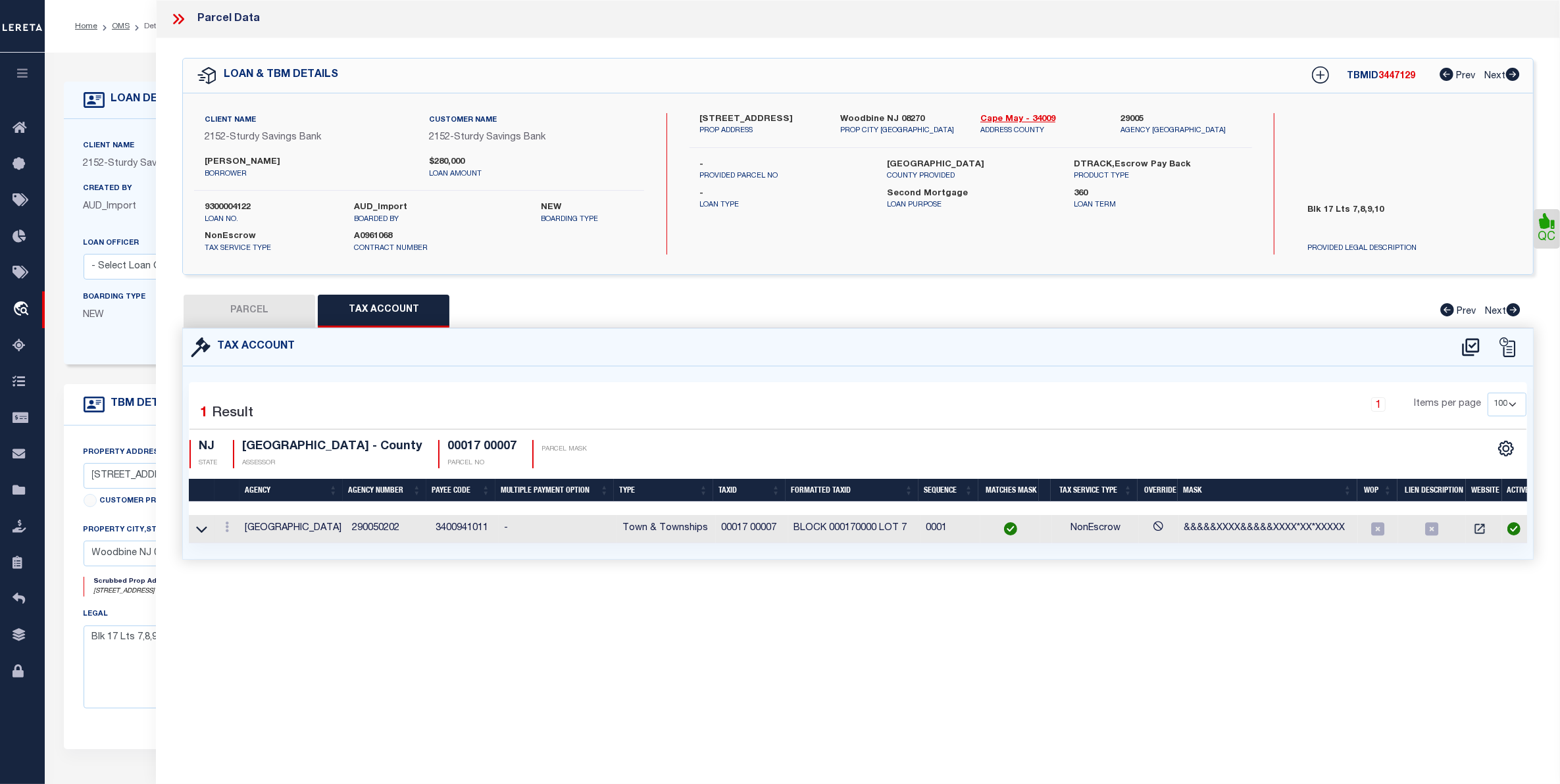
drag, startPoint x: 241, startPoint y: 310, endPoint x: 264, endPoint y: 311, distance: 23.0
click at [247, 310] on button "PARCEL" at bounding box center [249, 311] width 132 height 33
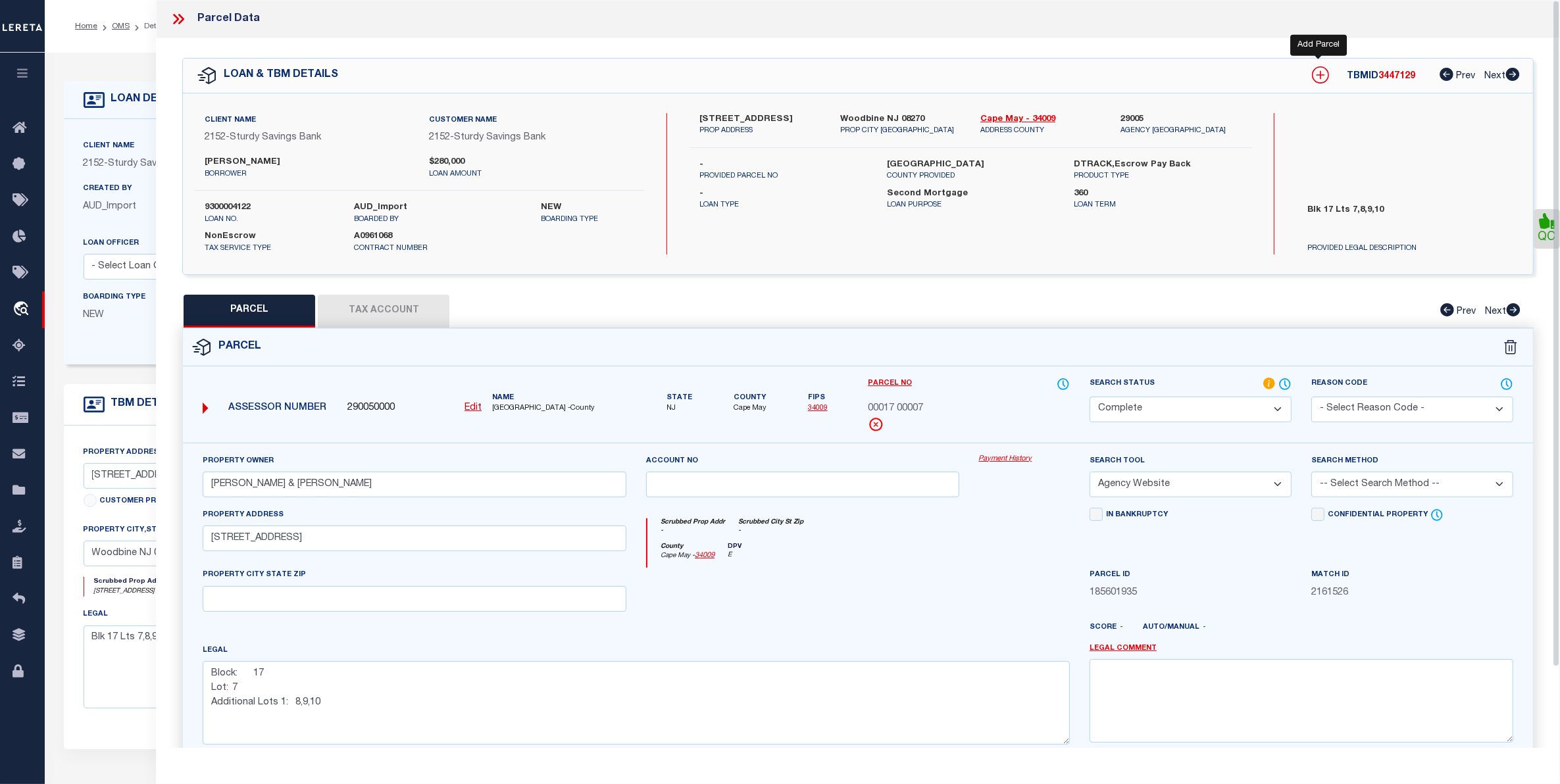
click at [1314, 72] on icon at bounding box center [1321, 75] width 17 height 17
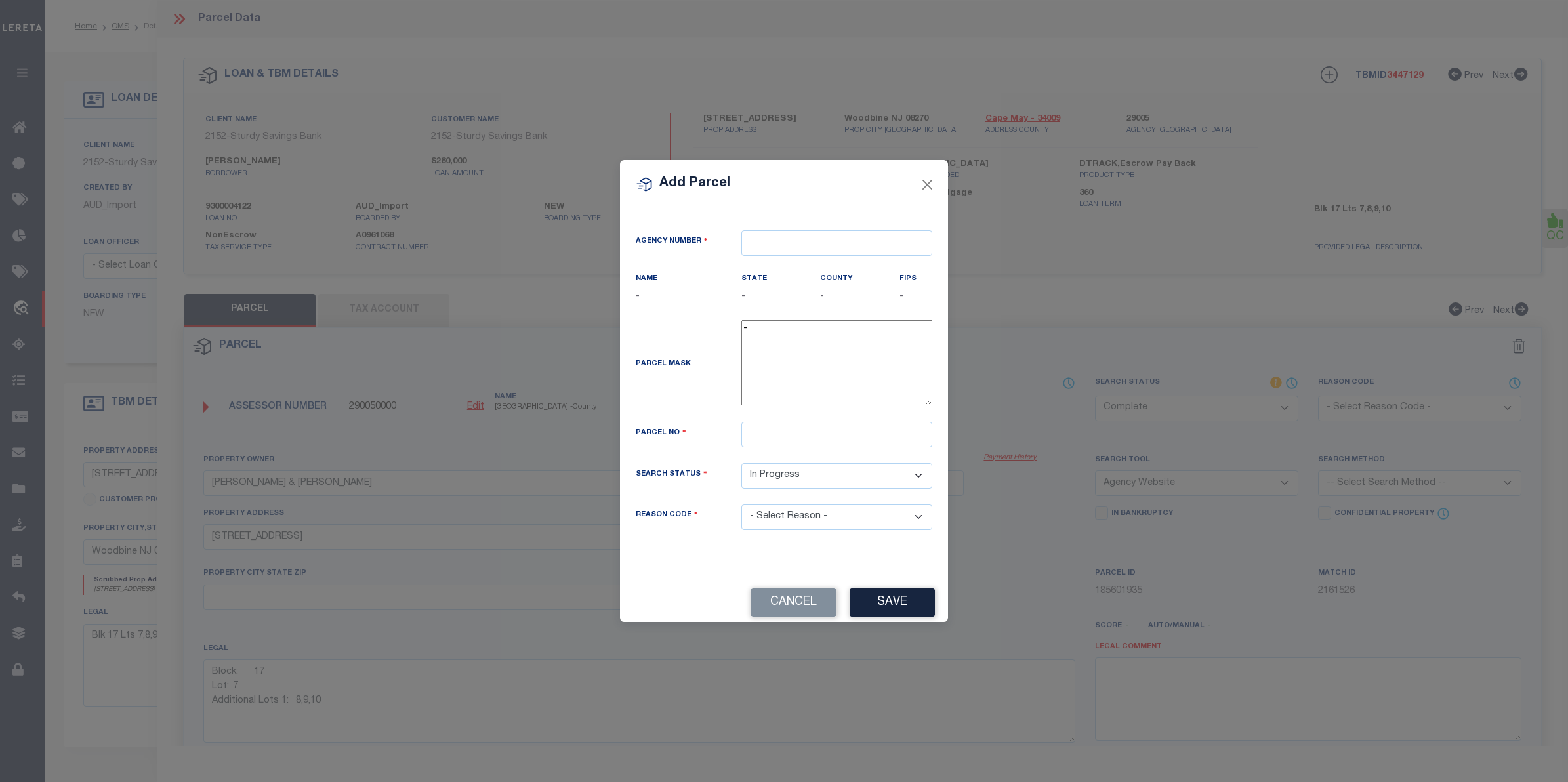
click at [787, 368] on textarea "-" at bounding box center [837, 363] width 191 height 85
click at [799, 605] on button "Cancel" at bounding box center [793, 603] width 86 height 28
